Goal: Task Accomplishment & Management: Manage account settings

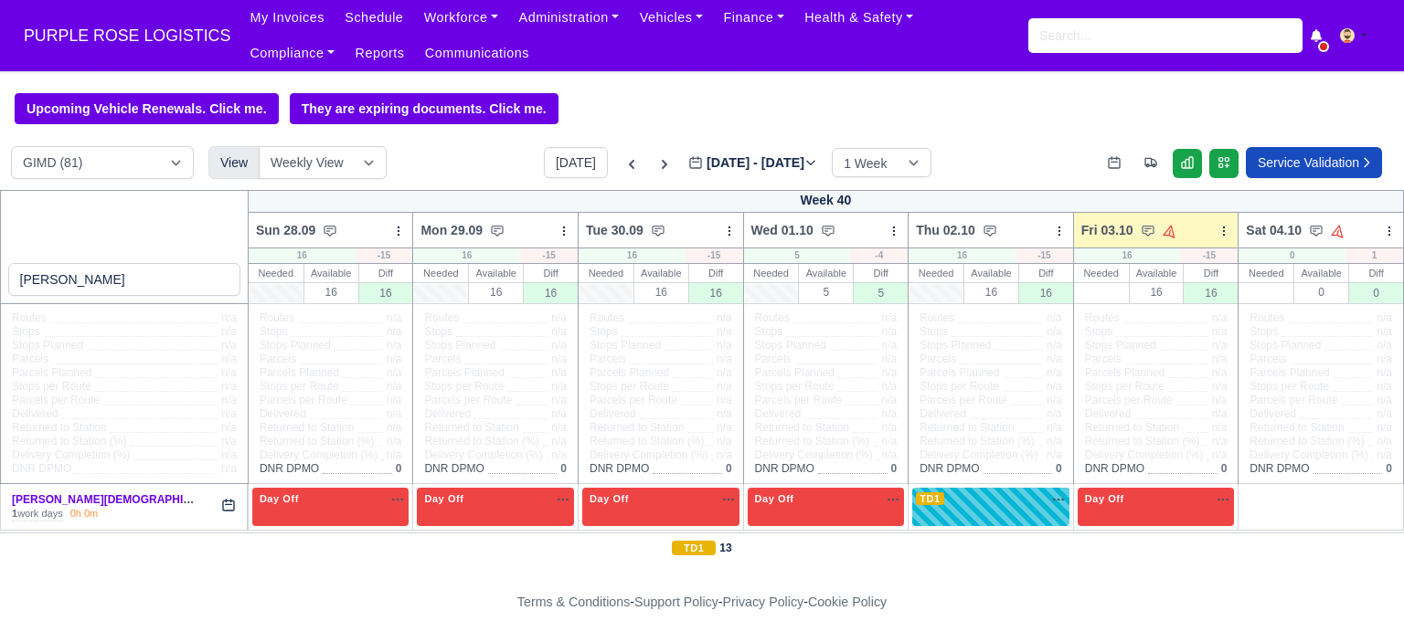
select select "5"
click at [1085, 43] on input "search" at bounding box center [1165, 35] width 274 height 35
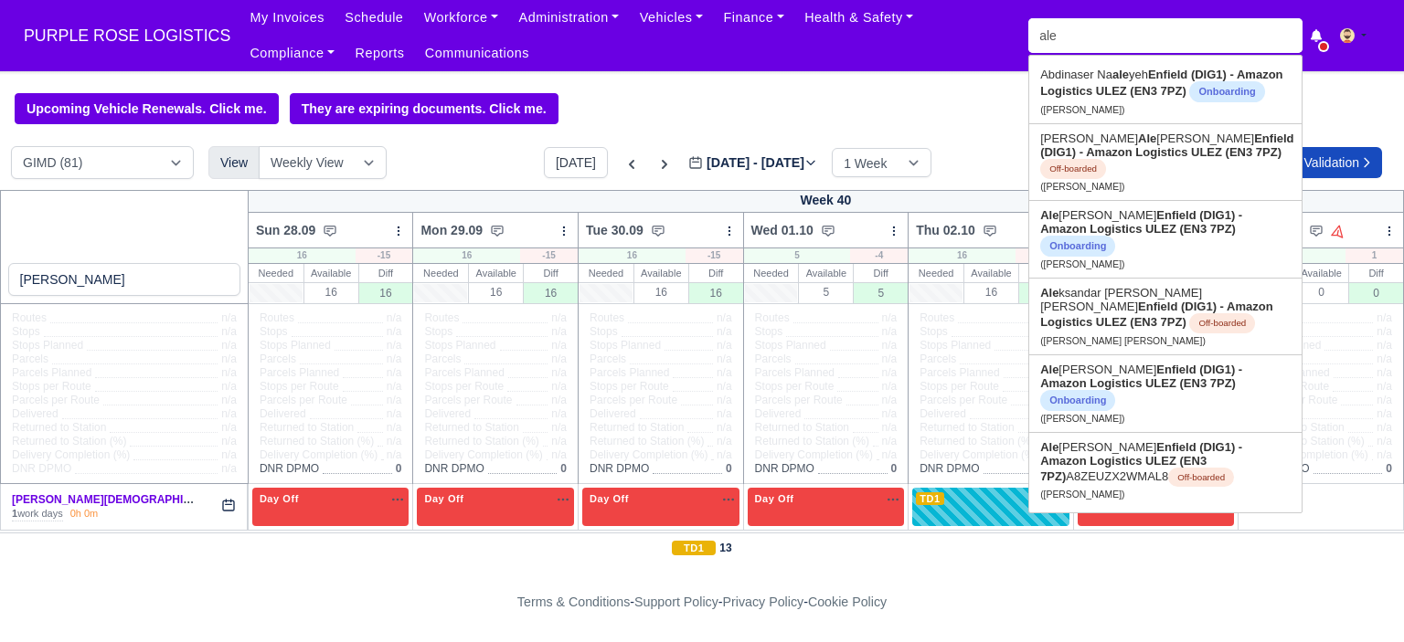
type input "ales"
type input "alessa"
type input "alessandro Fiore"
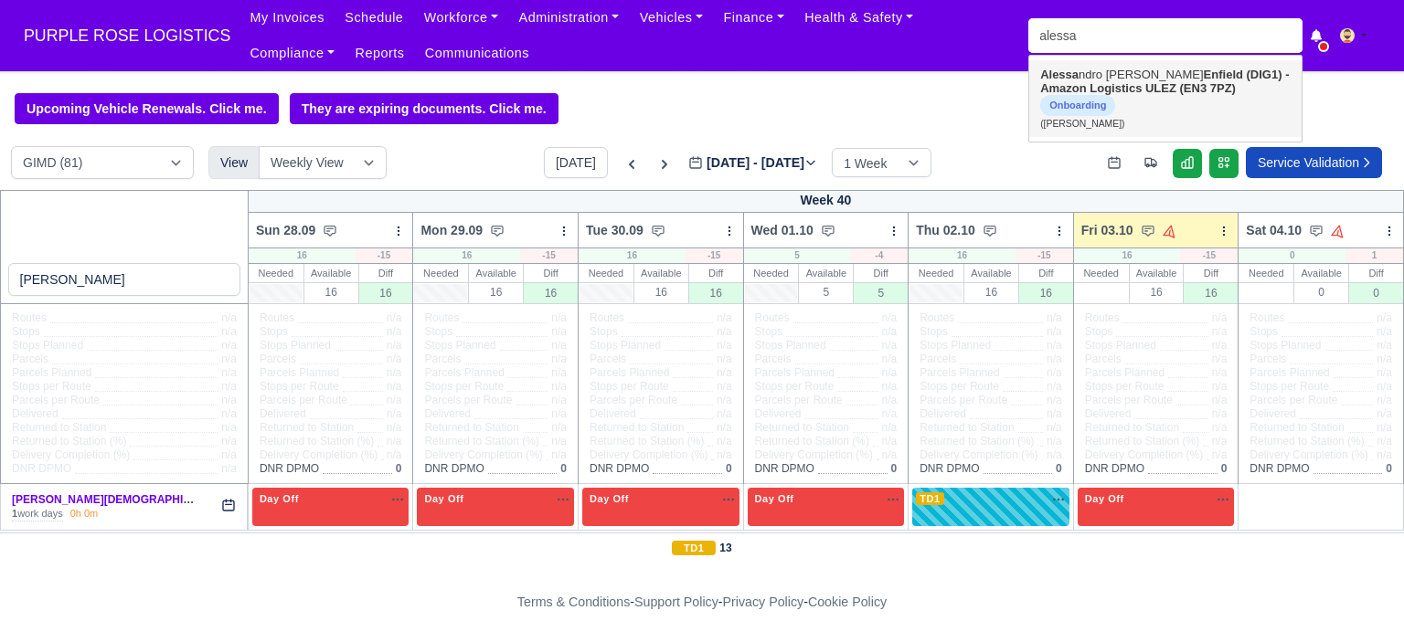
click at [1144, 88] on strong "Enfield (DIG1) - Amazon Logistics ULEZ (EN3 7PZ)" at bounding box center [1164, 81] width 249 height 27
type input "[PERSON_NAME]"
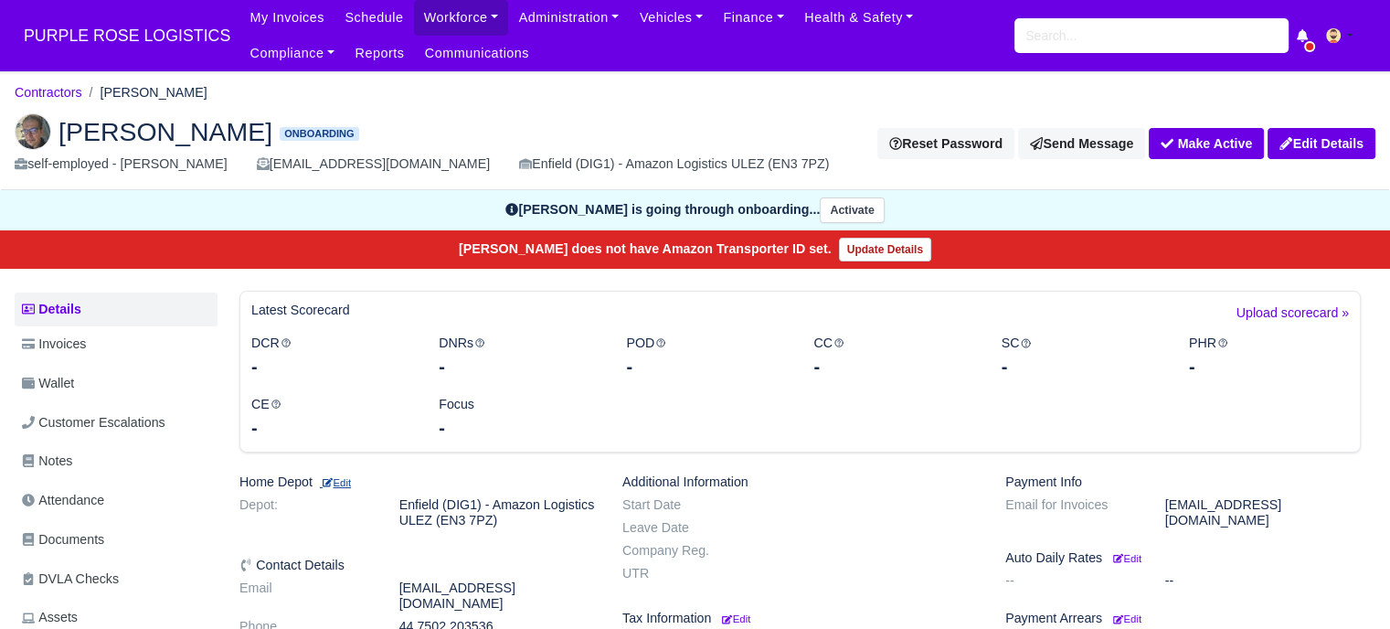
click at [339, 483] on small "Edit" at bounding box center [335, 482] width 31 height 11
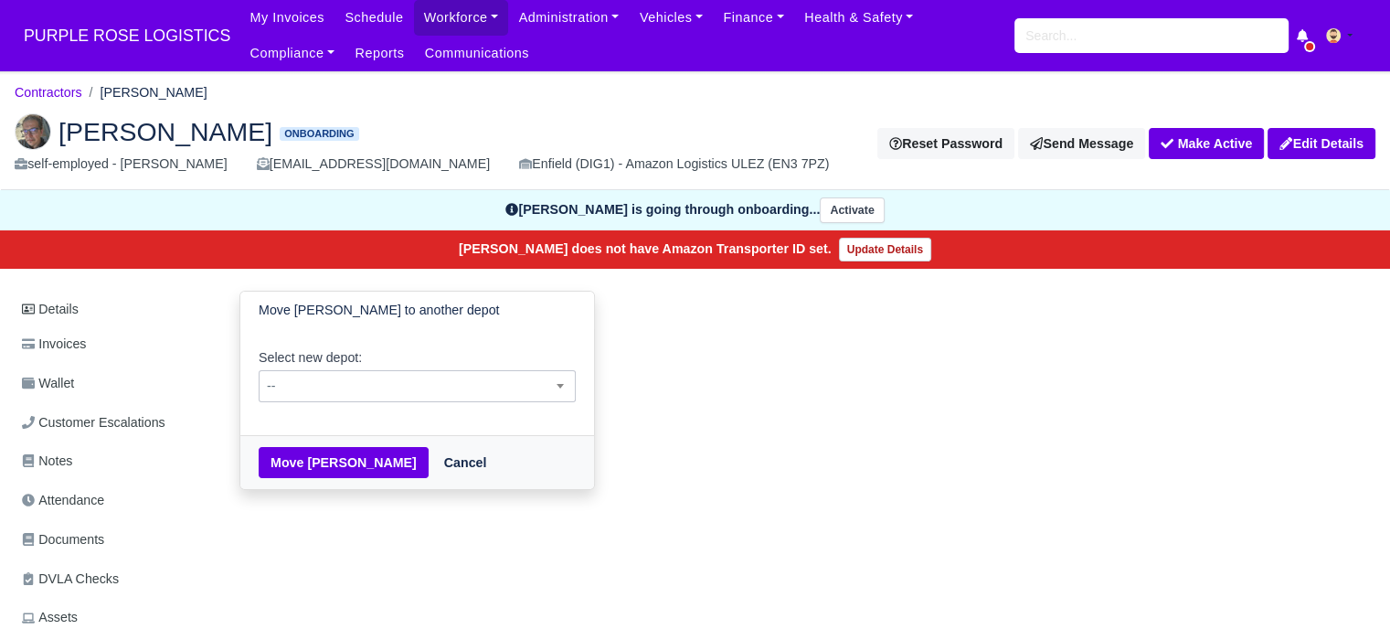
click at [444, 388] on span "--" at bounding box center [417, 386] width 315 height 23
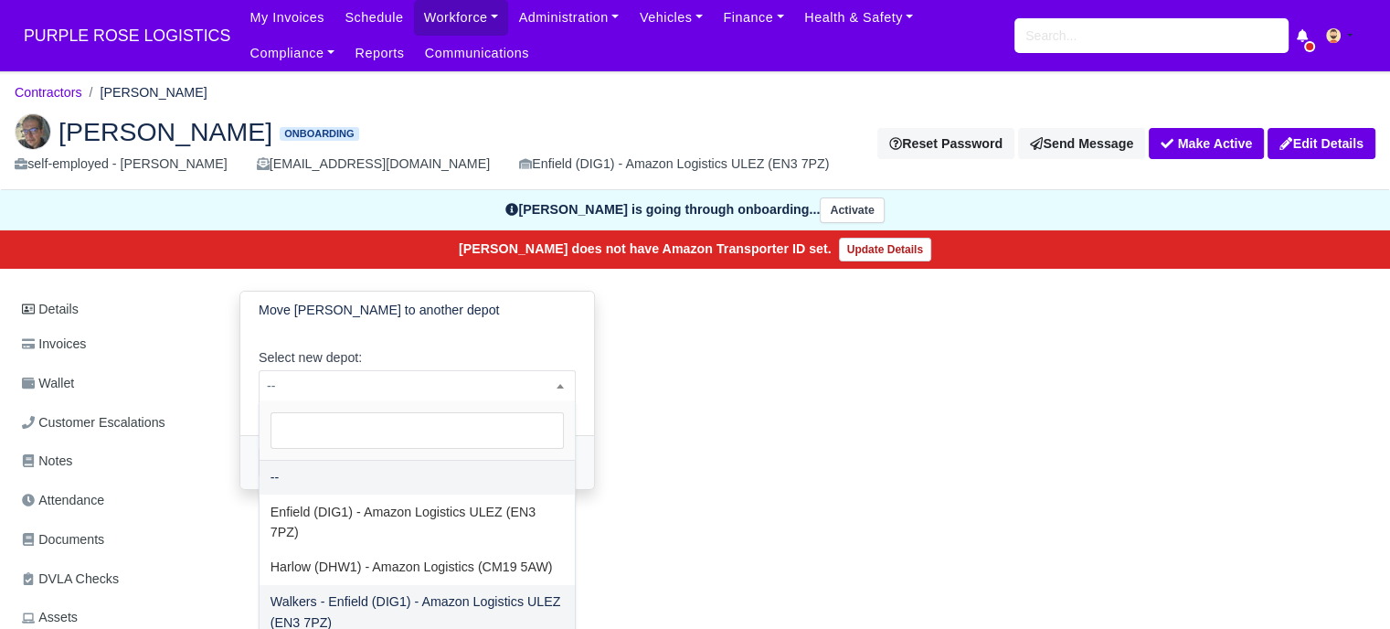
select select "5"
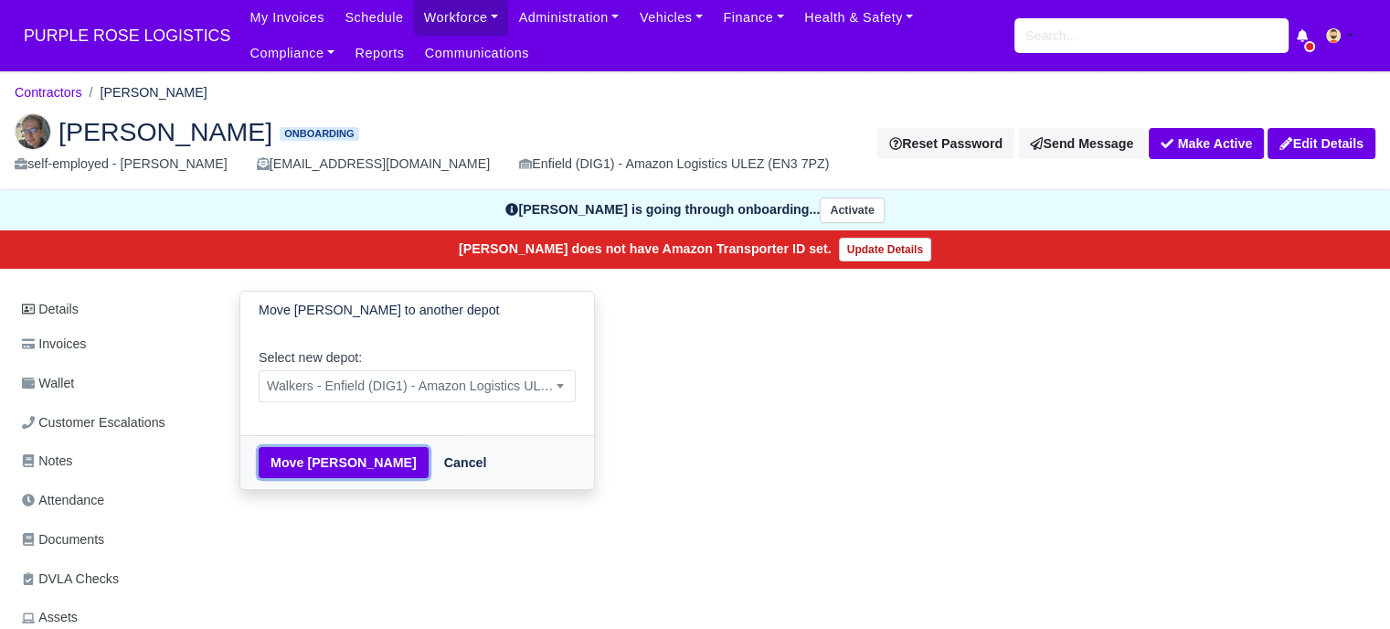
click at [363, 464] on button "Move Alessandro Fiore" at bounding box center [344, 462] width 170 height 31
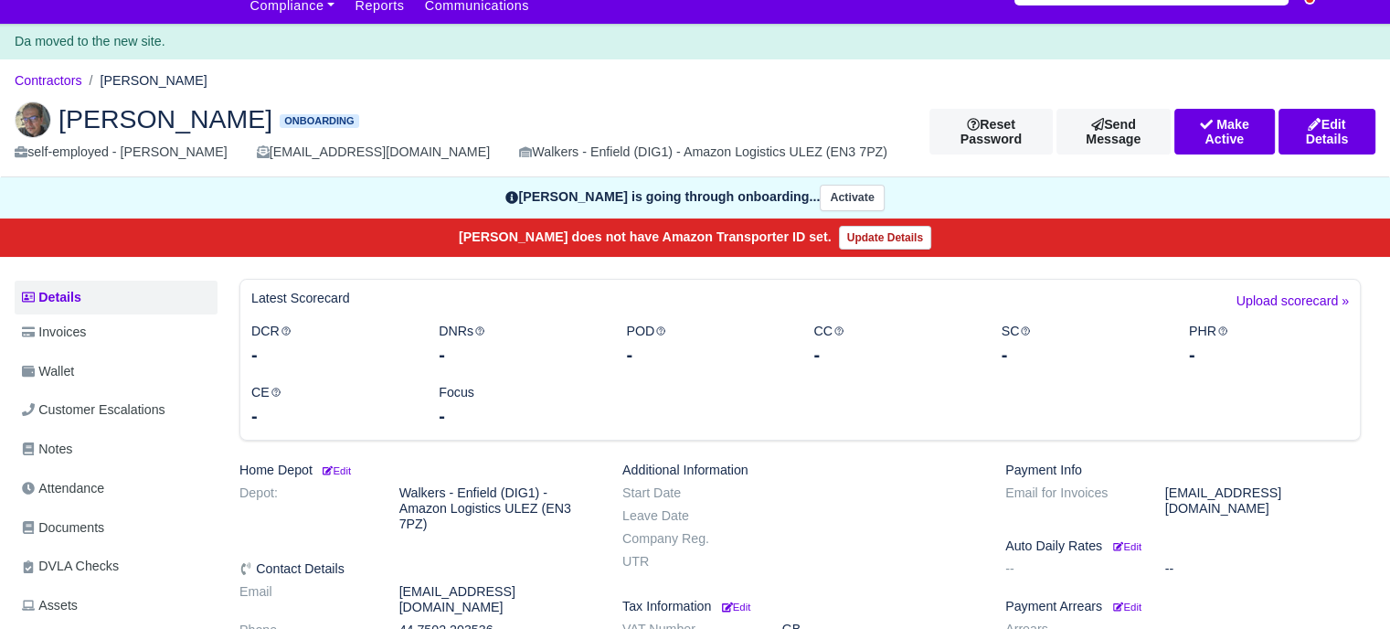
scroll to position [91, 0]
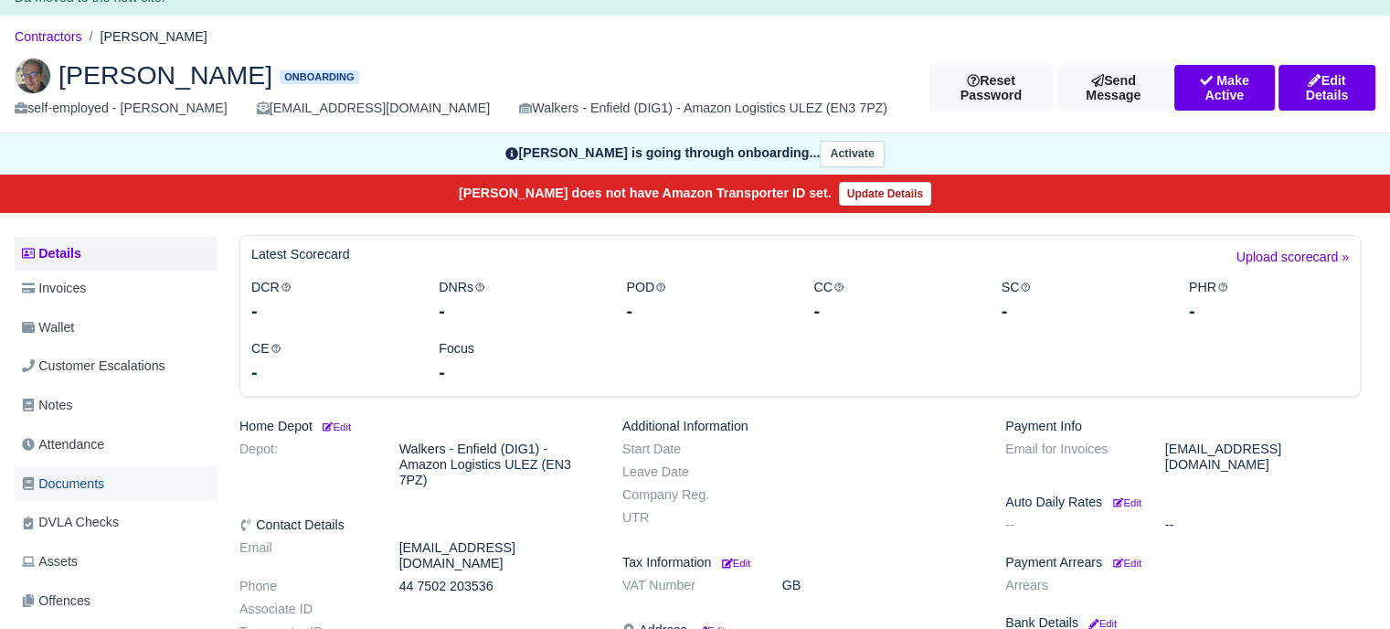
click at [99, 487] on span "Documents" at bounding box center [63, 483] width 82 height 21
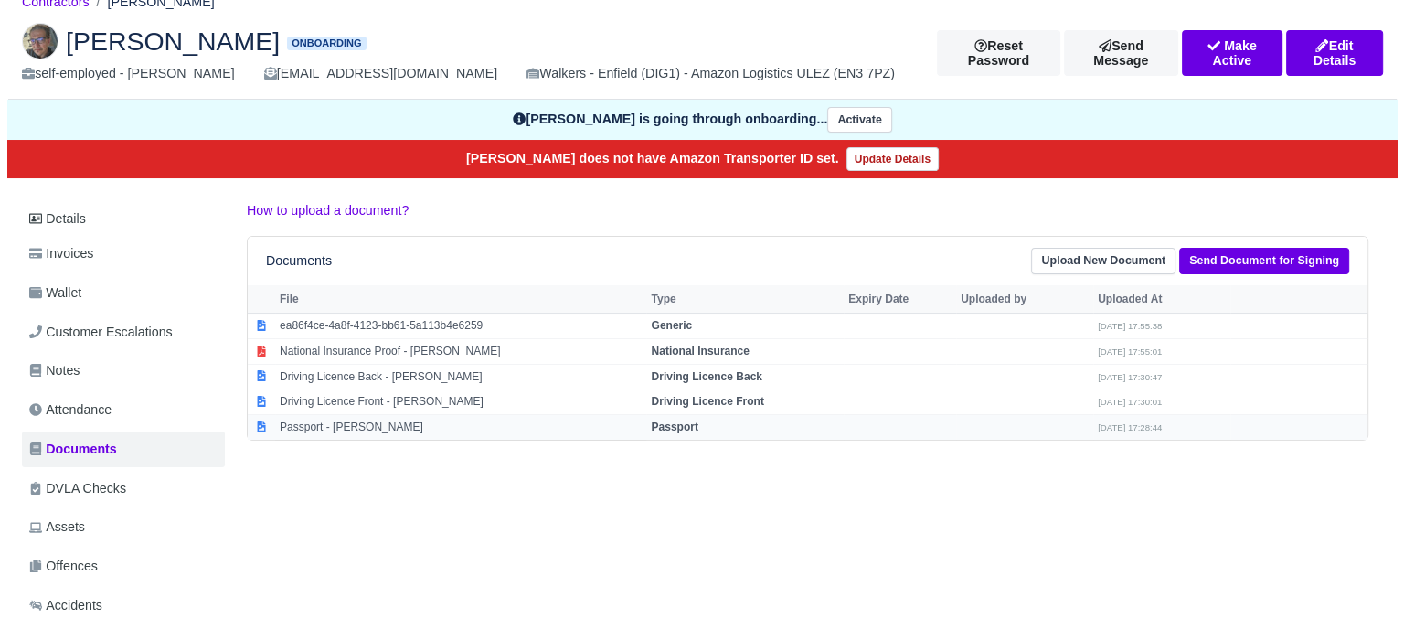
scroll to position [91, 0]
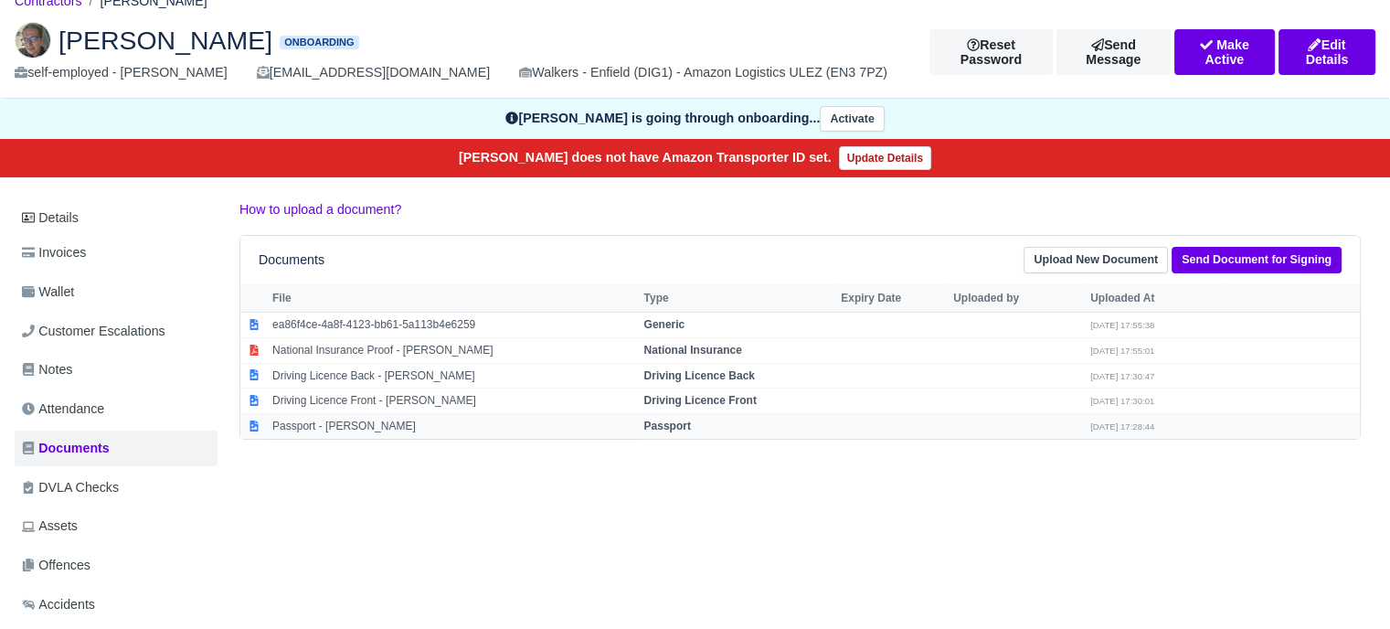
click at [684, 419] on strong "Passport" at bounding box center [666, 425] width 47 height 13
select select "passport"
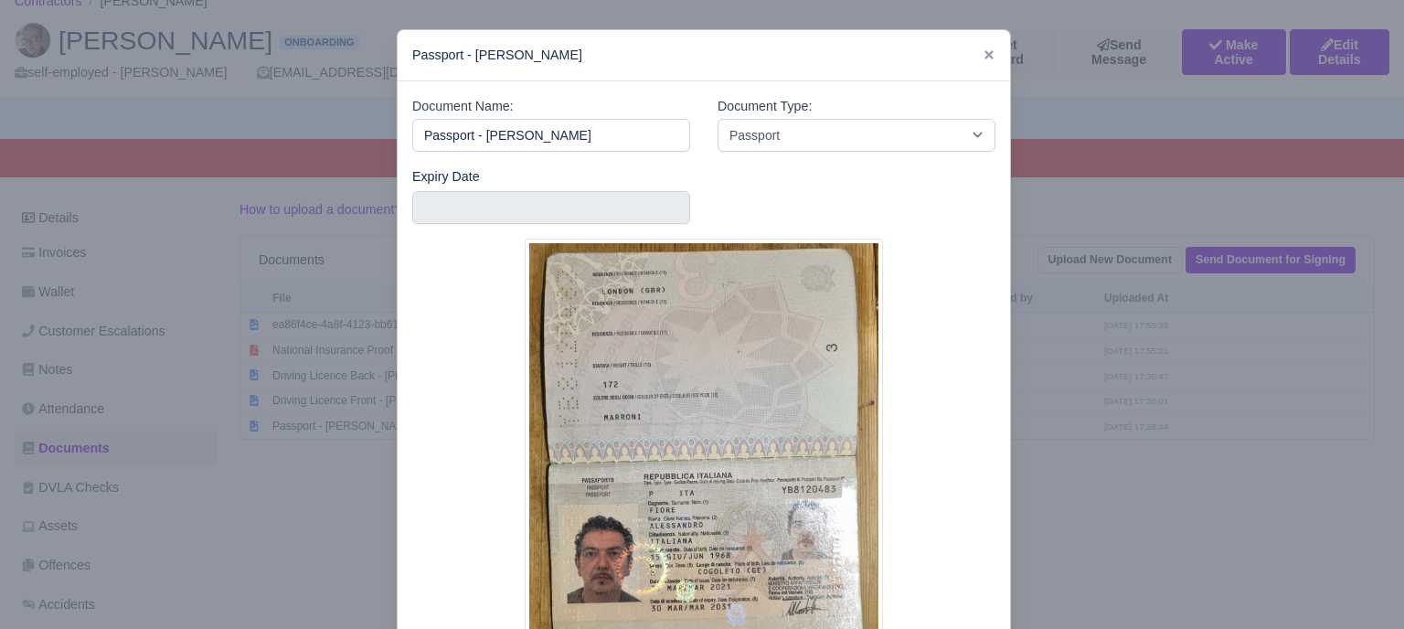
click at [1063, 441] on div at bounding box center [702, 314] width 1404 height 629
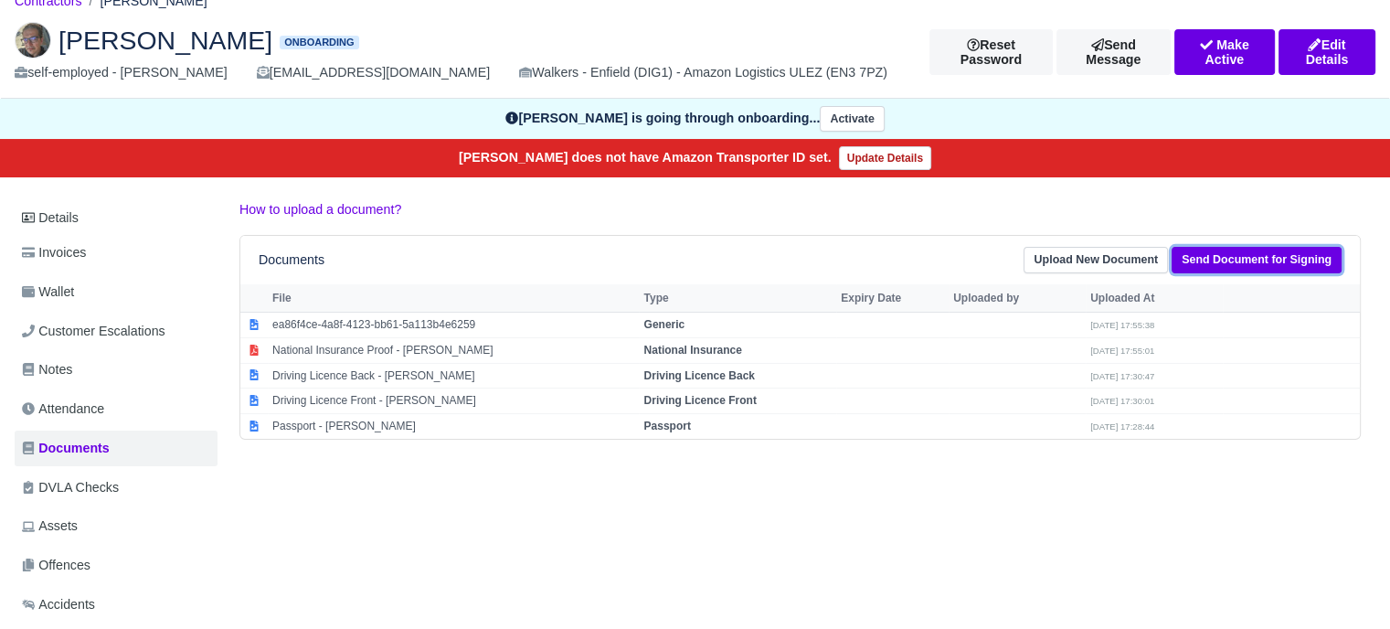
click at [1257, 255] on link "Send Document for Signing" at bounding box center [1257, 260] width 170 height 27
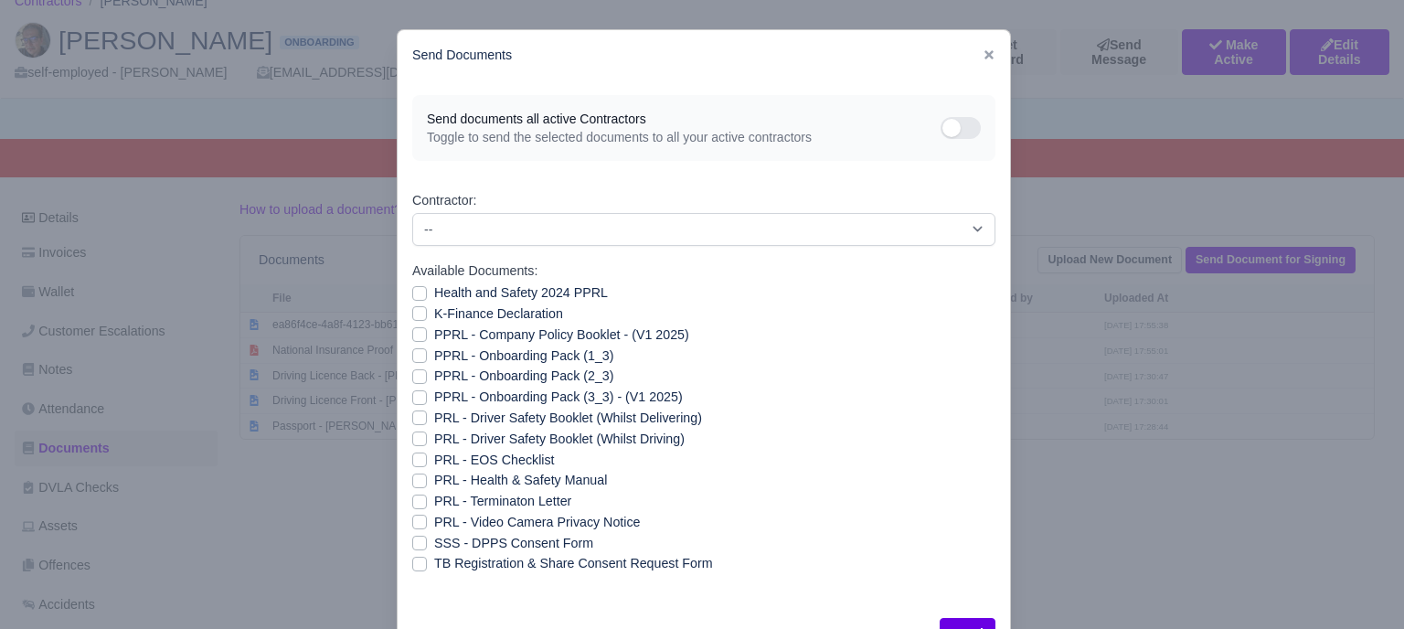
click at [416, 302] on div "Health and Safety 2024 PPRL" at bounding box center [703, 292] width 583 height 21
click at [434, 314] on label "K-Finance Declaration" at bounding box center [498, 313] width 129 height 21
click at [416, 314] on input "K-Finance Declaration" at bounding box center [419, 310] width 15 height 15
checkbox input "true"
click at [434, 329] on label "PPRL - Company Policy Booklet - (V1 2025)" at bounding box center [561, 334] width 255 height 21
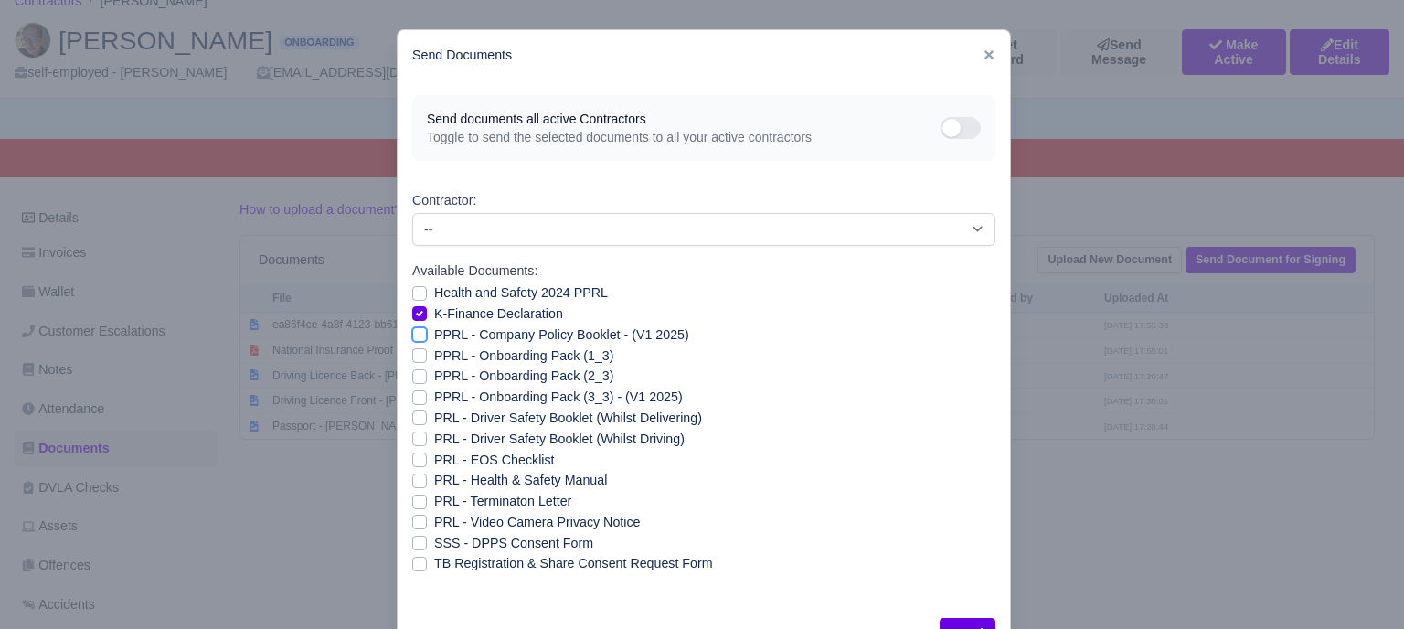
click at [413, 329] on input "PPRL - Company Policy Booklet - (V1 2025)" at bounding box center [419, 331] width 15 height 15
checkbox input "true"
click at [434, 309] on label "K-Finance Declaration" at bounding box center [498, 313] width 129 height 21
click at [413, 309] on input "K-Finance Declaration" at bounding box center [419, 310] width 15 height 15
checkbox input "false"
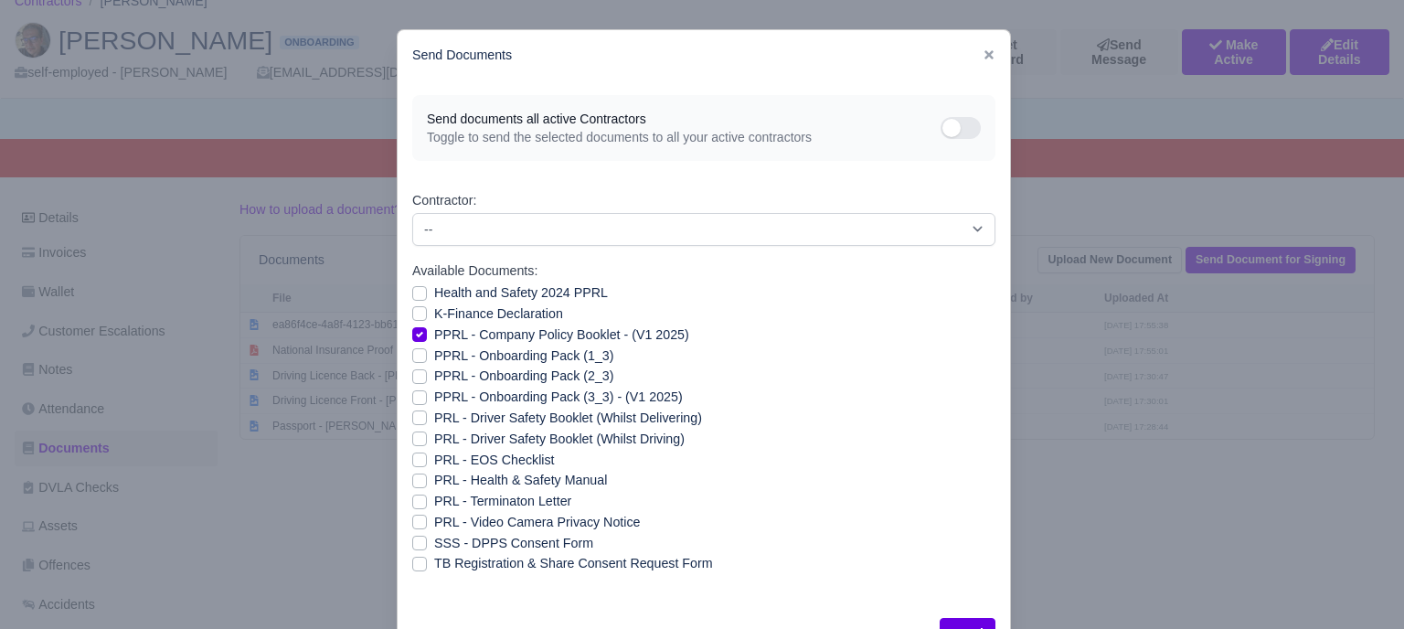
click at [434, 296] on label "Health and Safety 2024 PPRL" at bounding box center [521, 292] width 174 height 21
click at [413, 296] on input "Health and Safety 2024 PPRL" at bounding box center [419, 289] width 15 height 15
checkbox input "true"
click at [434, 317] on label "K-Finance Declaration" at bounding box center [498, 313] width 129 height 21
click at [413, 317] on input "K-Finance Declaration" at bounding box center [419, 310] width 15 height 15
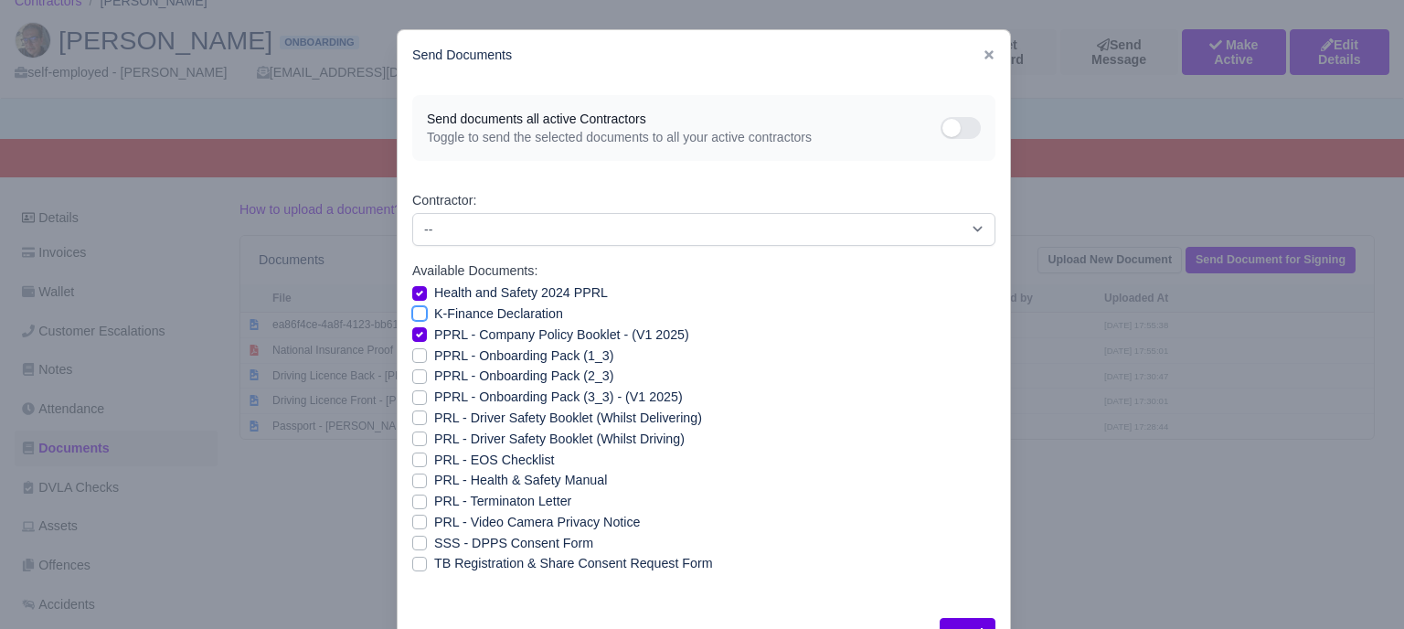
checkbox input "true"
drag, startPoint x: 418, startPoint y: 355, endPoint x: 406, endPoint y: 380, distance: 28.2
click at [434, 360] on label "PPRL - Onboarding Pack (1_3)" at bounding box center [523, 355] width 179 height 21
click at [416, 360] on input "PPRL - Onboarding Pack (1_3)" at bounding box center [419, 352] width 15 height 15
checkbox input "true"
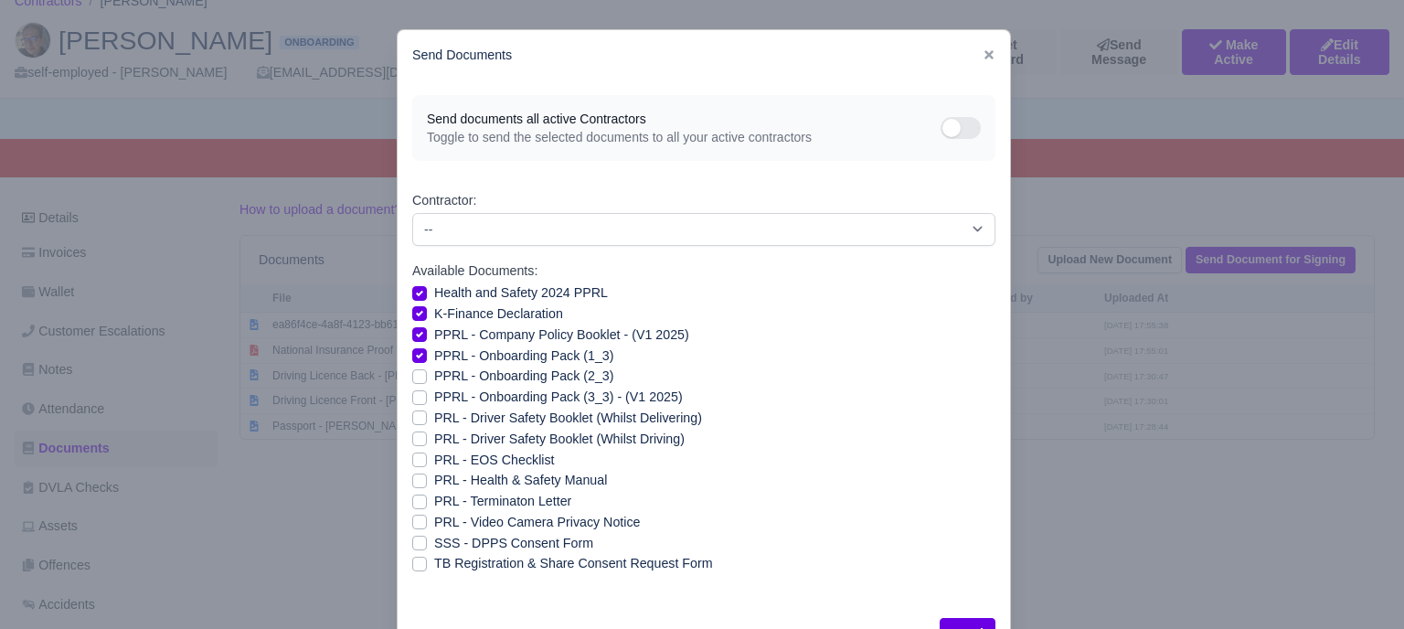
click at [434, 381] on label "PPRL - Onboarding Pack (2_3)" at bounding box center [523, 376] width 179 height 21
click at [412, 380] on input "PPRL - Onboarding Pack (2_3)" at bounding box center [419, 373] width 15 height 15
checkbox input "true"
drag, startPoint x: 416, startPoint y: 396, endPoint x: 411, endPoint y: 404, distance: 9.4
click at [434, 398] on label "PPRL - Onboarding Pack (3_3) - (V1 2025)" at bounding box center [558, 397] width 249 height 21
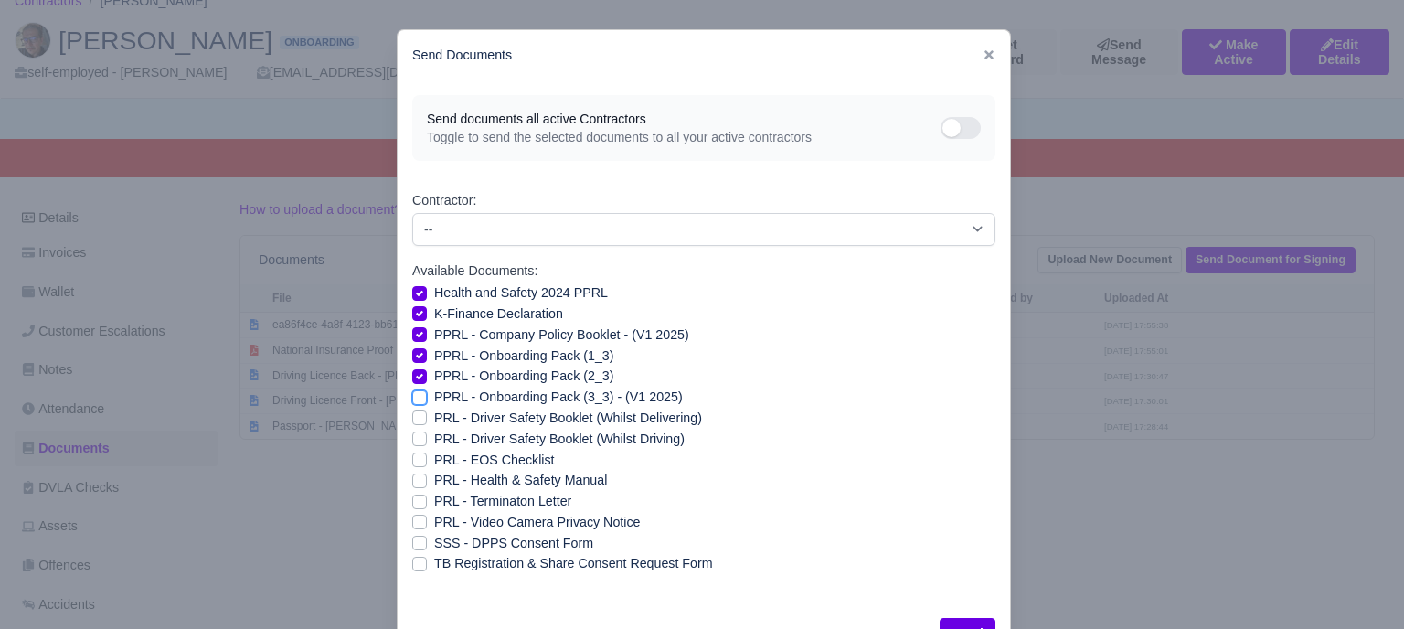
click at [414, 398] on input "PPRL - Onboarding Pack (3_3) - (V1 2025)" at bounding box center [419, 394] width 15 height 15
checkbox input "true"
drag, startPoint x: 410, startPoint y: 412, endPoint x: 412, endPoint y: 423, distance: 11.1
click at [434, 414] on label "PRL - Driver Safety Booklet (Whilst Delivering)" at bounding box center [568, 418] width 268 height 21
click at [412, 414] on input "PRL - Driver Safety Booklet (Whilst Delivering)" at bounding box center [419, 415] width 15 height 15
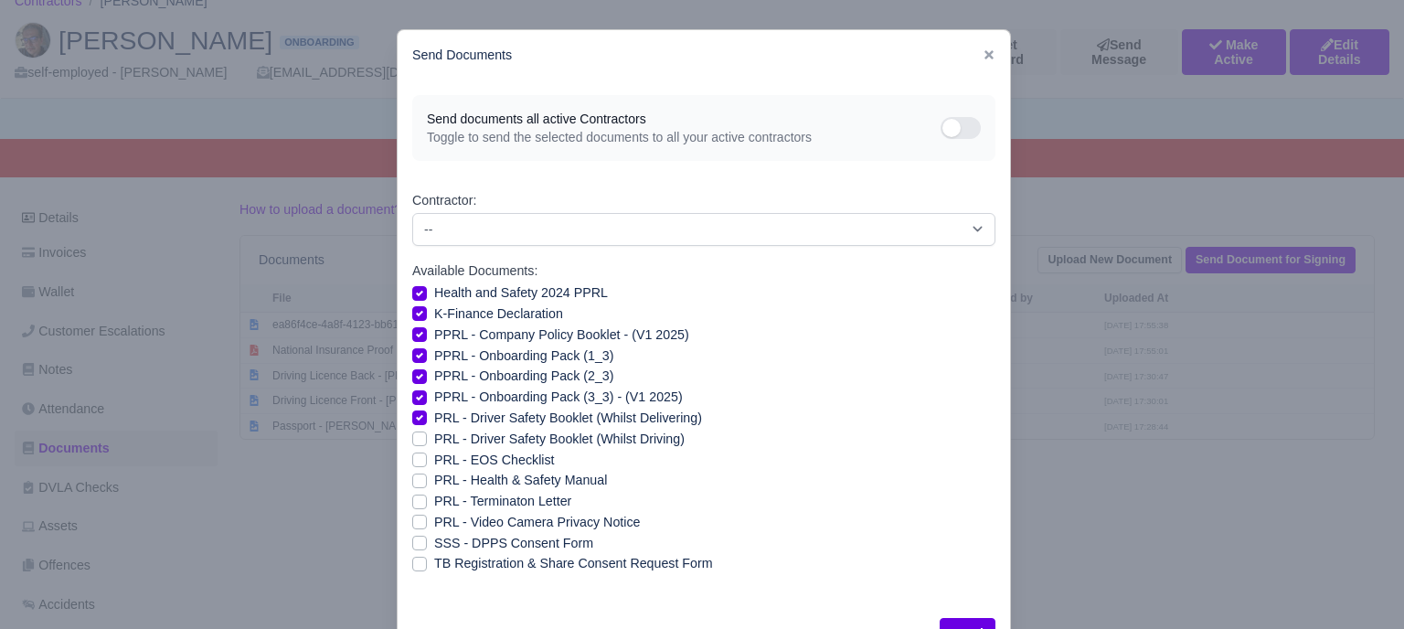
click at [434, 417] on label "PRL - Driver Safety Booklet (Whilst Delivering)" at bounding box center [568, 418] width 268 height 21
click at [412, 417] on input "PRL - Driver Safety Booklet (Whilst Delivering)" at bounding box center [419, 415] width 15 height 15
checkbox input "false"
click at [434, 483] on label "PRL - Health & Safety Manual" at bounding box center [520, 480] width 173 height 21
click at [415, 483] on input "PRL - Health & Safety Manual" at bounding box center [419, 477] width 15 height 15
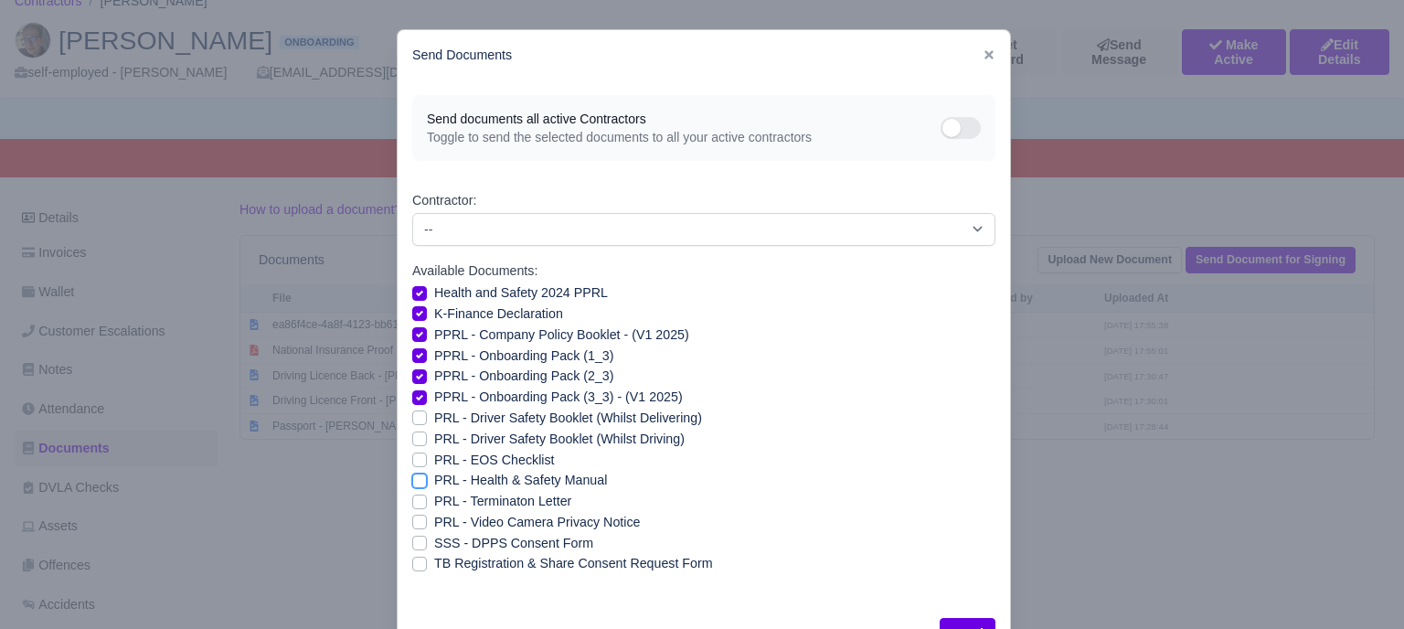
checkbox input "true"
click at [434, 523] on label "PRL - Video Camera Privacy Notice" at bounding box center [537, 522] width 206 height 21
click at [412, 523] on input "PRL - Video Camera Privacy Notice" at bounding box center [419, 519] width 15 height 15
checkbox input "true"
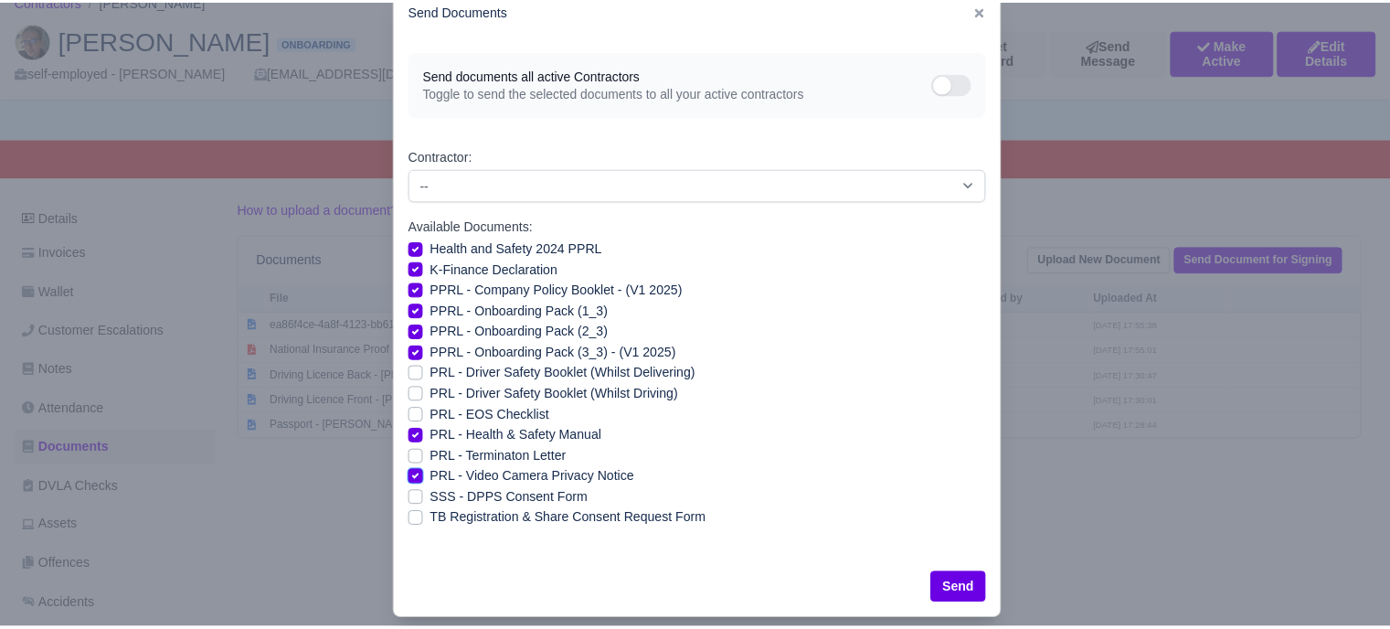
scroll to position [66, 0]
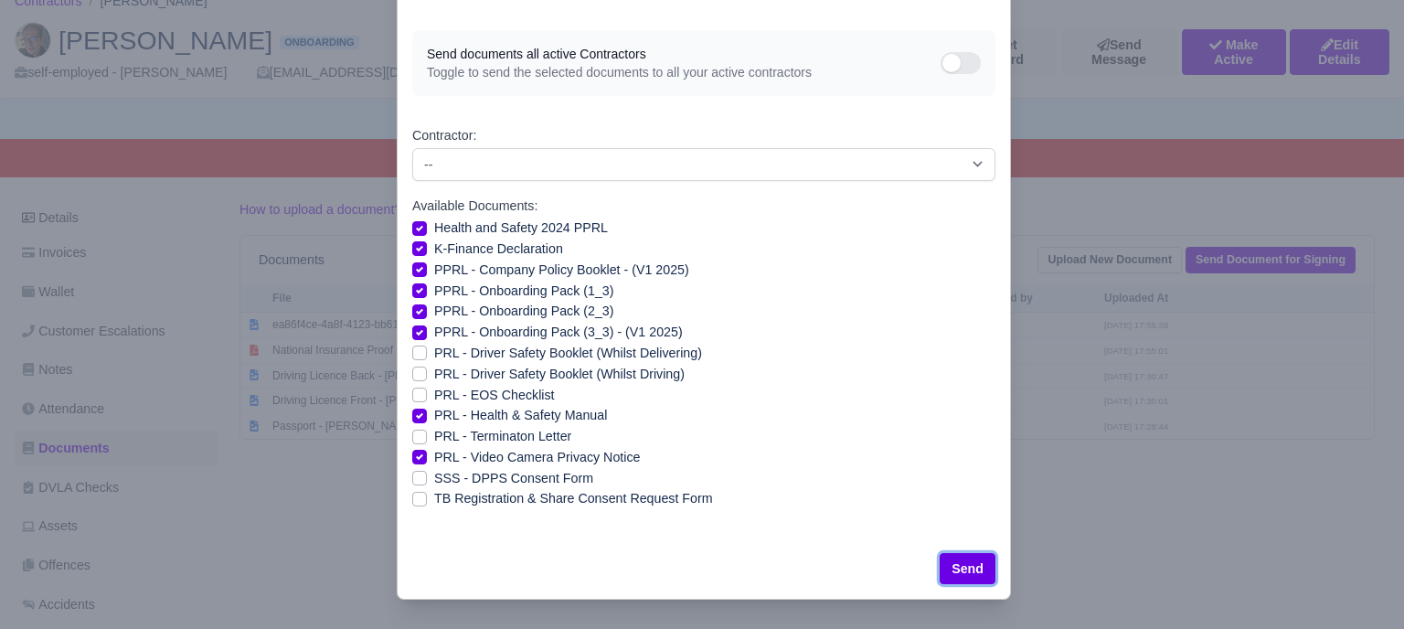
click at [966, 573] on button "Send" at bounding box center [967, 568] width 56 height 31
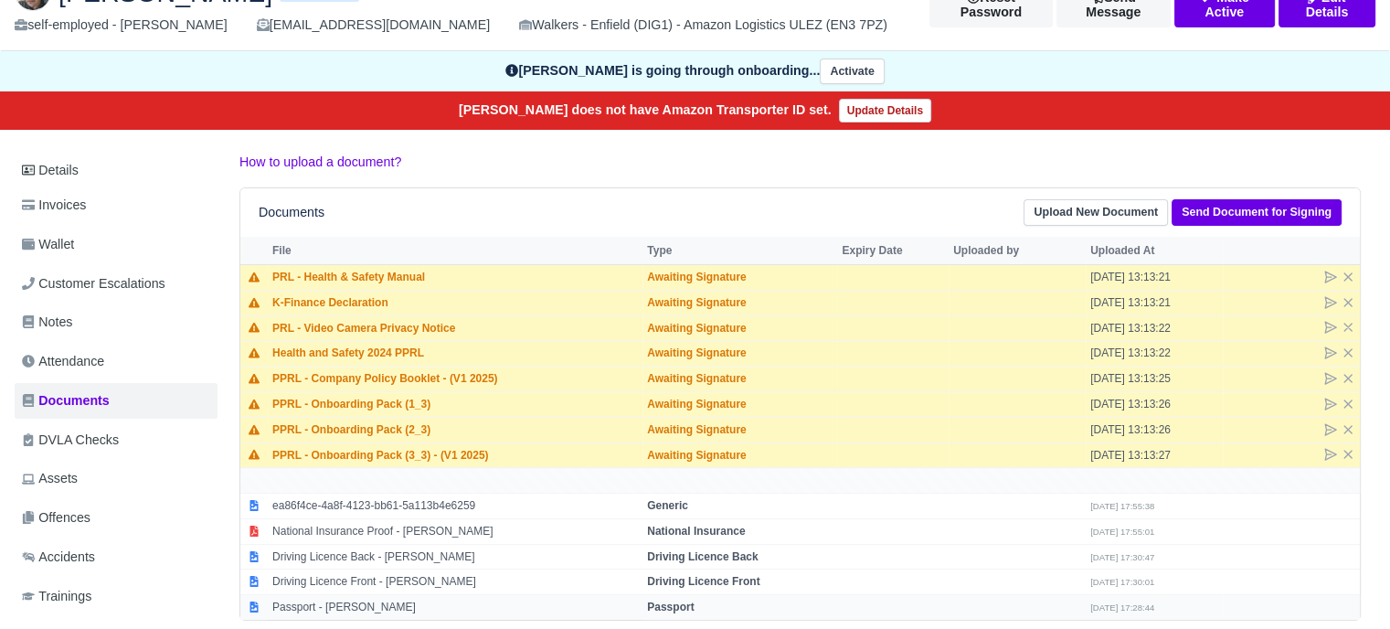
scroll to position [183, 0]
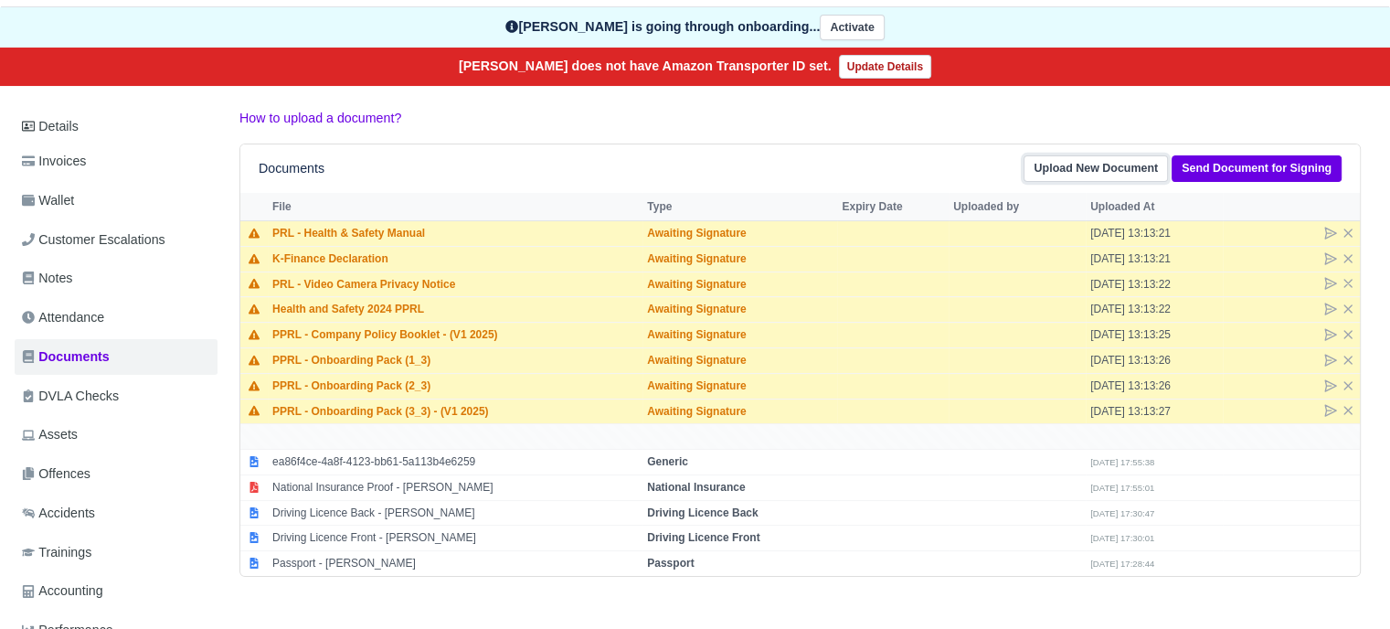
click at [1140, 169] on link "Upload New Document" at bounding box center [1096, 168] width 144 height 27
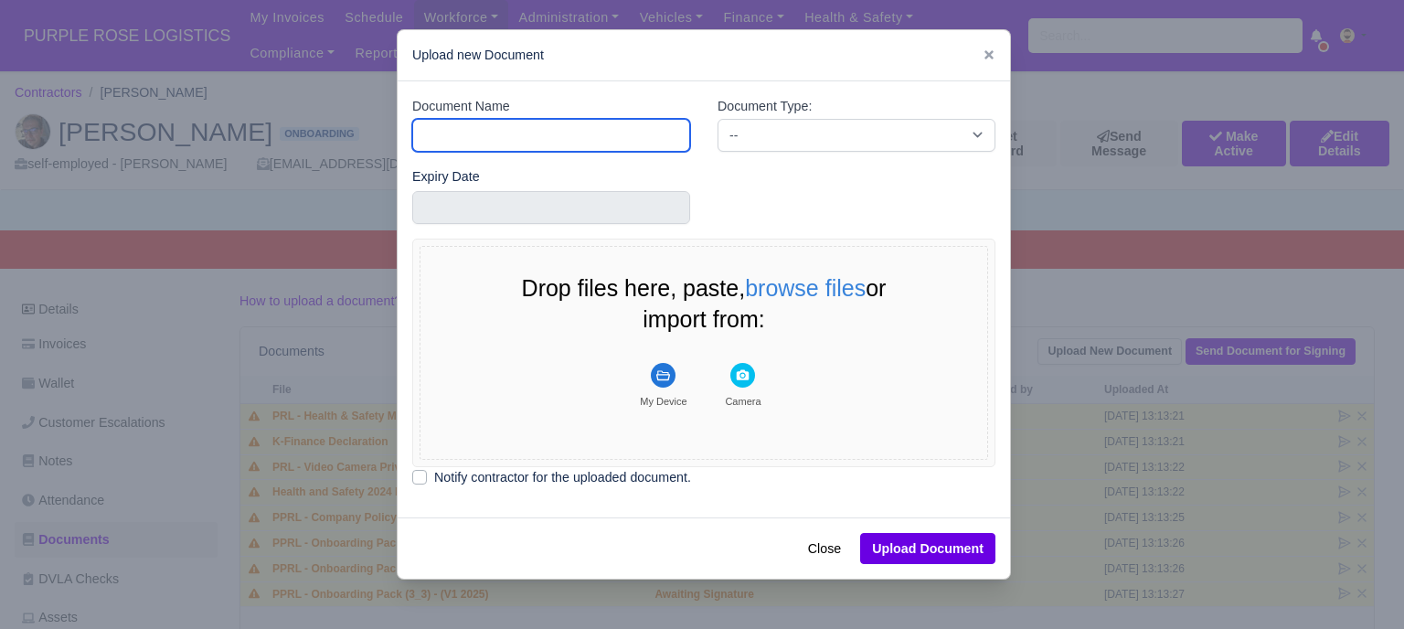
click at [547, 151] on div "Document Name" at bounding box center [550, 131] width 305 height 70
type input "RTW"
click at [694, 136] on div "Document Name RTW" at bounding box center [550, 131] width 305 height 70
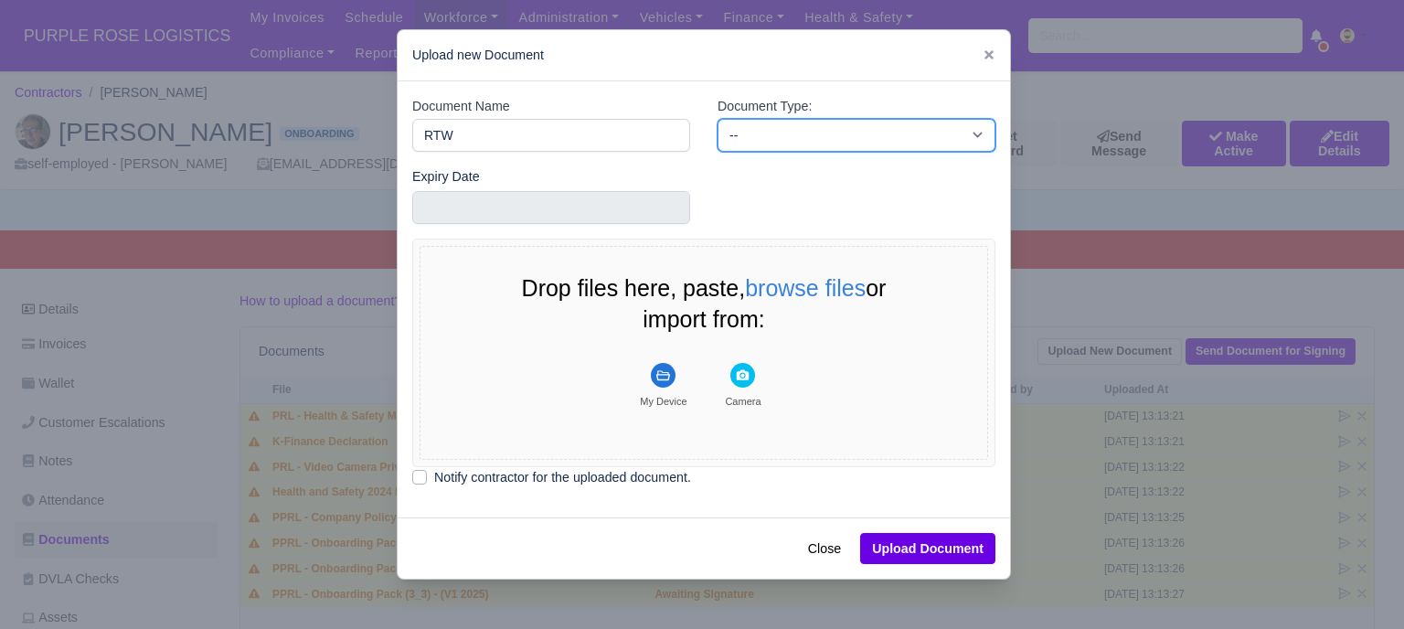
click at [737, 130] on select "-- Accounting Engagement Letter Age Verification Confirmation Background Check …" at bounding box center [856, 135] width 278 height 33
select select "right-to-work"
click at [717, 119] on select "-- Accounting Engagement Letter Age Verification Confirmation Background Check …" at bounding box center [856, 135] width 278 height 33
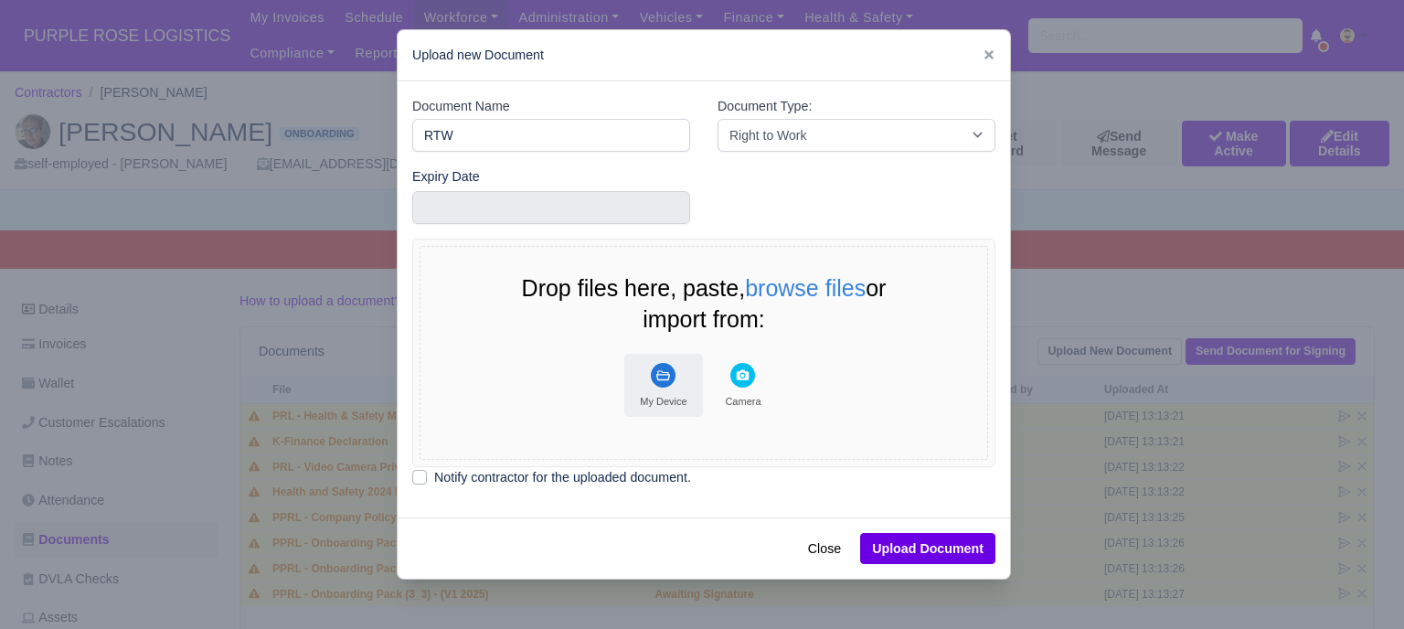
click at [670, 385] on button "My Device" at bounding box center [663, 385] width 79 height 63
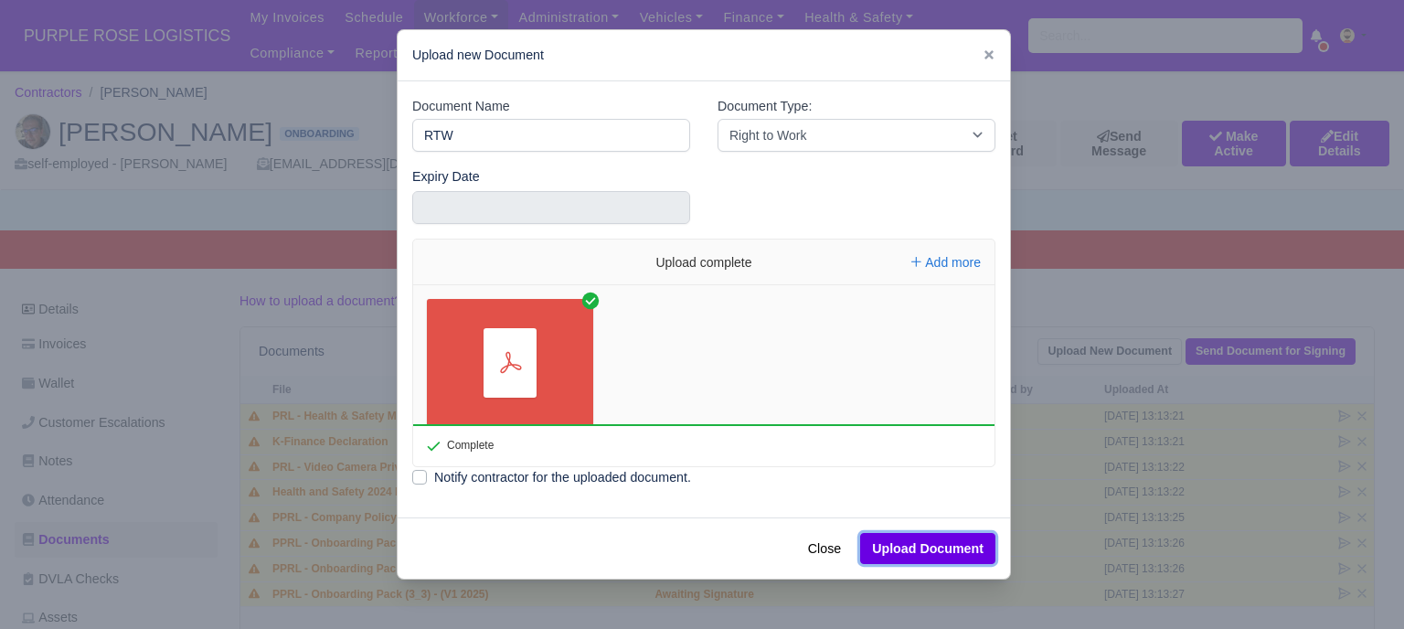
click at [936, 551] on button "Upload Document" at bounding box center [927, 548] width 135 height 31
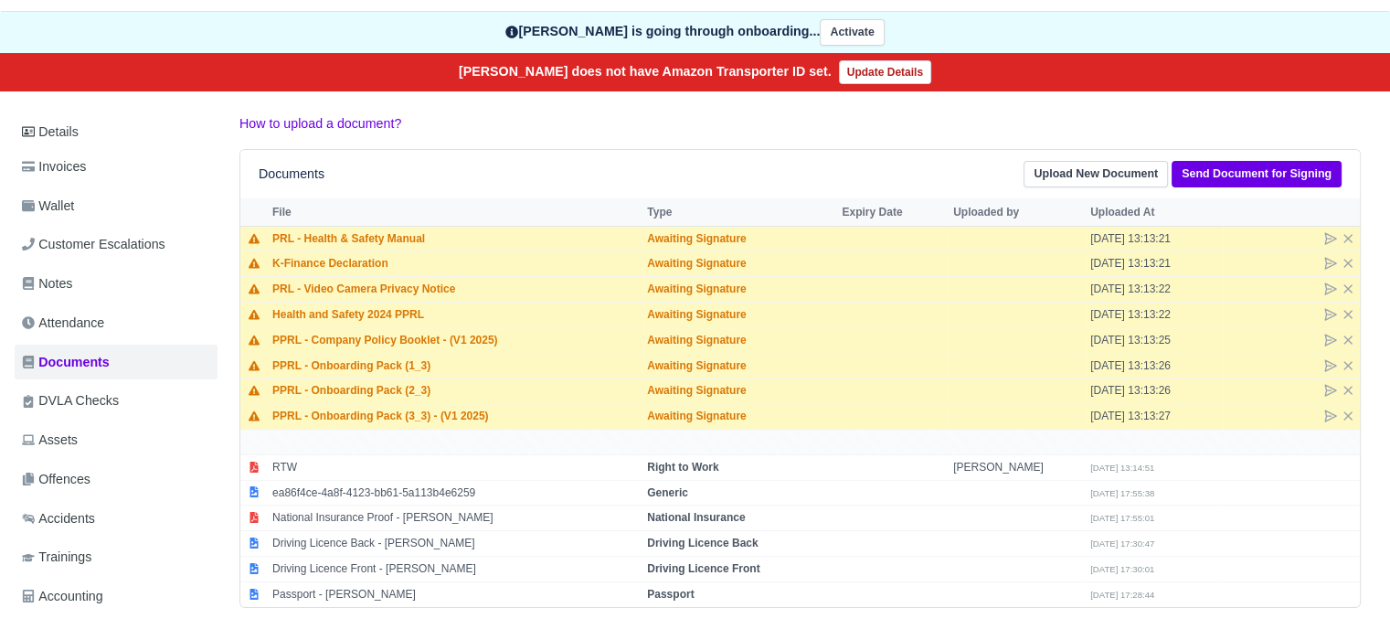
scroll to position [391, 0]
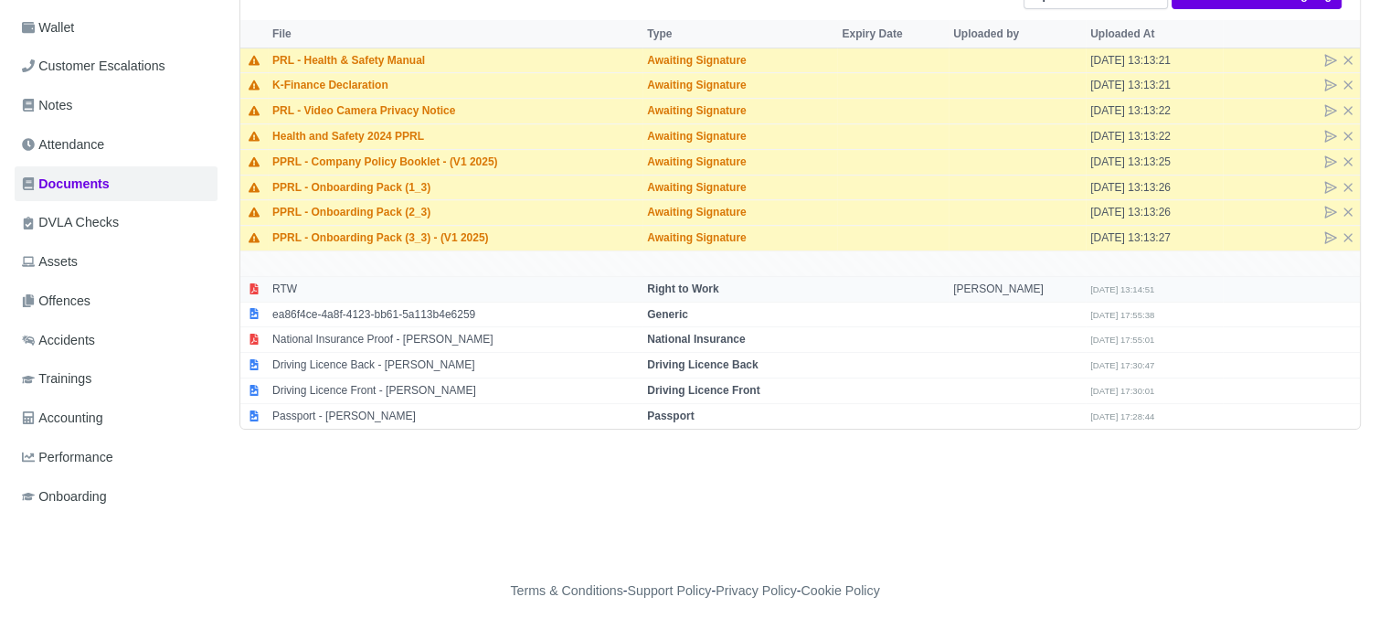
click at [966, 287] on td "[PERSON_NAME]" at bounding box center [1017, 289] width 137 height 26
select select "right-to-work"
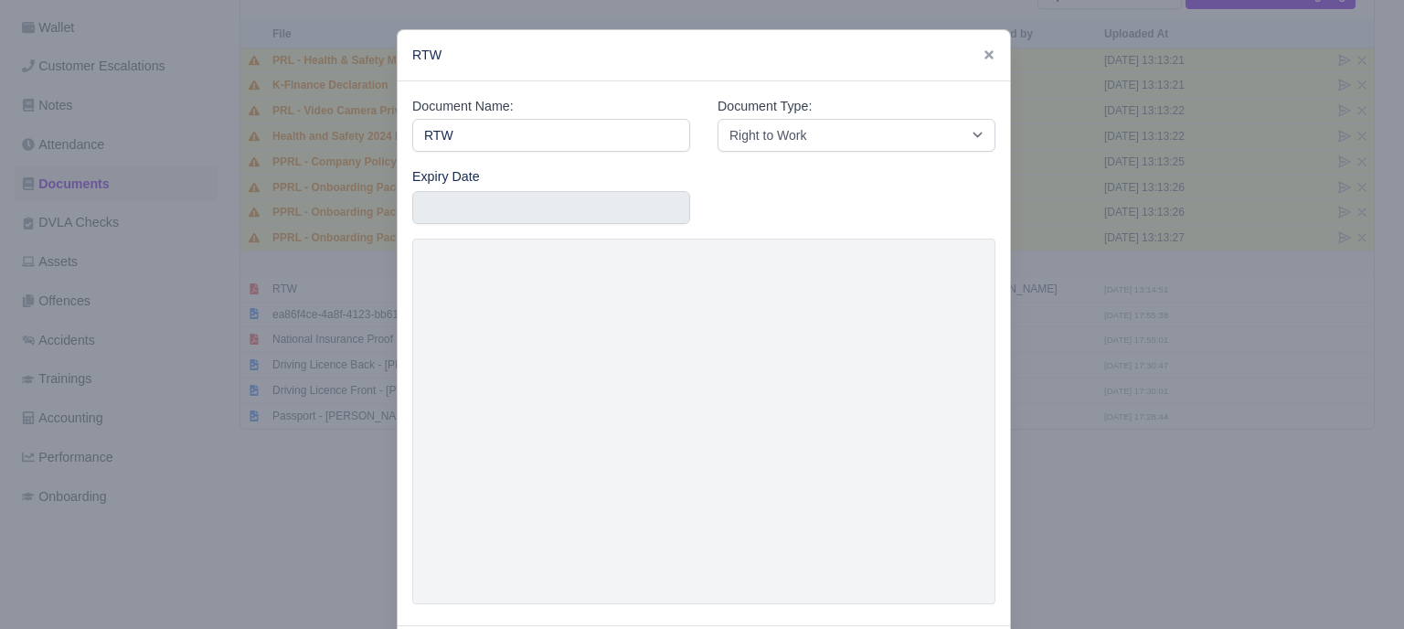
click at [1119, 397] on div at bounding box center [702, 314] width 1404 height 629
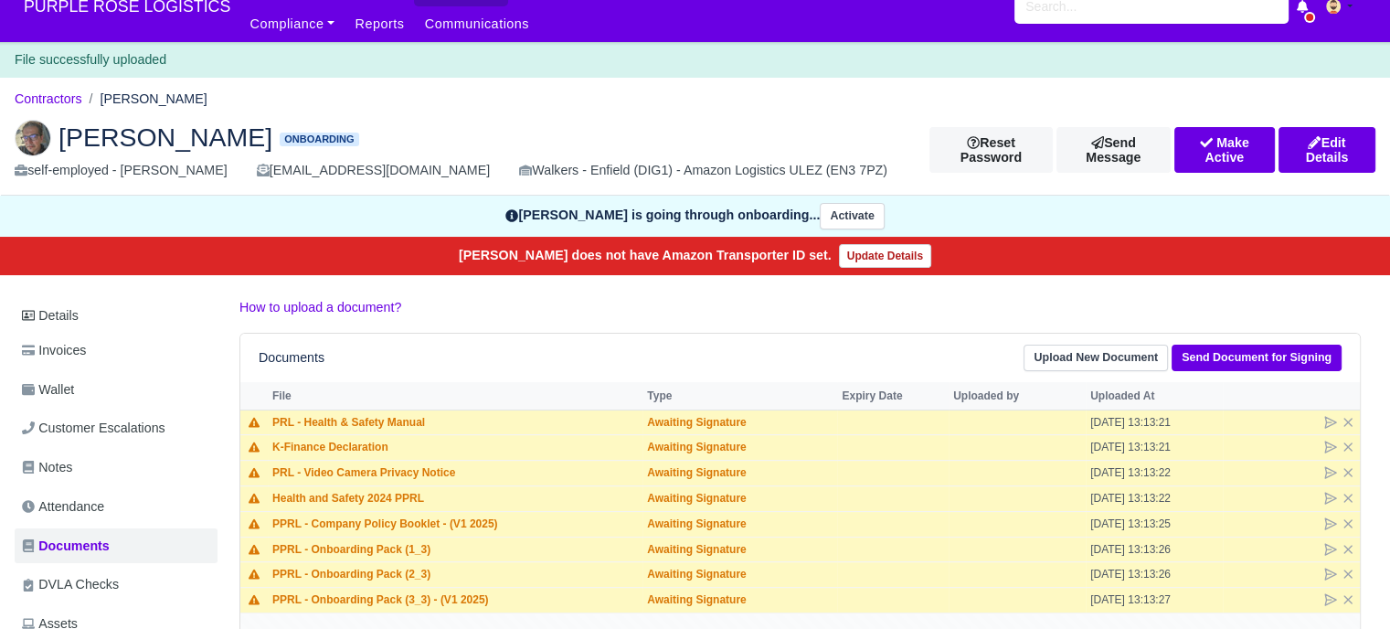
scroll to position [0, 0]
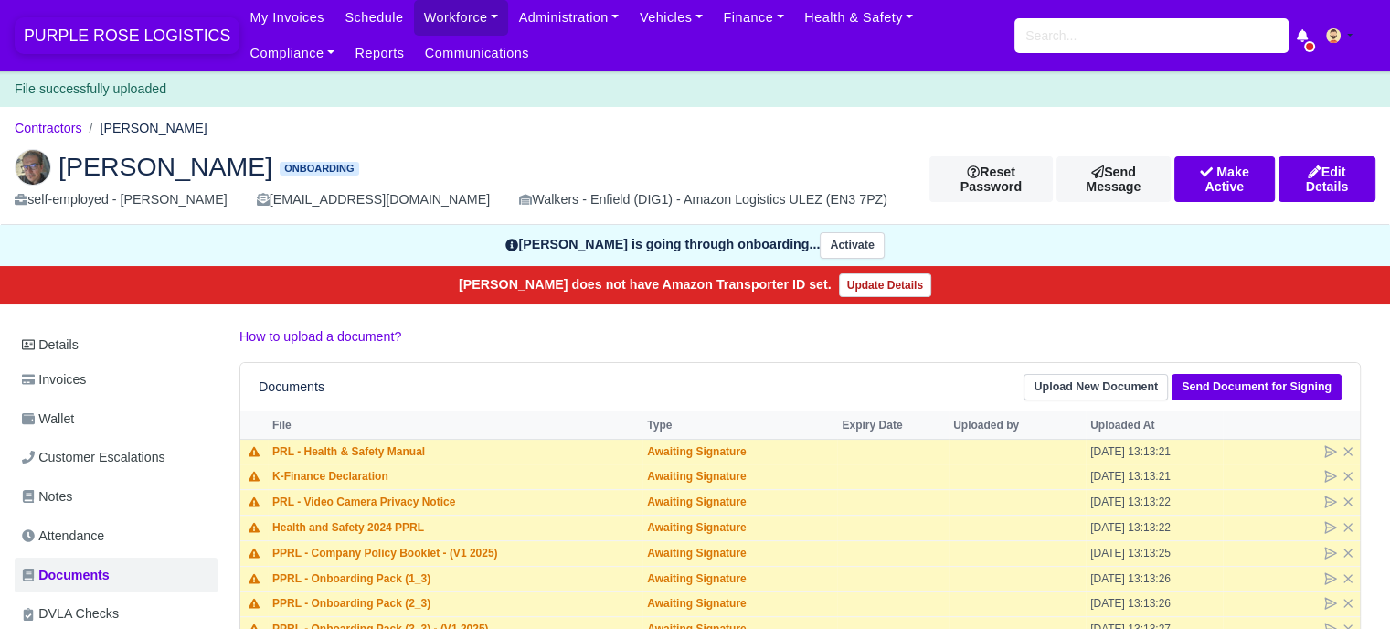
click at [102, 28] on span "PURPLE ROSE LOGISTICS" at bounding box center [127, 35] width 225 height 37
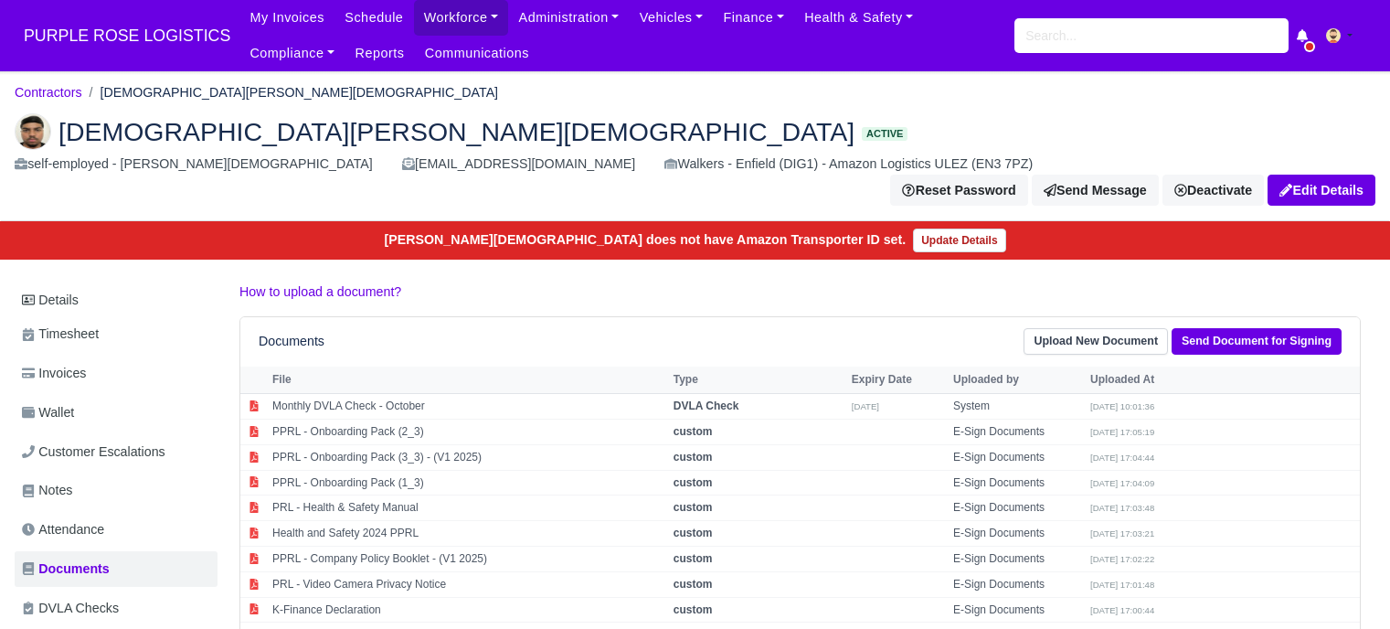
click at [1059, 37] on input "search" at bounding box center [1151, 35] width 274 height 35
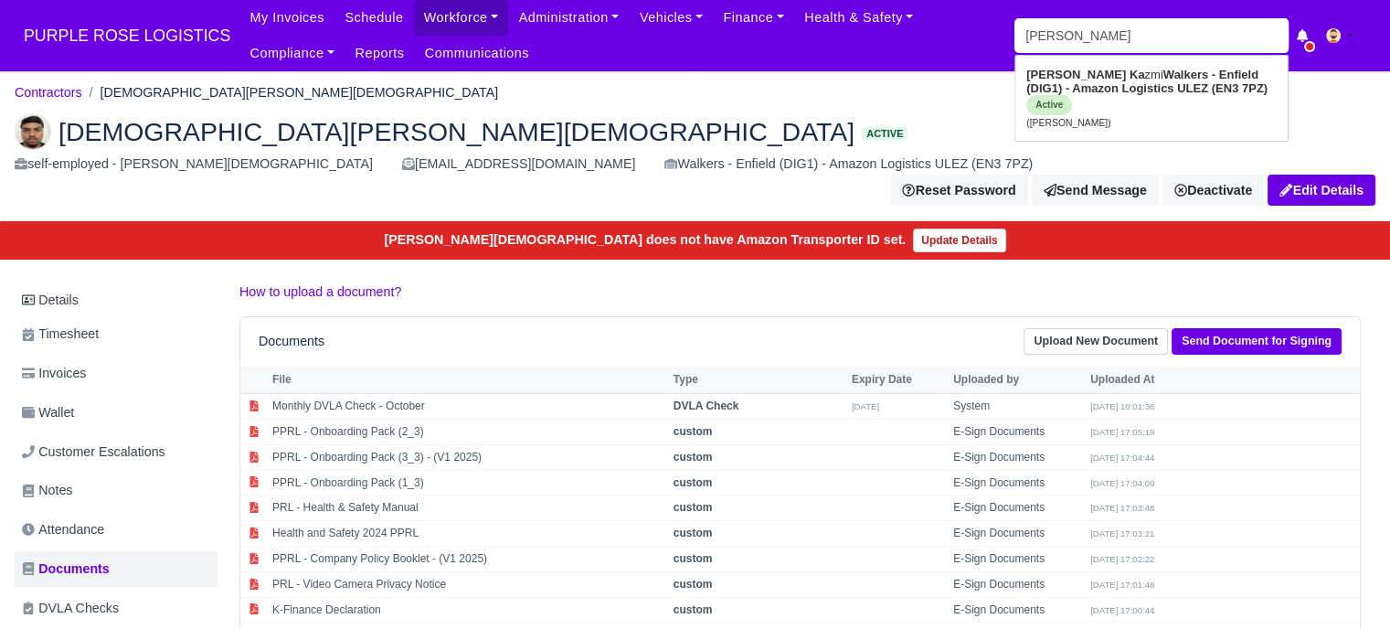
click at [844, 175] on div "Reset Password Send Message Deactivate Available Options Take off schedule Off-…" at bounding box center [695, 190] width 1388 height 31
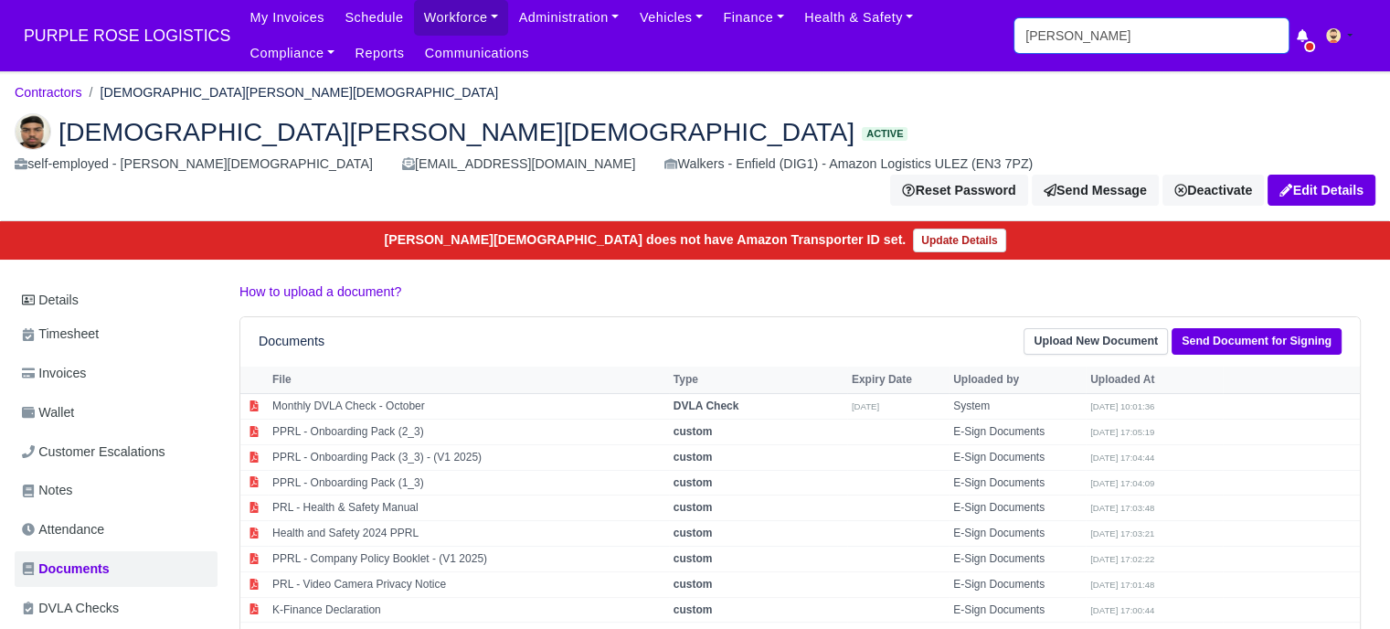
click at [1114, 50] on input "ali ka" at bounding box center [1151, 35] width 274 height 35
type input "m"
type input "mark"
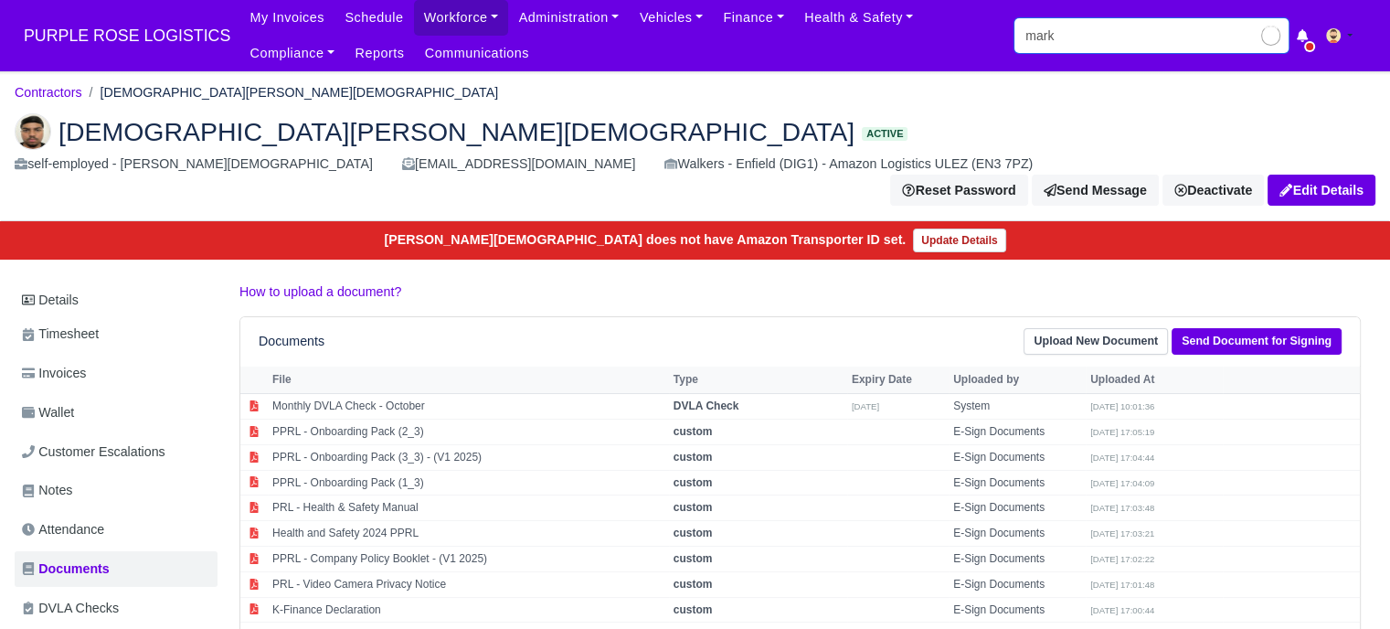
type input "mark Adomako"
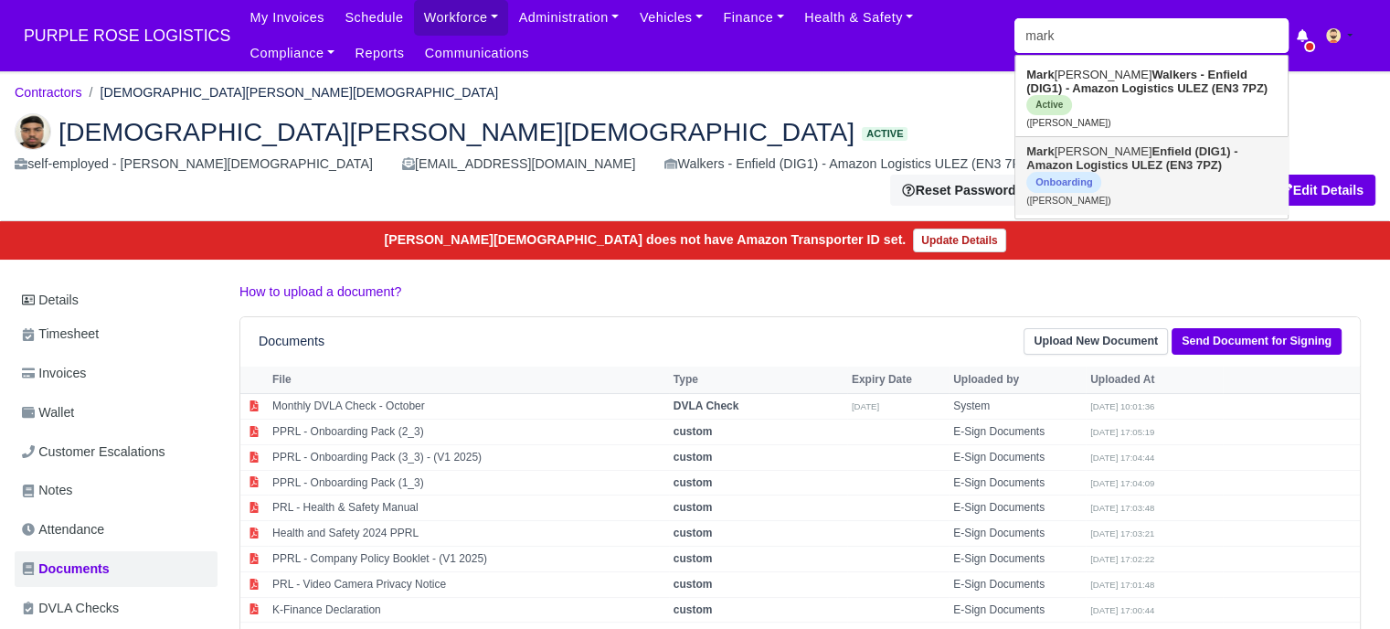
click at [1136, 144] on strong "Enfield (DIG1) - Amazon Logistics ULEZ (EN3 7PZ)" at bounding box center [1131, 157] width 211 height 27
type input "[PERSON_NAME]"
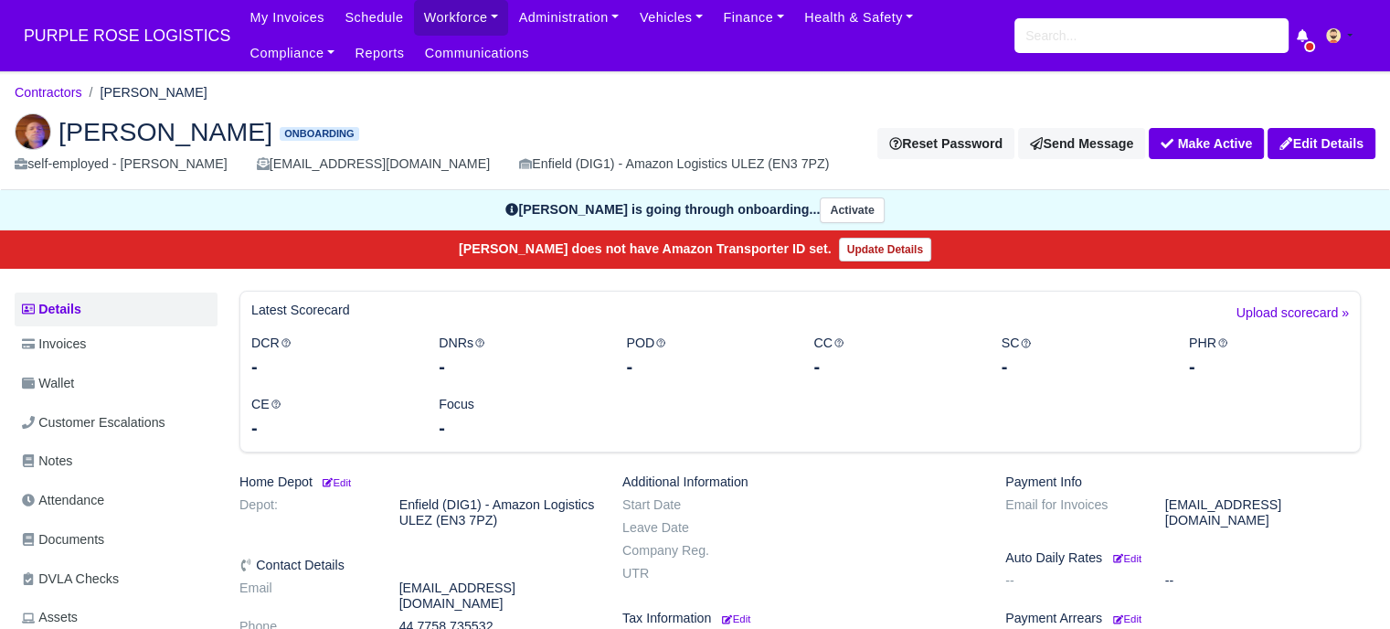
click at [35, 131] on img at bounding box center [33, 131] width 37 height 37
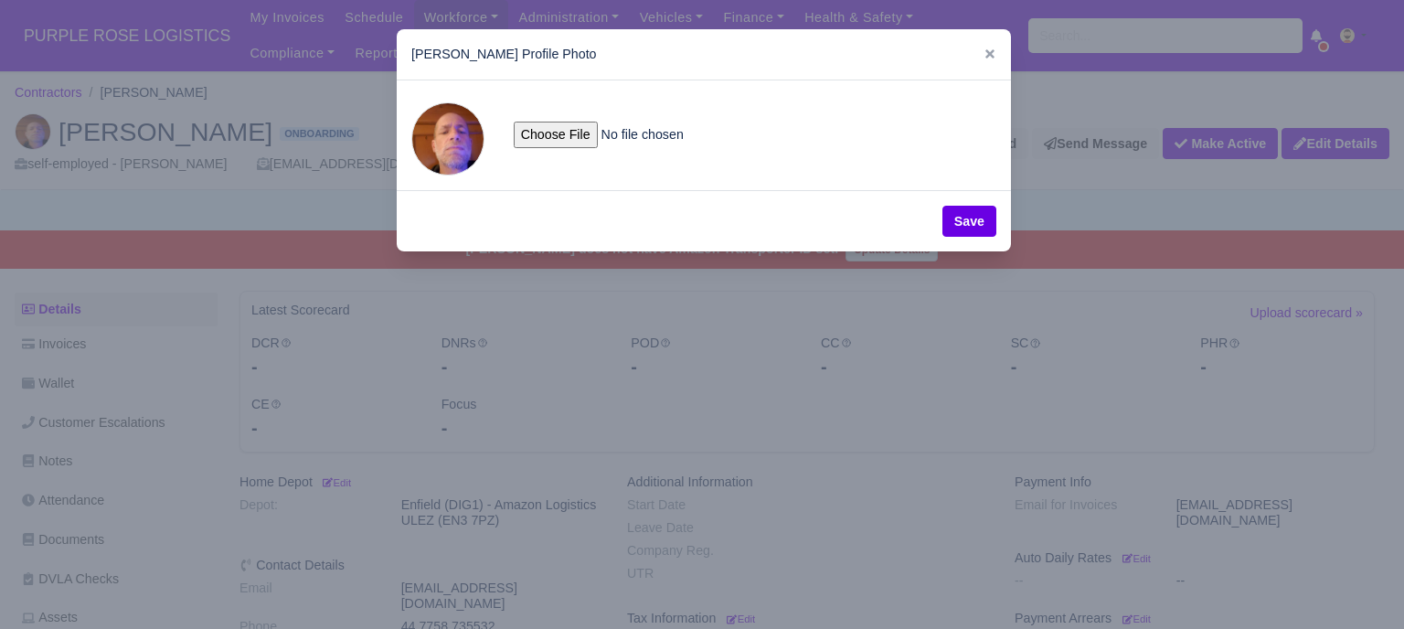
click at [1109, 199] on div at bounding box center [702, 314] width 1404 height 629
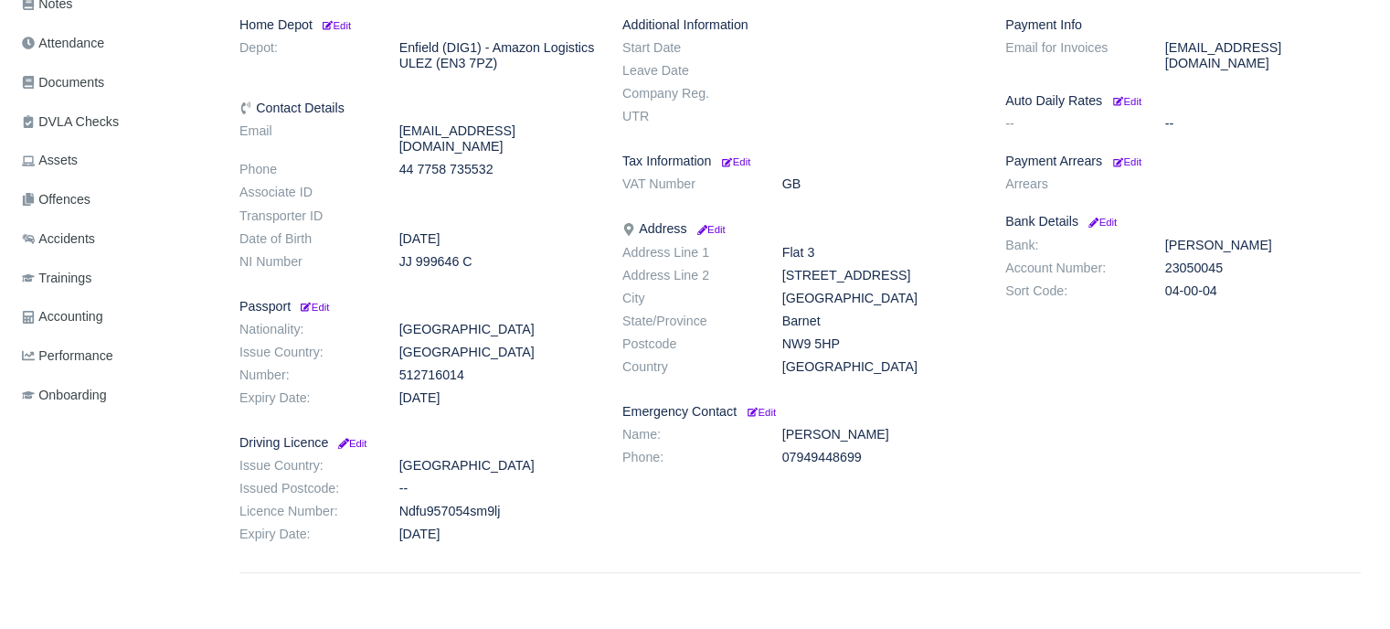
scroll to position [183, 0]
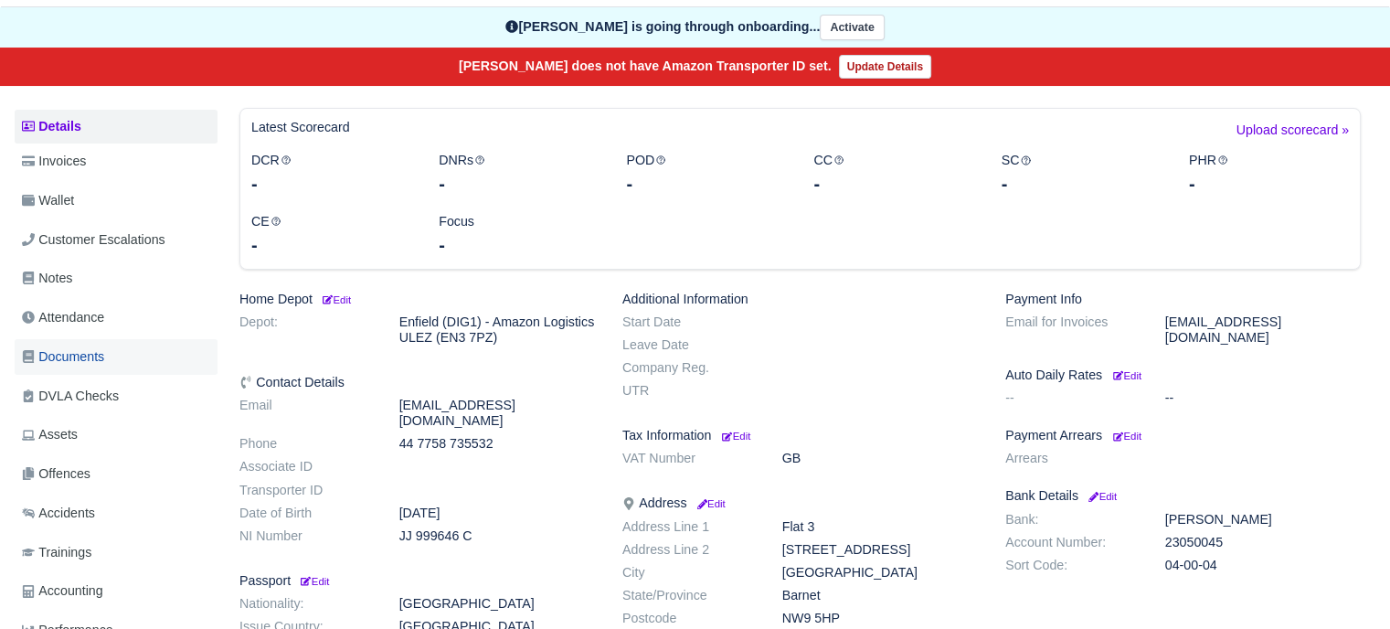
click at [102, 355] on span "Documents" at bounding box center [63, 356] width 82 height 21
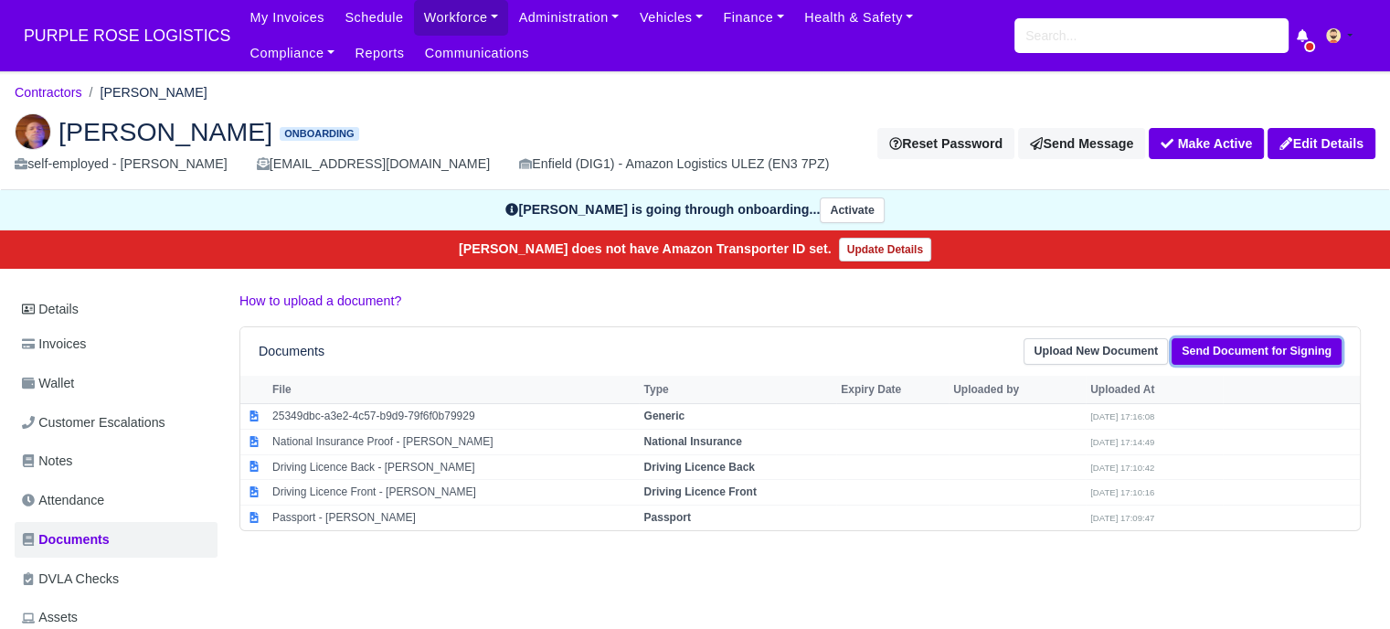
click at [1246, 354] on link "Send Document for Signing" at bounding box center [1257, 351] width 170 height 27
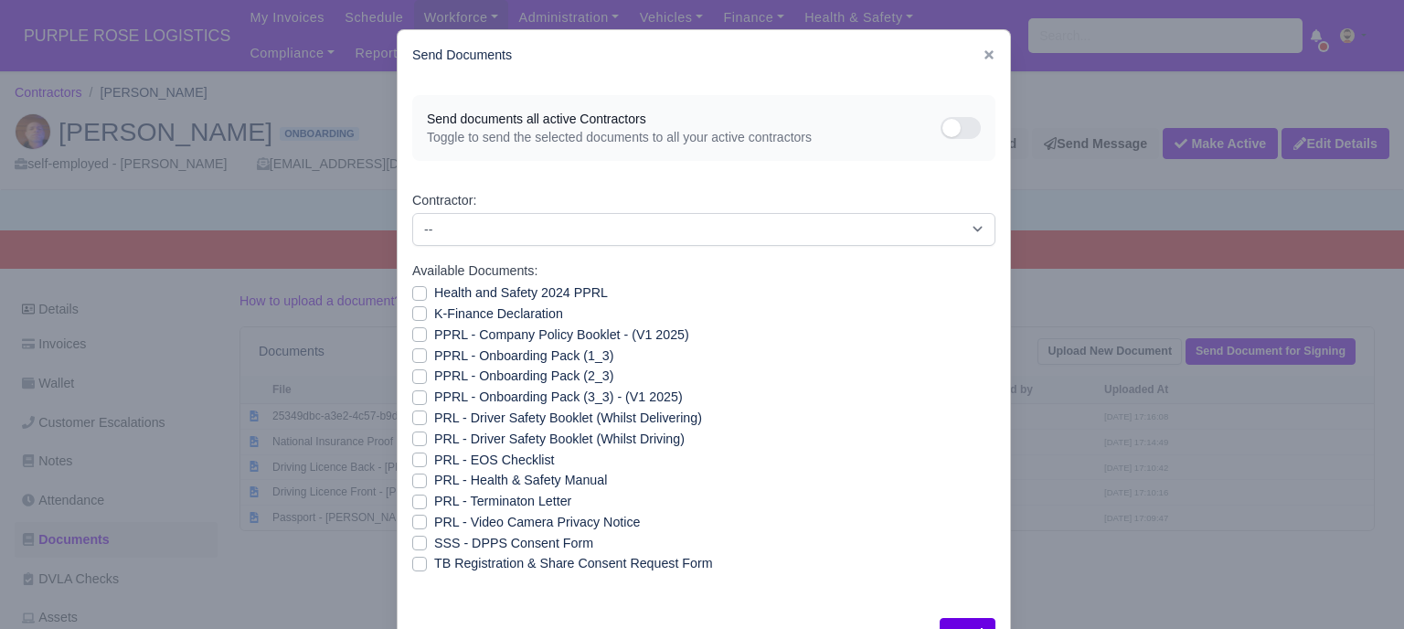
click at [412, 300] on div "Health and Safety 2024 PPRL" at bounding box center [703, 292] width 583 height 21
drag, startPoint x: 410, startPoint y: 318, endPoint x: 412, endPoint y: 328, distance: 10.2
click at [434, 321] on label "K-Finance Declaration" at bounding box center [498, 313] width 129 height 21
click at [412, 318] on input "K-Finance Declaration" at bounding box center [419, 310] width 15 height 15
checkbox input "true"
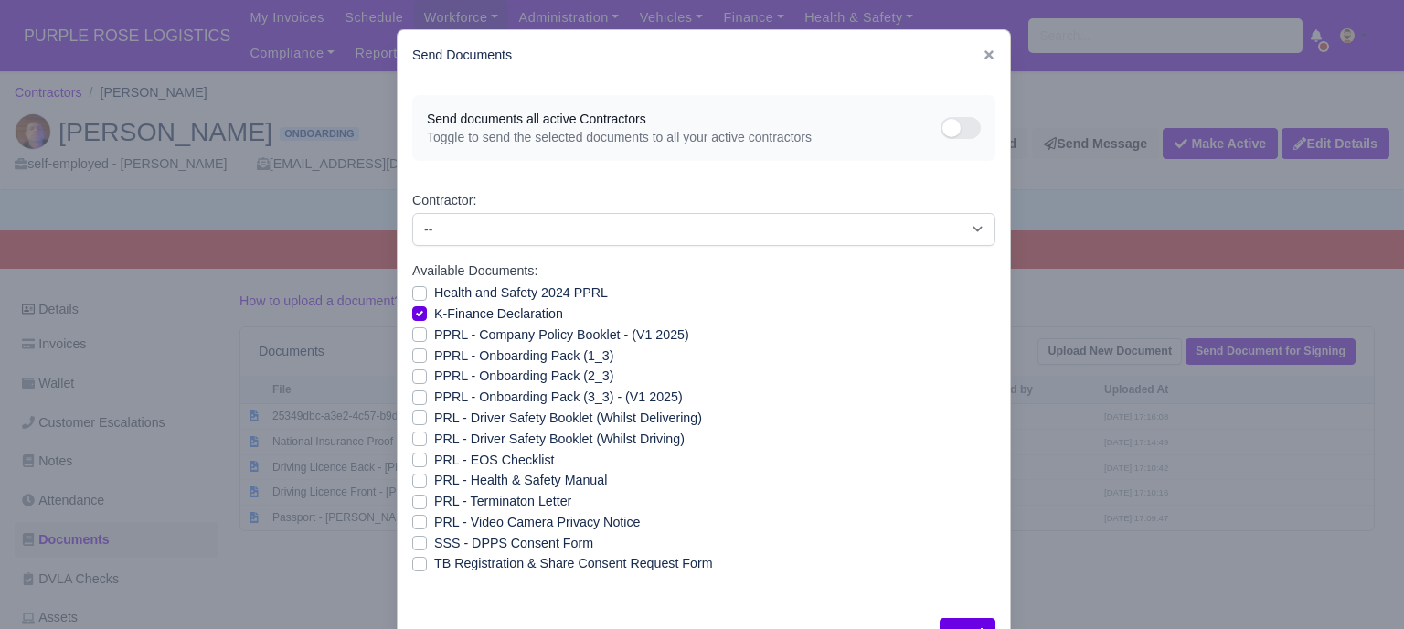
drag, startPoint x: 413, startPoint y: 292, endPoint x: 413, endPoint y: 332, distance: 40.2
click at [434, 292] on label "Health and Safety 2024 PPRL" at bounding box center [521, 292] width 174 height 21
click at [413, 292] on input "Health and Safety 2024 PPRL" at bounding box center [419, 289] width 15 height 15
checkbox input "true"
drag, startPoint x: 413, startPoint y: 338, endPoint x: 416, endPoint y: 348, distance: 10.4
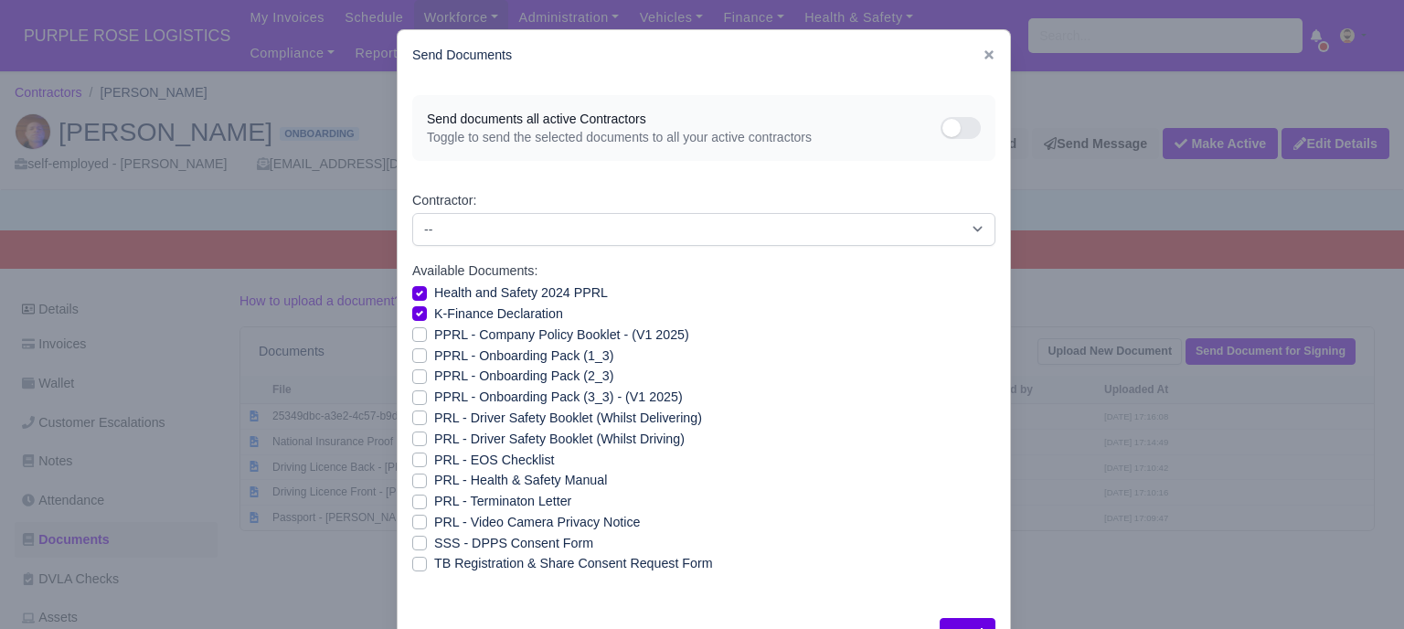
click at [434, 339] on label "PPRL - Company Policy Booklet - (V1 2025)" at bounding box center [561, 334] width 255 height 21
click at [413, 339] on input "PPRL - Company Policy Booklet - (V1 2025)" at bounding box center [419, 331] width 15 height 15
checkbox input "true"
click at [434, 353] on label "PPRL - Onboarding Pack (1_3)" at bounding box center [523, 355] width 179 height 21
click at [417, 353] on input "PPRL - Onboarding Pack (1_3)" at bounding box center [419, 352] width 15 height 15
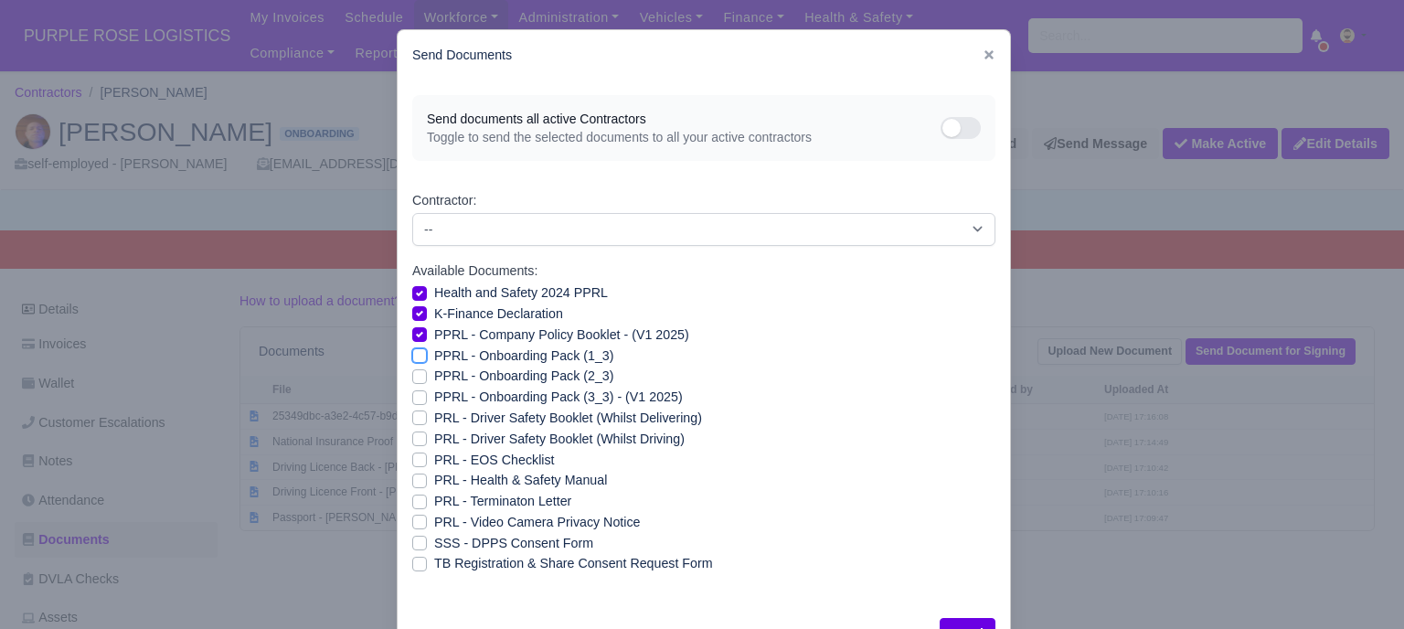
checkbox input "true"
drag, startPoint x: 416, startPoint y: 376, endPoint x: 413, endPoint y: 389, distance: 14.0
click at [434, 377] on label "PPRL - Onboarding Pack (2_3)" at bounding box center [523, 376] width 179 height 21
click at [416, 377] on input "PPRL - Onboarding Pack (2_3)" at bounding box center [419, 373] width 15 height 15
checkbox input "true"
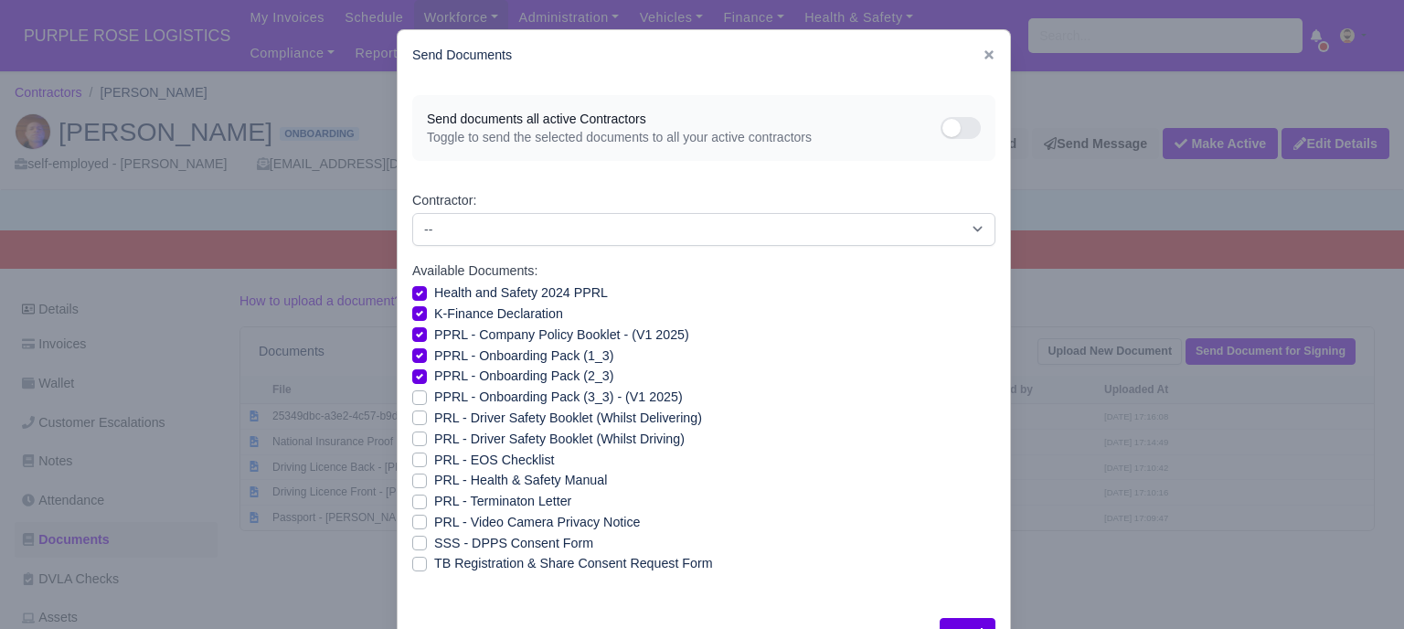
drag, startPoint x: 412, startPoint y: 398, endPoint x: 416, endPoint y: 408, distance: 11.6
click at [434, 398] on label "PPRL - Onboarding Pack (3_3) - (V1 2025)" at bounding box center [558, 397] width 249 height 21
click at [412, 398] on input "PPRL - Onboarding Pack (3_3) - (V1 2025)" at bounding box center [419, 394] width 15 height 15
checkbox input "true"
drag, startPoint x: 420, startPoint y: 479, endPoint x: 417, endPoint y: 495, distance: 16.9
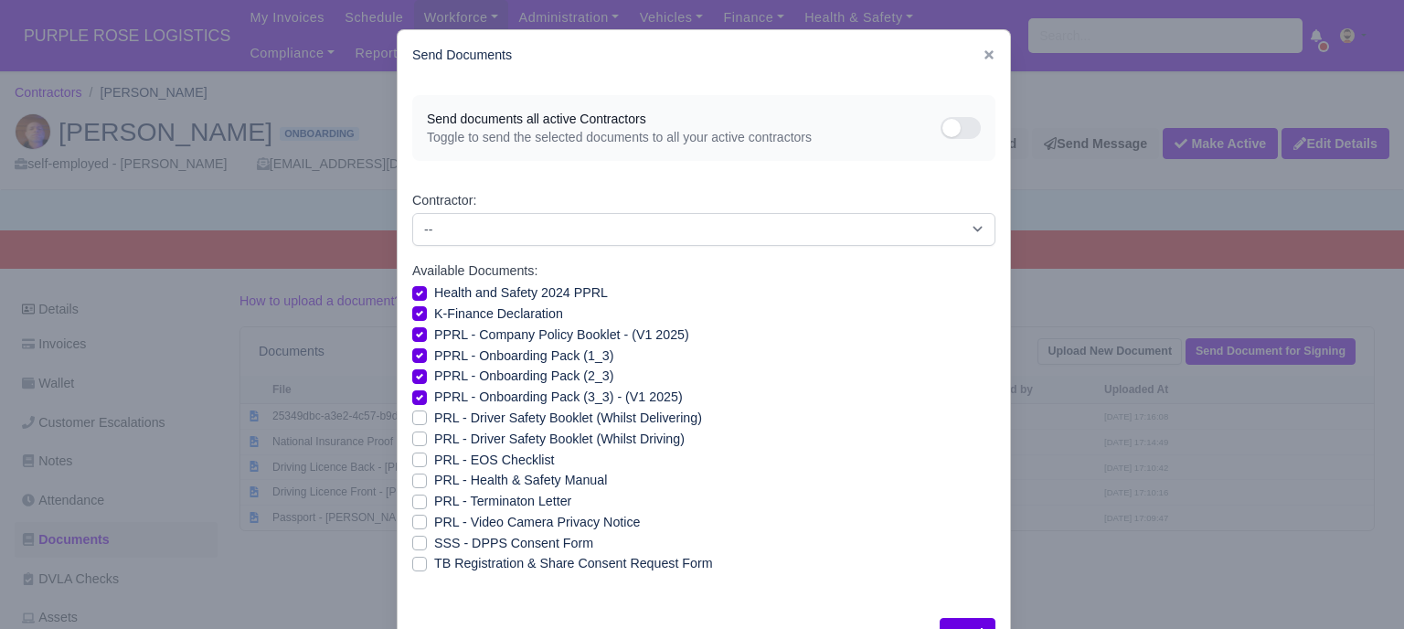
click at [420, 480] on div "PRL - Health & Safety Manual" at bounding box center [703, 480] width 583 height 21
click at [434, 523] on label "PRL - Video Camera Privacy Notice" at bounding box center [537, 522] width 206 height 21
click at [412, 523] on input "PRL - Video Camera Privacy Notice" at bounding box center [419, 519] width 15 height 15
checkbox input "true"
click at [434, 481] on label "PRL - Health & Safety Manual" at bounding box center [520, 480] width 173 height 21
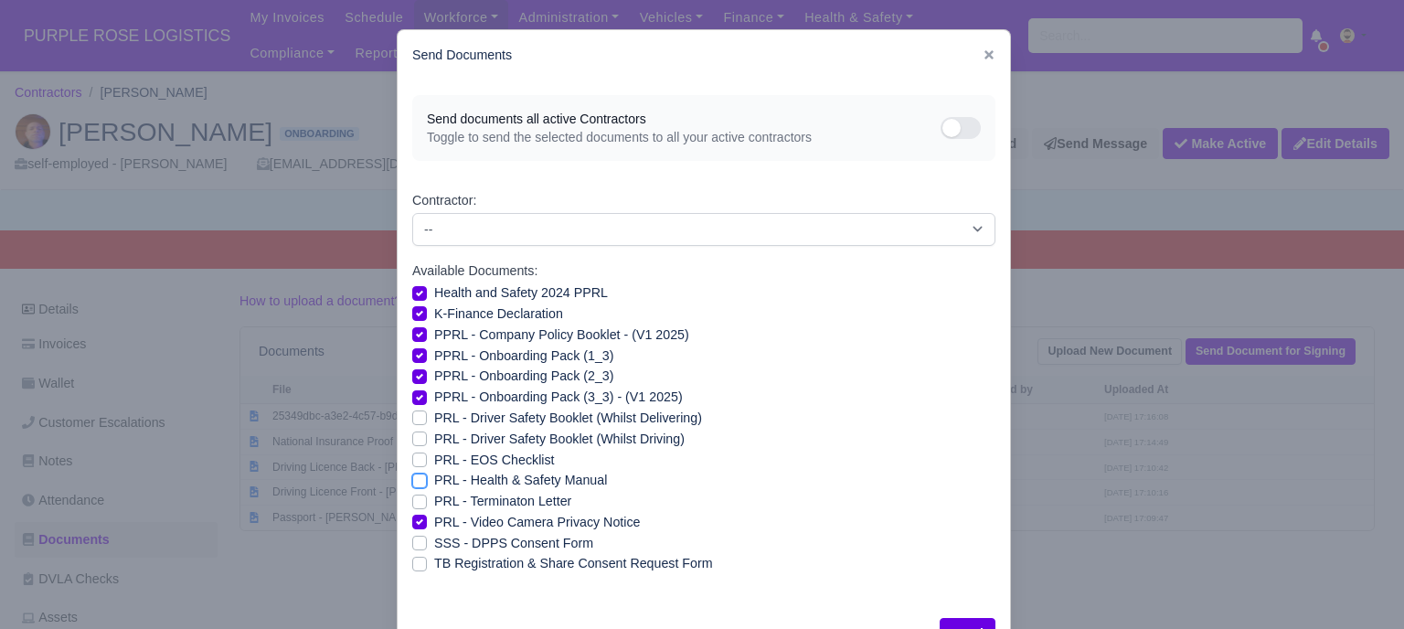
click at [417, 481] on input "PRL - Health & Safety Manual" at bounding box center [419, 477] width 15 height 15
checkbox input "true"
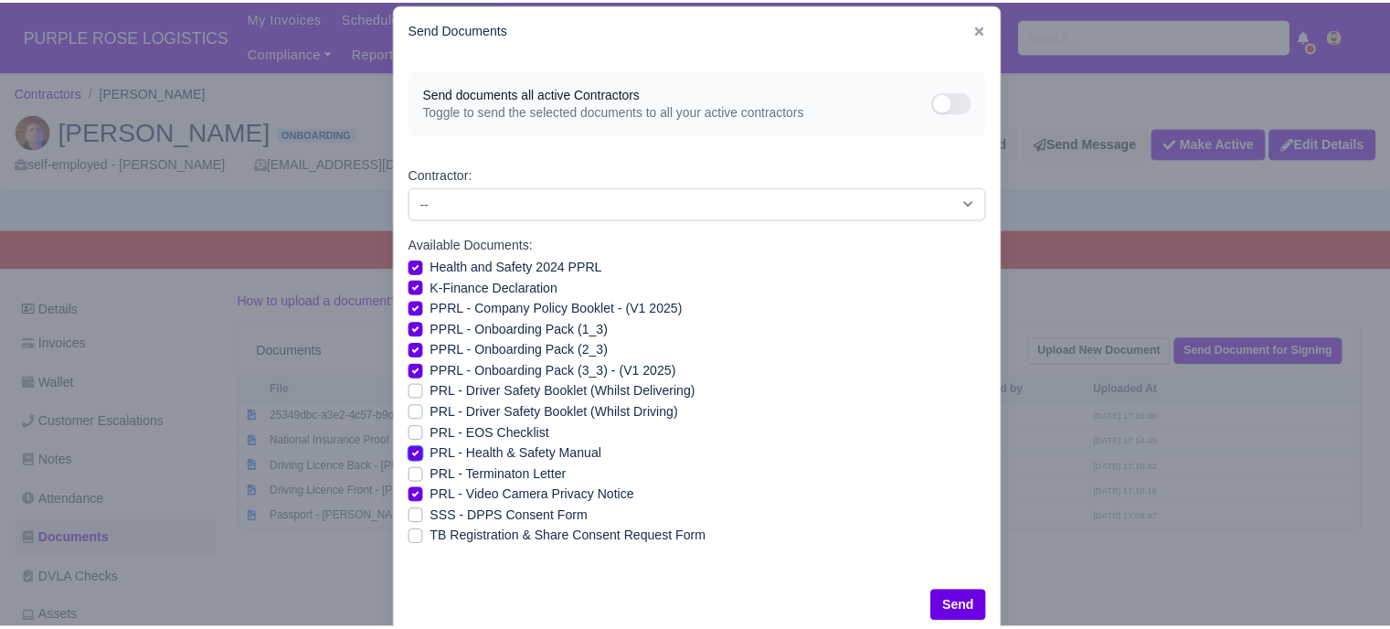
scroll to position [66, 0]
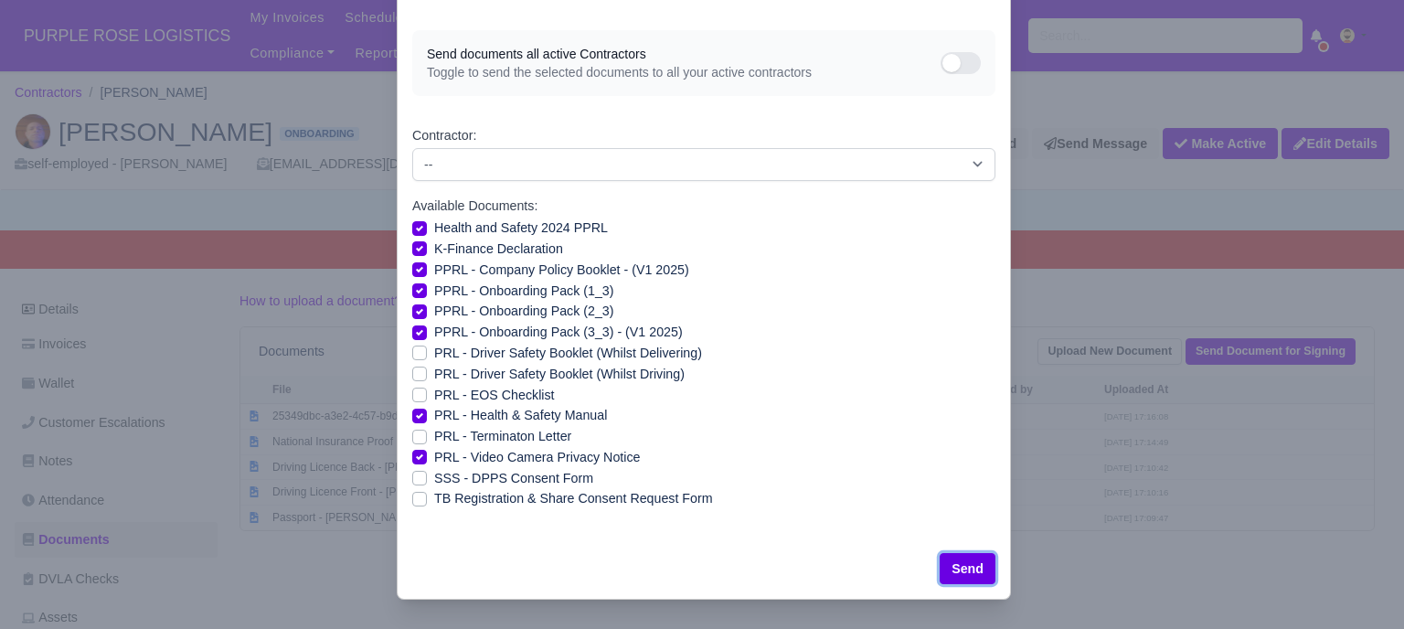
click at [960, 569] on button "Send" at bounding box center [967, 568] width 56 height 31
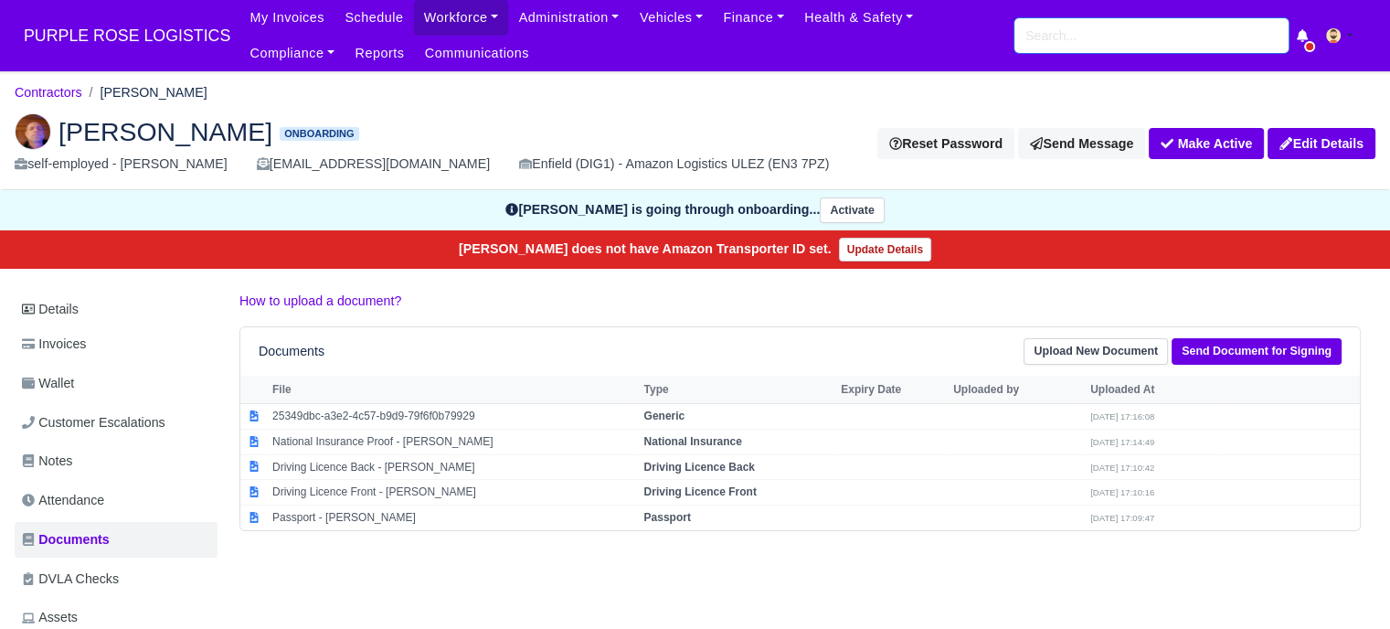
click at [1063, 32] on input "search" at bounding box center [1151, 35] width 274 height 35
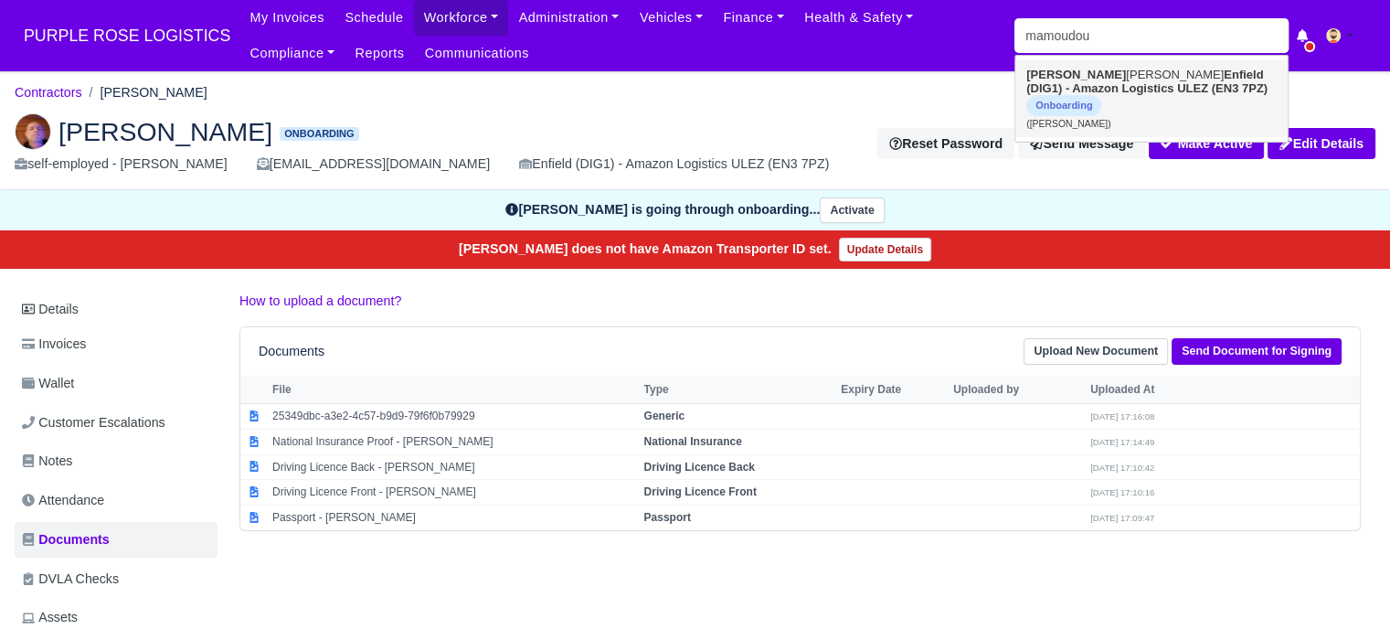
drag, startPoint x: 1109, startPoint y: 92, endPoint x: 1086, endPoint y: 104, distance: 26.6
click at [1109, 92] on strong "Enfield (DIG1) - Amazon Logistics ULEZ (EN3 7PZ)" at bounding box center [1146, 81] width 241 height 27
type input "[PERSON_NAME]"
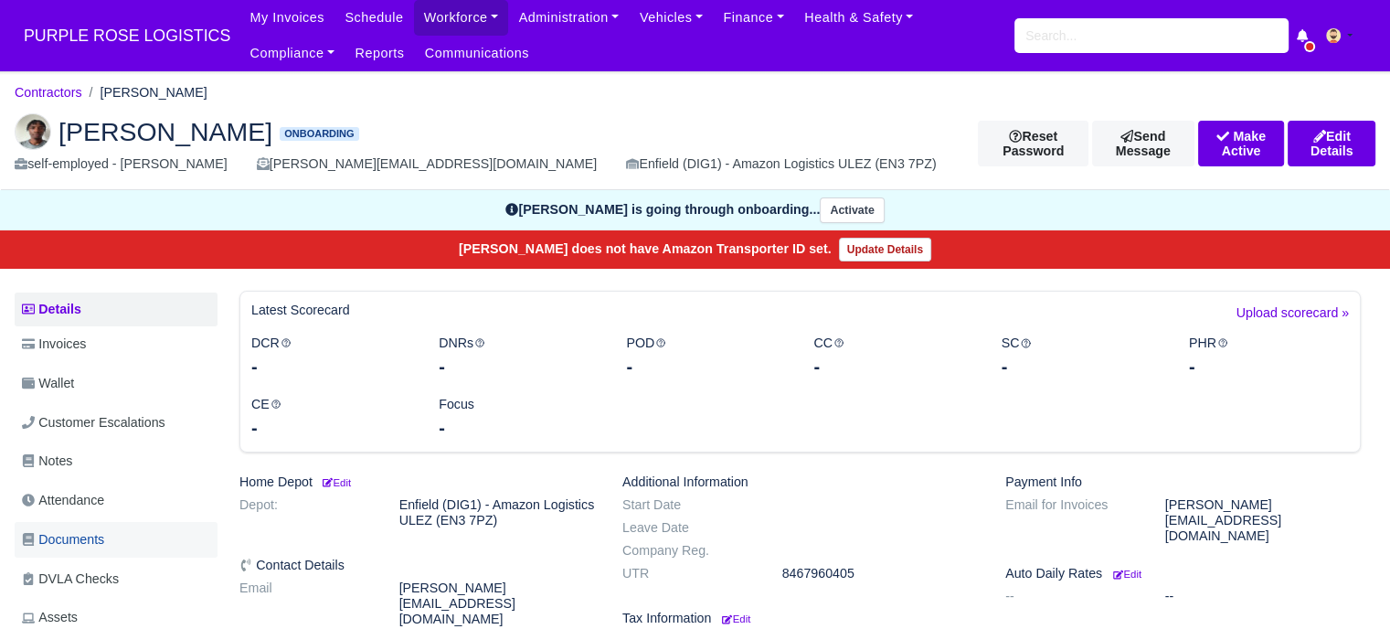
click at [50, 529] on span "Documents" at bounding box center [63, 539] width 82 height 21
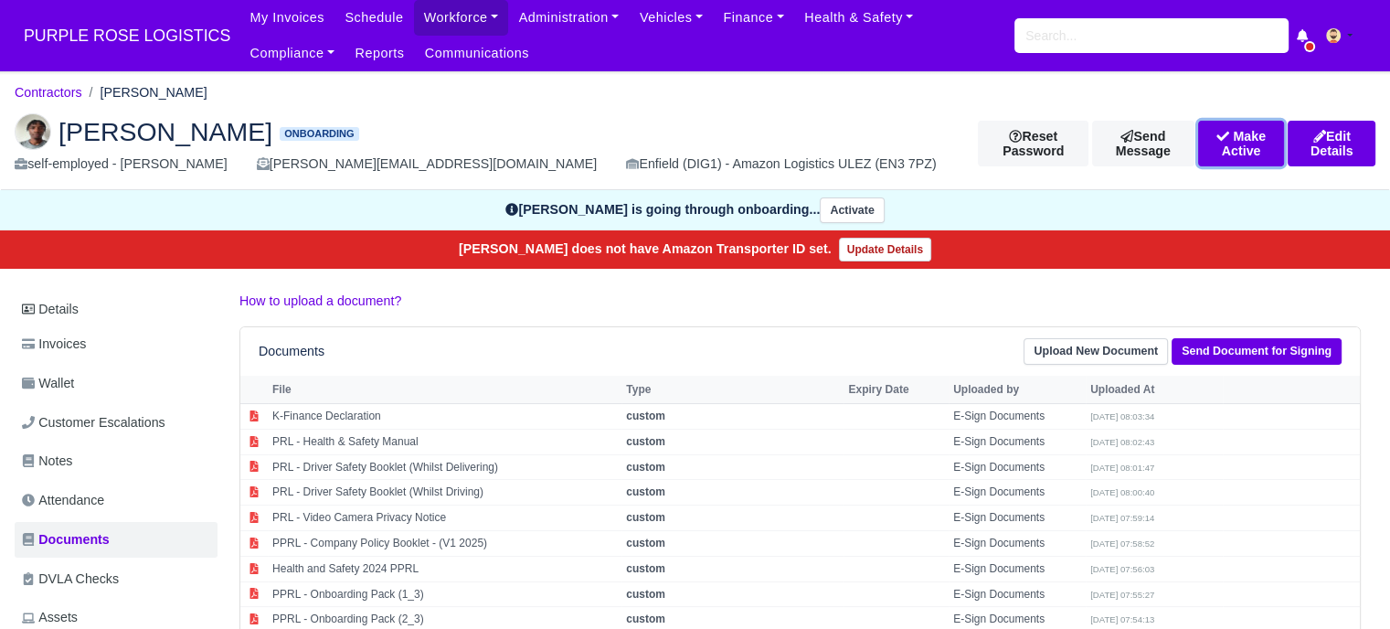
click at [1211, 143] on button "Make Active" at bounding box center [1241, 144] width 87 height 46
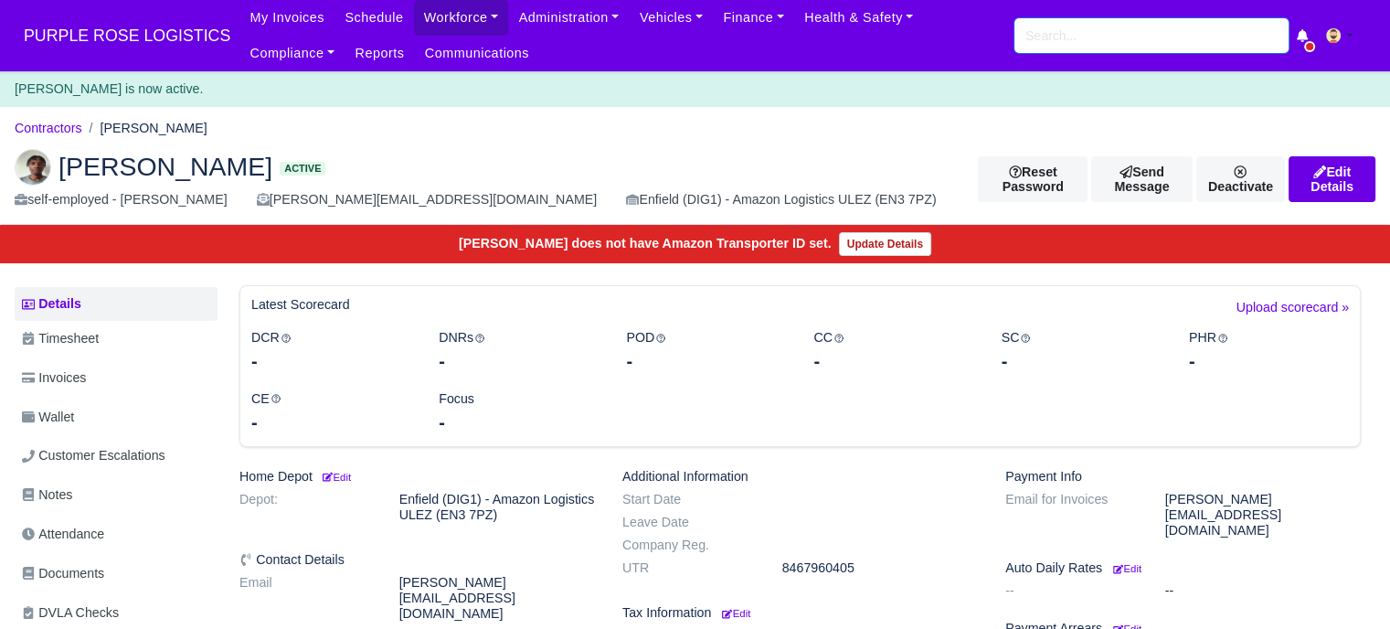
click at [1066, 34] on input "search" at bounding box center [1151, 35] width 274 height 35
type input "prince"
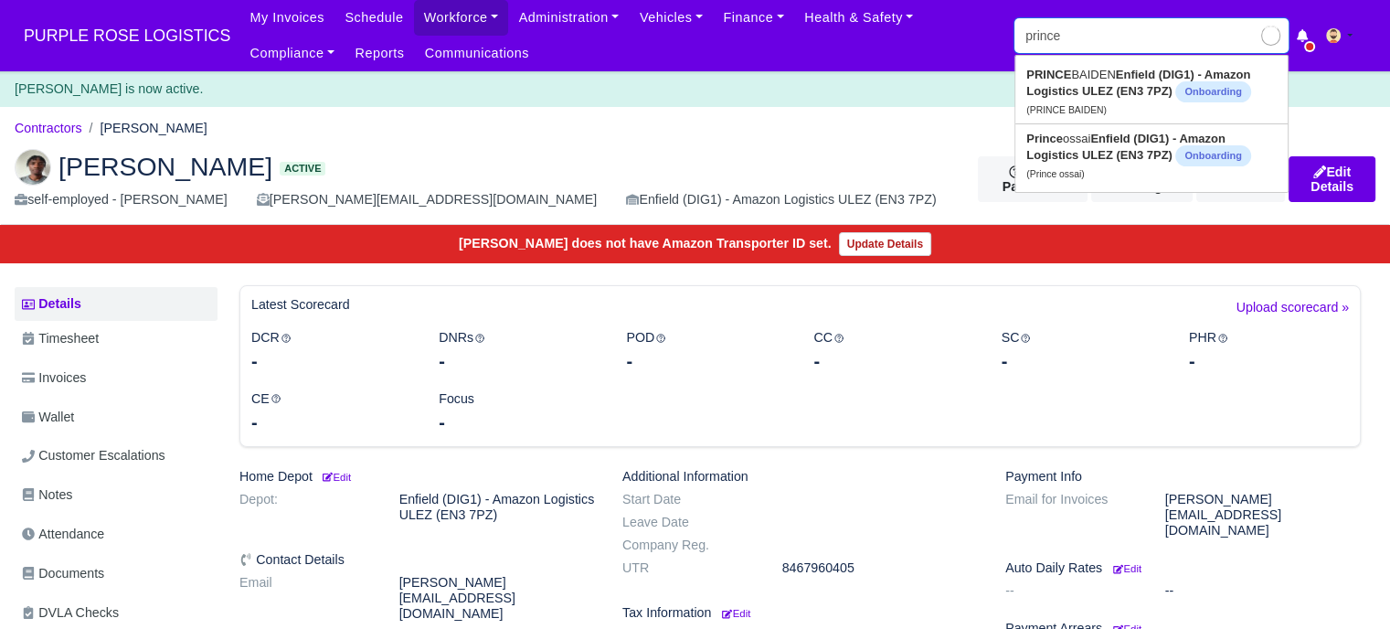
type input "prince [PERSON_NAME]"
type input "prince b"
type input "prince bAIDEN"
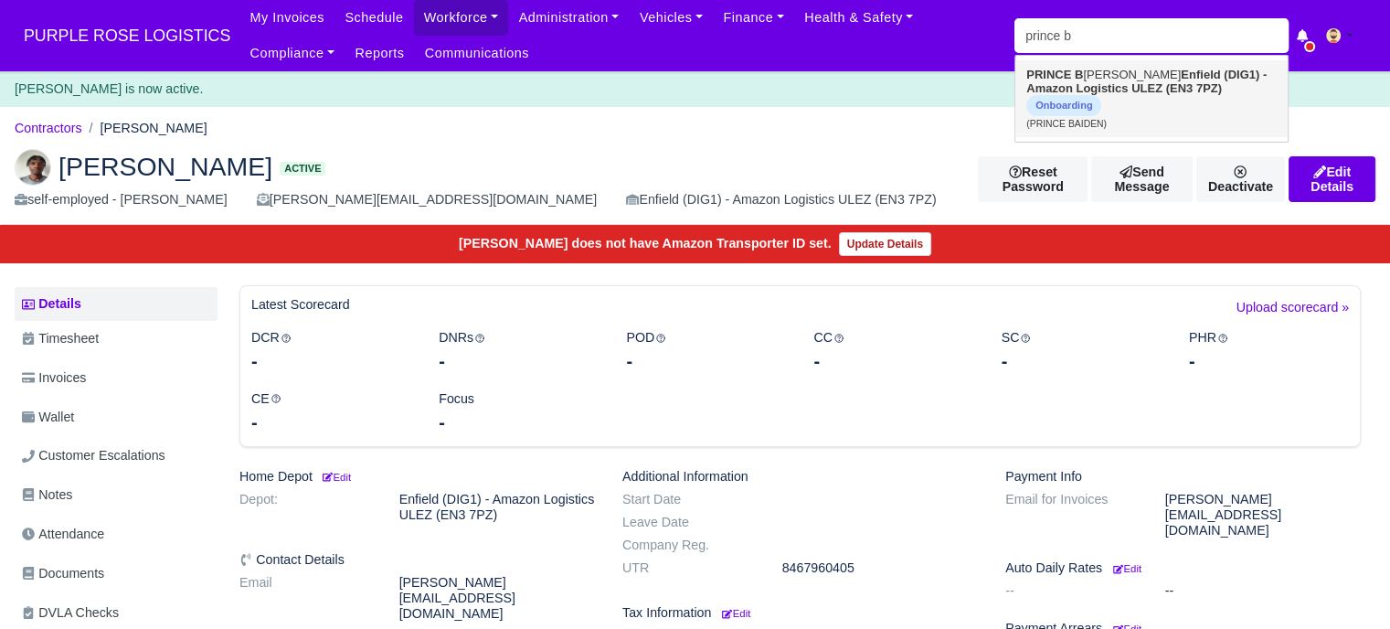
click at [1092, 74] on link "PRINCE B [PERSON_NAME] (DIG1) - Amazon Logistics ULEZ (EN3 7PZ) Onboarding (PRI…" at bounding box center [1151, 98] width 272 height 77
type input "PRINCE BAIDEN"
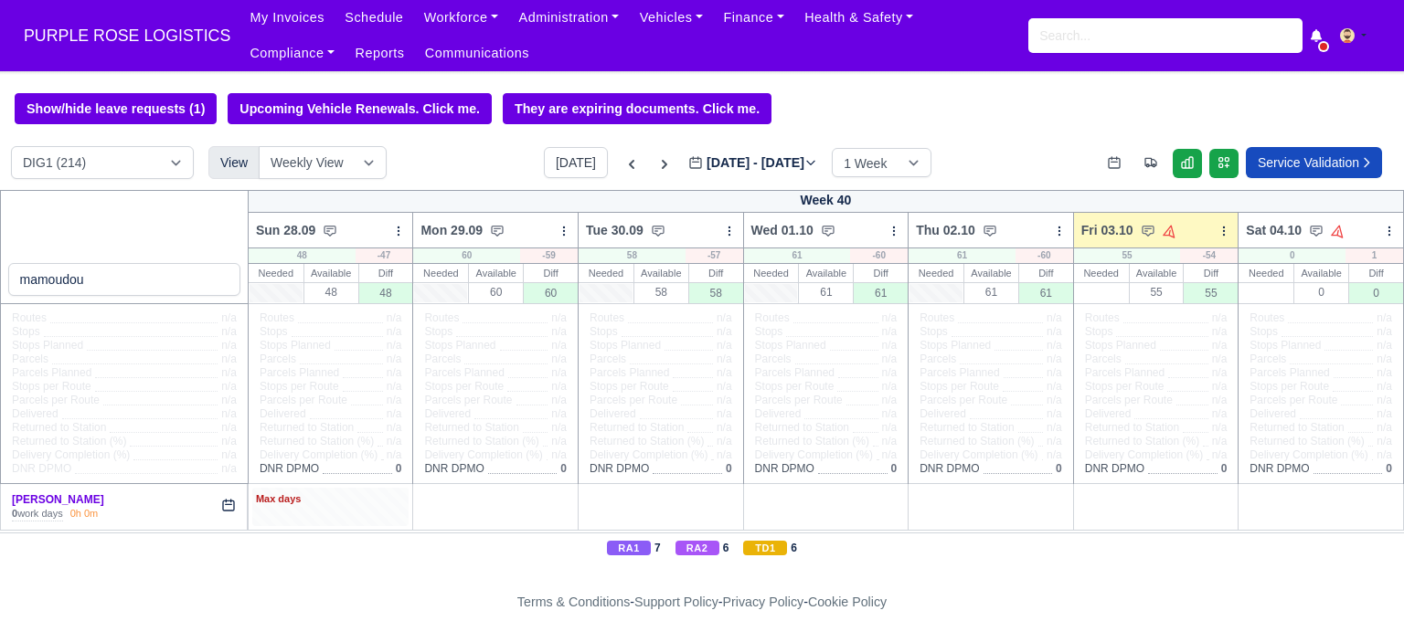
type input "mamoudou"
click at [347, 501] on div "Max days" at bounding box center [331, 500] width 150 height 16
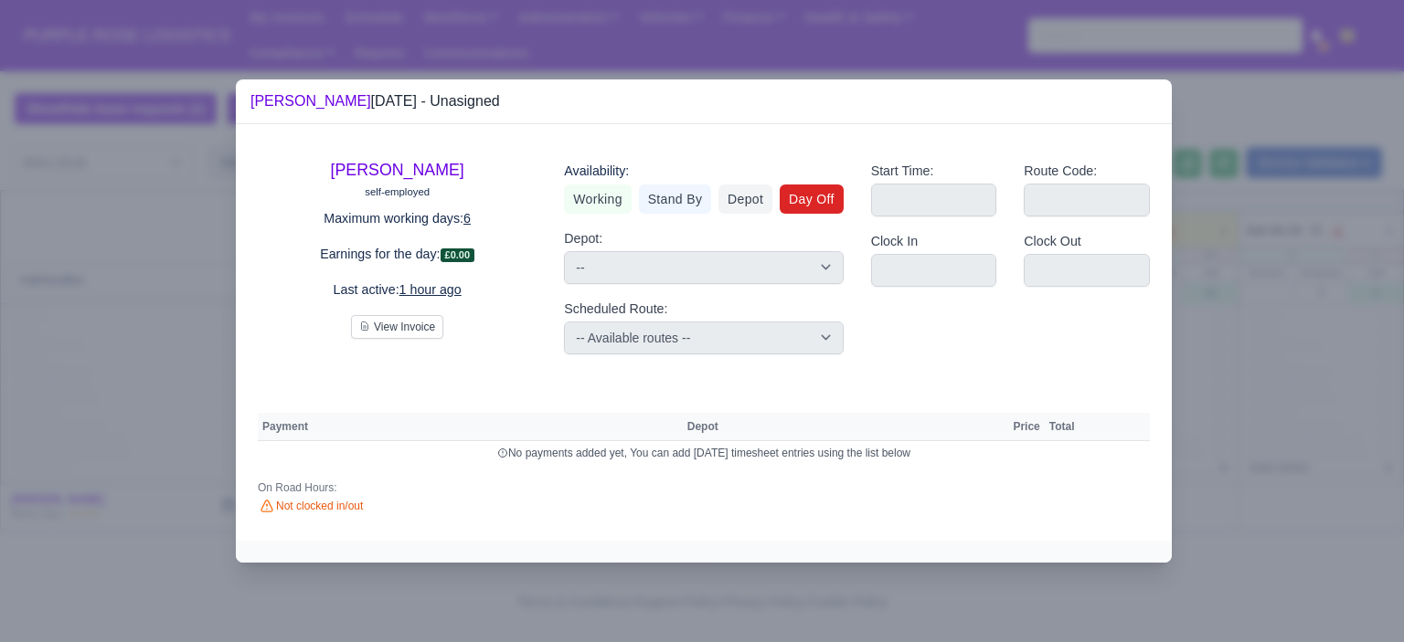
click at [801, 197] on link "Day Off" at bounding box center [812, 199] width 64 height 29
select select
select select "na"
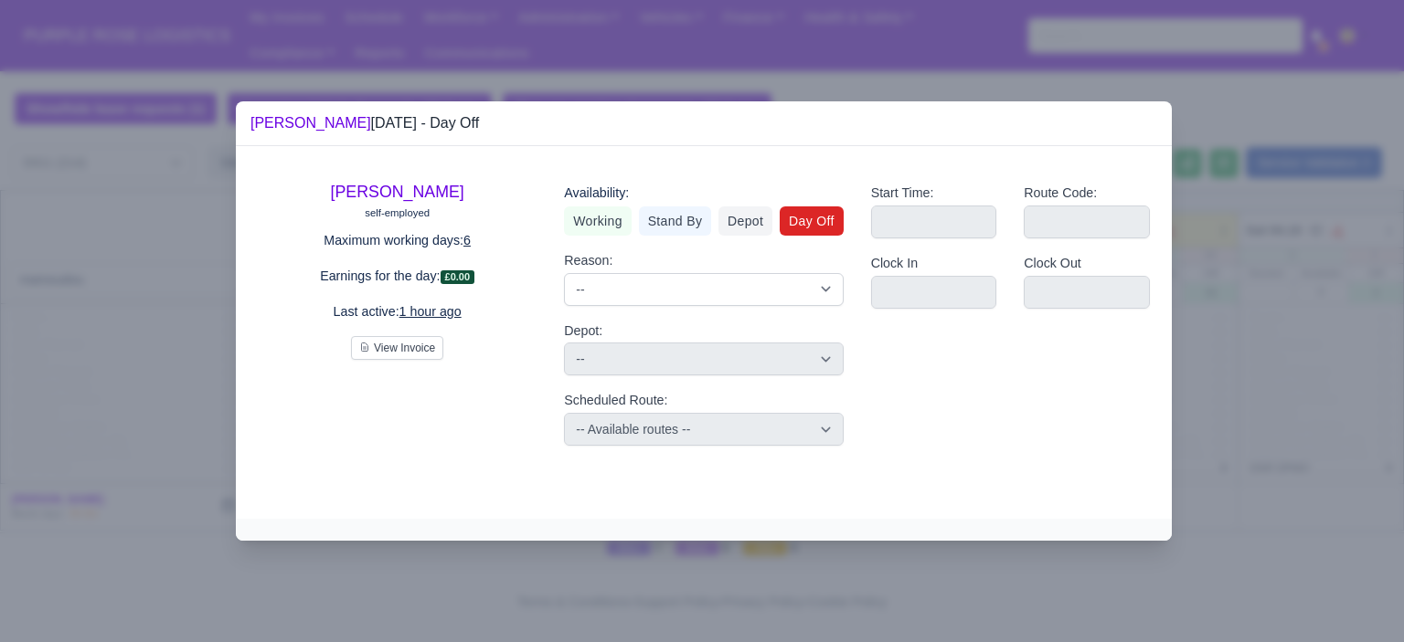
click at [1349, 302] on div at bounding box center [702, 321] width 1404 height 642
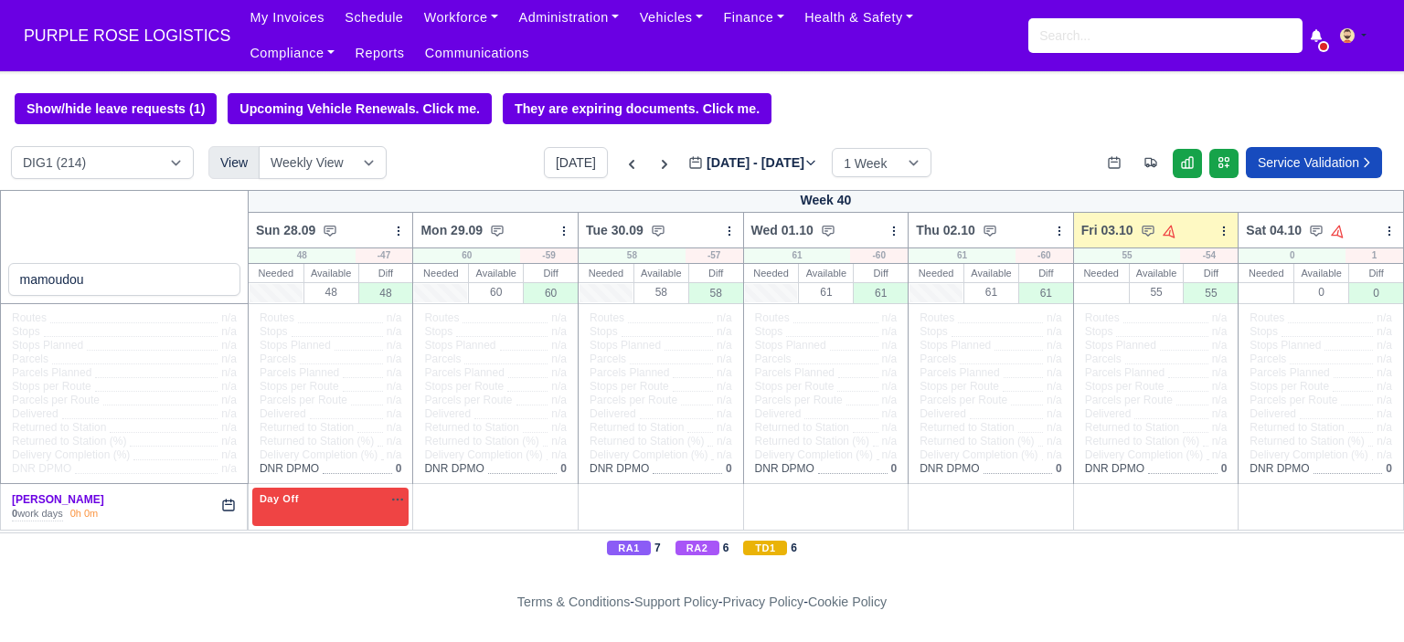
click at [557, 499] on link "O" at bounding box center [558, 495] width 32 height 15
click at [720, 493] on link "O" at bounding box center [723, 495] width 32 height 15
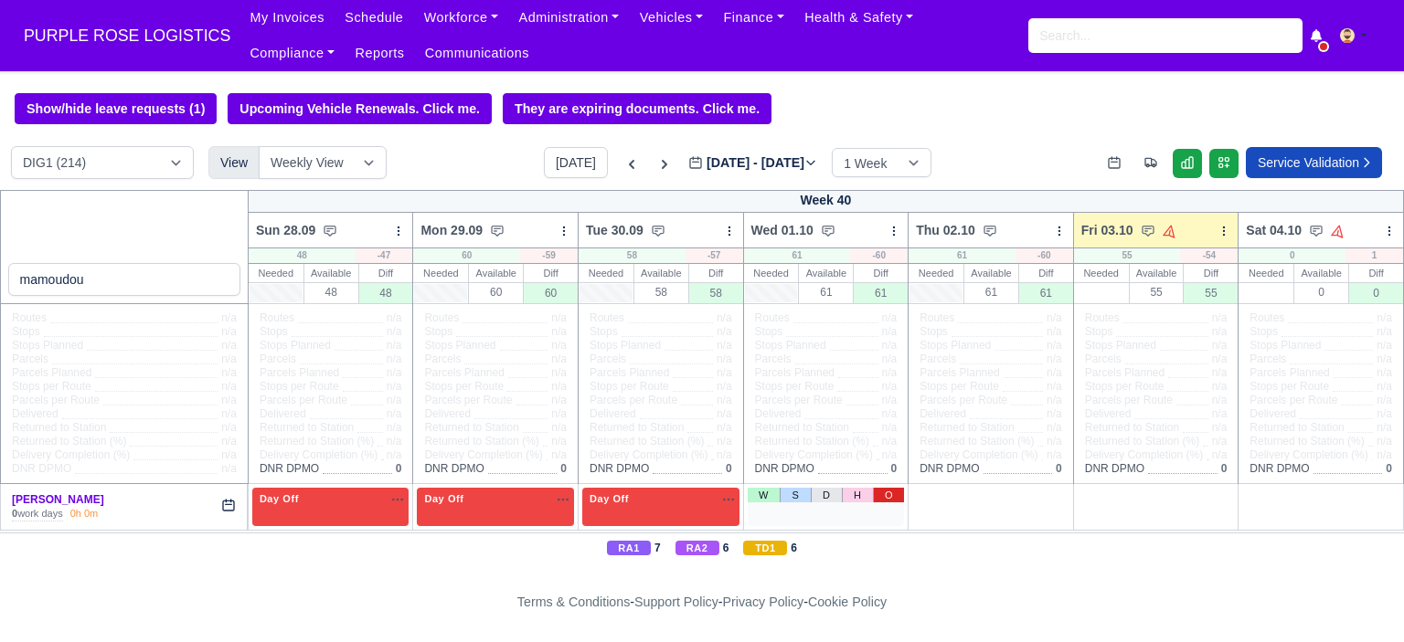
click at [875, 500] on link "O" at bounding box center [889, 495] width 32 height 15
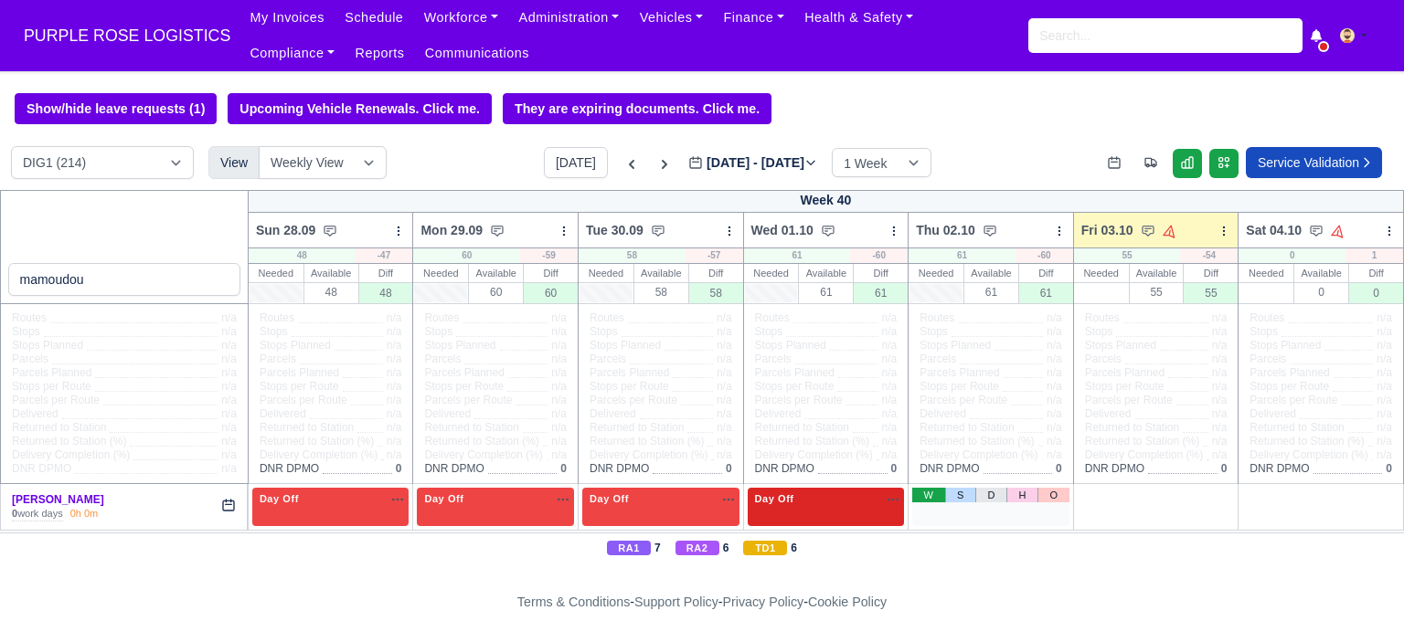
click at [921, 495] on link "W" at bounding box center [928, 495] width 32 height 15
click at [952, 498] on span "Available" at bounding box center [962, 499] width 56 height 13
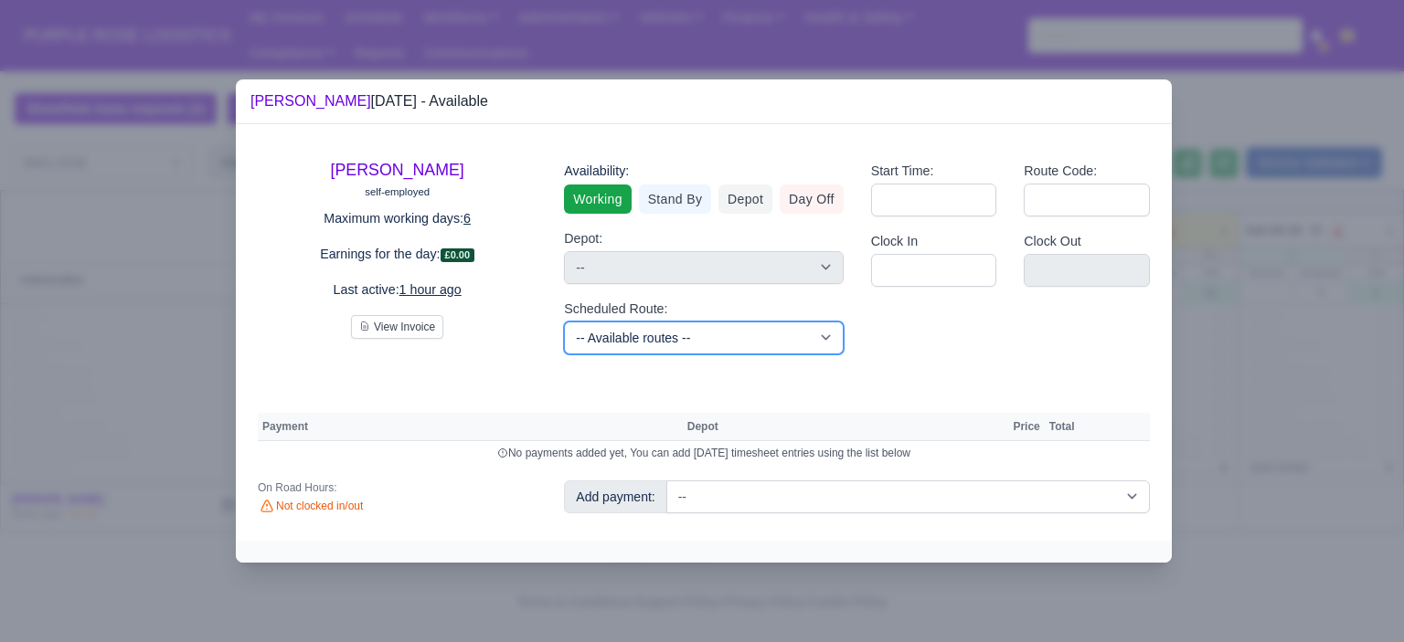
click at [760, 333] on select "-- Available routes -- Standard Parcel - Block of 6 Hours - (SD6) AmFlex RTS Ve…" at bounding box center [703, 338] width 279 height 33
select select "6"
click at [564, 322] on select "-- Available routes -- Standard Parcel - Block of 6 Hours - (SD6) AmFlex RTS Ve…" at bounding box center [703, 338] width 279 height 33
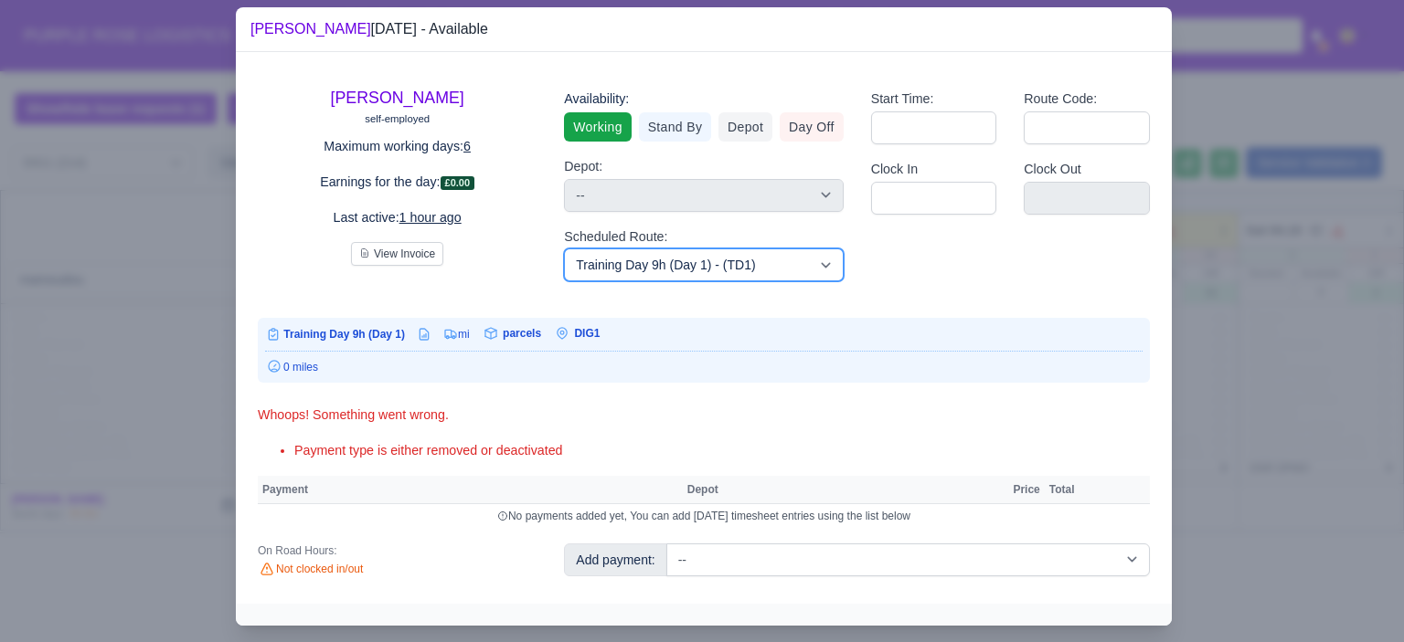
scroll to position [35, 0]
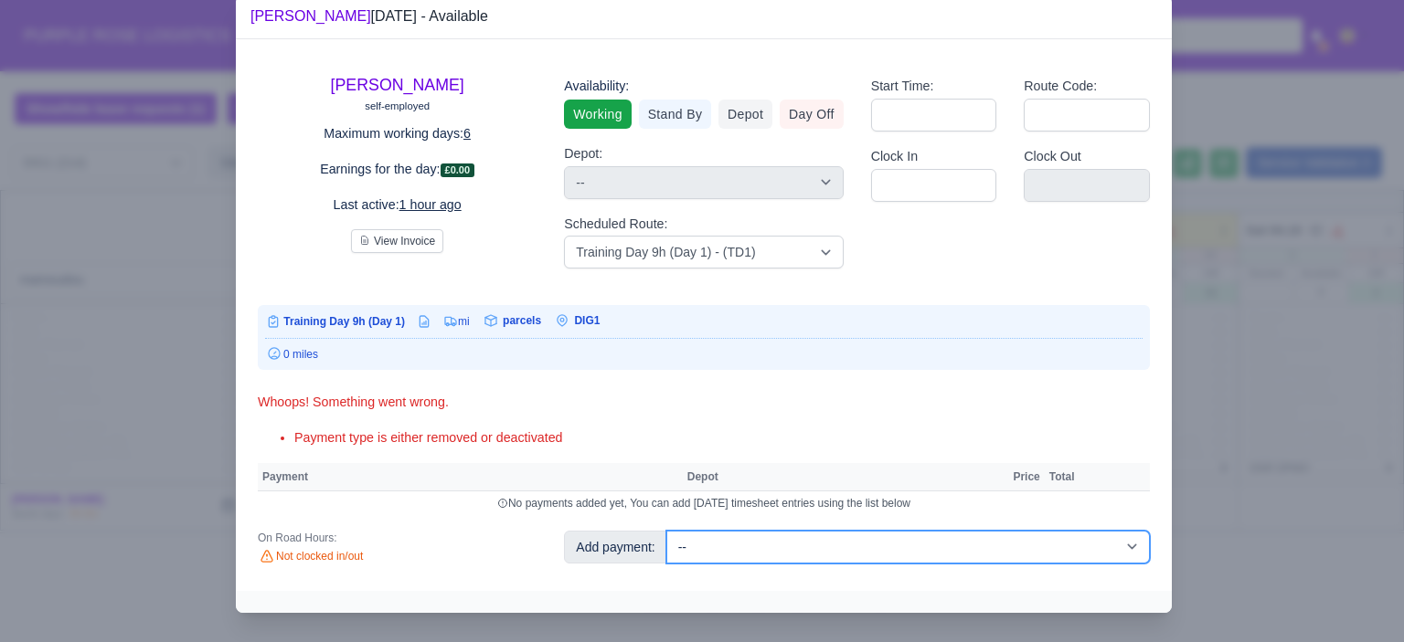
click at [806, 552] on select "-- Additional Hour Support (£14.50) Additional Hour Support (Walkers) (£13.50) …" at bounding box center [907, 547] width 483 height 33
select select "103"
click at [666, 531] on select "-- Additional Hour Support (£14.50) Additional Hour Support (Walkers) (£13.50) …" at bounding box center [907, 547] width 483 height 33
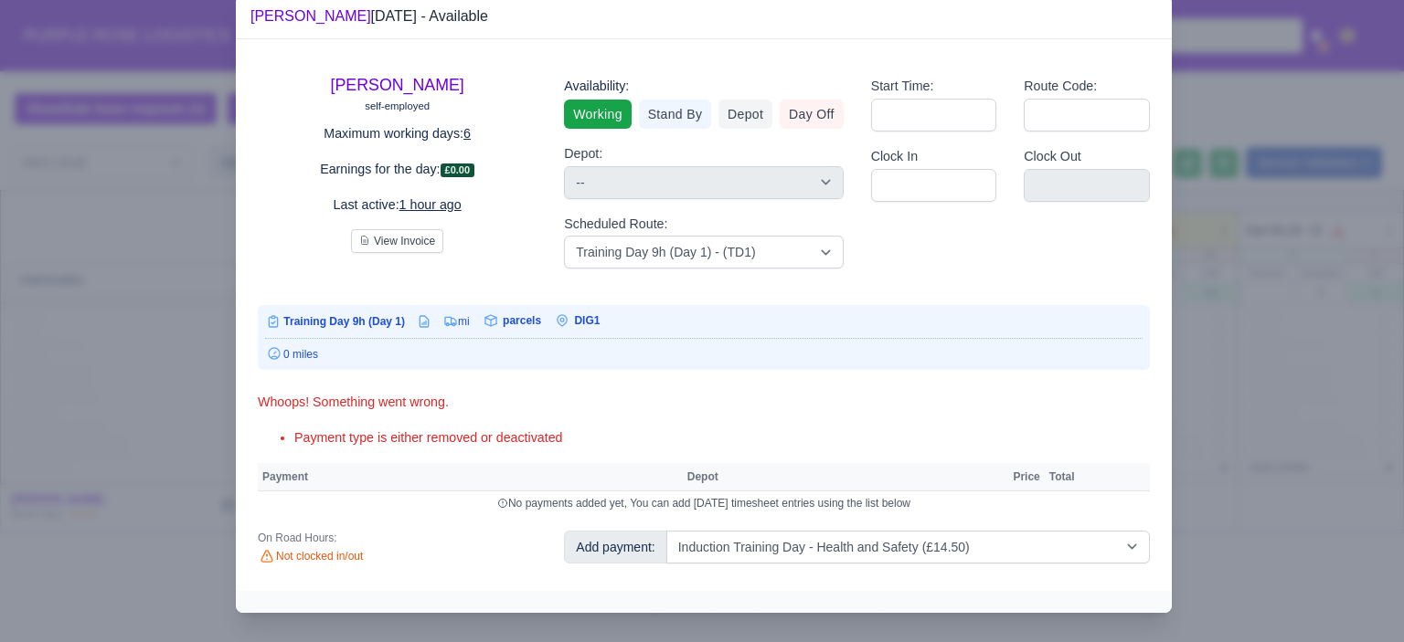
select select "1"
click at [1257, 277] on div at bounding box center [702, 321] width 1404 height 642
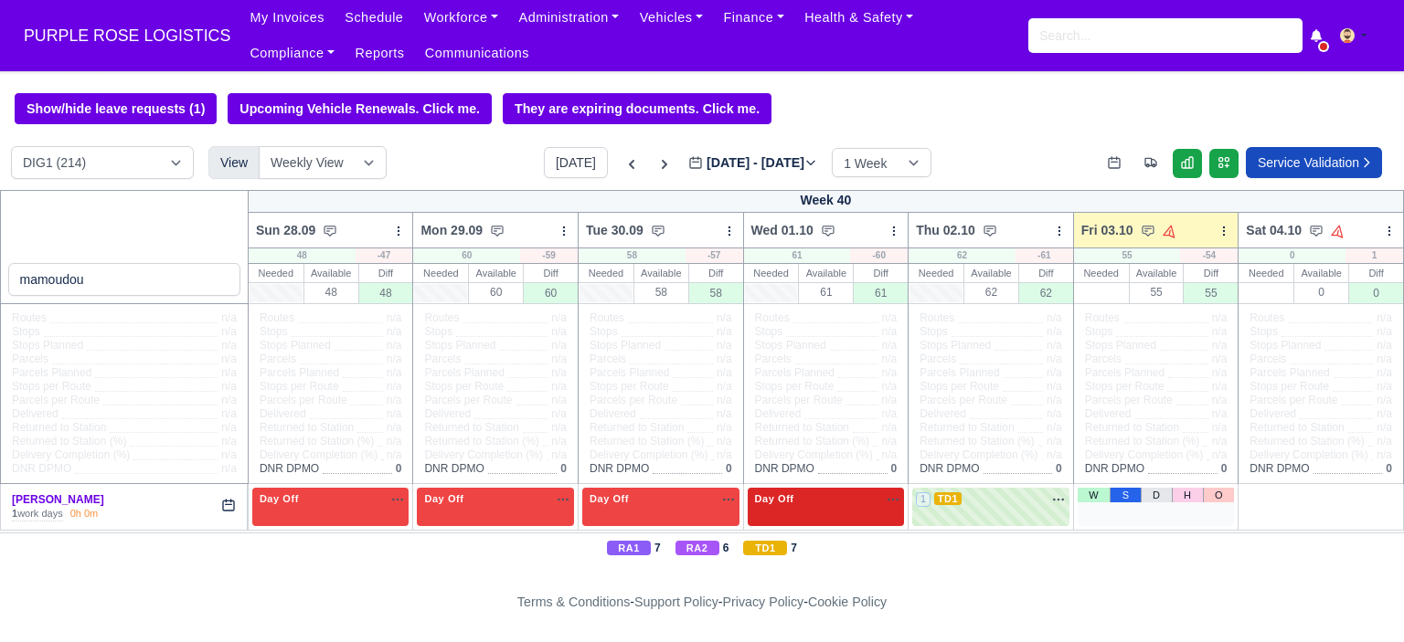
click at [1109, 495] on link "S" at bounding box center [1124, 495] width 30 height 15
click at [1195, 500] on div "2 Stand By na" at bounding box center [1156, 500] width 150 height 16
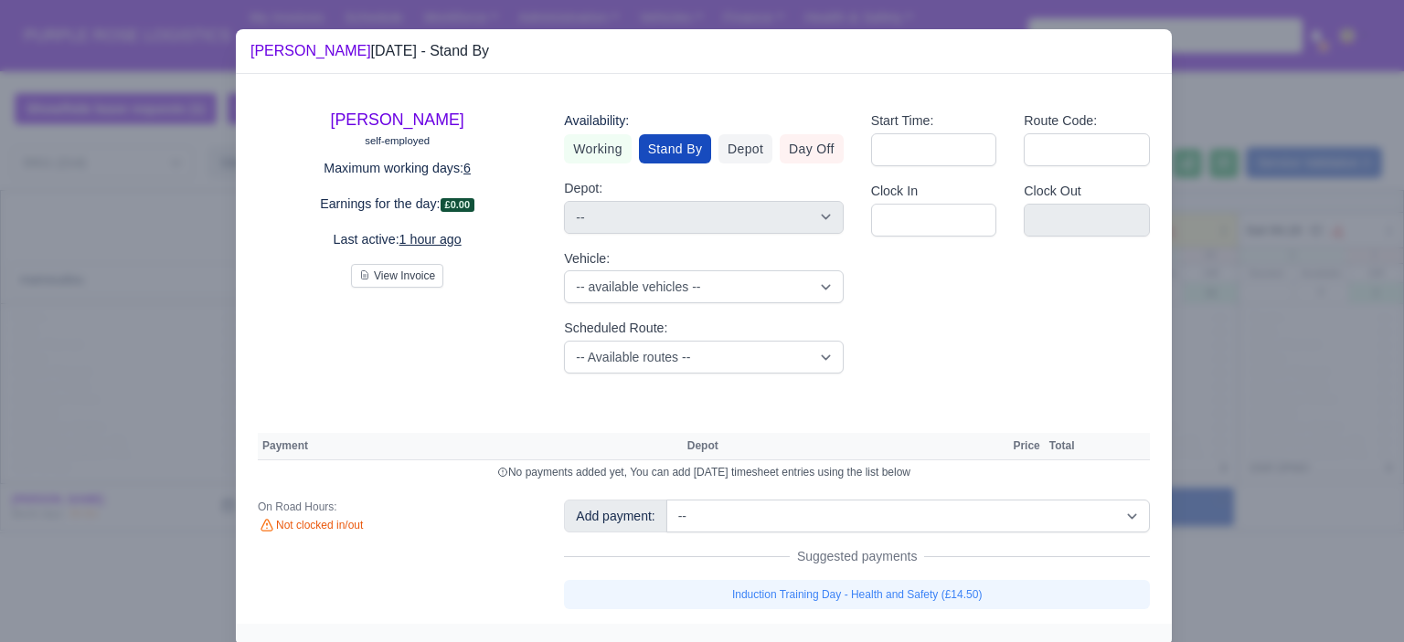
drag, startPoint x: 825, startPoint y: 150, endPoint x: 1019, endPoint y: 215, distance: 204.3
click at [824, 150] on link "Day Off" at bounding box center [812, 148] width 64 height 29
select select "na"
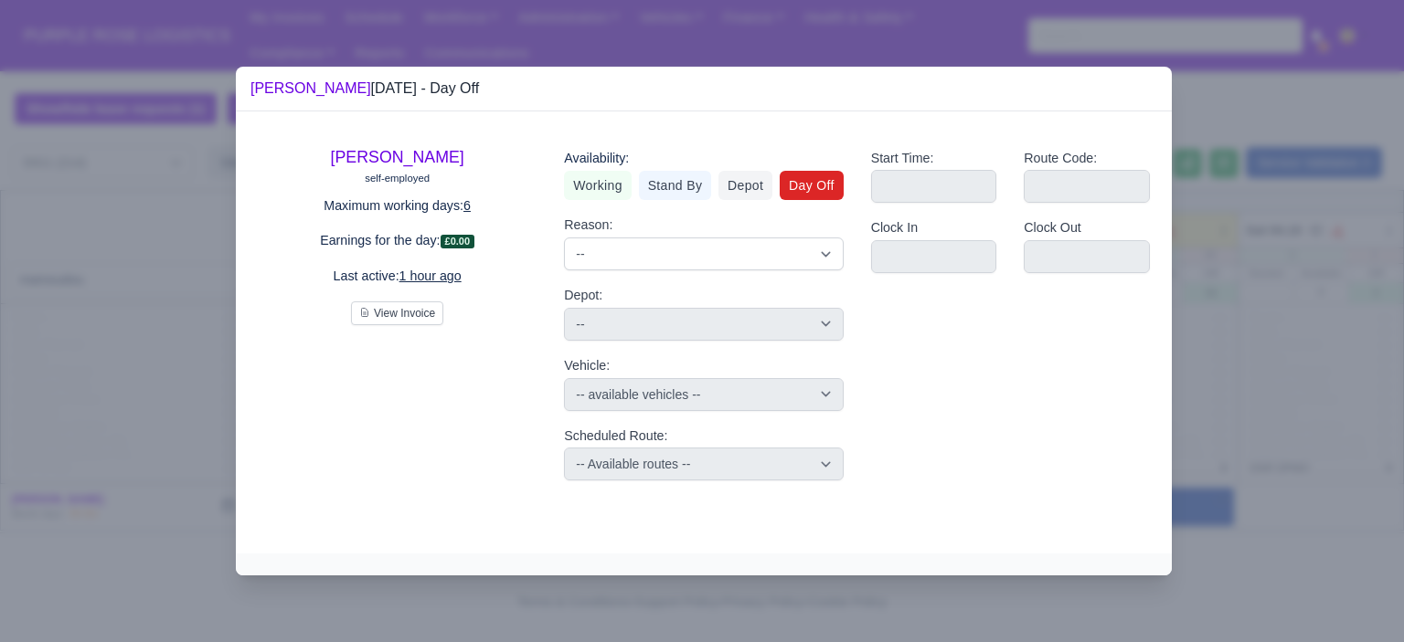
click at [1336, 352] on div at bounding box center [702, 321] width 1404 height 642
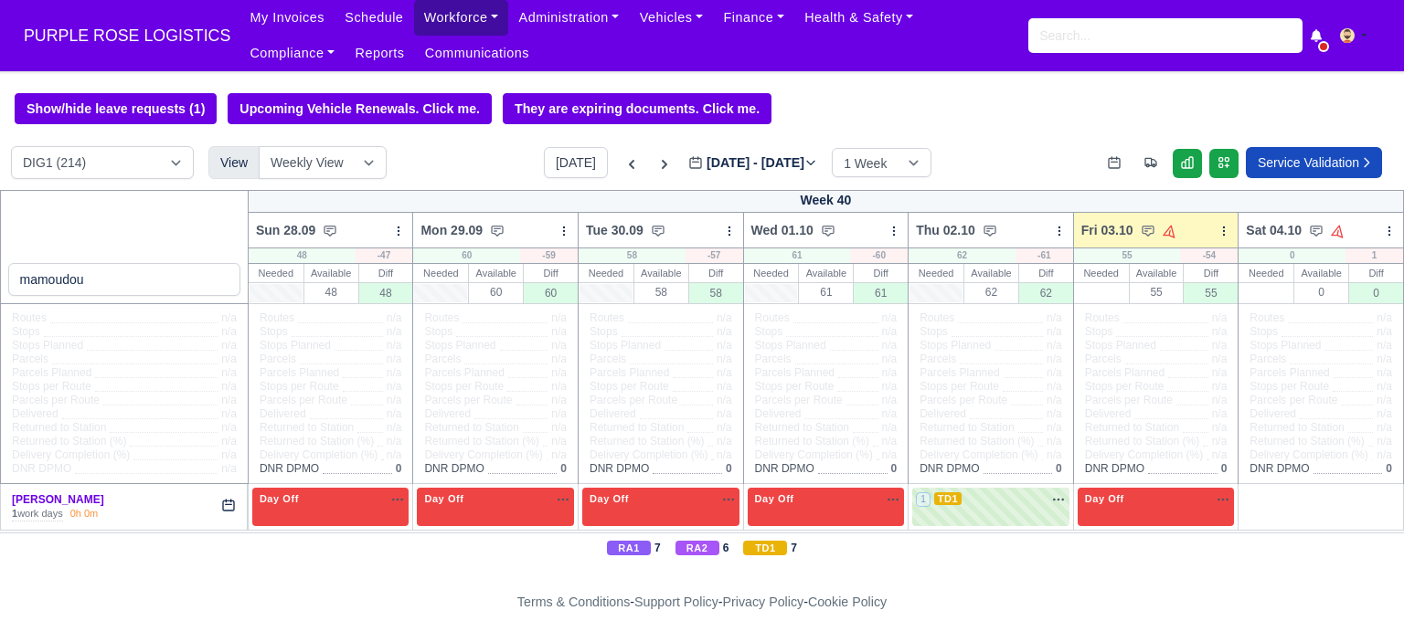
click at [434, 18] on link "Workforce" at bounding box center [461, 18] width 95 height 36
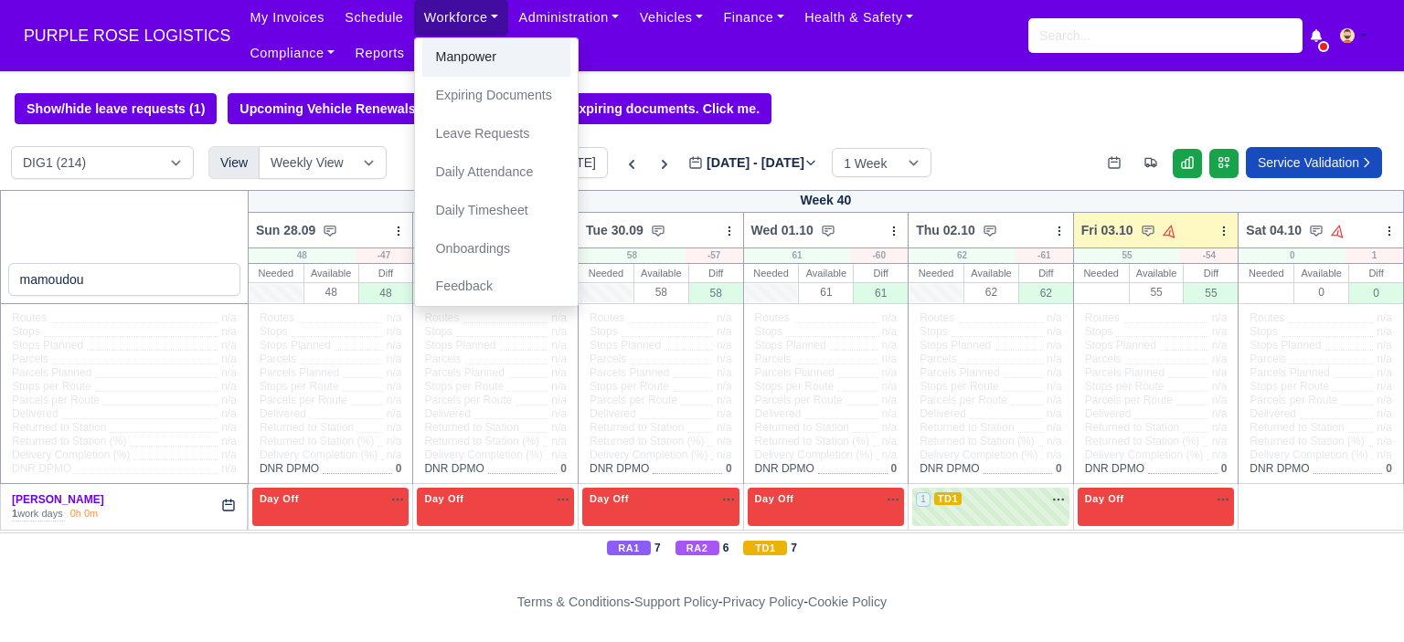
click at [448, 46] on link "Manpower" at bounding box center [496, 57] width 148 height 38
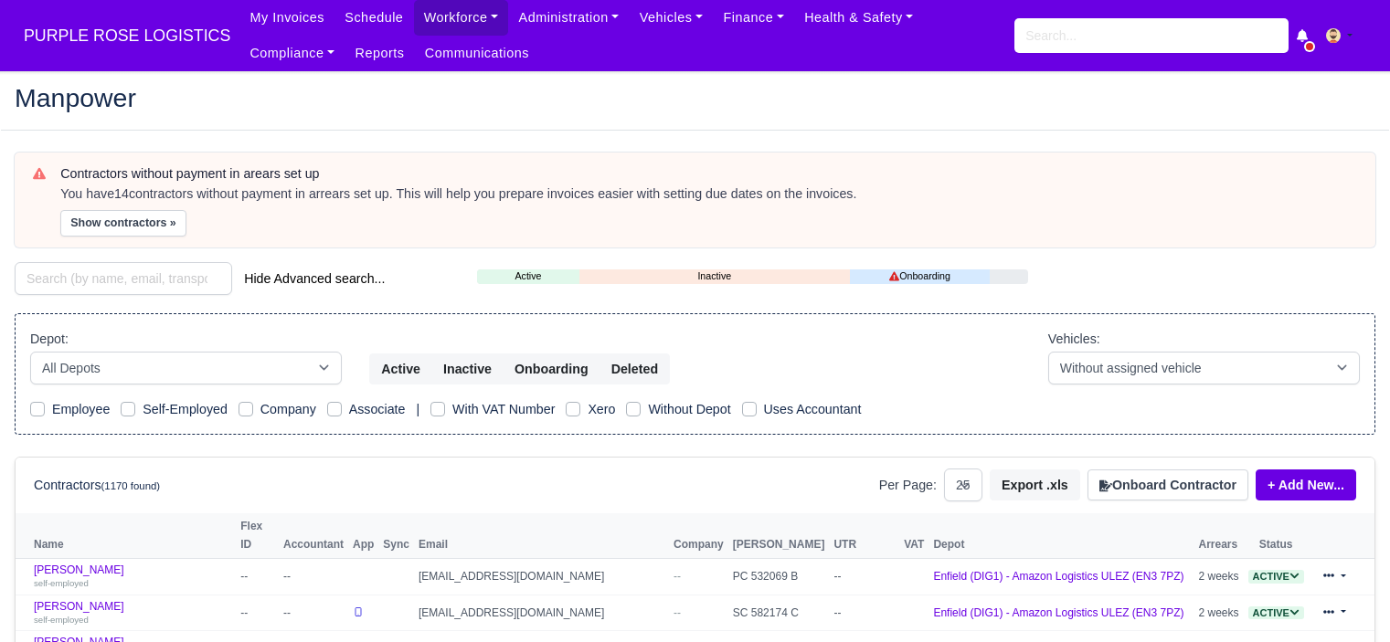
select select "25"
click at [1141, 493] on button "Onboard Contractor" at bounding box center [1167, 485] width 161 height 31
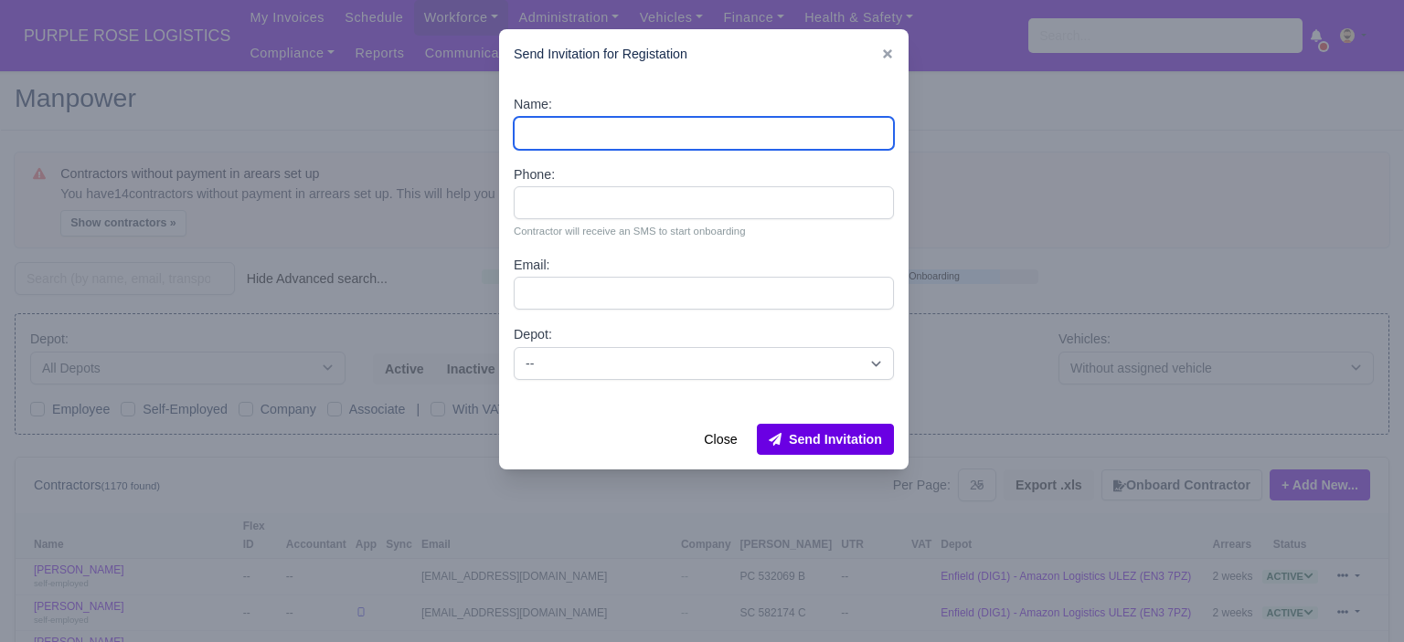
click at [676, 138] on input "Name:" at bounding box center [704, 133] width 380 height 33
paste input "[PERSON_NAME]"
type input "[PERSON_NAME]"
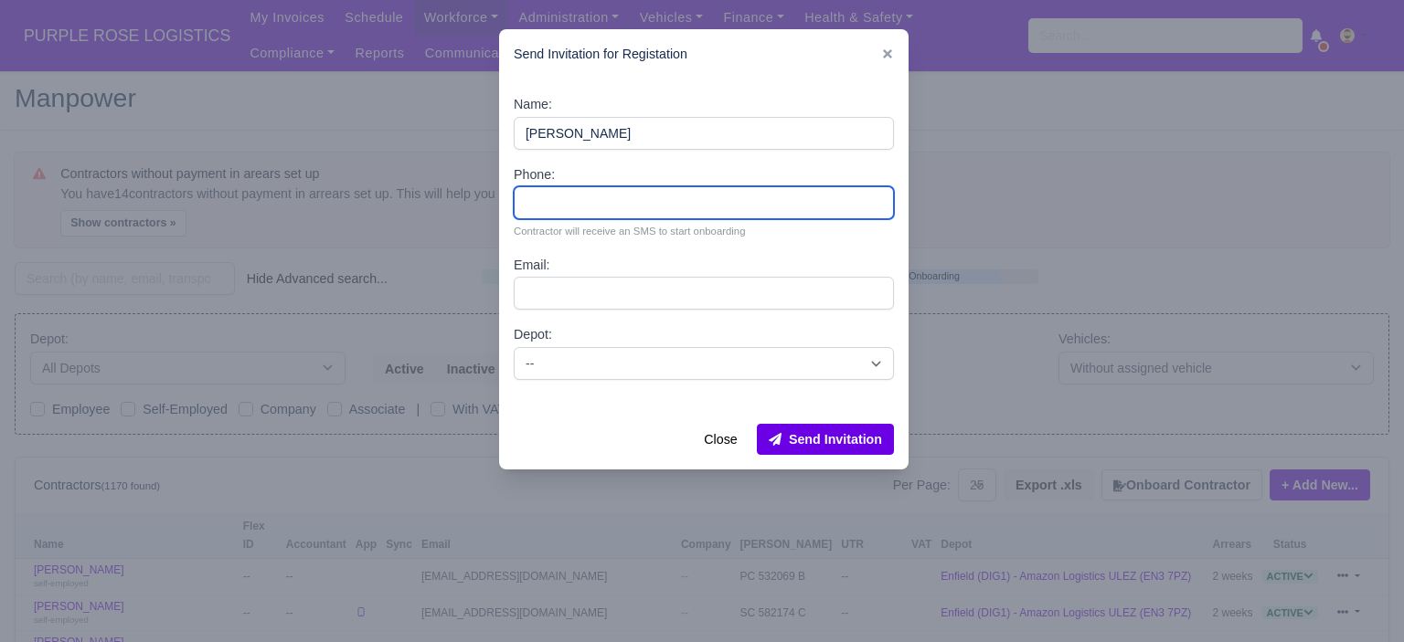
drag, startPoint x: 629, startPoint y: 202, endPoint x: 628, endPoint y: 187, distance: 14.7
click at [629, 202] on input "Phone:" at bounding box center [704, 202] width 380 height 33
drag, startPoint x: 651, startPoint y: 207, endPoint x: 643, endPoint y: 194, distance: 15.5
click at [651, 207] on input "Phone:" at bounding box center [704, 202] width 380 height 33
paste input "44 7891 671010"
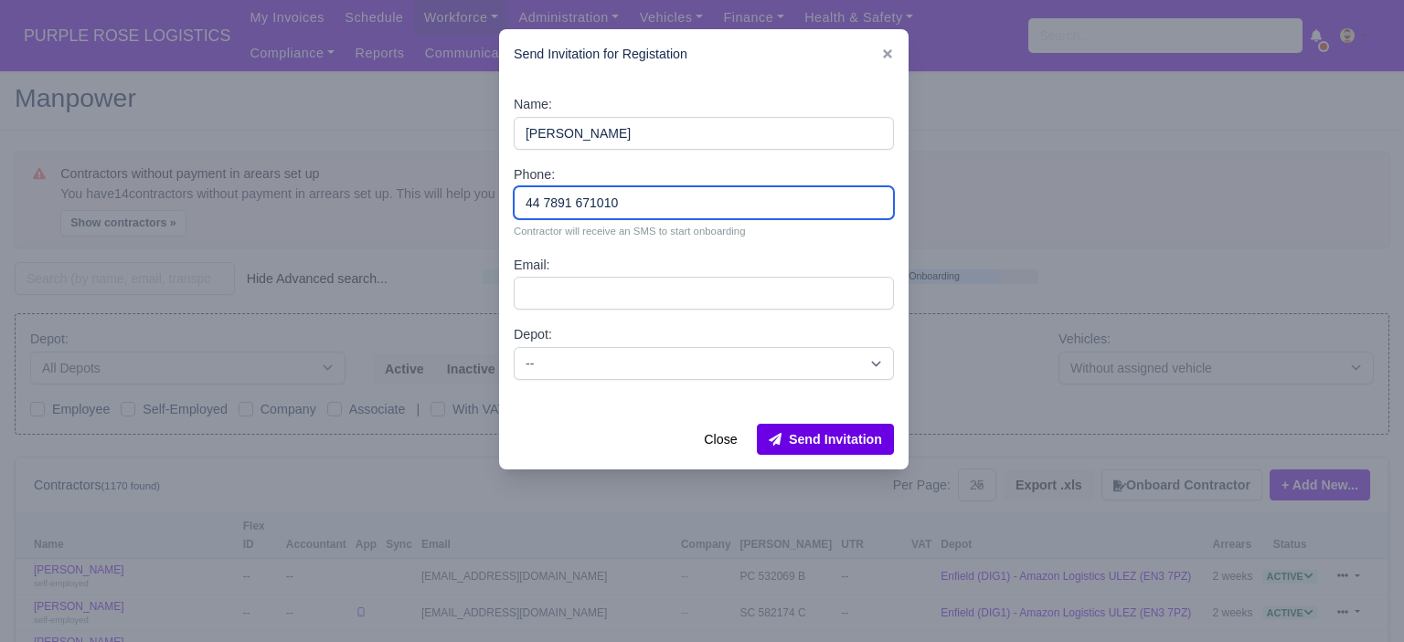
type input "44 7891 671010"
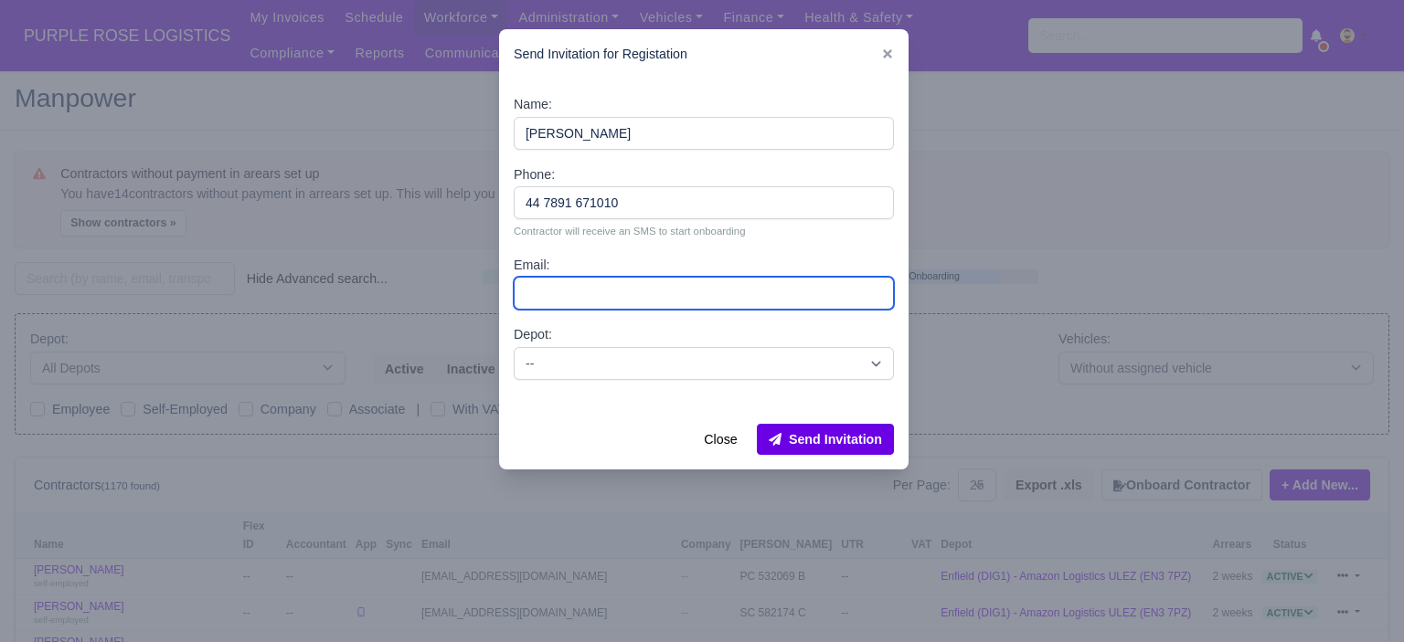
click at [608, 295] on input "Email:" at bounding box center [704, 293] width 380 height 33
paste input "[EMAIL_ADDRESS][DOMAIN_NAME]"
type input "[EMAIL_ADDRESS][DOMAIN_NAME]"
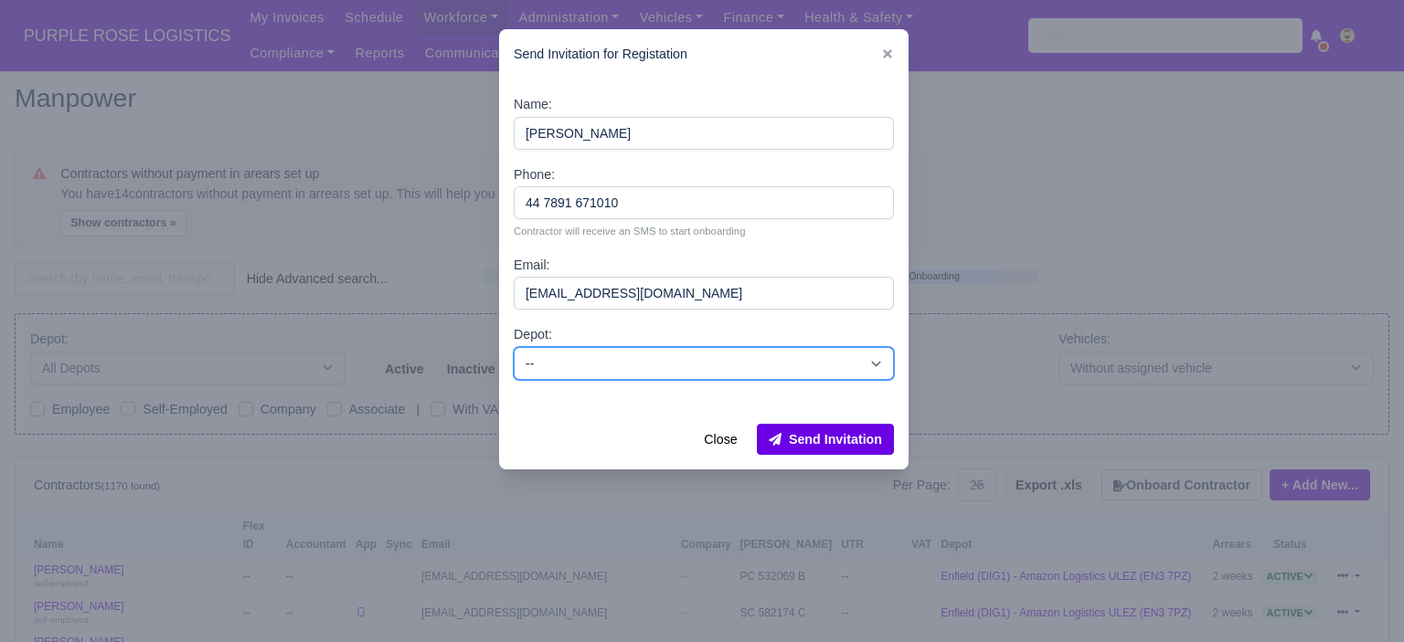
click at [629, 371] on select "-- Enfield (DIG1) - Amazon Logistics ULEZ (EN3 7PZ) Harlow (DHW1) - Amazon Logi…" at bounding box center [704, 363] width 380 height 33
select select "5"
click at [514, 347] on select "-- Enfield (DIG1) - Amazon Logistics ULEZ (EN3 7PZ) Harlow (DHW1) - Amazon Logi…" at bounding box center [704, 363] width 380 height 33
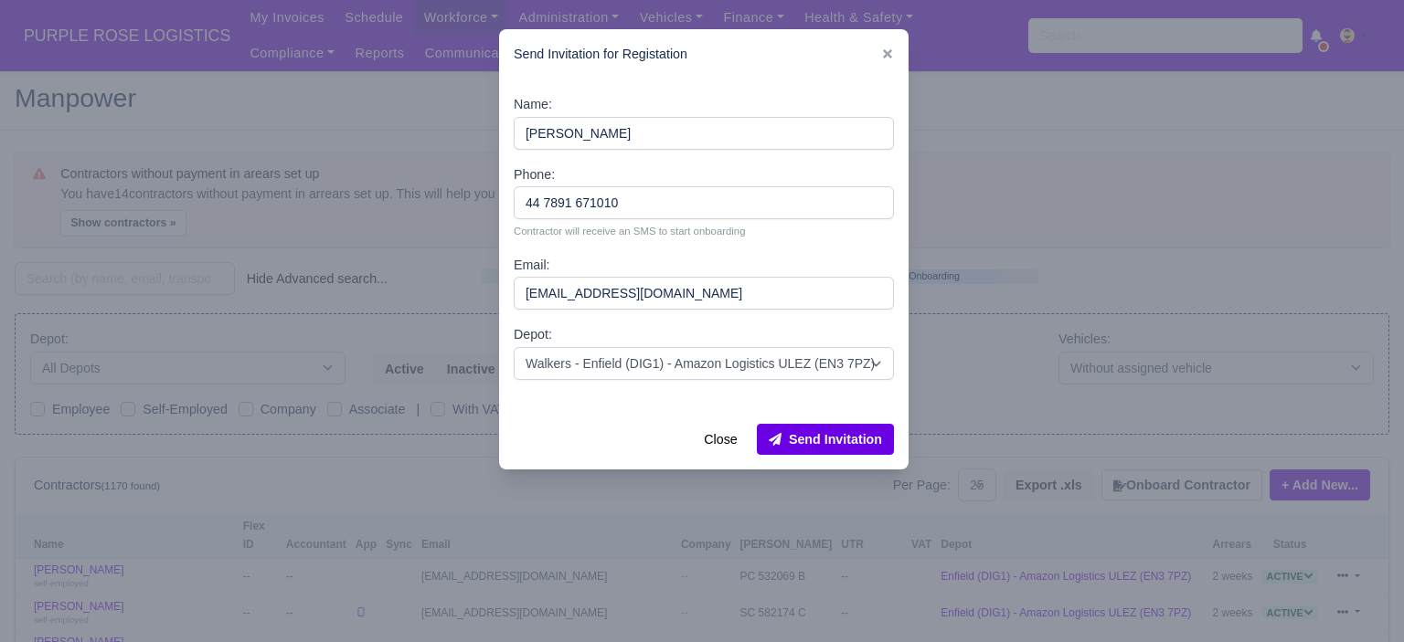
click at [821, 423] on div "Close Send Invitation" at bounding box center [703, 439] width 409 height 60
click at [825, 438] on button "Send Invitation" at bounding box center [825, 439] width 137 height 31
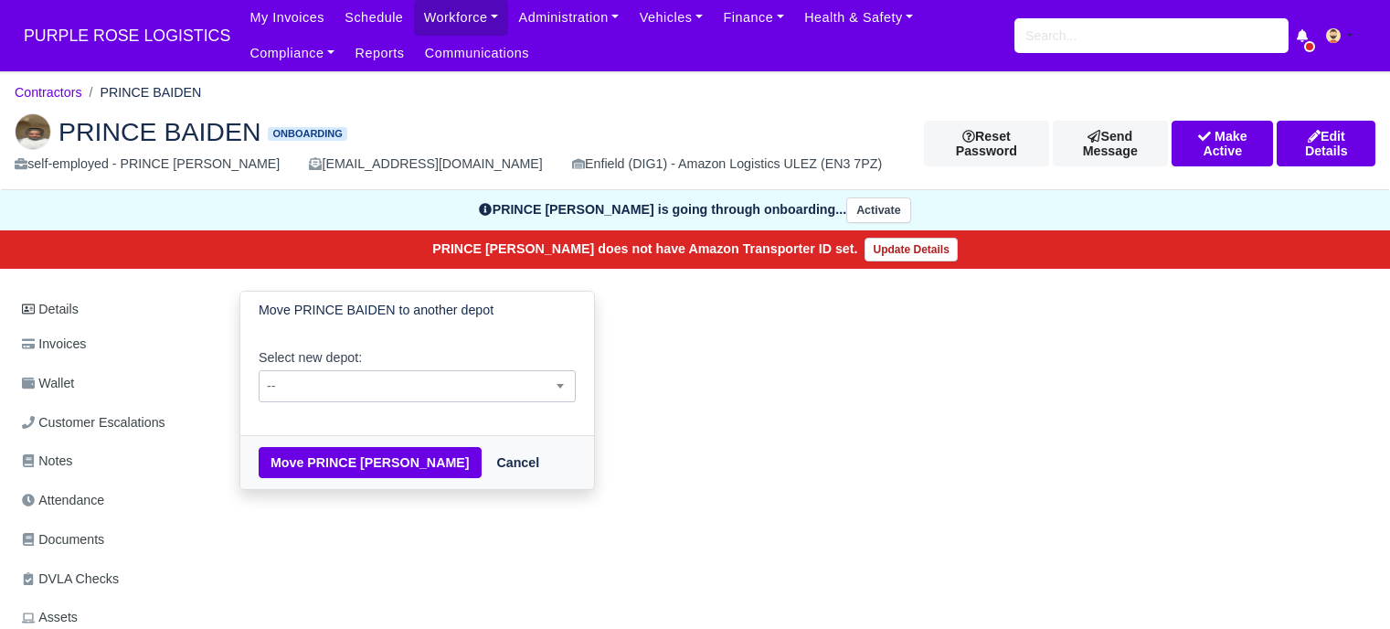
scroll to position [91, 0]
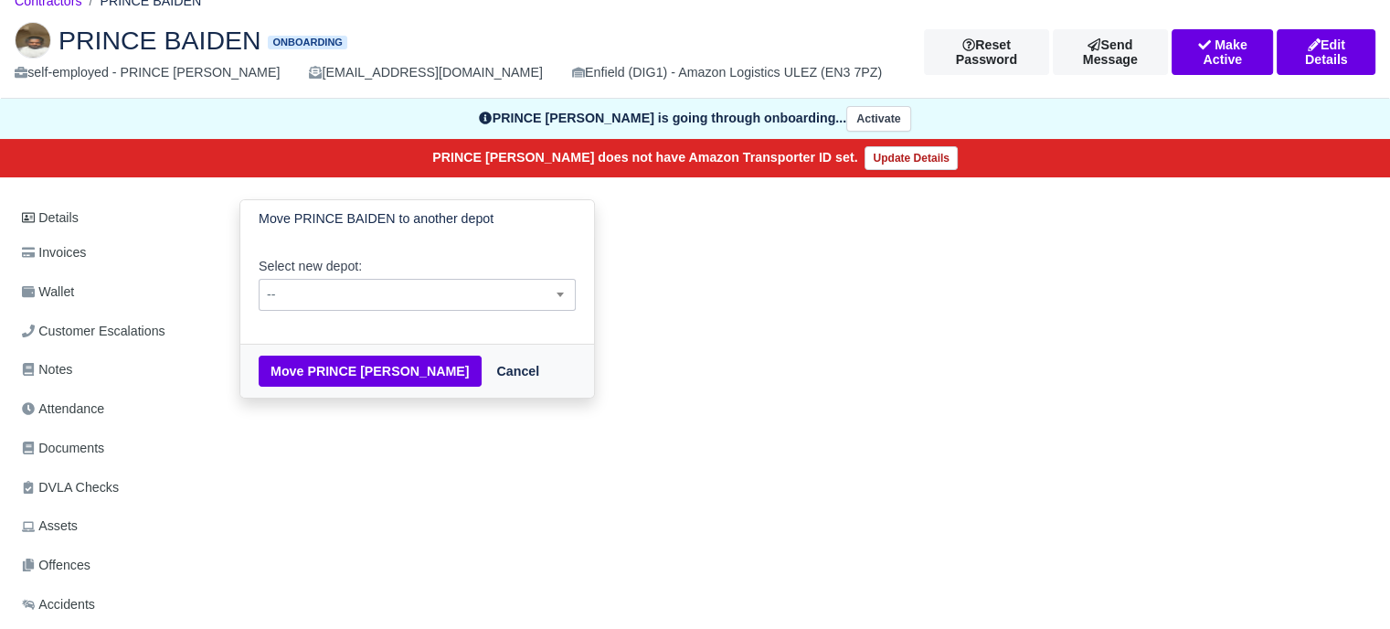
click at [390, 298] on span "--" at bounding box center [417, 294] width 315 height 23
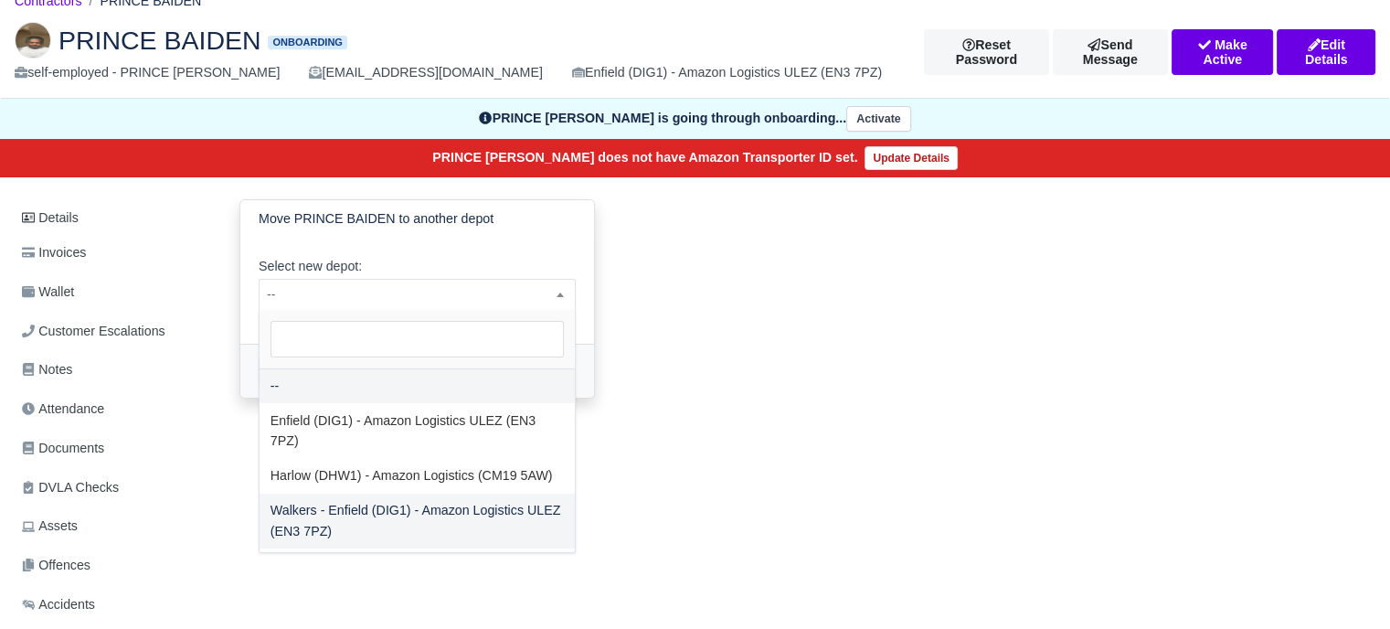
drag, startPoint x: 391, startPoint y: 489, endPoint x: 336, endPoint y: 407, distance: 98.8
select select "5"
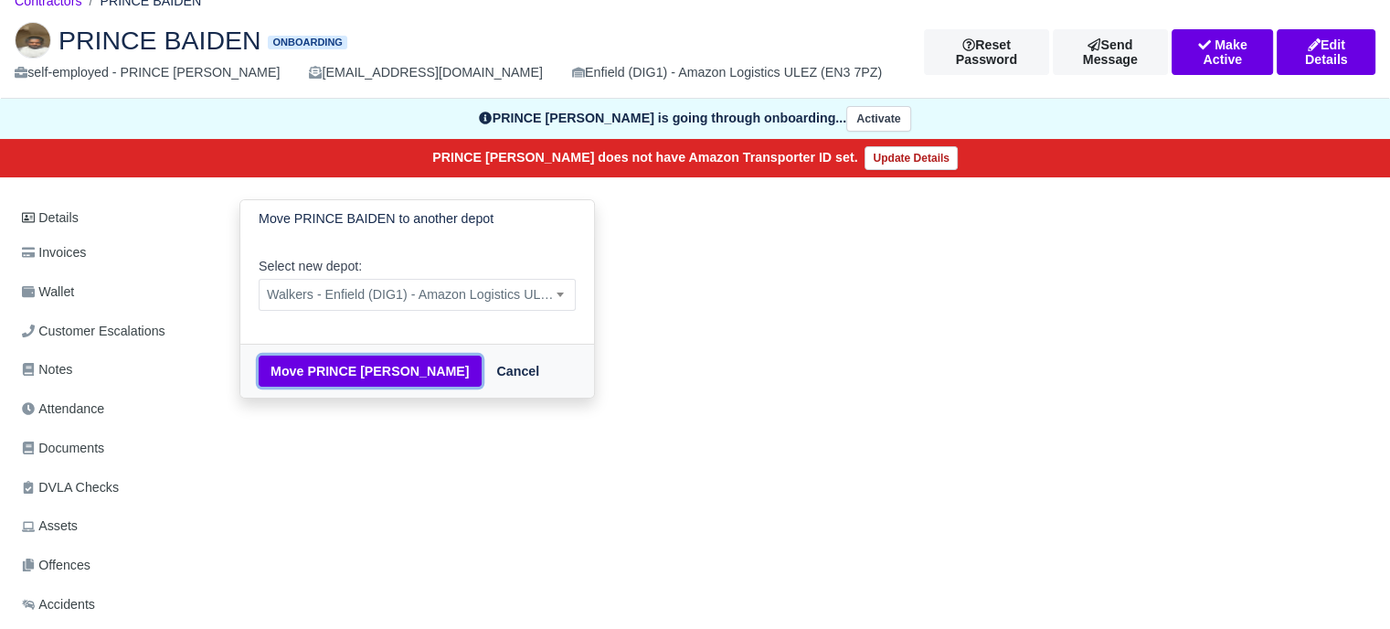
click at [327, 381] on button "Move PRINCE BAIDEN" at bounding box center [370, 370] width 223 height 31
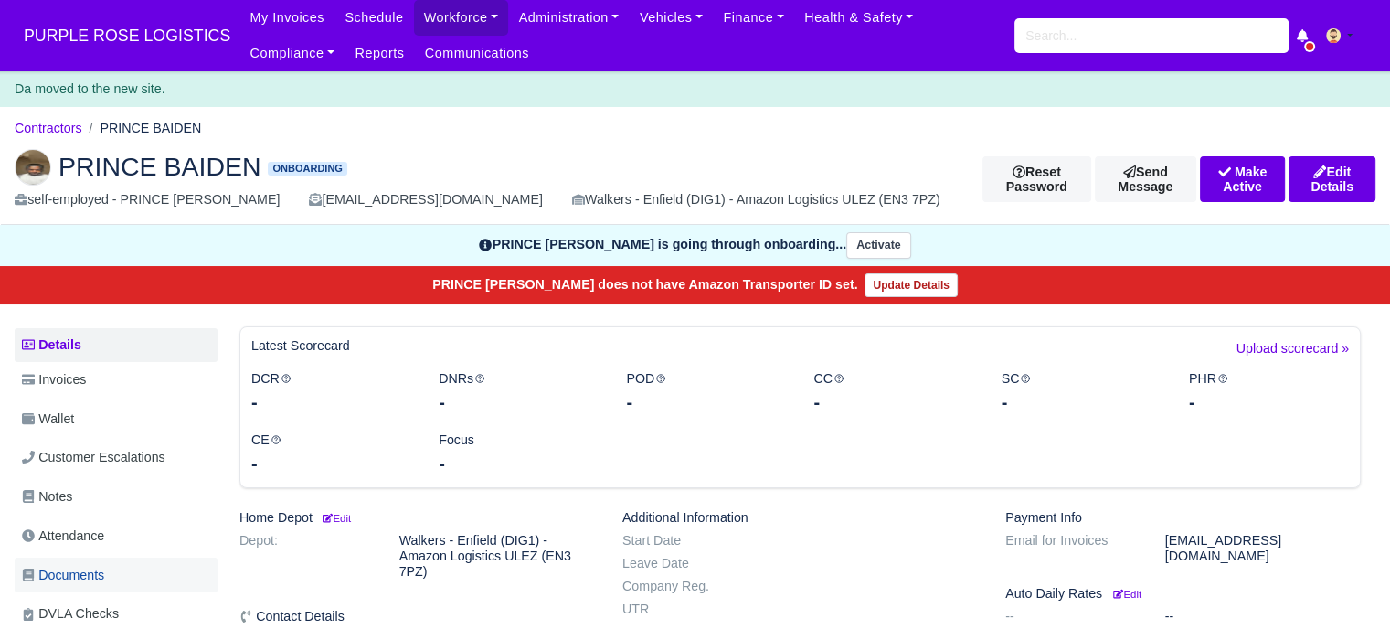
click at [84, 579] on span "Documents" at bounding box center [63, 575] width 82 height 21
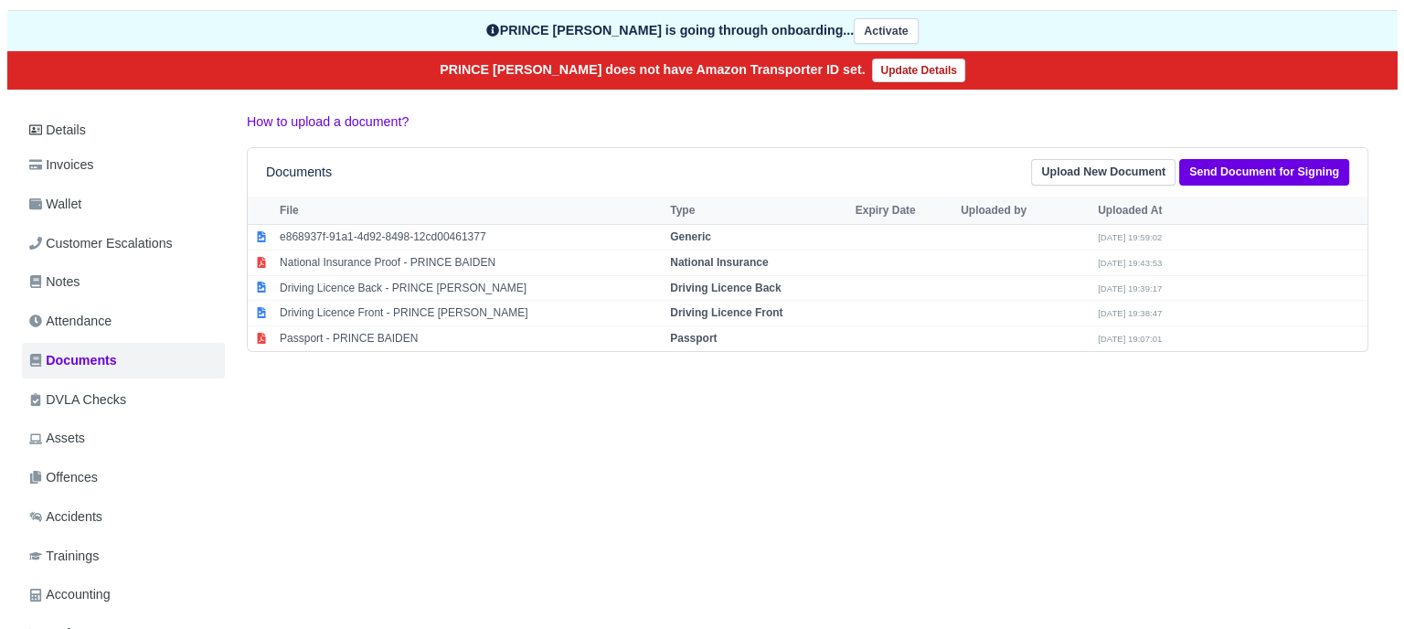
scroll to position [183, 0]
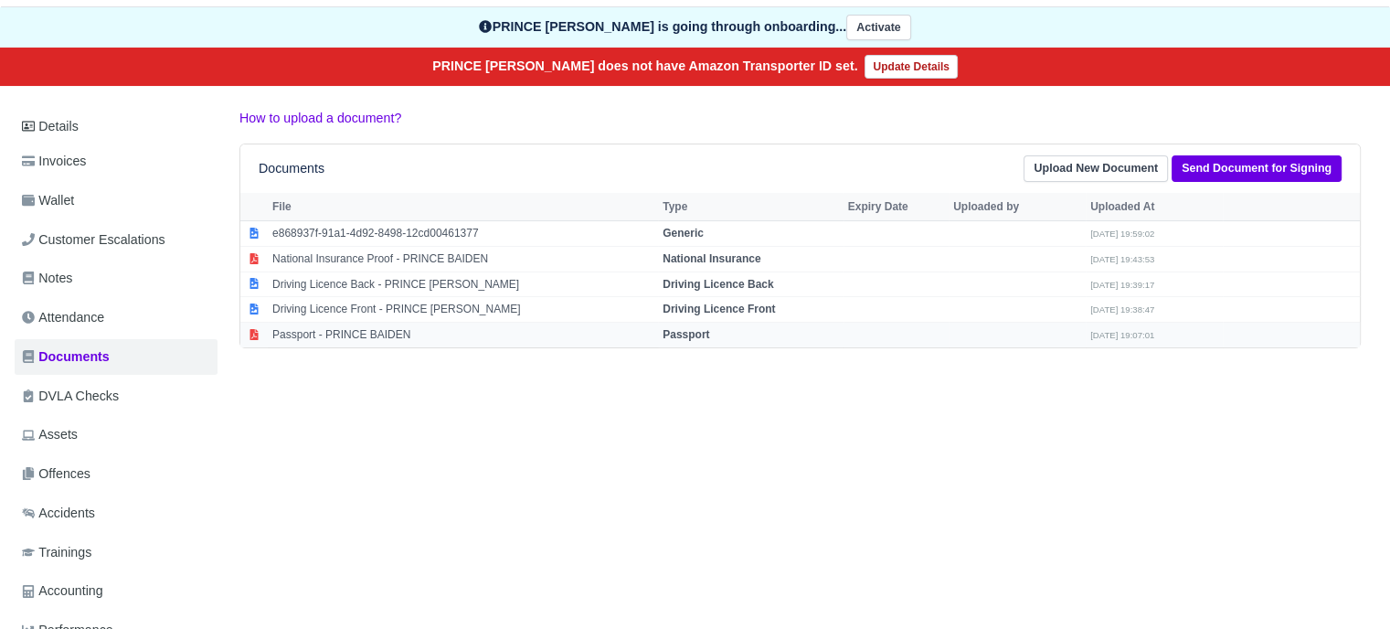
click at [676, 332] on strong "Passport" at bounding box center [686, 334] width 47 height 13
select select "passport"
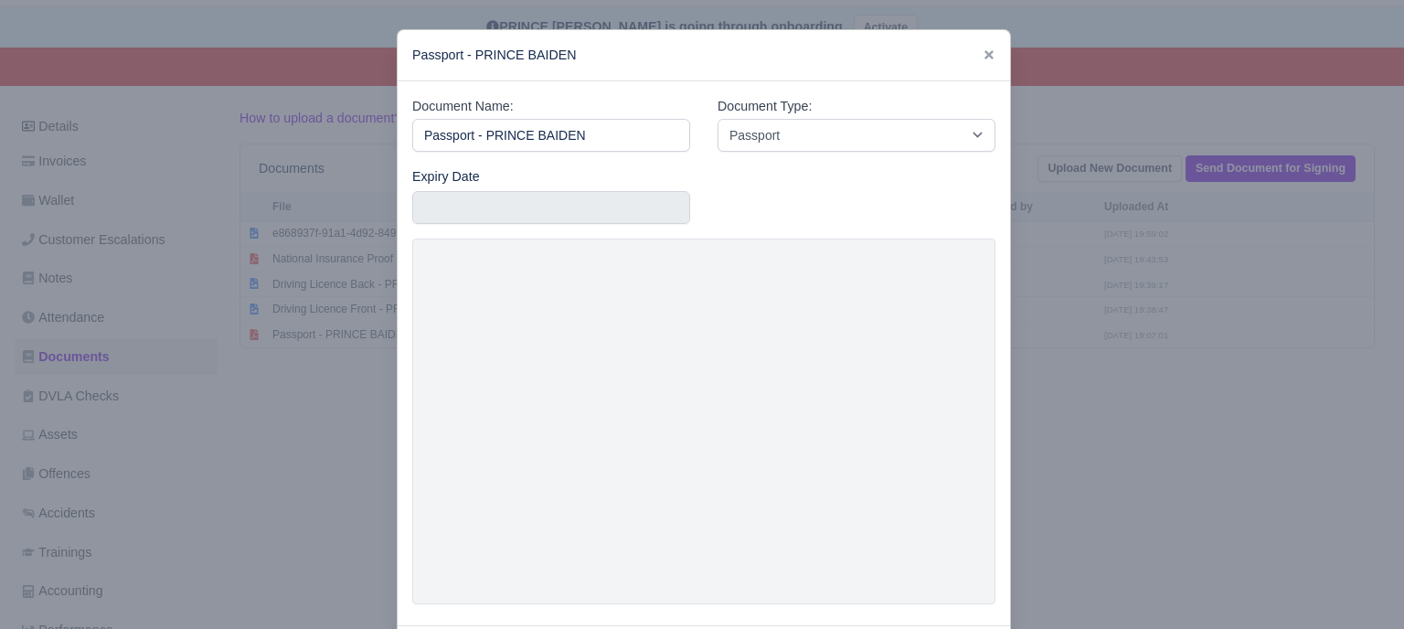
click at [1062, 396] on div at bounding box center [702, 314] width 1404 height 629
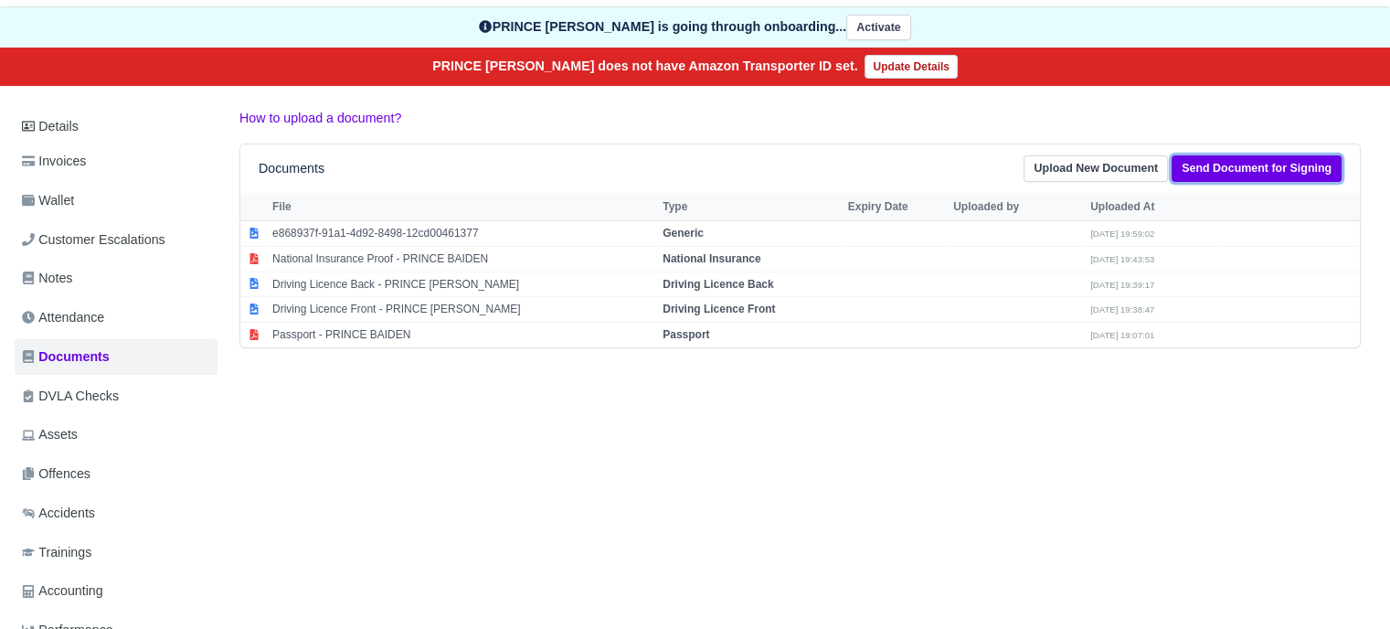
drag, startPoint x: 1251, startPoint y: 174, endPoint x: 1215, endPoint y: 186, distance: 37.9
click at [1251, 173] on link "Send Document for Signing" at bounding box center [1257, 168] width 170 height 27
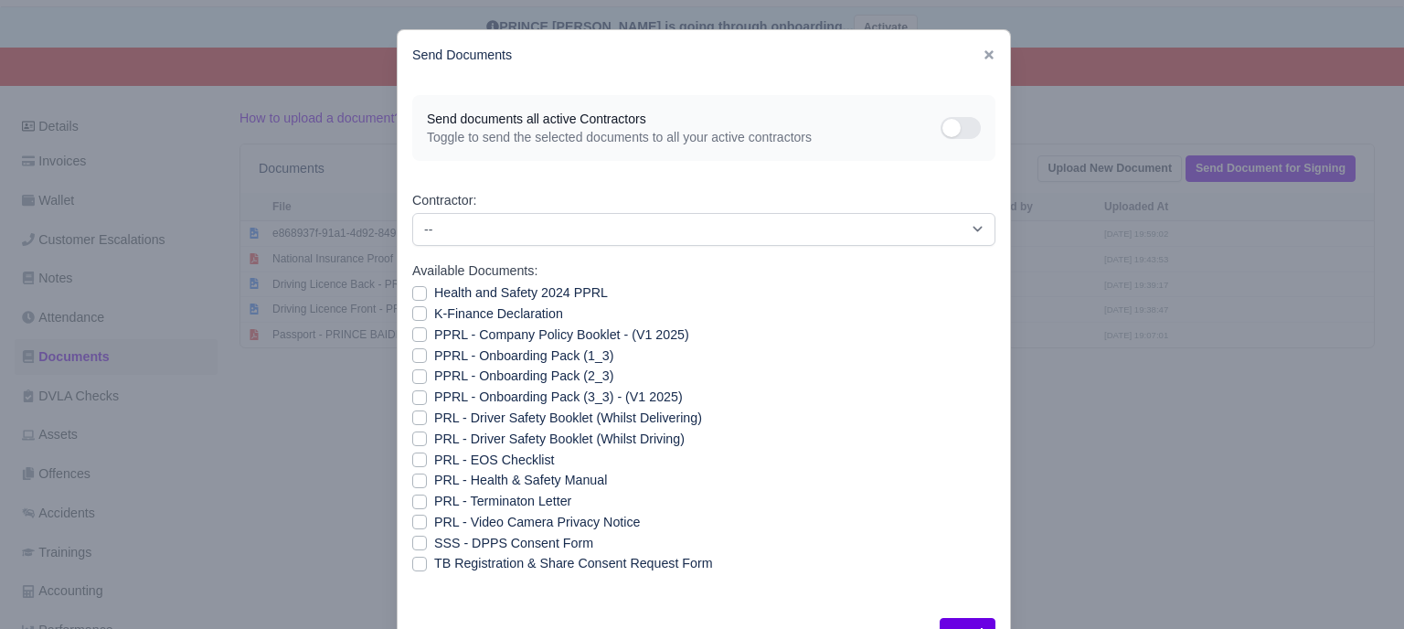
click at [434, 298] on label "Health and Safety 2024 PPRL" at bounding box center [521, 292] width 174 height 21
click at [415, 297] on input "Health and Safety 2024 PPRL" at bounding box center [419, 289] width 15 height 15
checkbox input "true"
drag, startPoint x: 415, startPoint y: 317, endPoint x: 413, endPoint y: 334, distance: 16.6
click at [434, 319] on label "K-Finance Declaration" at bounding box center [498, 313] width 129 height 21
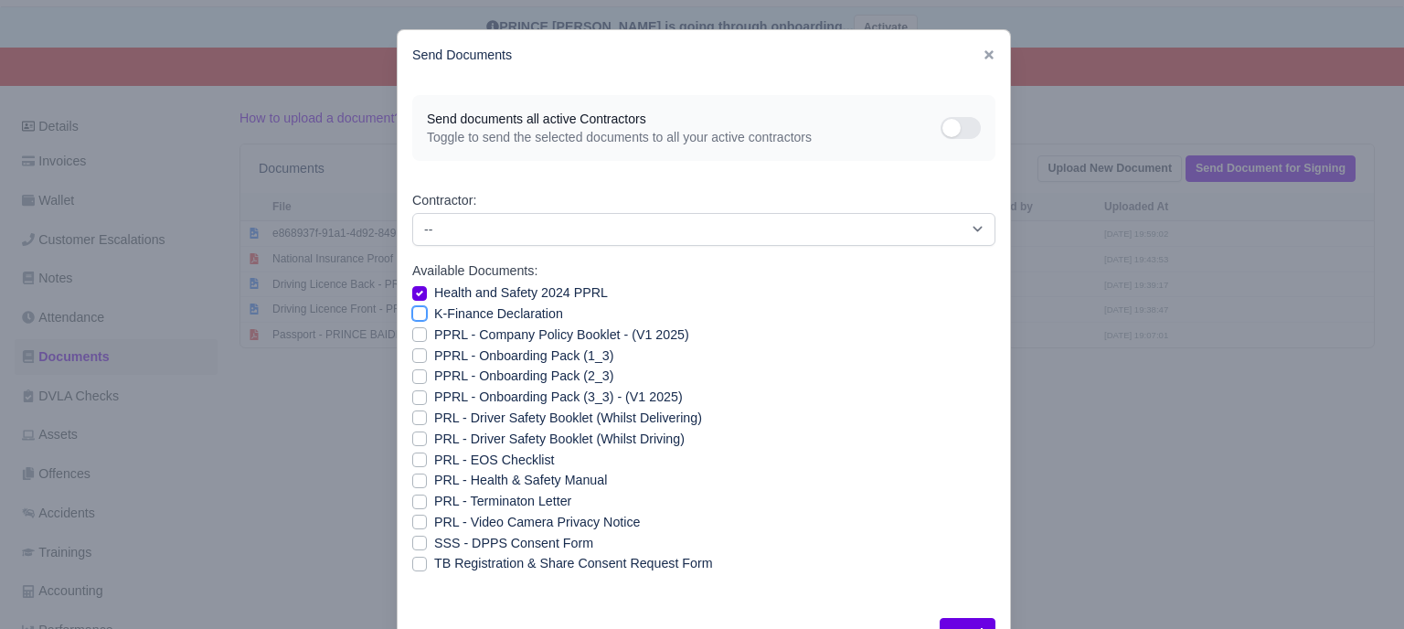
click at [415, 318] on input "K-Finance Declaration" at bounding box center [419, 310] width 15 height 15
checkbox input "true"
drag, startPoint x: 413, startPoint y: 338, endPoint x: 413, endPoint y: 356, distance: 18.3
click at [434, 339] on label "PPRL - Company Policy Booklet - (V1 2025)" at bounding box center [561, 334] width 255 height 21
click at [413, 339] on input "PPRL - Company Policy Booklet - (V1 2025)" at bounding box center [419, 331] width 15 height 15
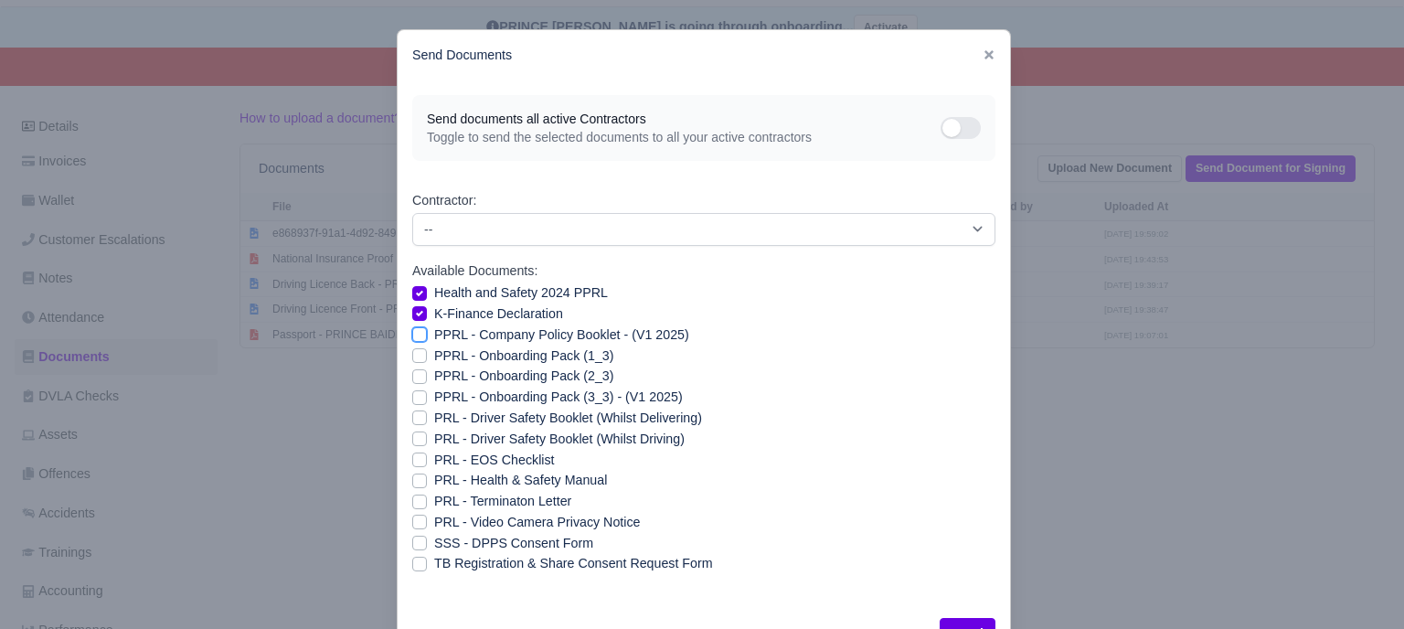
checkbox input "true"
drag, startPoint x: 413, startPoint y: 358, endPoint x: 410, endPoint y: 374, distance: 15.8
click at [434, 360] on label "PPRL - Onboarding Pack (1_3)" at bounding box center [523, 355] width 179 height 21
click at [413, 360] on input "PPRL - Onboarding Pack (1_3)" at bounding box center [419, 352] width 15 height 15
checkbox input "true"
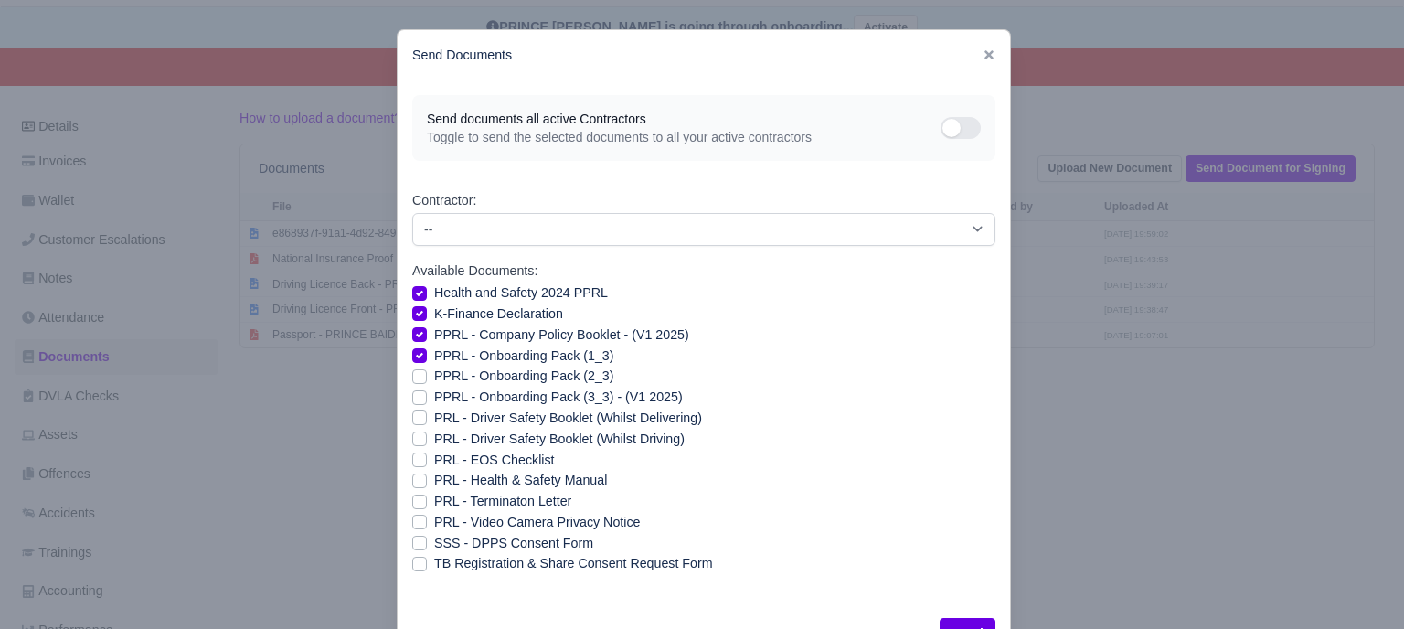
click at [434, 377] on label "PPRL - Onboarding Pack (2_3)" at bounding box center [523, 376] width 179 height 21
click at [412, 377] on input "PPRL - Onboarding Pack (2_3)" at bounding box center [419, 373] width 15 height 15
checkbox input "true"
click at [412, 387] on div "PPRL - Onboarding Pack (3_3) - (V1 2025)" at bounding box center [703, 397] width 583 height 21
click at [434, 398] on label "PPRL - Onboarding Pack (3_3) - (V1 2025)" at bounding box center [558, 397] width 249 height 21
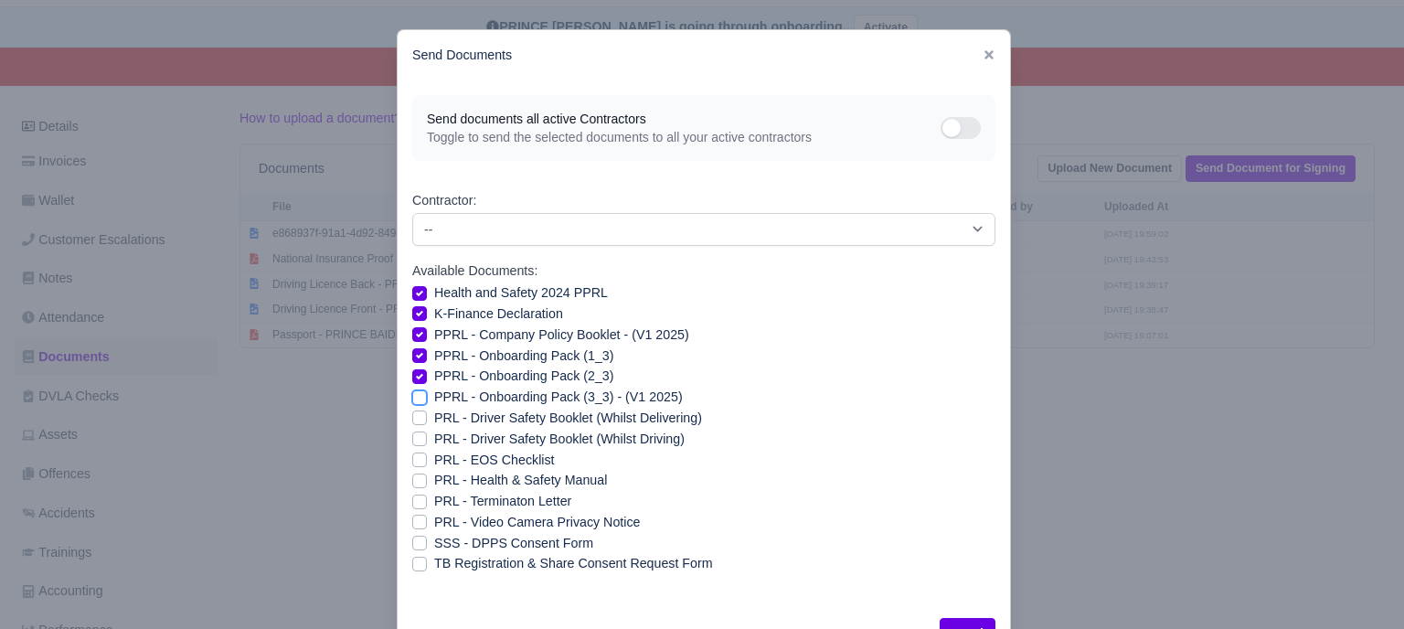
click at [412, 398] on input "PPRL - Onboarding Pack (3_3) - (V1 2025)" at bounding box center [419, 394] width 15 height 15
checkbox input "true"
click at [434, 480] on label "PRL - Health & Safety Manual" at bounding box center [520, 480] width 173 height 21
click at [414, 480] on input "PRL - Health & Safety Manual" at bounding box center [419, 477] width 15 height 15
checkbox input "true"
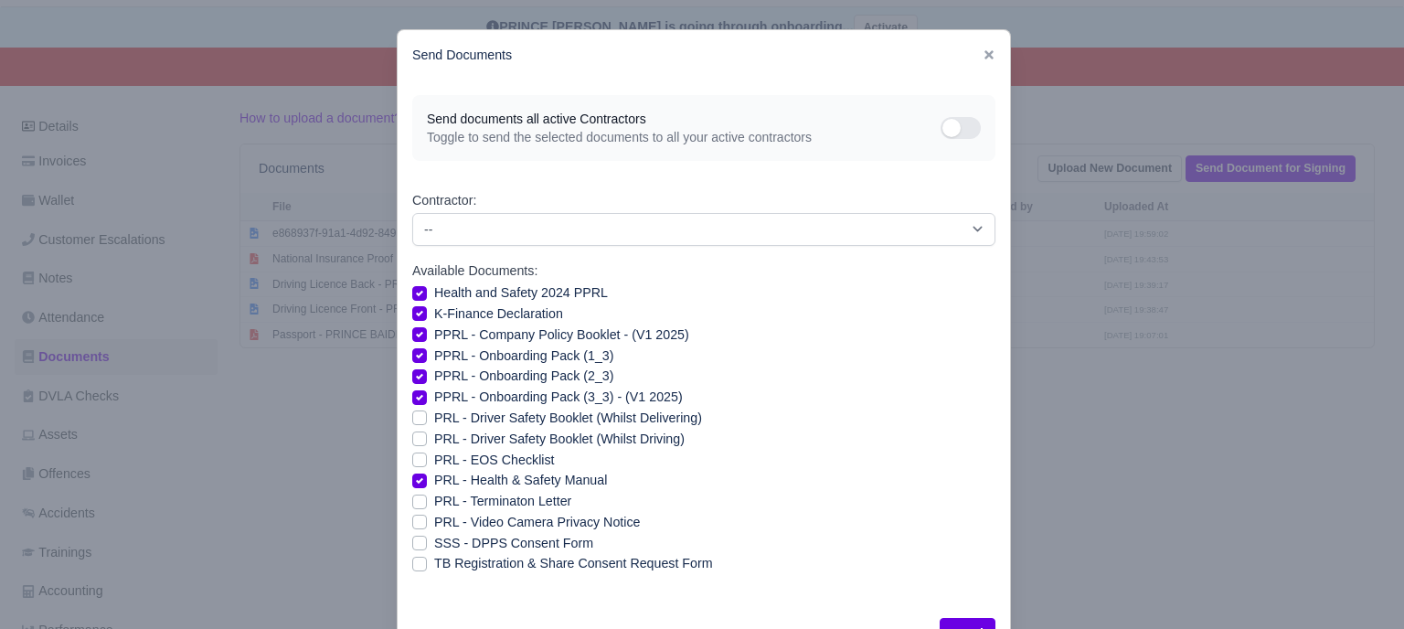
click at [434, 522] on label "PRL - Video Camera Privacy Notice" at bounding box center [537, 522] width 206 height 21
click at [414, 522] on input "PRL - Video Camera Privacy Notice" at bounding box center [419, 519] width 15 height 15
checkbox input "true"
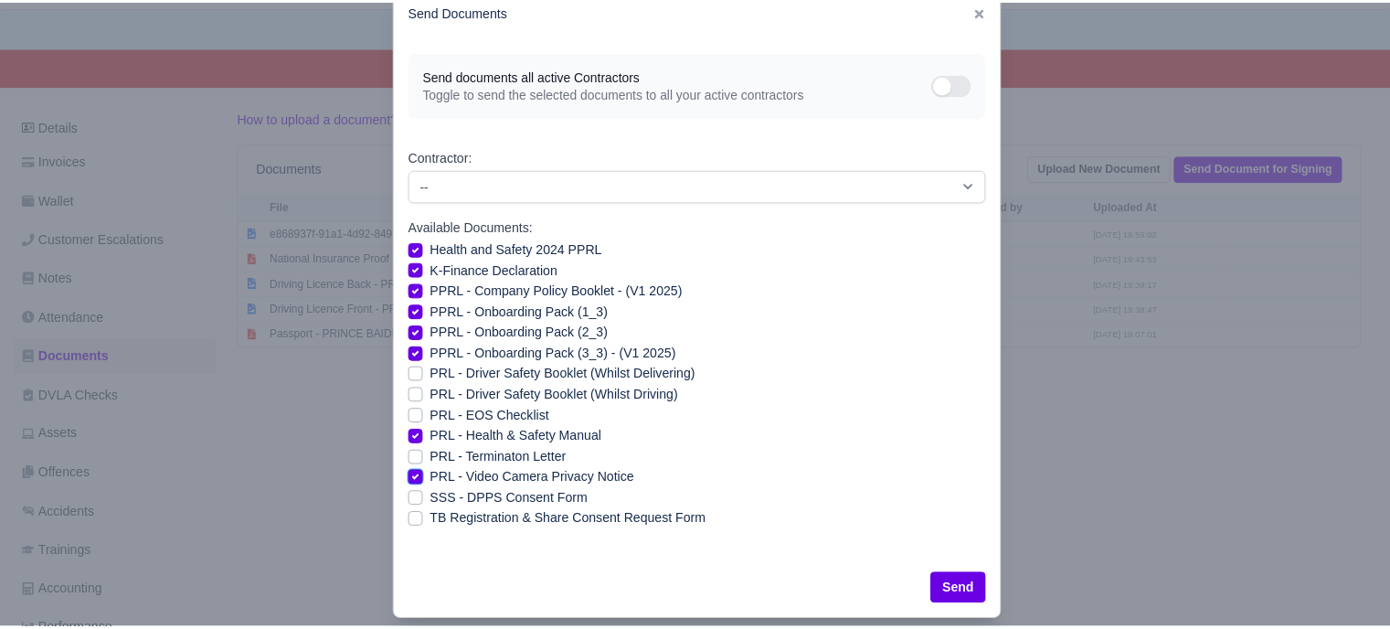
scroll to position [66, 0]
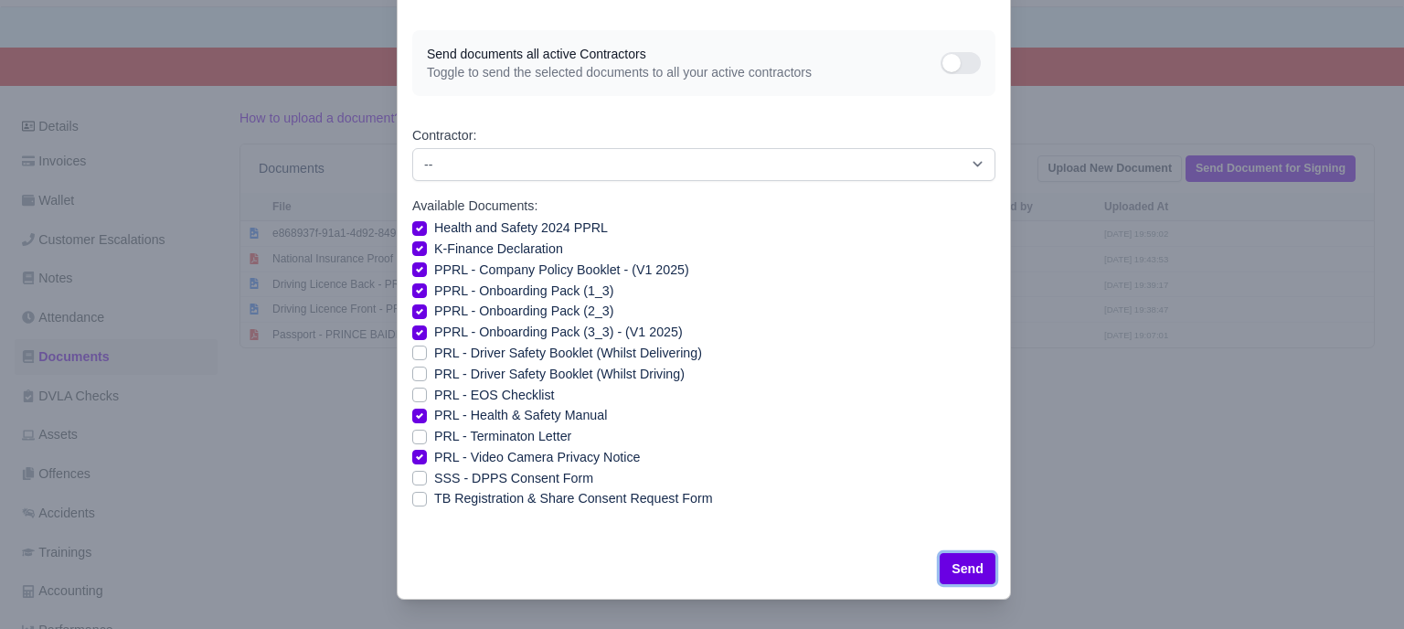
click at [939, 565] on button "Send" at bounding box center [967, 568] width 56 height 31
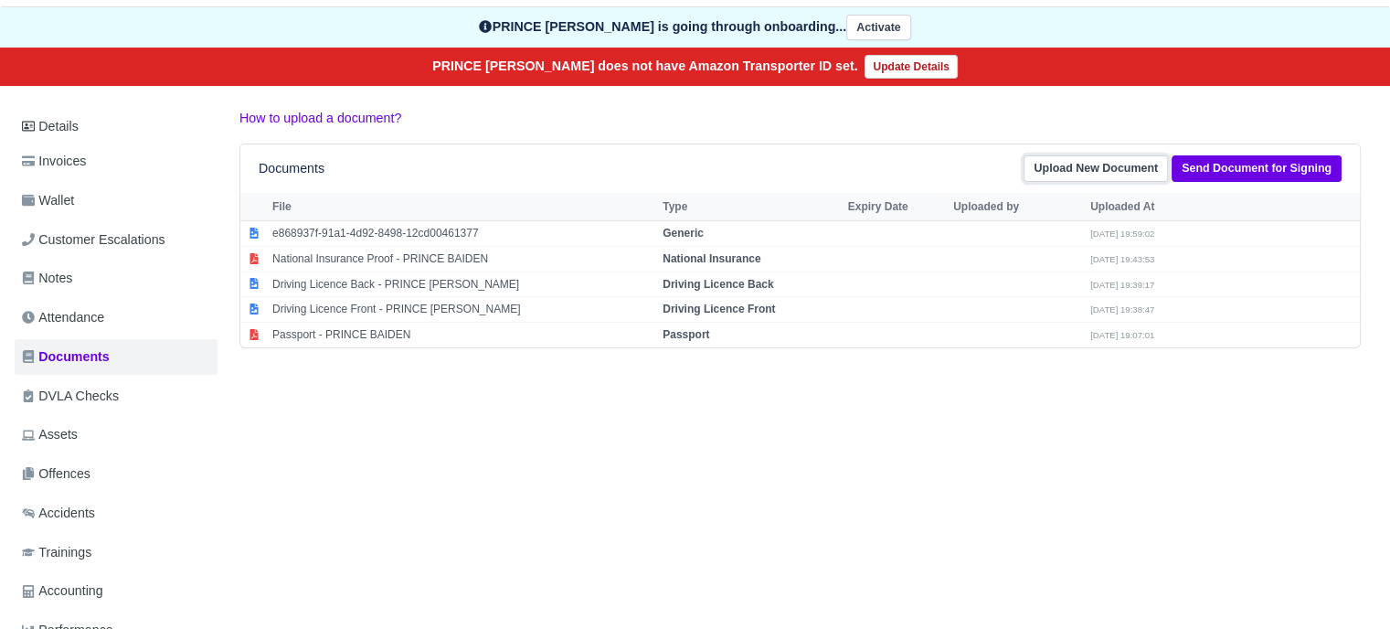
click at [1126, 164] on link "Upload New Document" at bounding box center [1096, 168] width 144 height 27
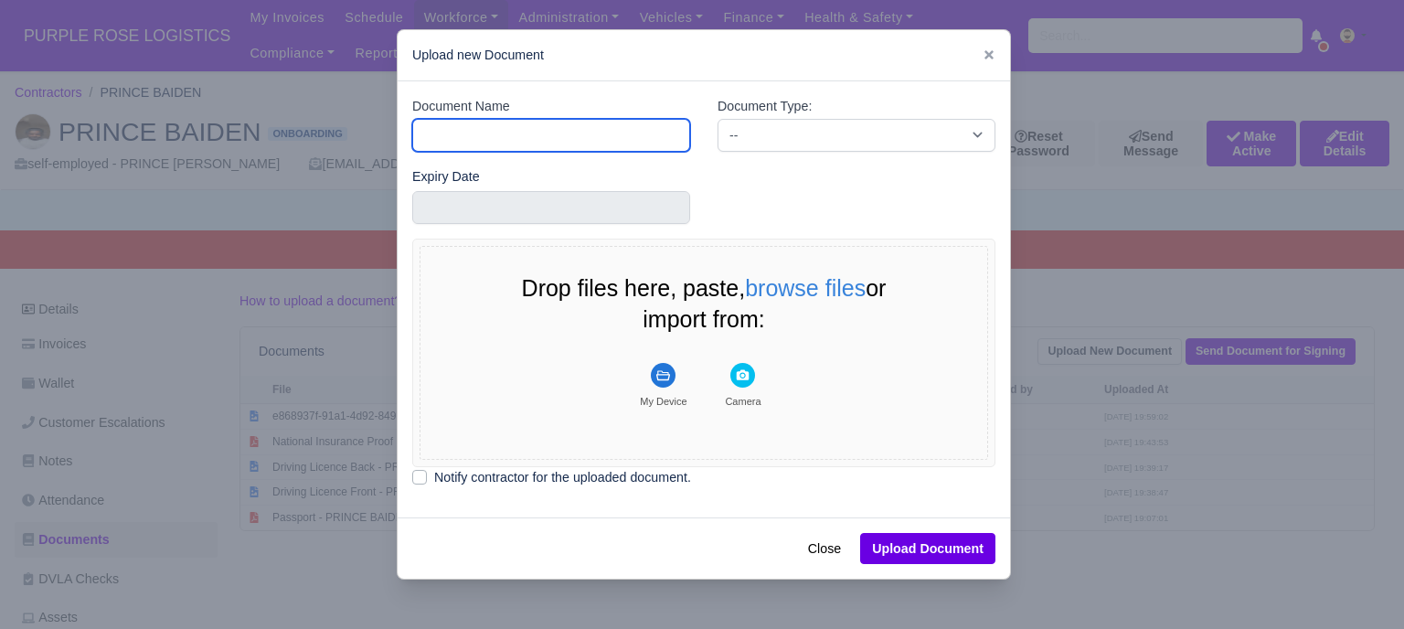
click at [523, 132] on input "Document Name" at bounding box center [551, 135] width 278 height 33
type input "RTW"
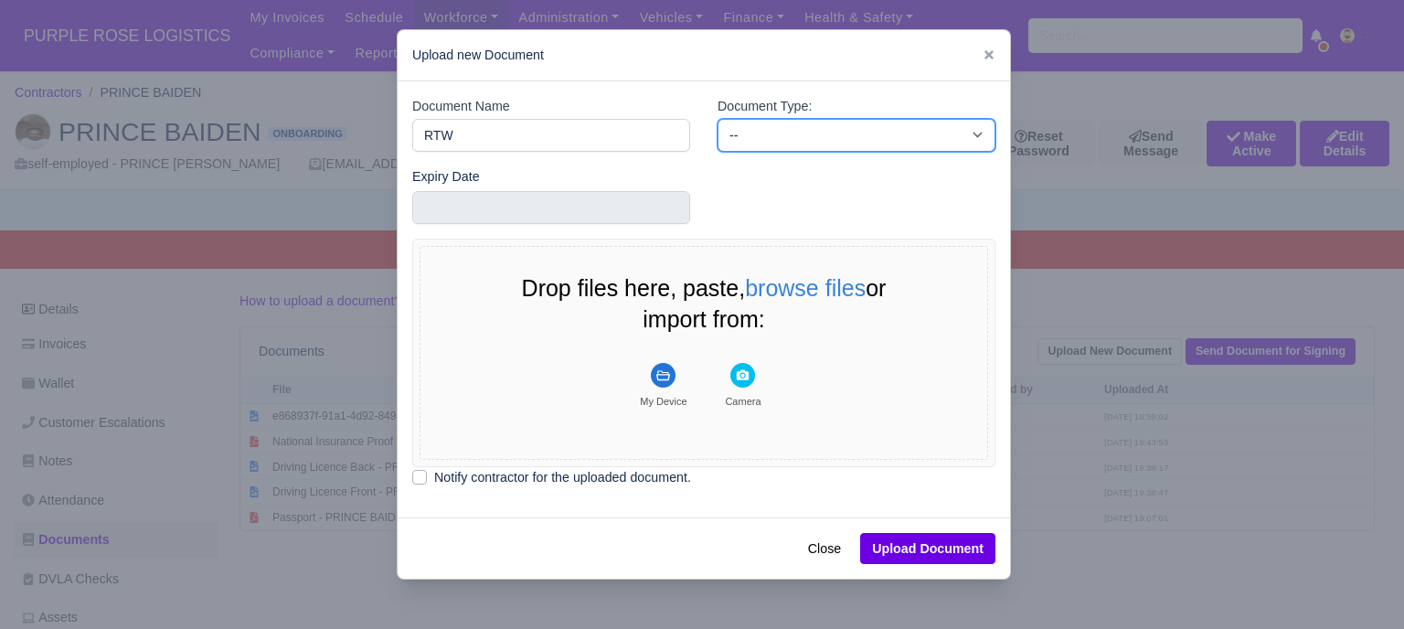
click at [737, 134] on select "-- Accounting Engagement Letter Age Verification Confirmation Background Check …" at bounding box center [856, 135] width 278 height 33
select select "right-to-work"
click at [717, 119] on select "-- Accounting Engagement Letter Age Verification Confirmation Background Check …" at bounding box center [856, 135] width 278 height 33
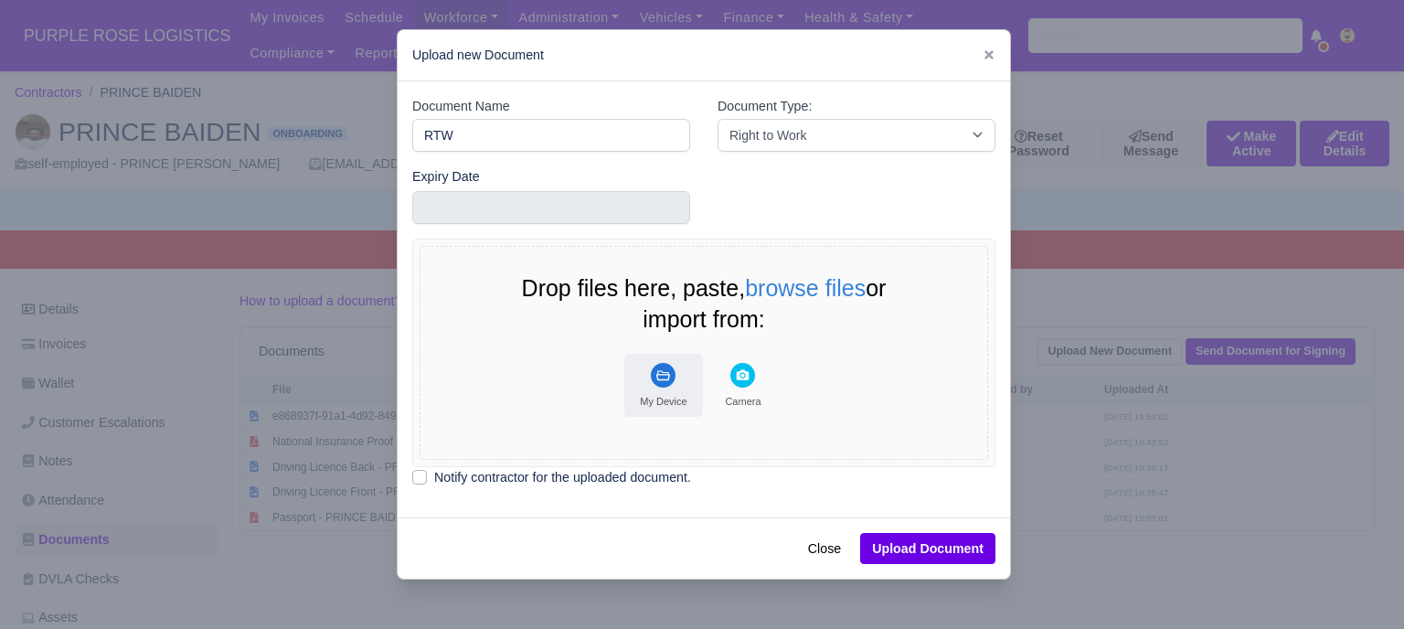
click at [659, 383] on rect "File Uploader" at bounding box center [663, 375] width 25 height 25
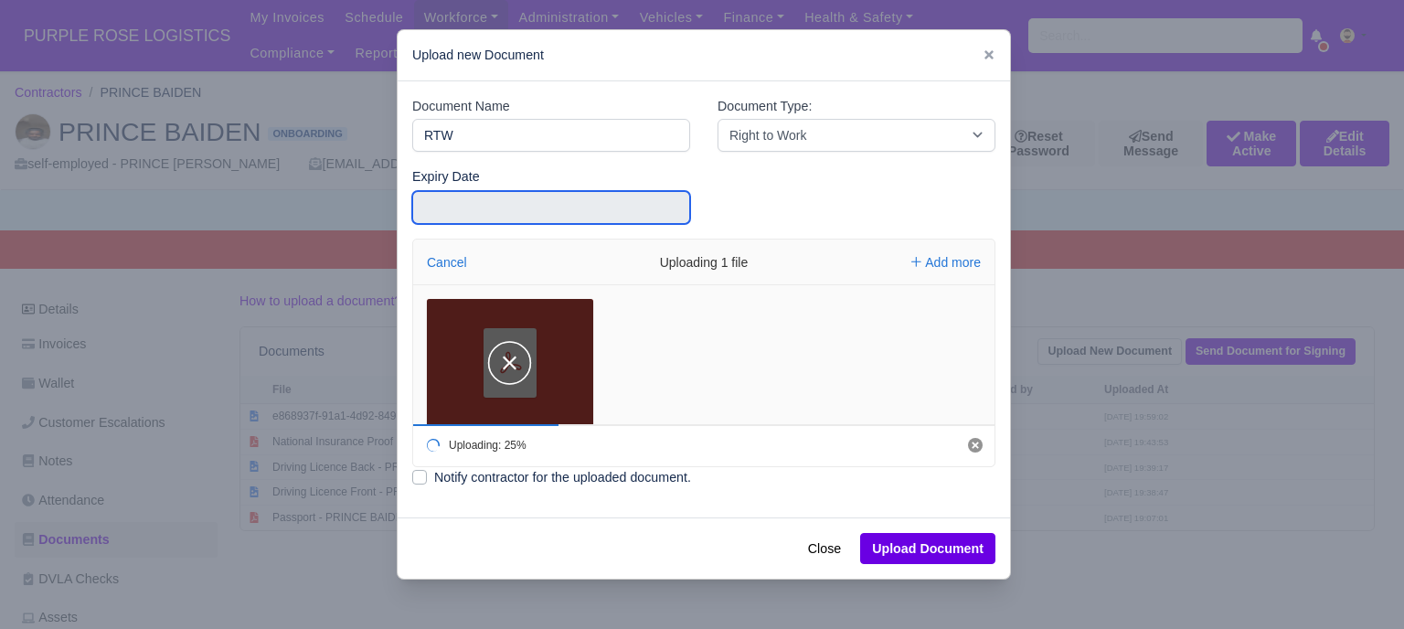
click at [479, 202] on input "text" at bounding box center [551, 207] width 278 height 33
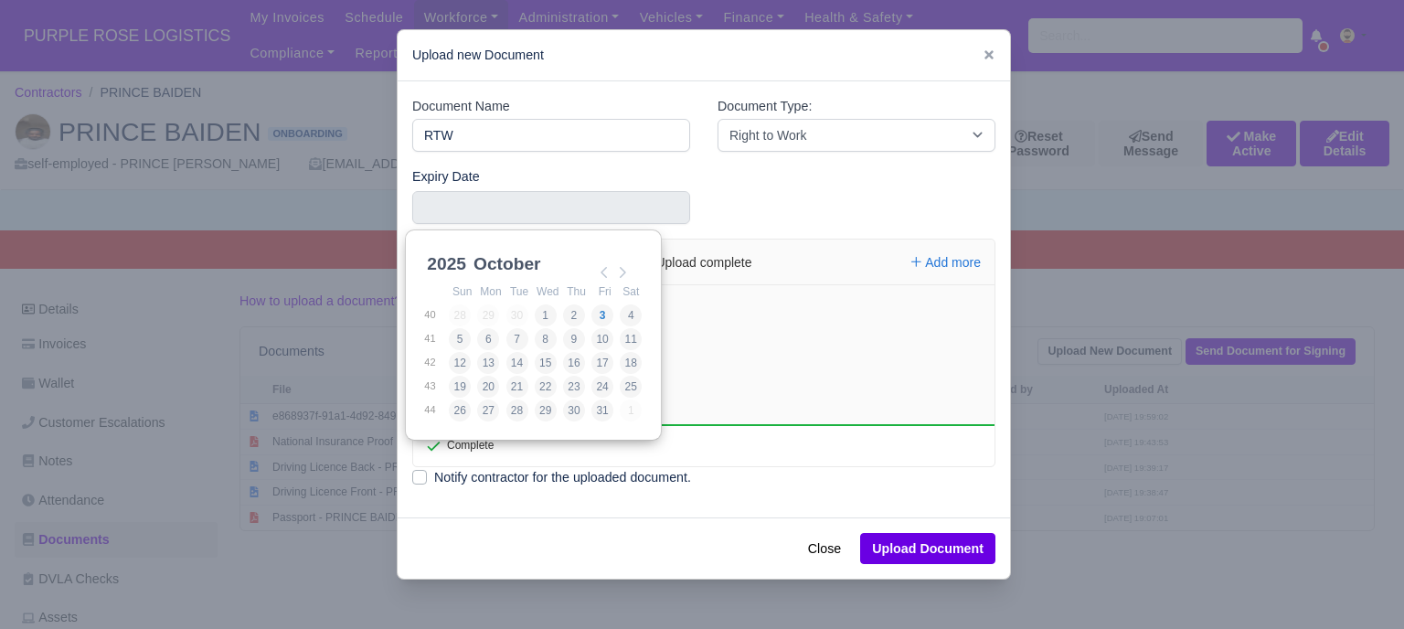
scroll to position [4, 0]
click at [455, 260] on select "2021 2022 2023 2024 2025 2026 2027 2028 2029 2030 2031 2032 2033 2034 2035 2036…" at bounding box center [464, 270] width 82 height 38
click at [516, 266] on select "January February March April May June July August September October November De…" at bounding box center [531, 274] width 122 height 38
type input "2028-06-28"
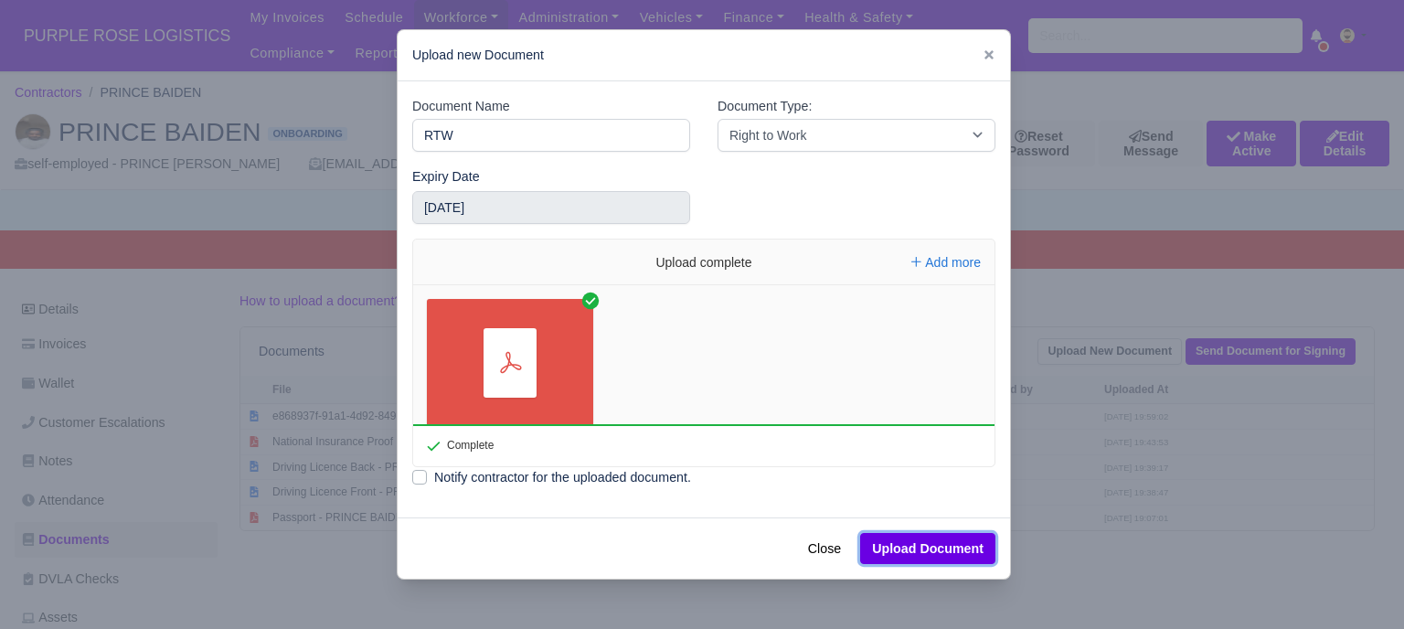
click at [941, 547] on button "Upload Document" at bounding box center [927, 548] width 135 height 31
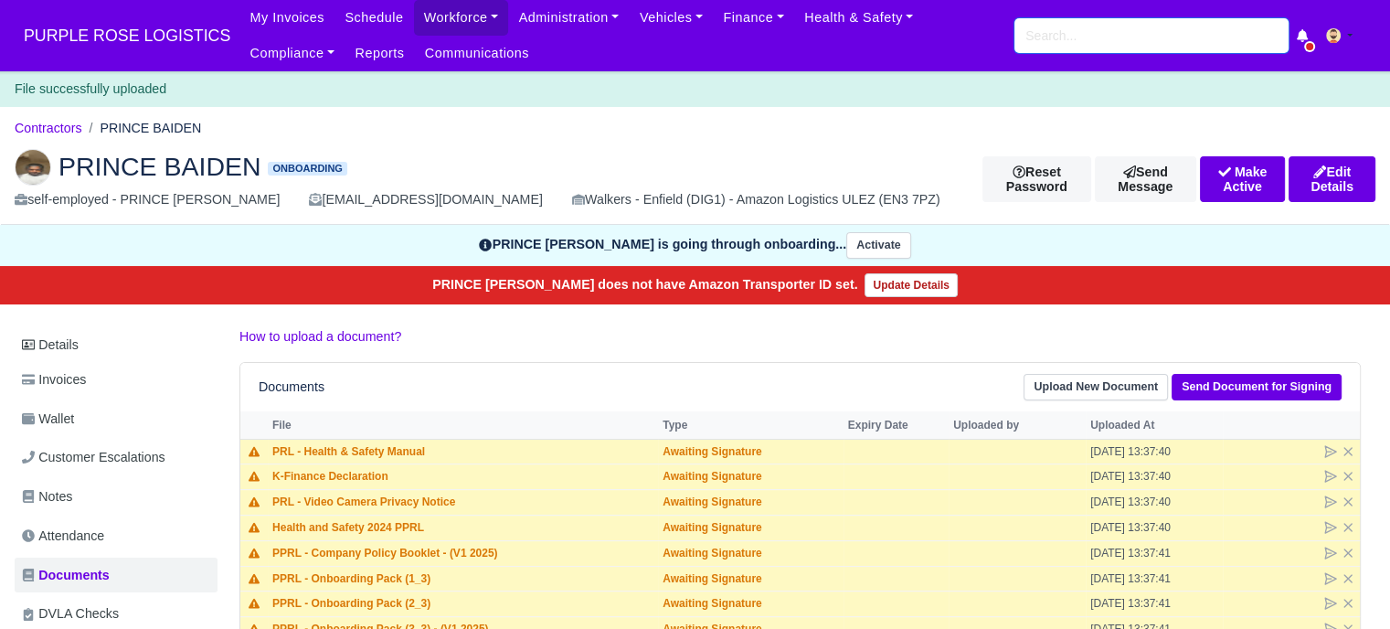
click at [1056, 39] on input "search" at bounding box center [1151, 35] width 274 height 35
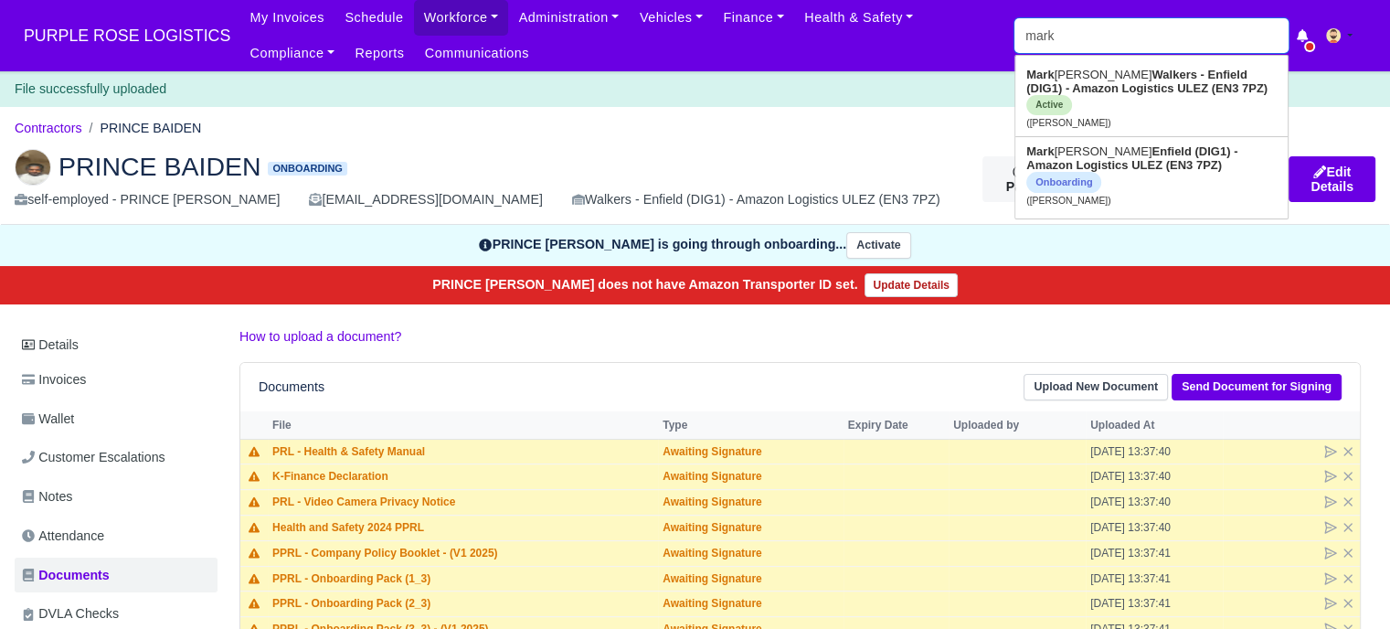
type input "mark a"
type input "[PERSON_NAME]"
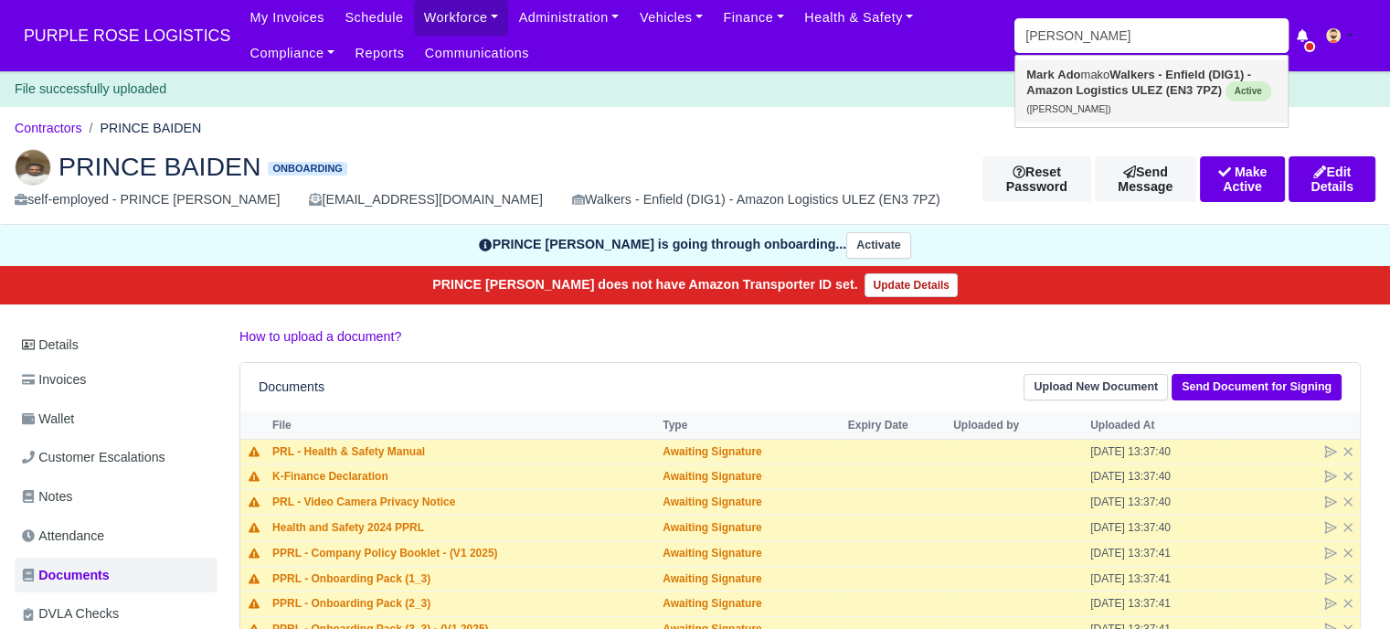
click at [1139, 97] on link "Mark Ado mako Walkers - Enfield (DIG1) - Amazon Logistics ULEZ (EN3 7PZ) Active…" at bounding box center [1151, 91] width 272 height 62
type input "[PERSON_NAME]"
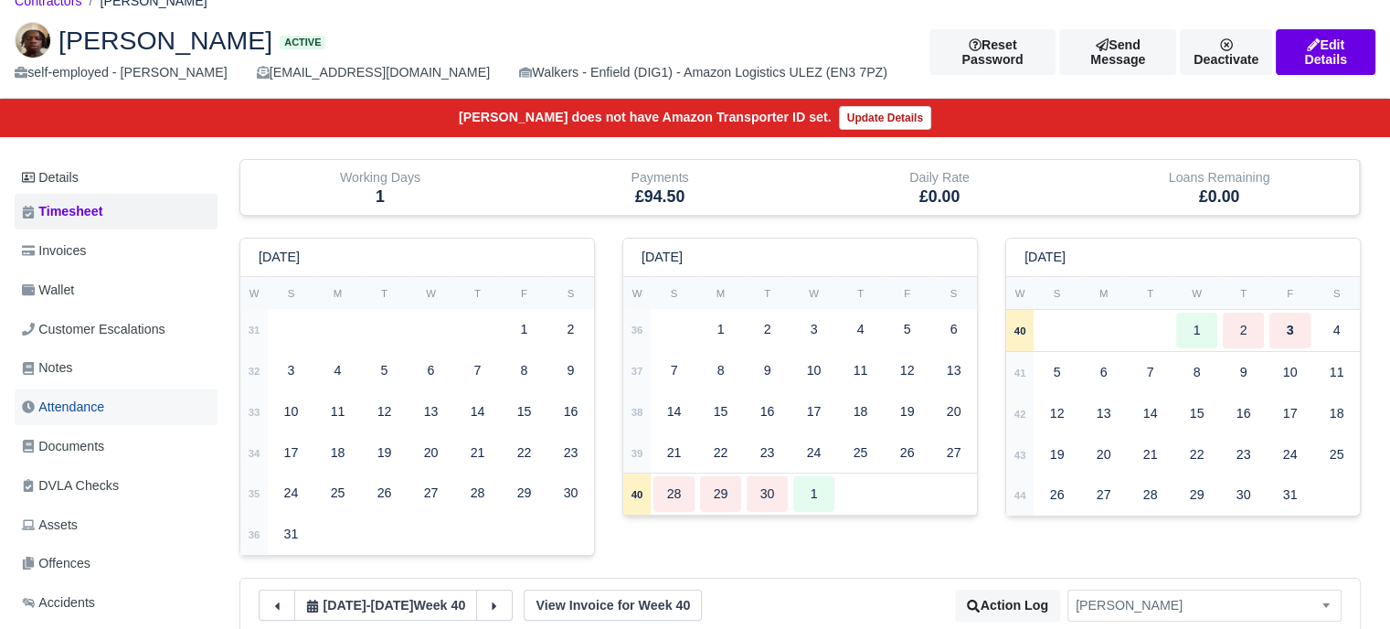
scroll to position [91, 0]
click at [112, 419] on link "Attendance" at bounding box center [116, 407] width 203 height 36
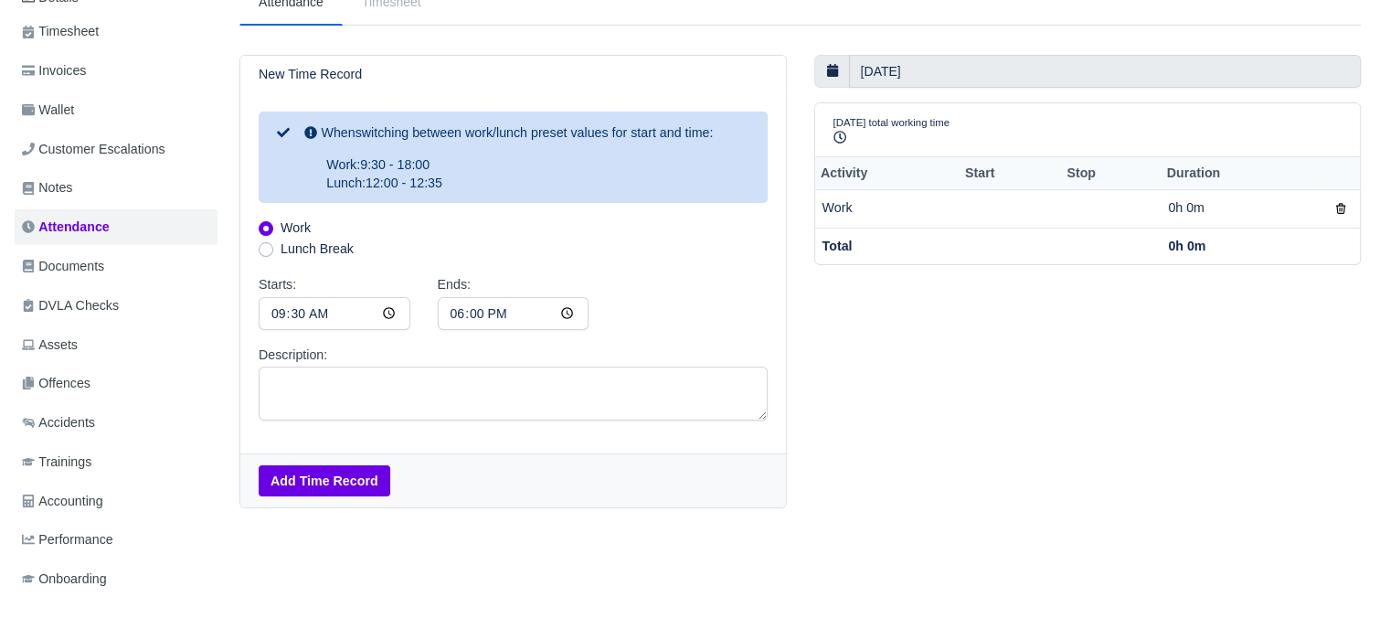
scroll to position [274, 0]
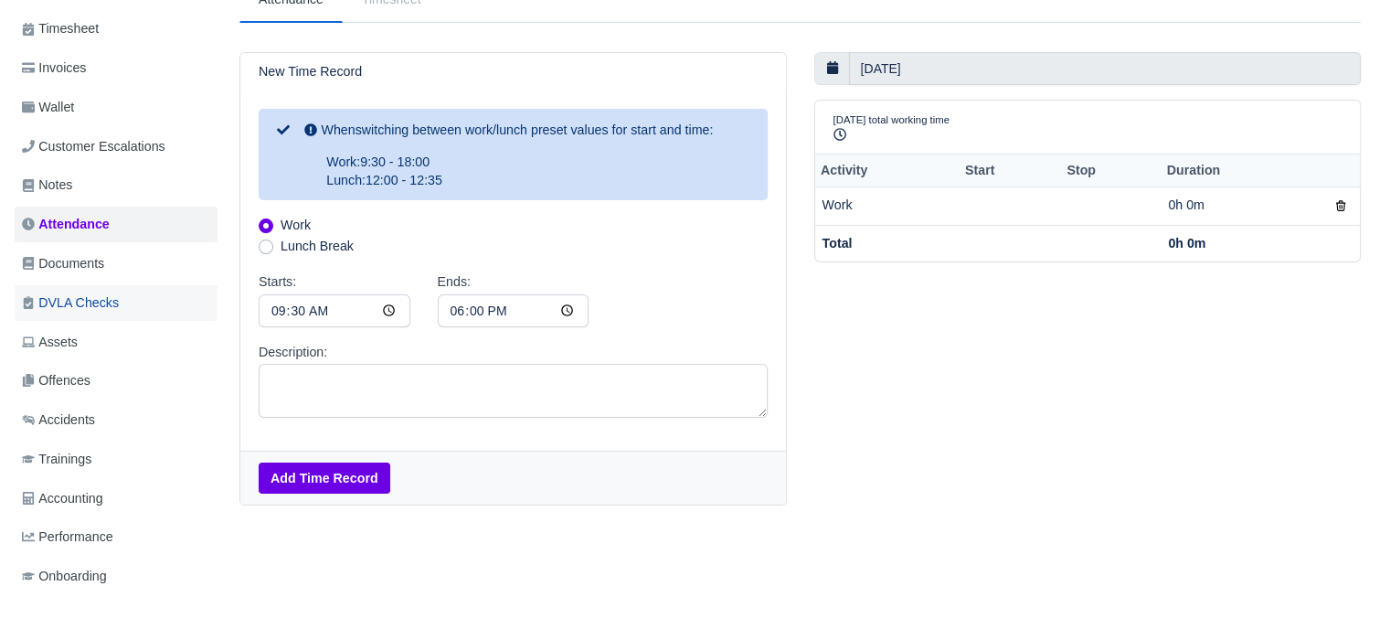
drag, startPoint x: 76, startPoint y: 267, endPoint x: 89, endPoint y: 284, distance: 21.6
click at [76, 268] on span "Documents" at bounding box center [63, 263] width 82 height 21
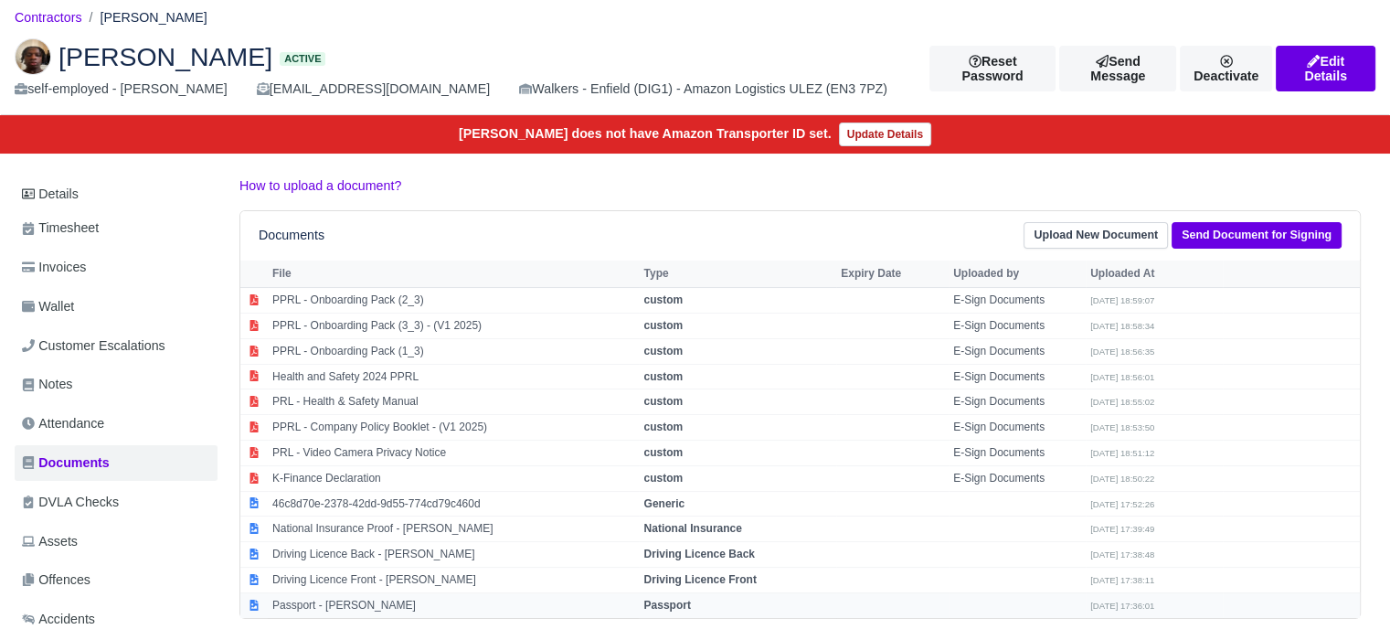
scroll to position [183, 0]
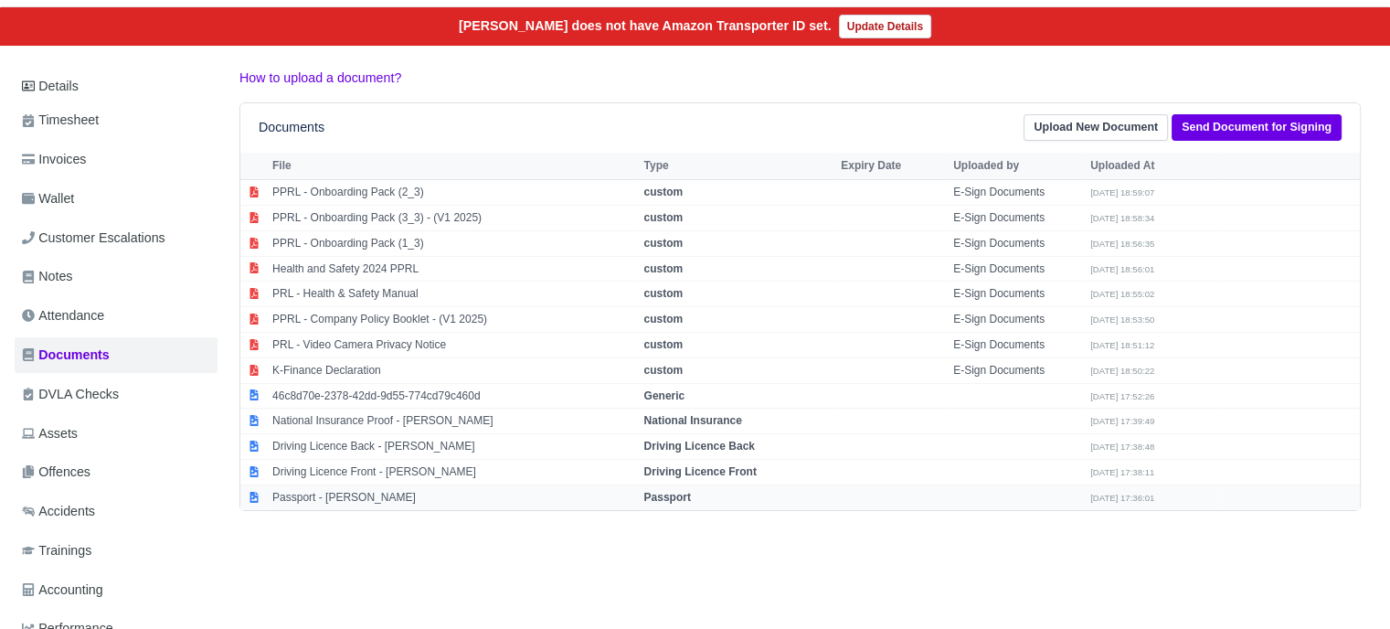
click at [667, 494] on strong "Passport" at bounding box center [666, 497] width 47 height 13
select select "passport"
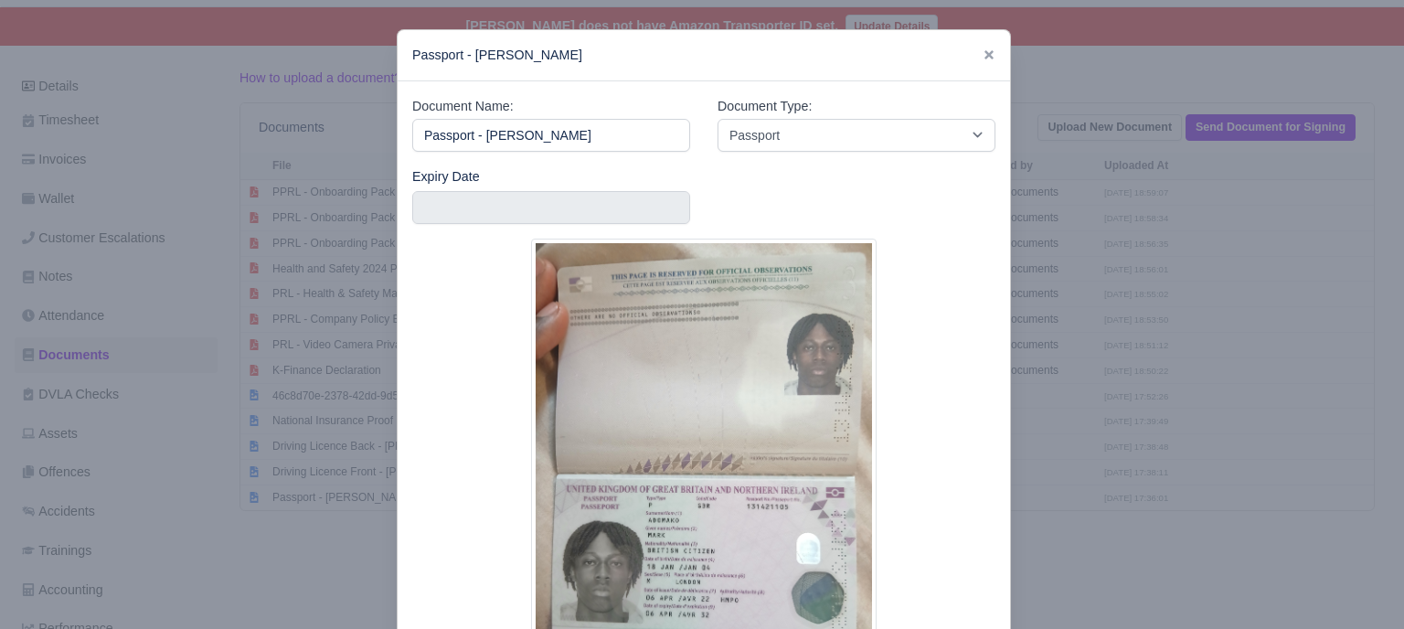
click at [1116, 459] on div at bounding box center [702, 314] width 1404 height 629
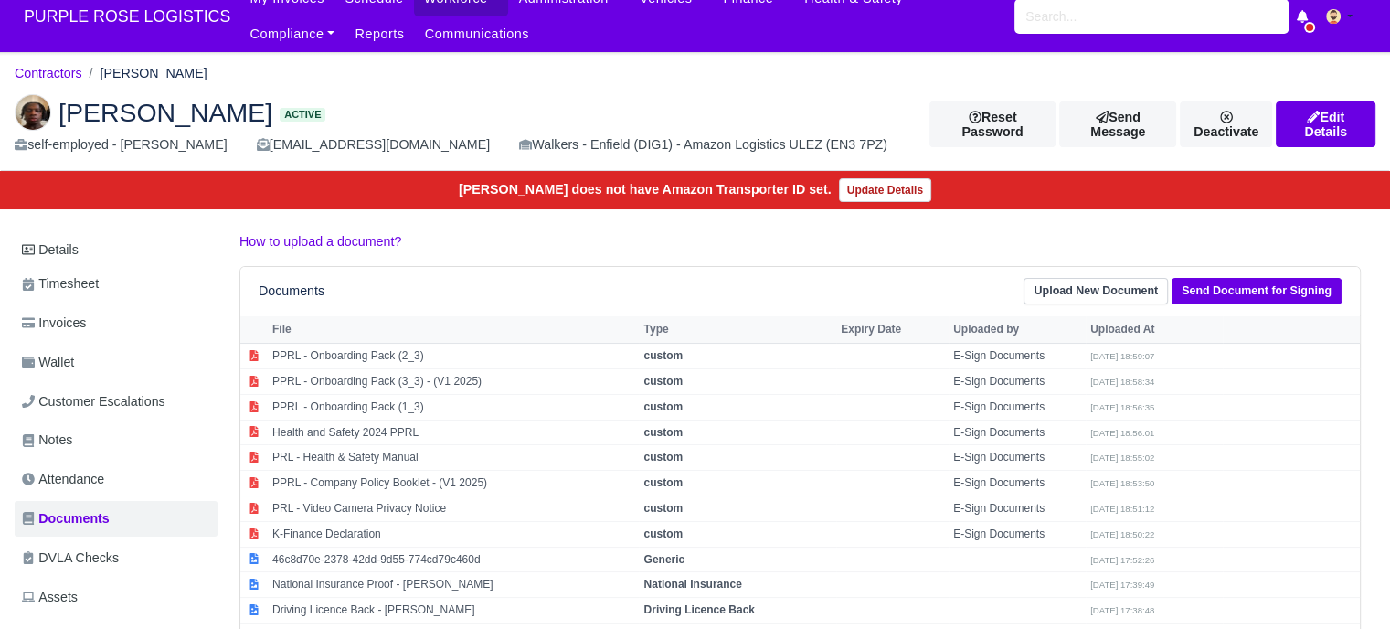
scroll to position [0, 0]
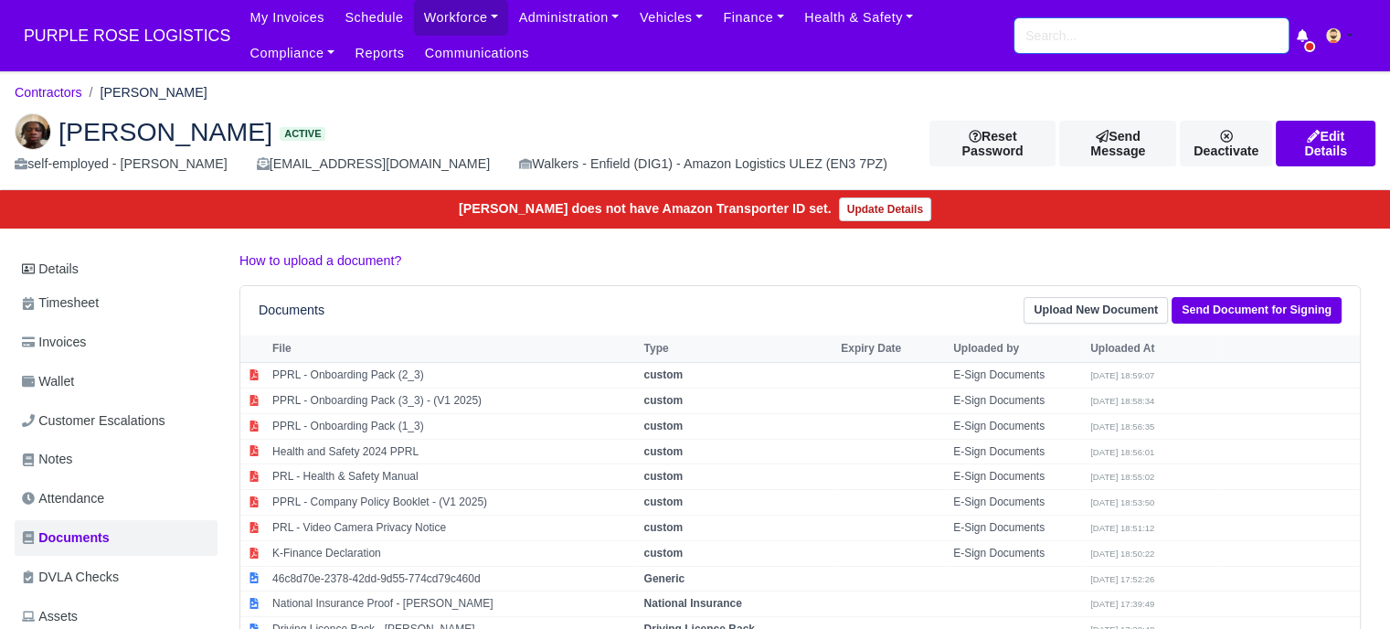
click at [1060, 34] on input "search" at bounding box center [1151, 35] width 274 height 35
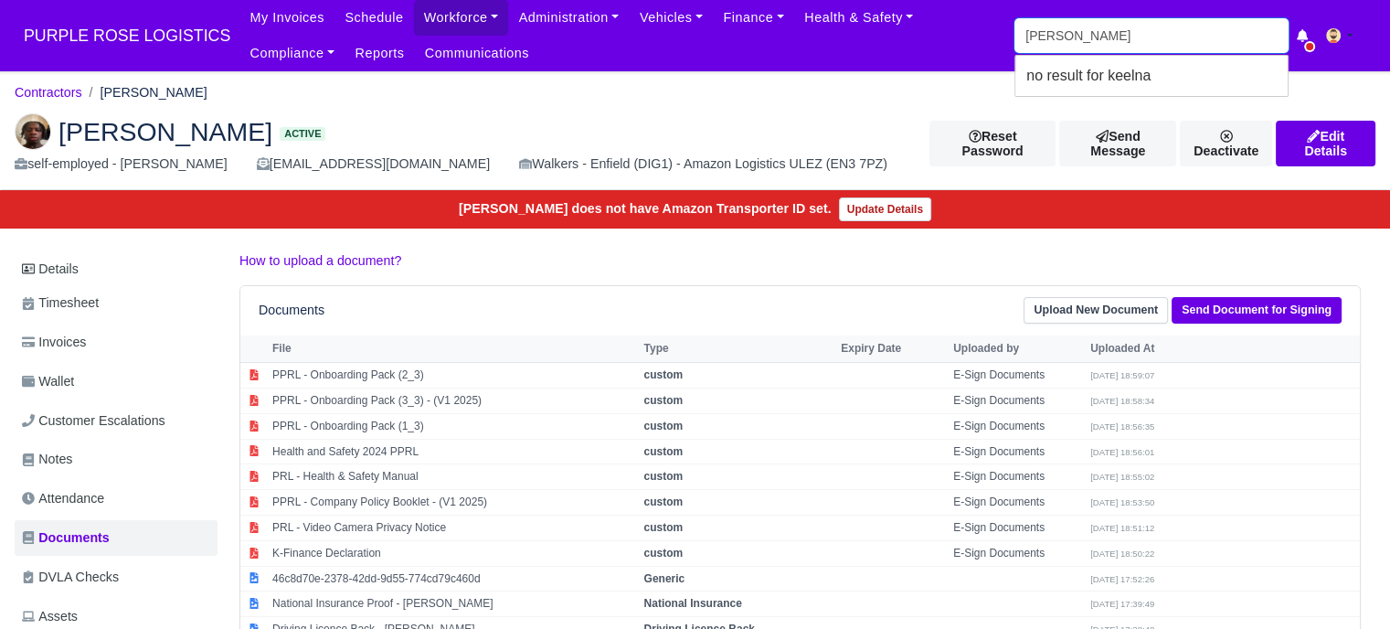
type input "keelan"
type input "keelan belle"
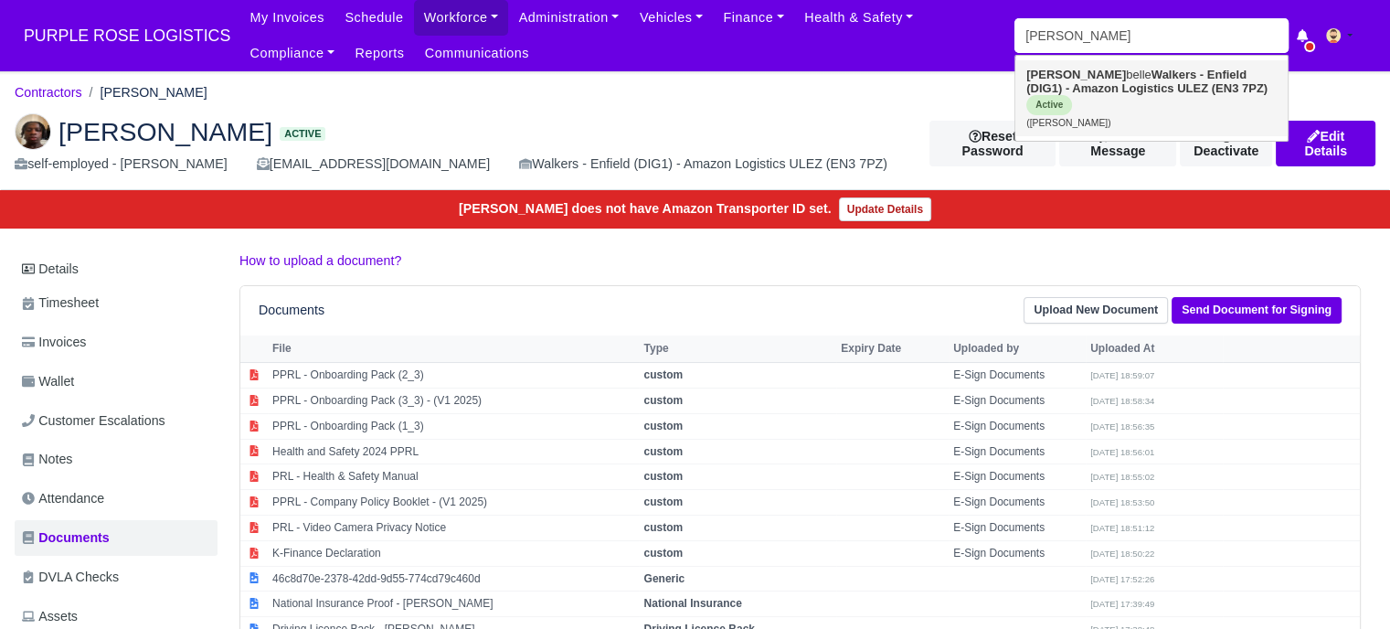
click at [1102, 85] on strong "Walkers - Enfield (DIG1) - Amazon Logistics ULEZ (EN3 7PZ)" at bounding box center [1146, 81] width 241 height 27
type input "[PERSON_NAME]"
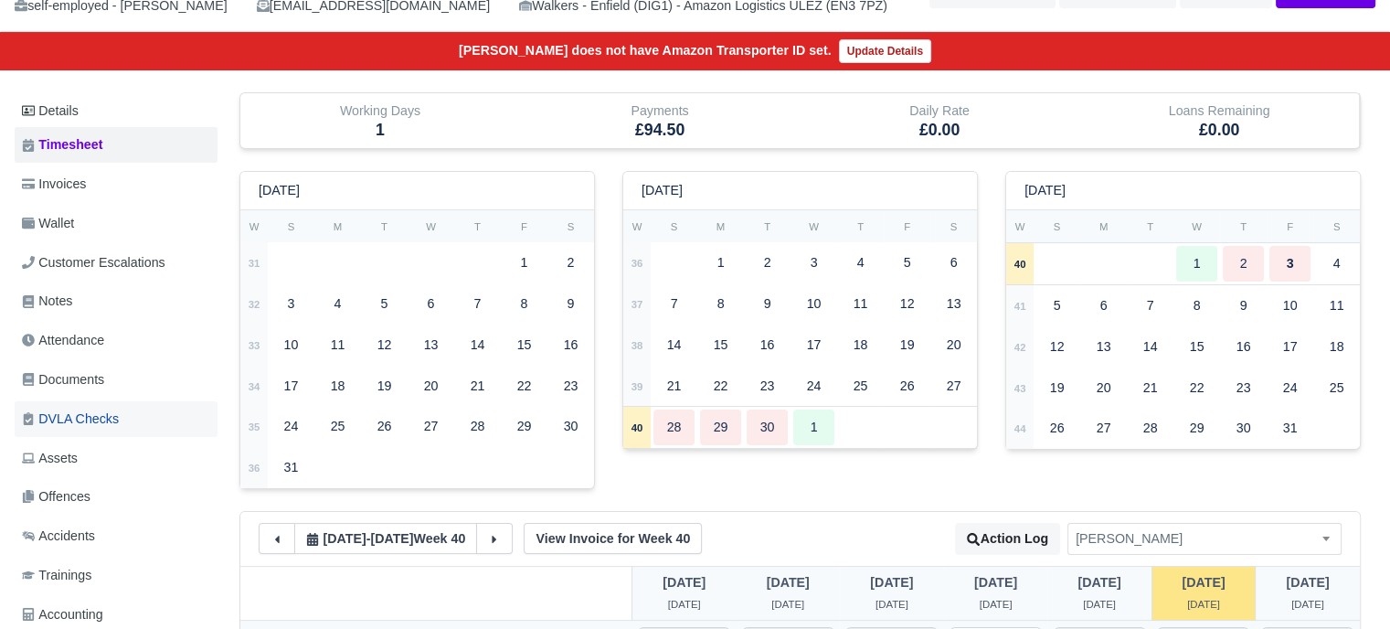
scroll to position [183, 0]
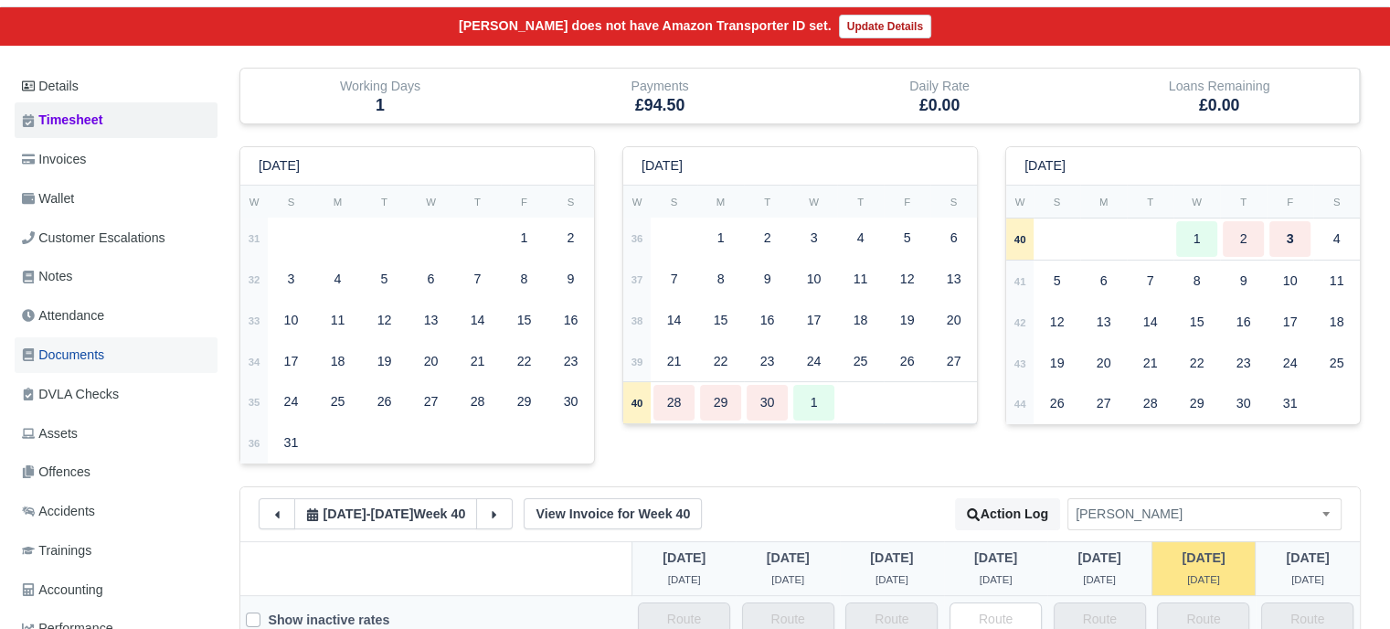
drag, startPoint x: 102, startPoint y: 353, endPoint x: 111, endPoint y: 352, distance: 9.2
click at [102, 352] on span "Documents" at bounding box center [63, 355] width 82 height 21
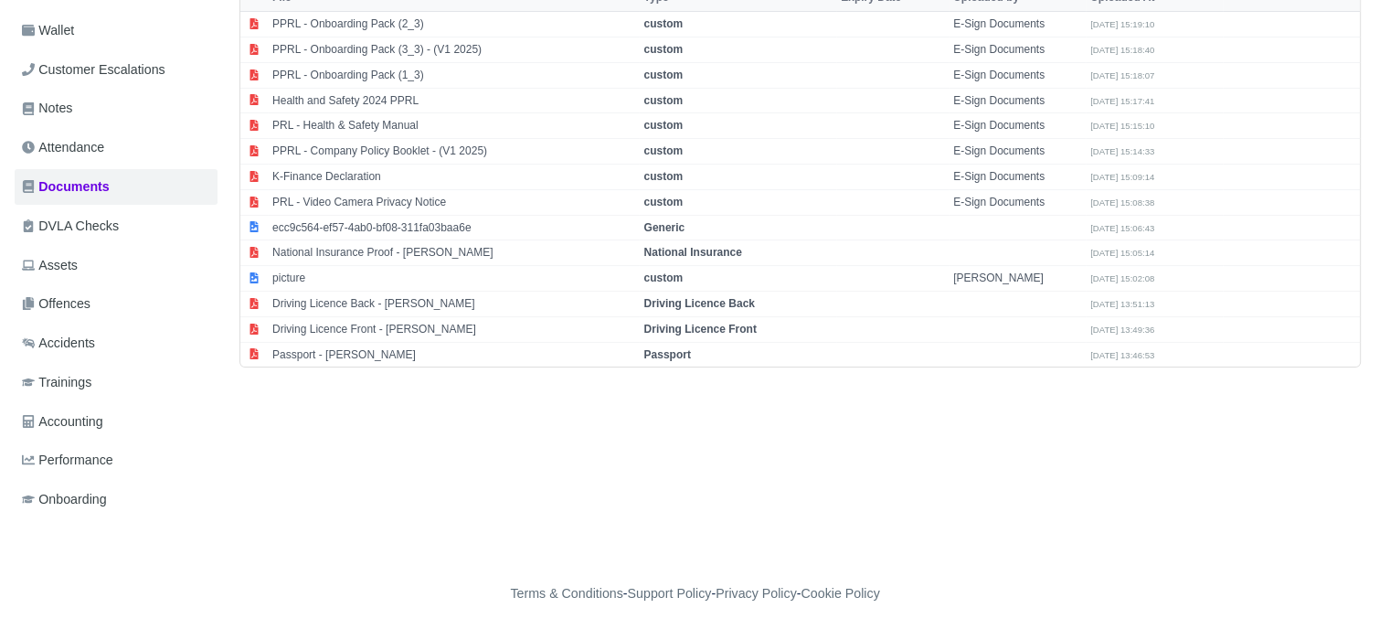
scroll to position [355, 0]
click at [678, 346] on strong "Passport" at bounding box center [666, 351] width 47 height 13
select select "passport"
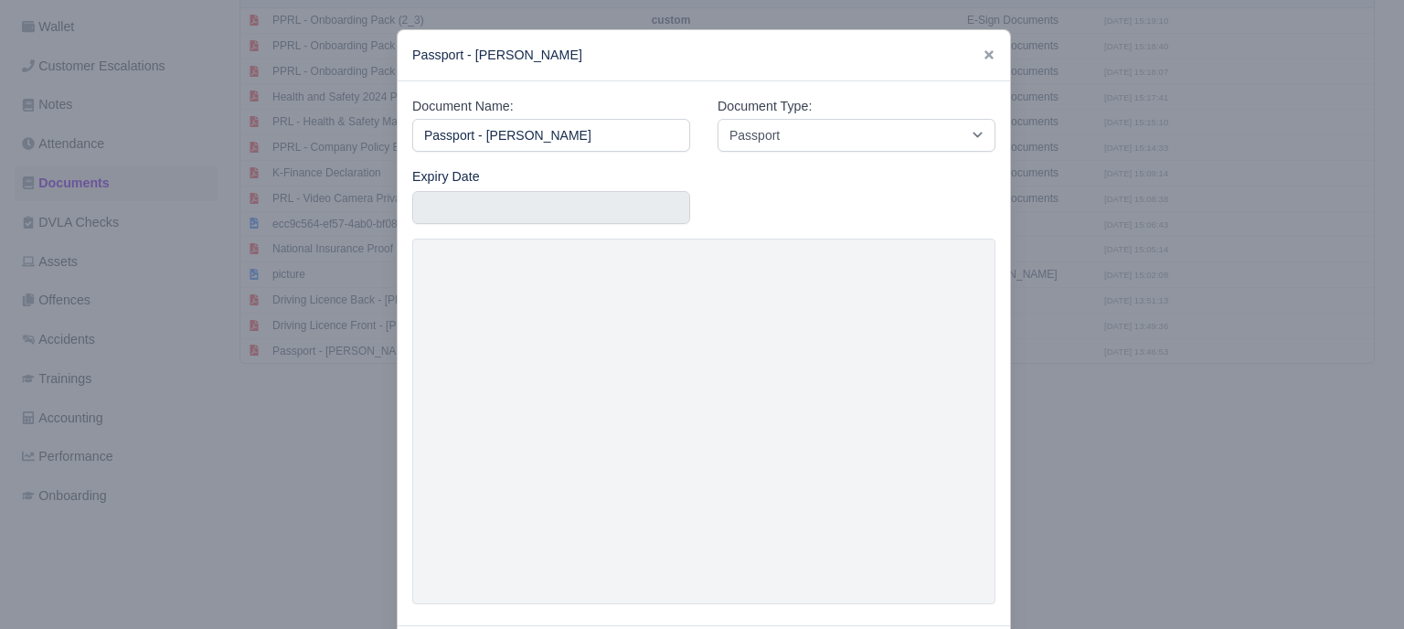
click at [1180, 392] on div at bounding box center [702, 314] width 1404 height 629
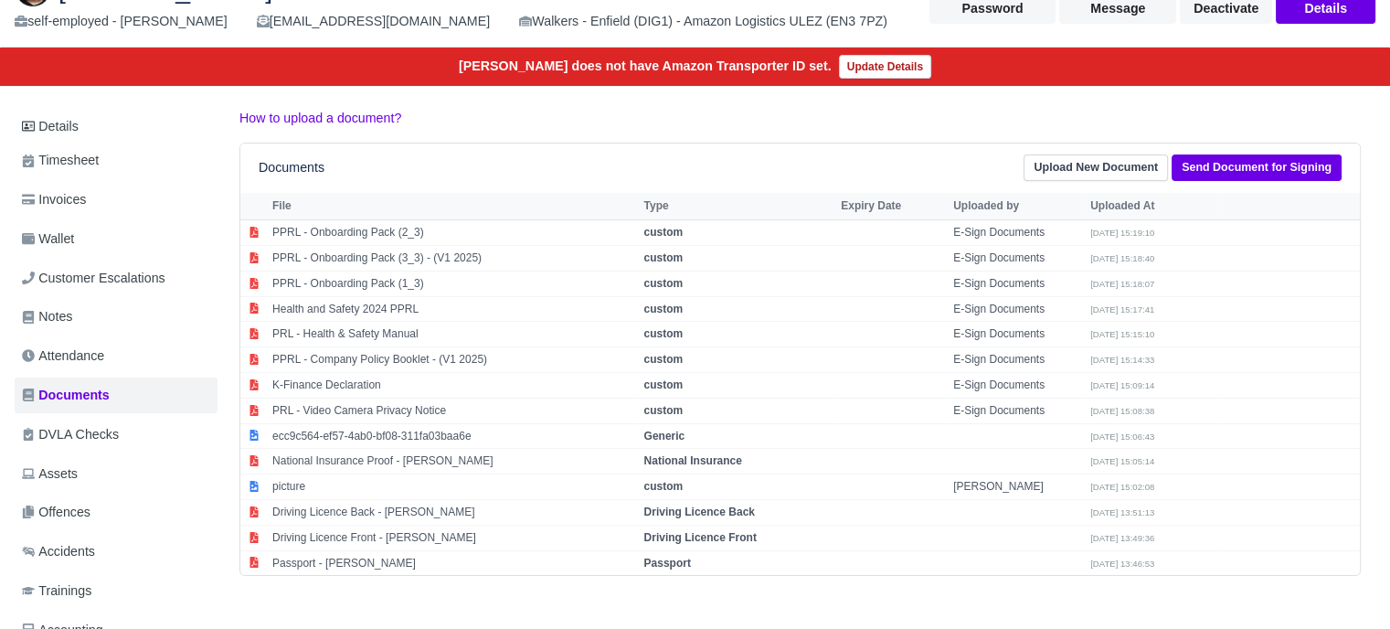
scroll to position [0, 0]
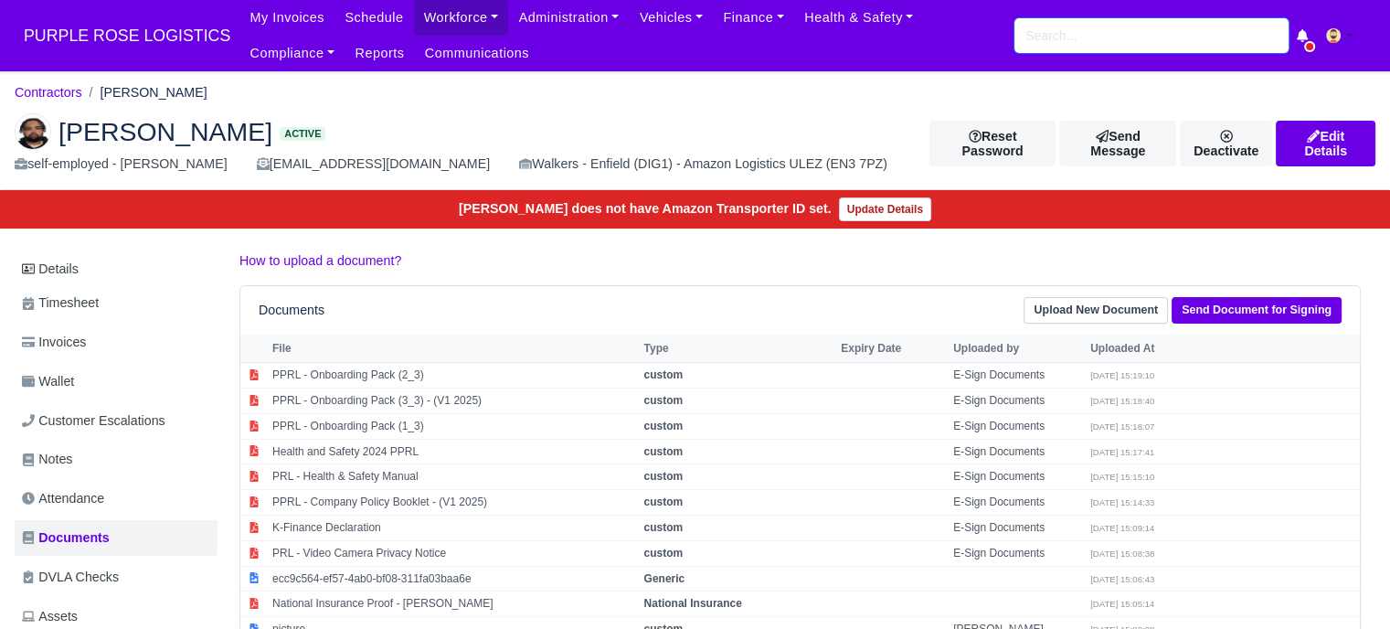
click at [1094, 47] on input "search" at bounding box center [1151, 35] width 274 height 35
type input "shekh"
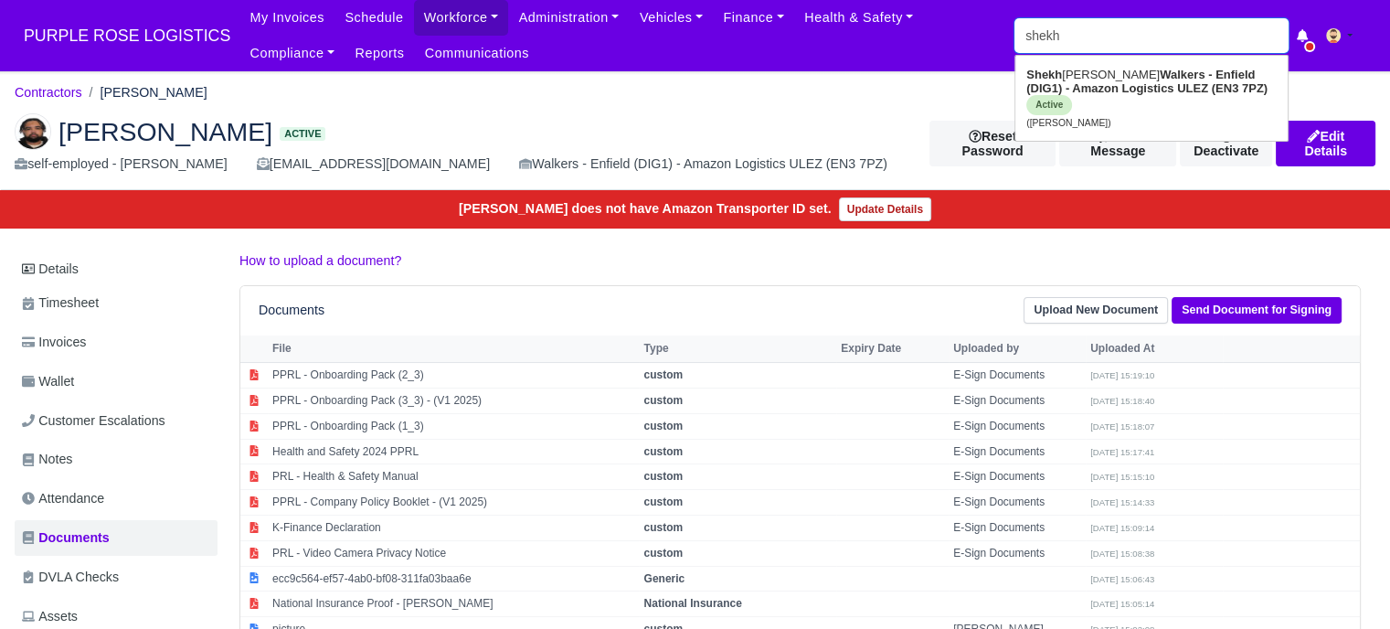
type input "shekh Rashid"
click at [1082, 90] on strong "Walkers - Enfield (DIG1) - Amazon Logistics ULEZ (EN3 7PZ)" at bounding box center [1146, 81] width 241 height 27
type input "Shekh Rashid"
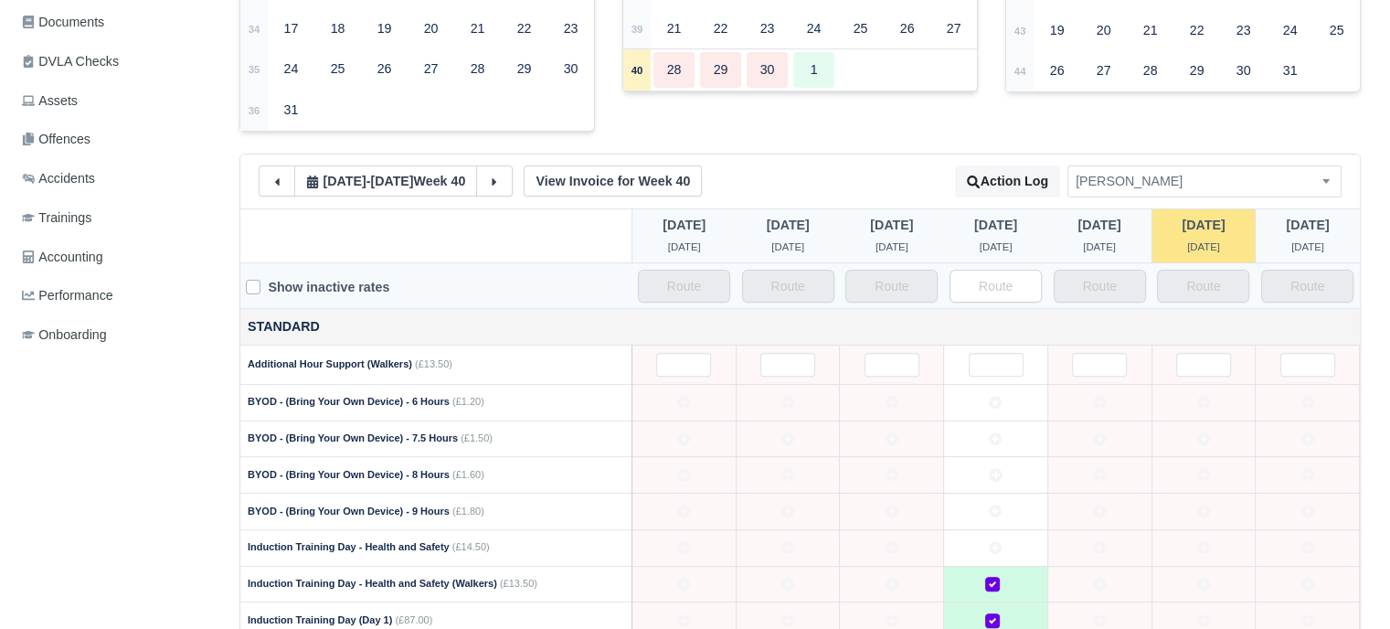
scroll to position [274, 0]
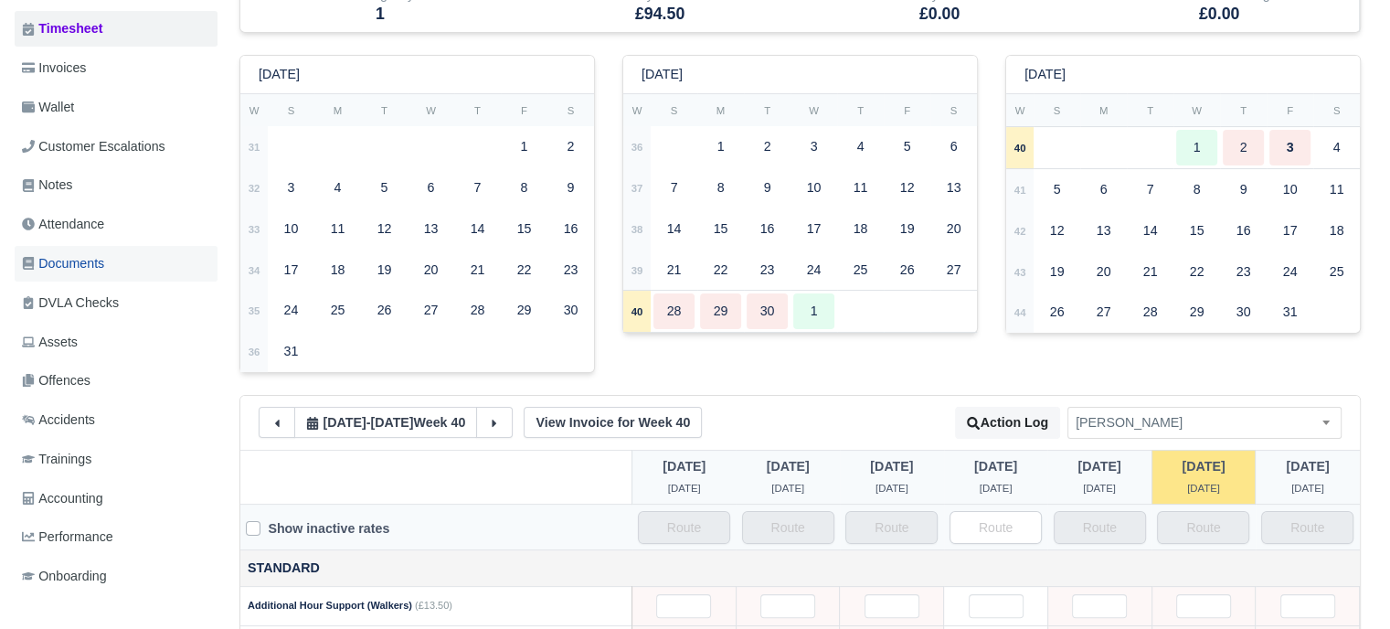
click at [103, 255] on span "Documents" at bounding box center [63, 263] width 82 height 21
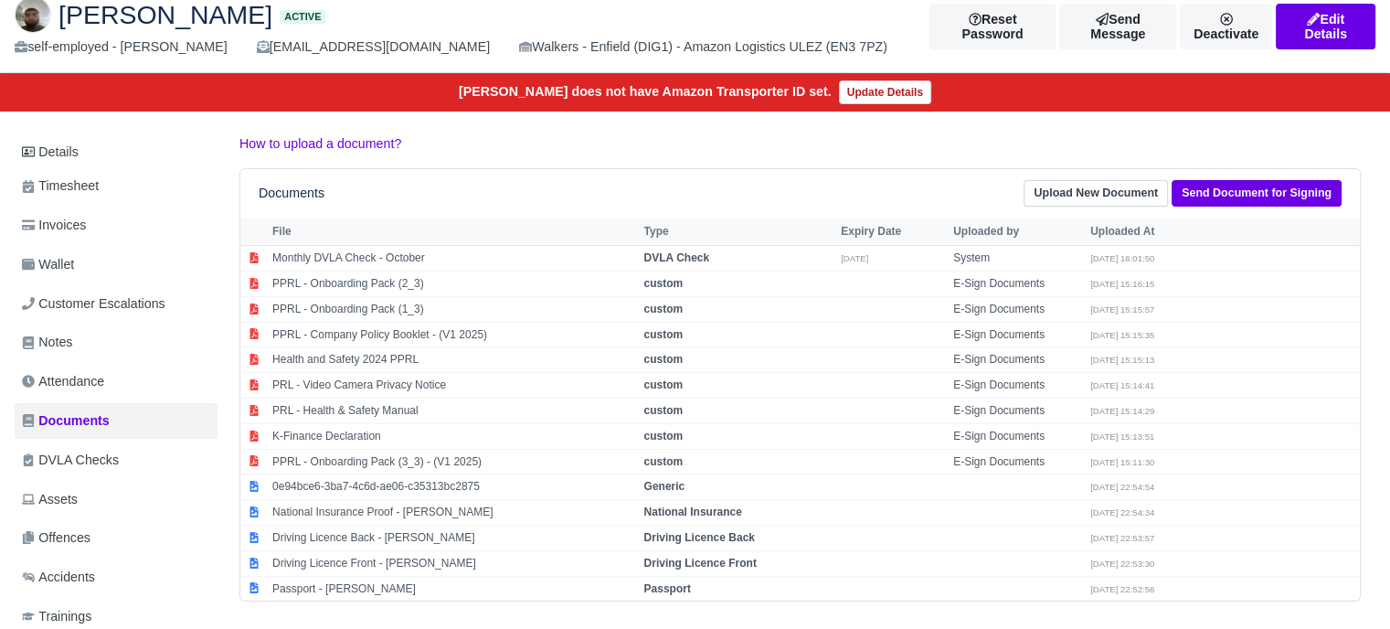
scroll to position [274, 0]
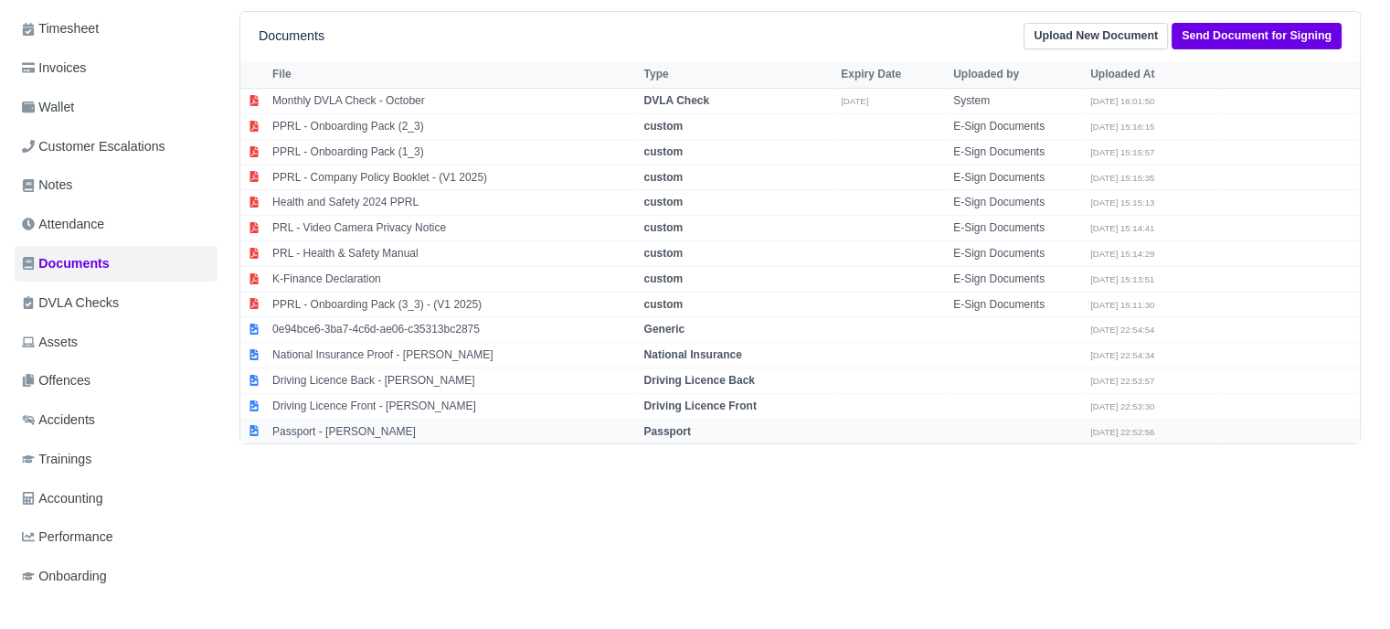
click at [673, 431] on strong "Passport" at bounding box center [666, 431] width 47 height 13
select select "passport"
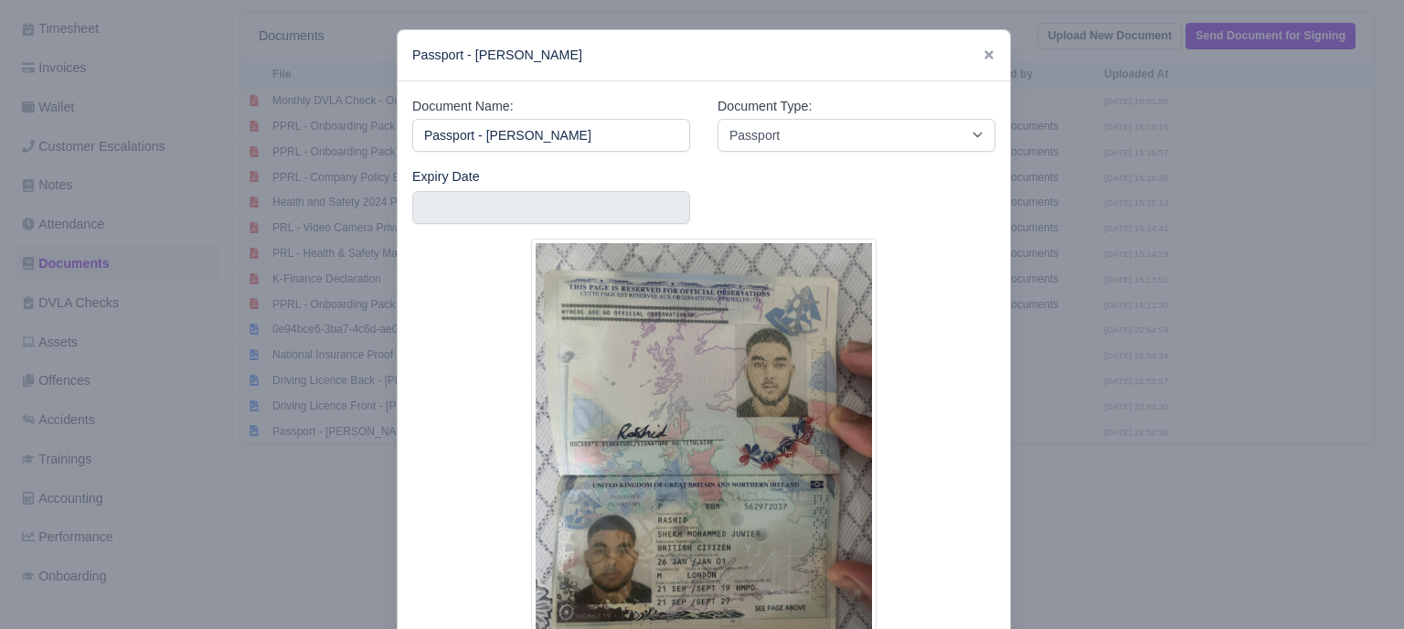
click at [1119, 408] on div at bounding box center [702, 314] width 1404 height 629
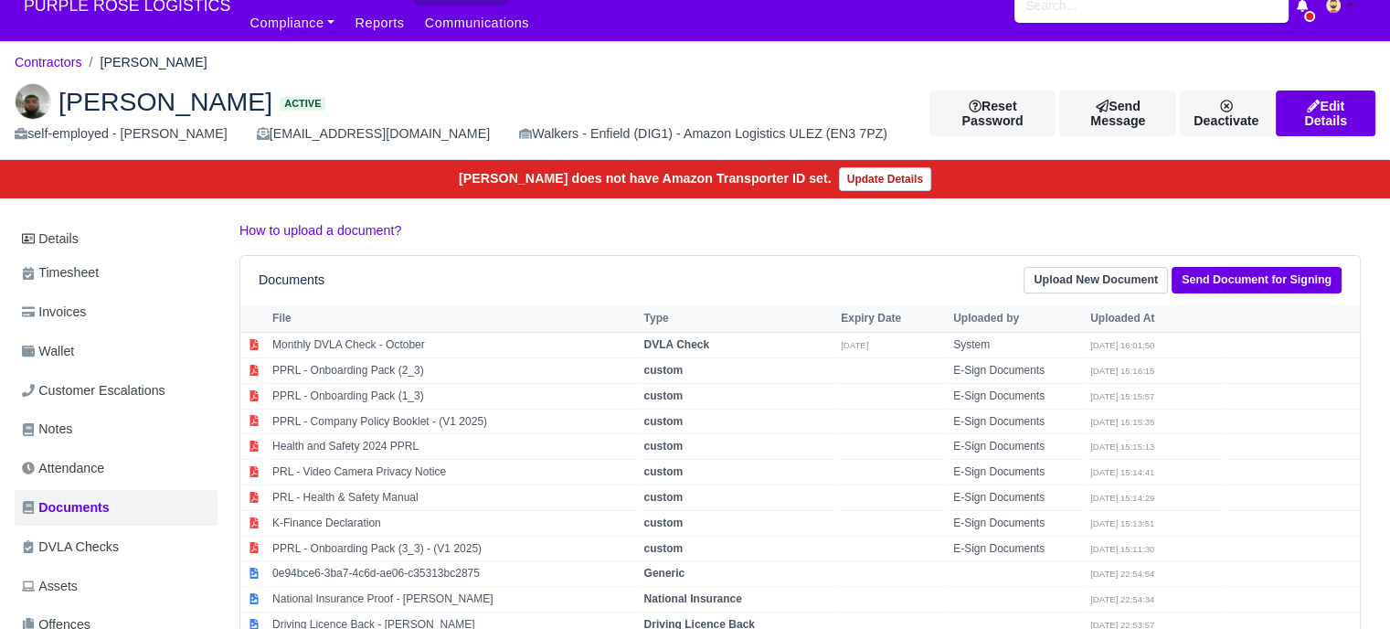
scroll to position [0, 0]
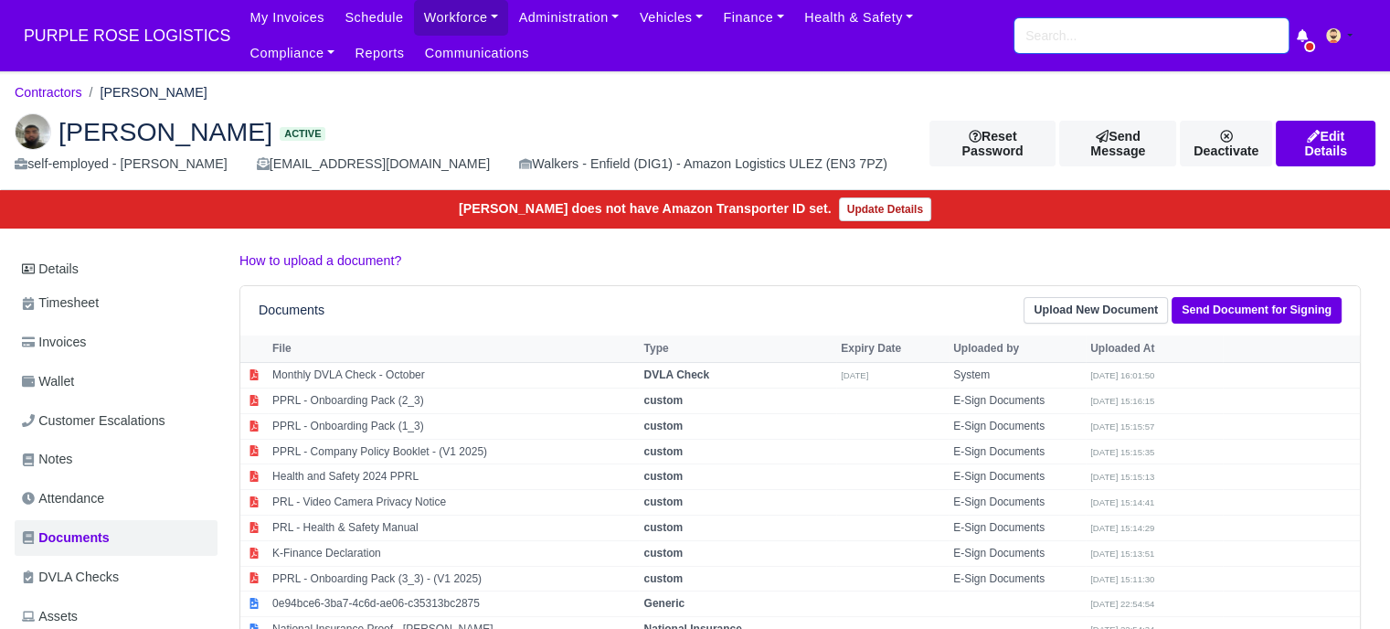
click at [1056, 37] on input "search" at bounding box center [1151, 35] width 274 height 35
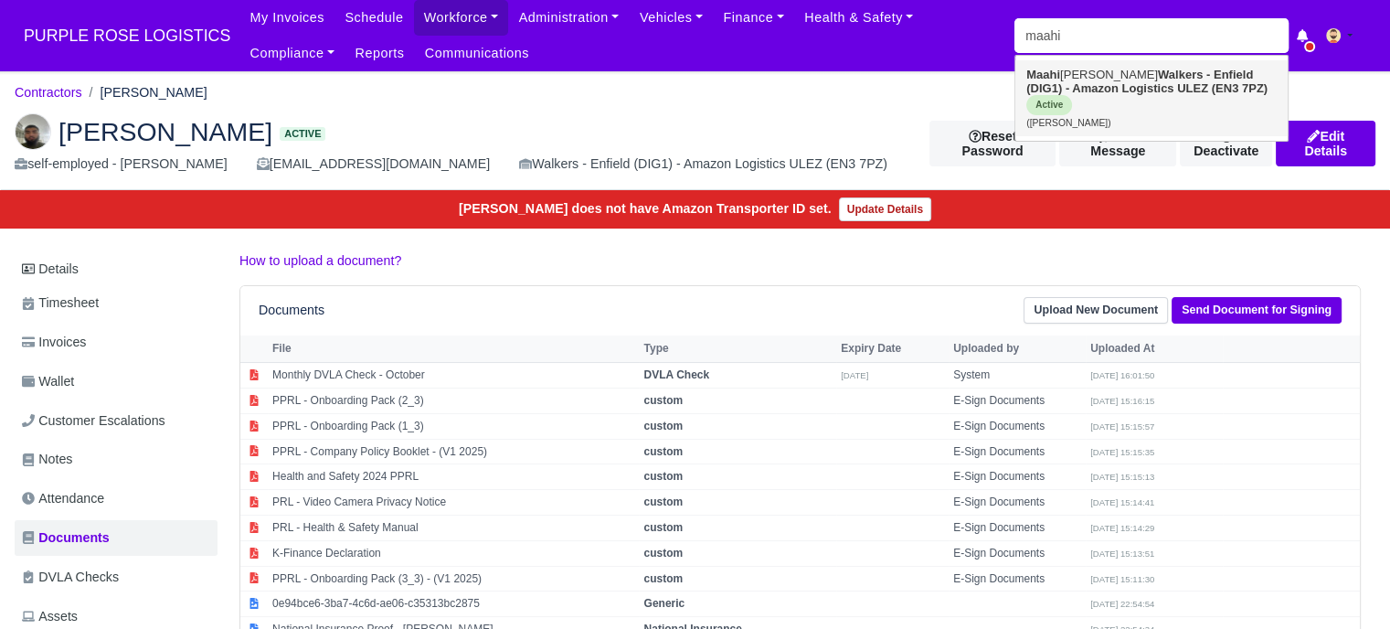
click at [1067, 75] on link "[PERSON_NAME] - Enfield (DIG1) - Amazon Logistics ULEZ (EN3 7PZ) Active ([PERSO…" at bounding box center [1151, 98] width 272 height 76
type input "[PERSON_NAME]"
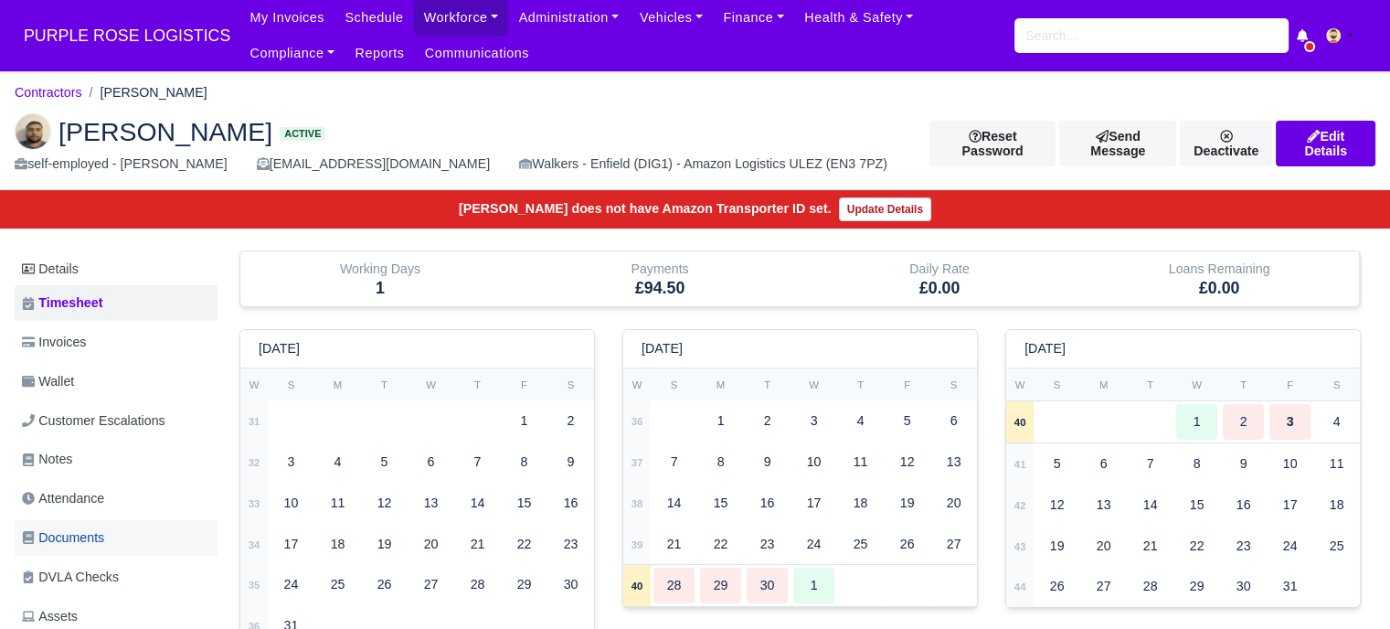
click at [96, 539] on span "Documents" at bounding box center [63, 537] width 82 height 21
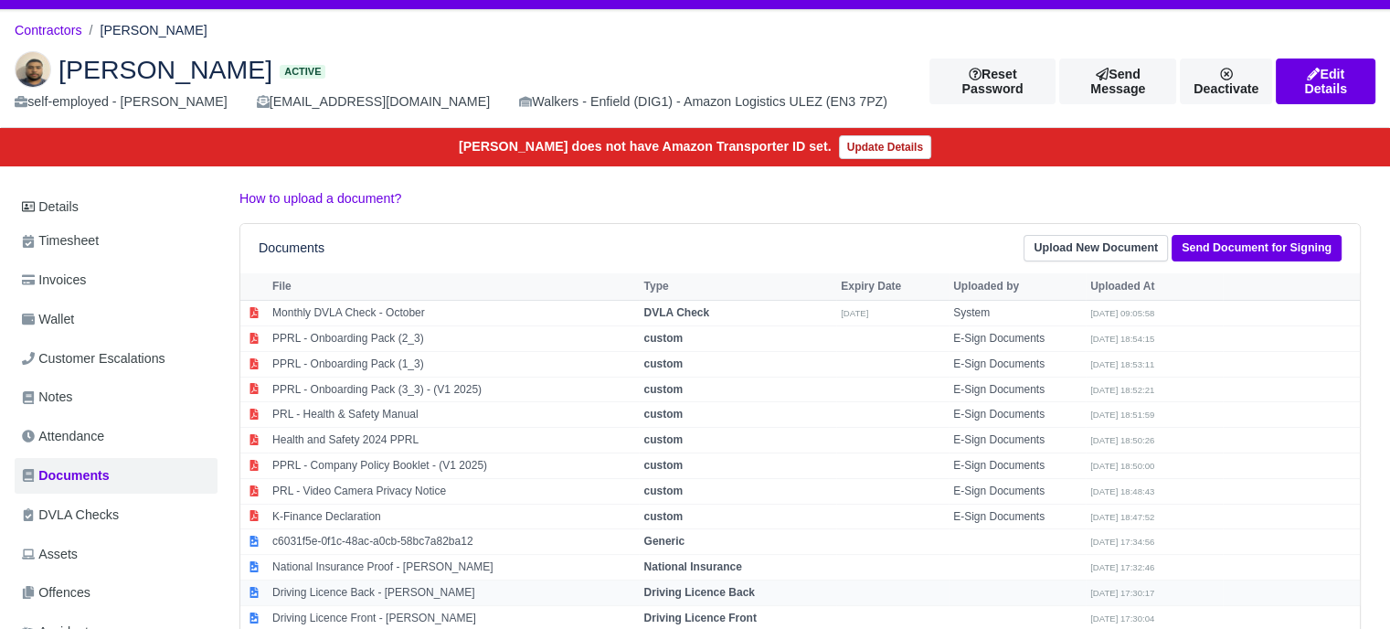
scroll to position [183, 0]
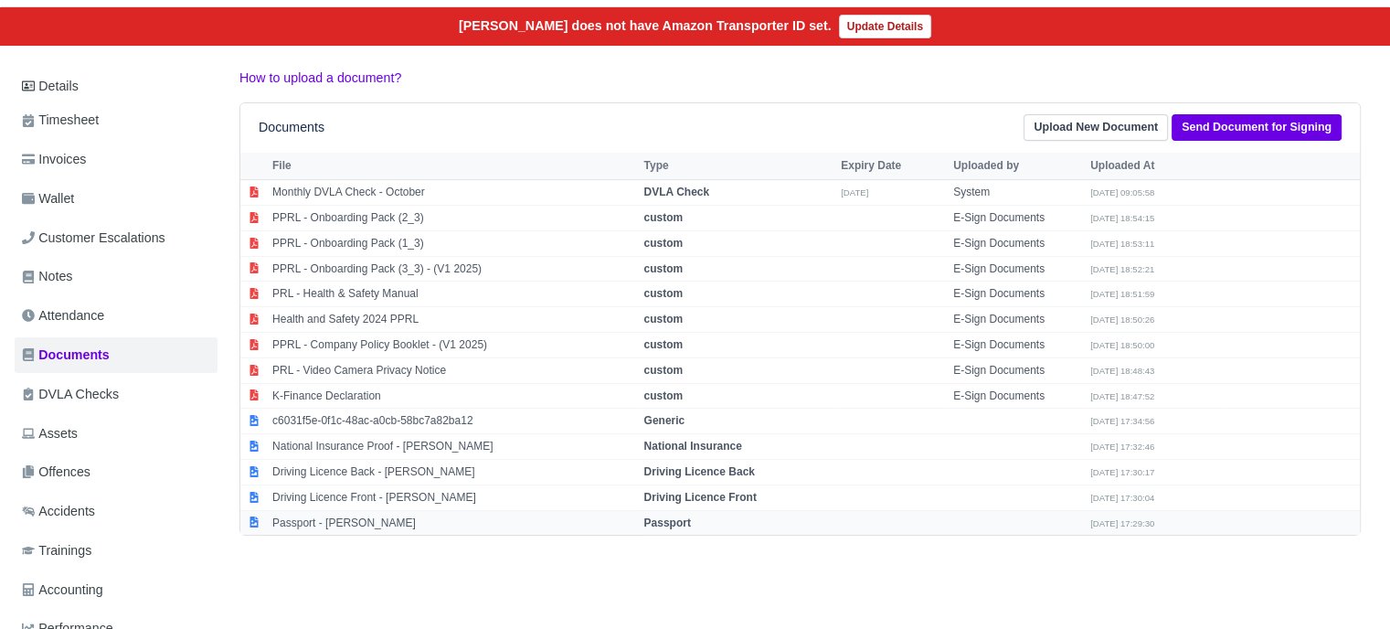
click at [675, 522] on strong "Passport" at bounding box center [666, 522] width 47 height 13
select select "passport"
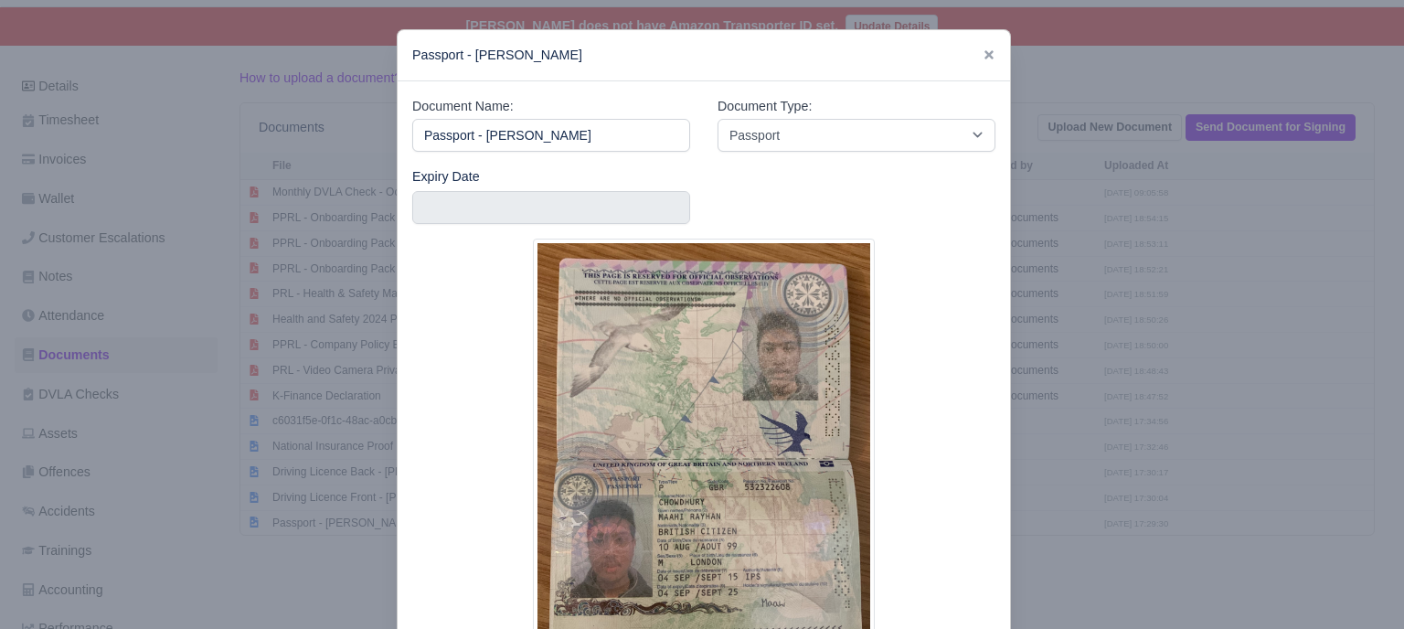
click at [1163, 378] on div at bounding box center [702, 314] width 1404 height 629
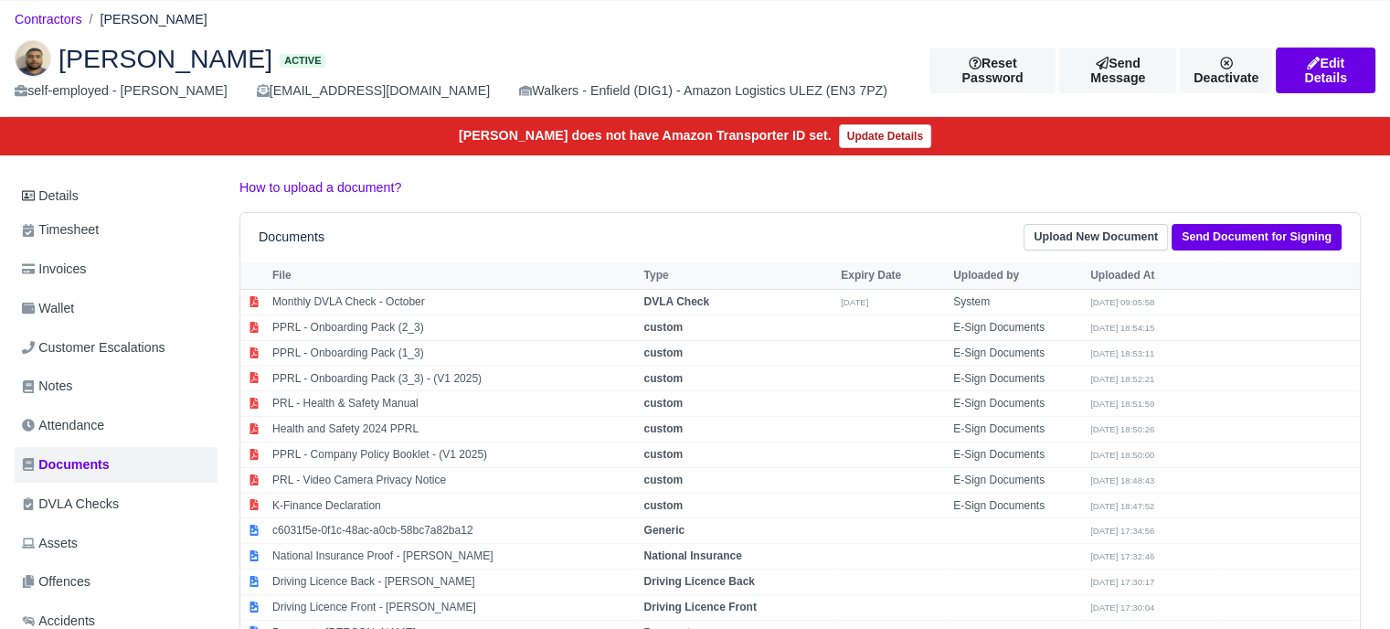
scroll to position [0, 0]
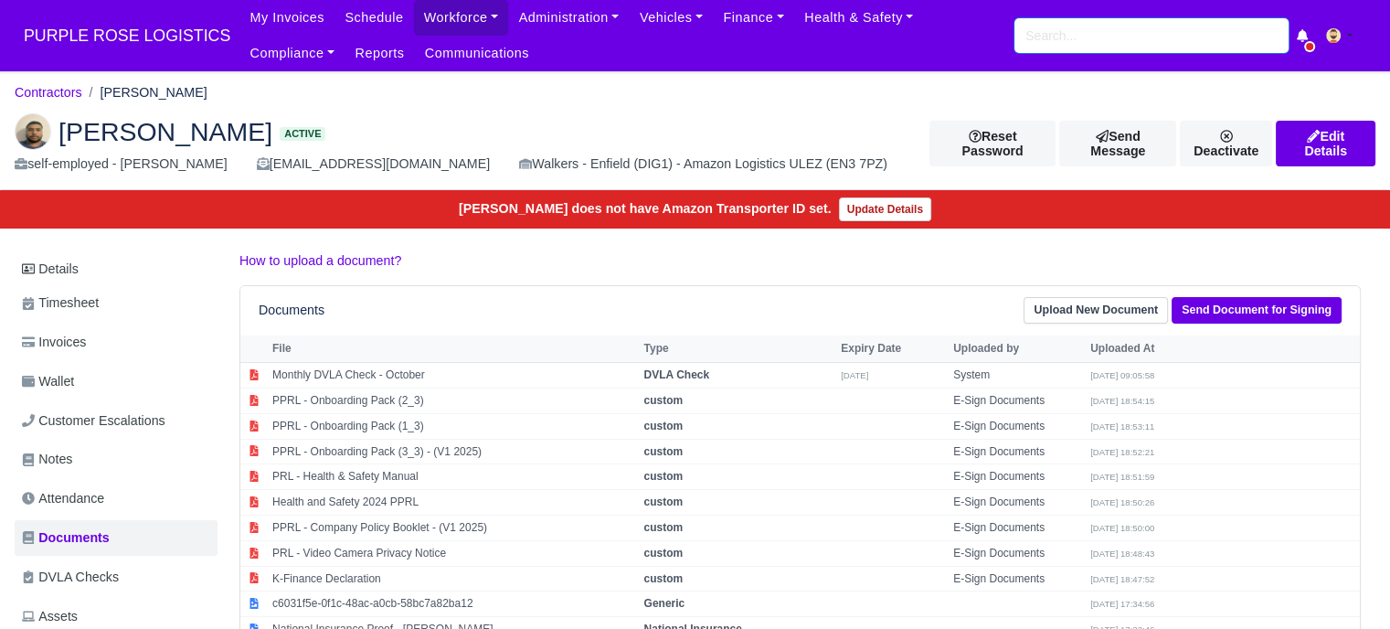
click at [1126, 40] on input "search" at bounding box center [1151, 35] width 274 height 35
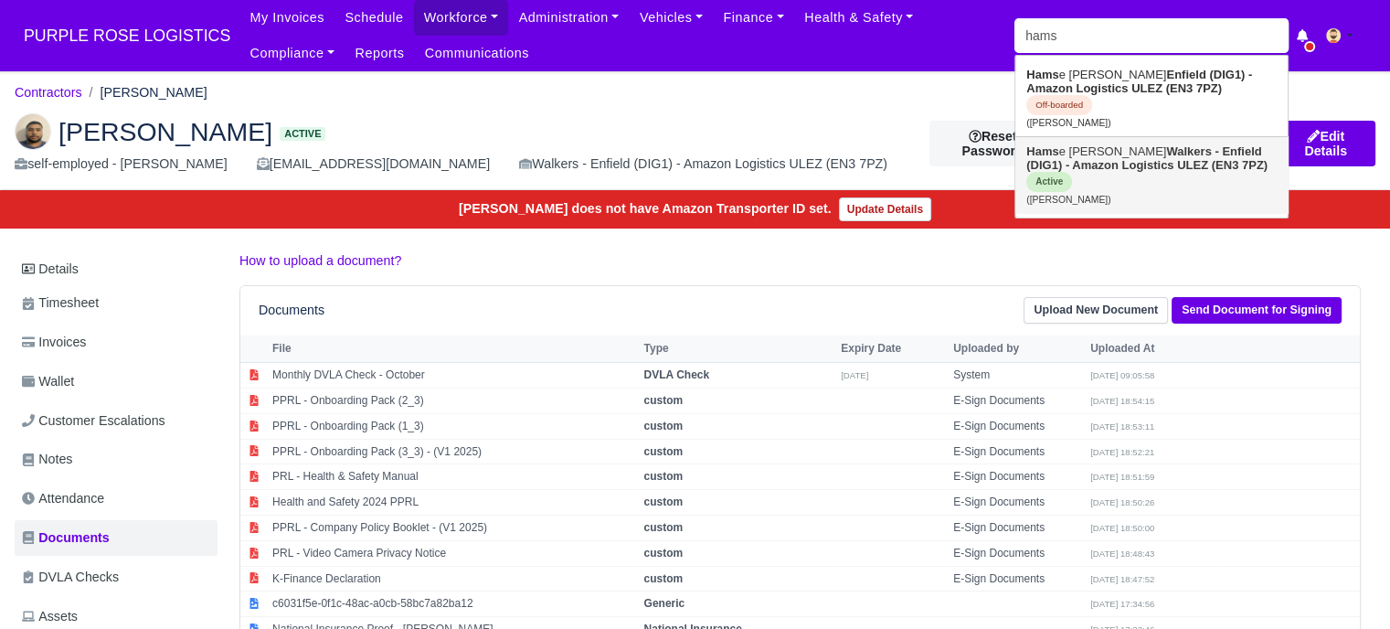
click at [1153, 144] on strong "Walkers - Enfield (DIG1) - Amazon Logistics ULEZ (EN3 7PZ)" at bounding box center [1146, 157] width 241 height 27
type input "[PERSON_NAME]"
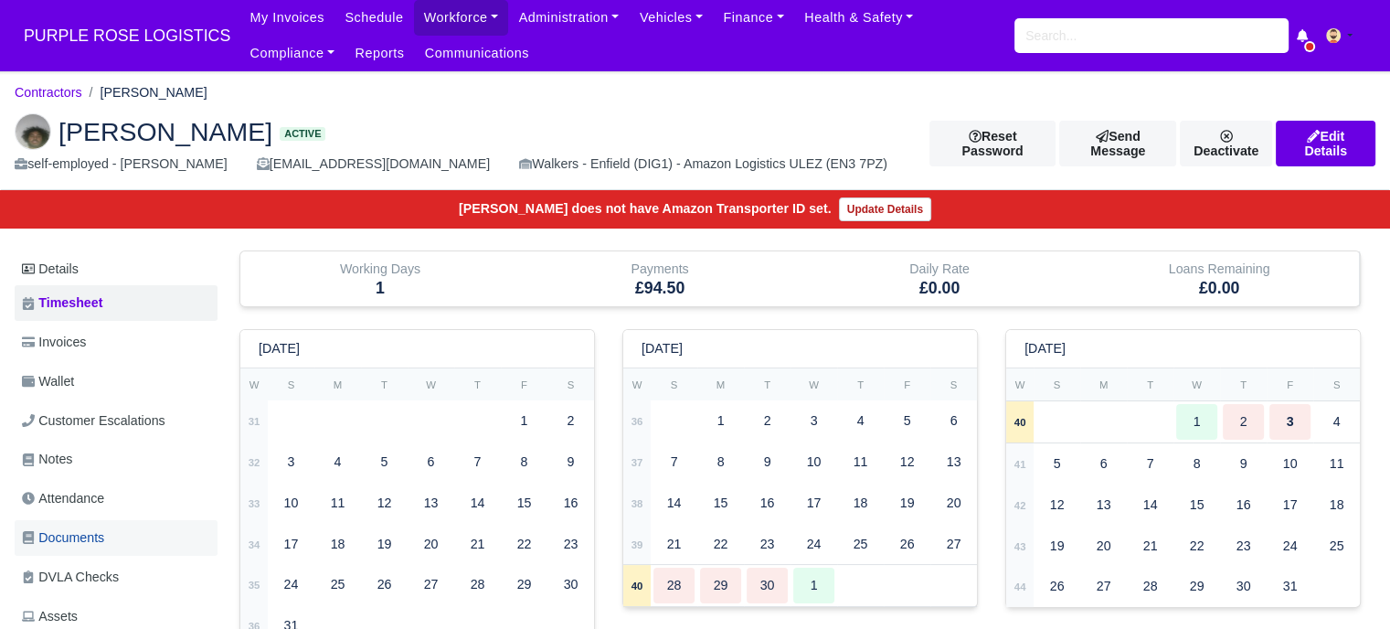
click at [58, 538] on span "Documents" at bounding box center [63, 537] width 82 height 21
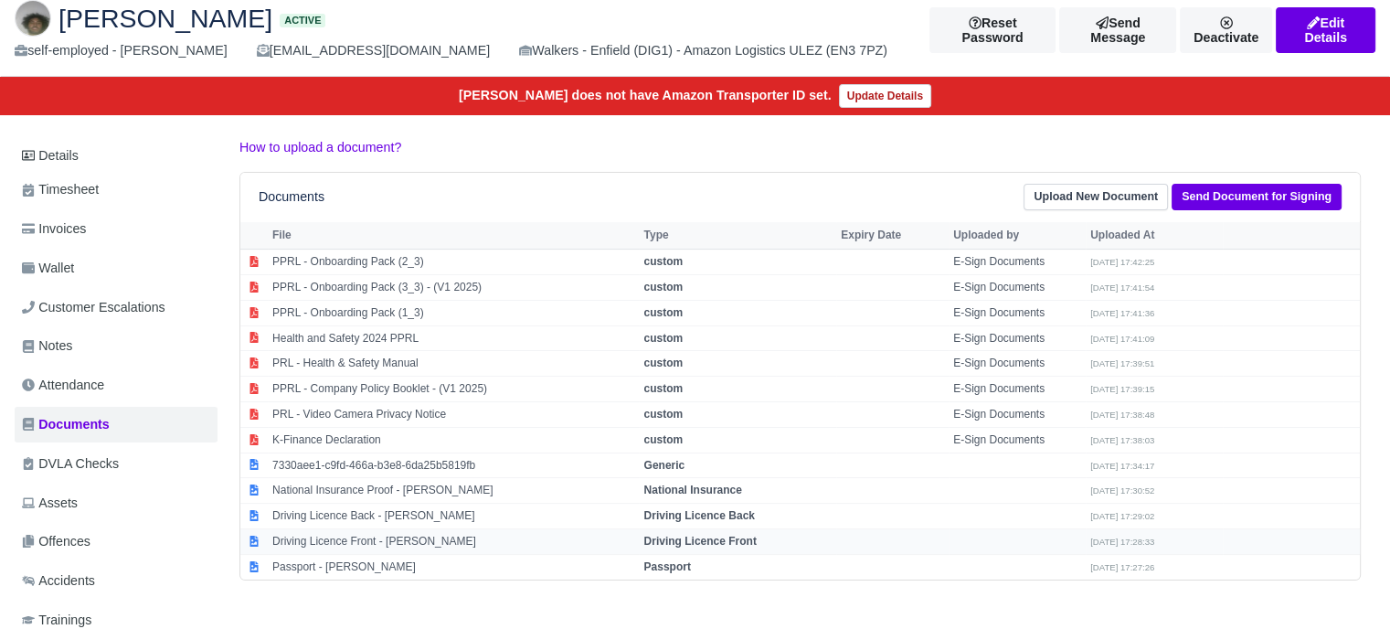
scroll to position [183, 0]
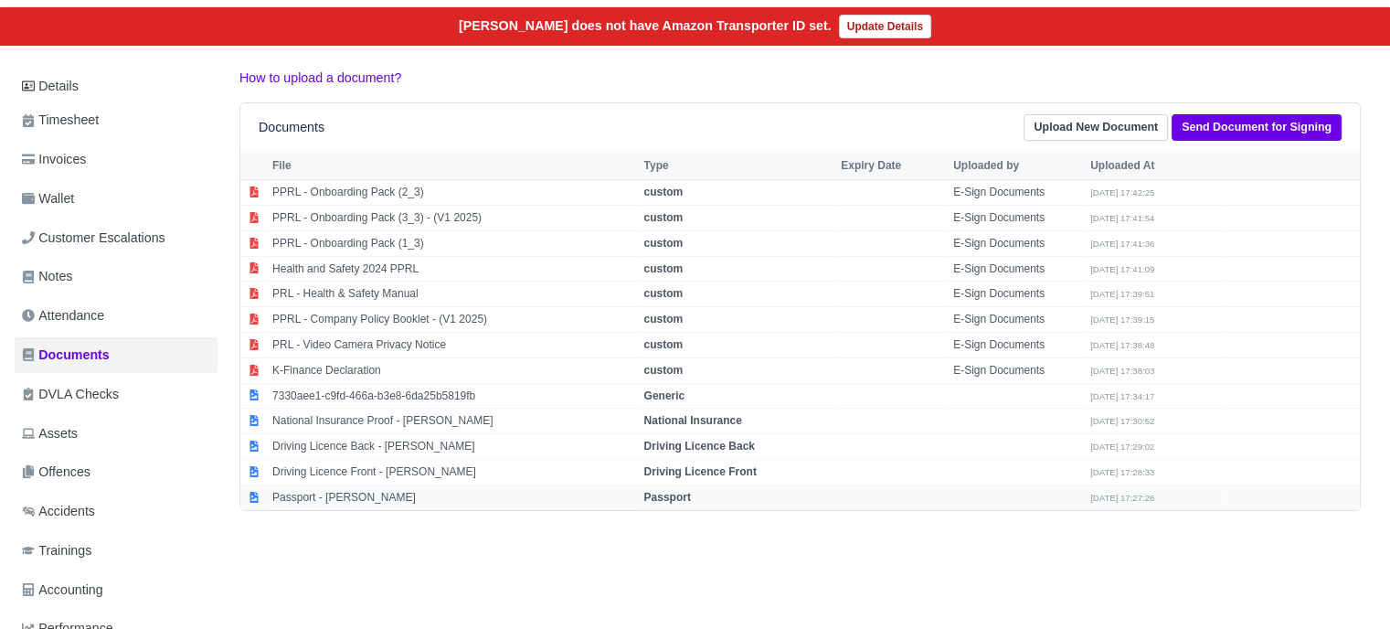
click at [684, 491] on strong "Passport" at bounding box center [666, 497] width 47 height 13
select select "passport"
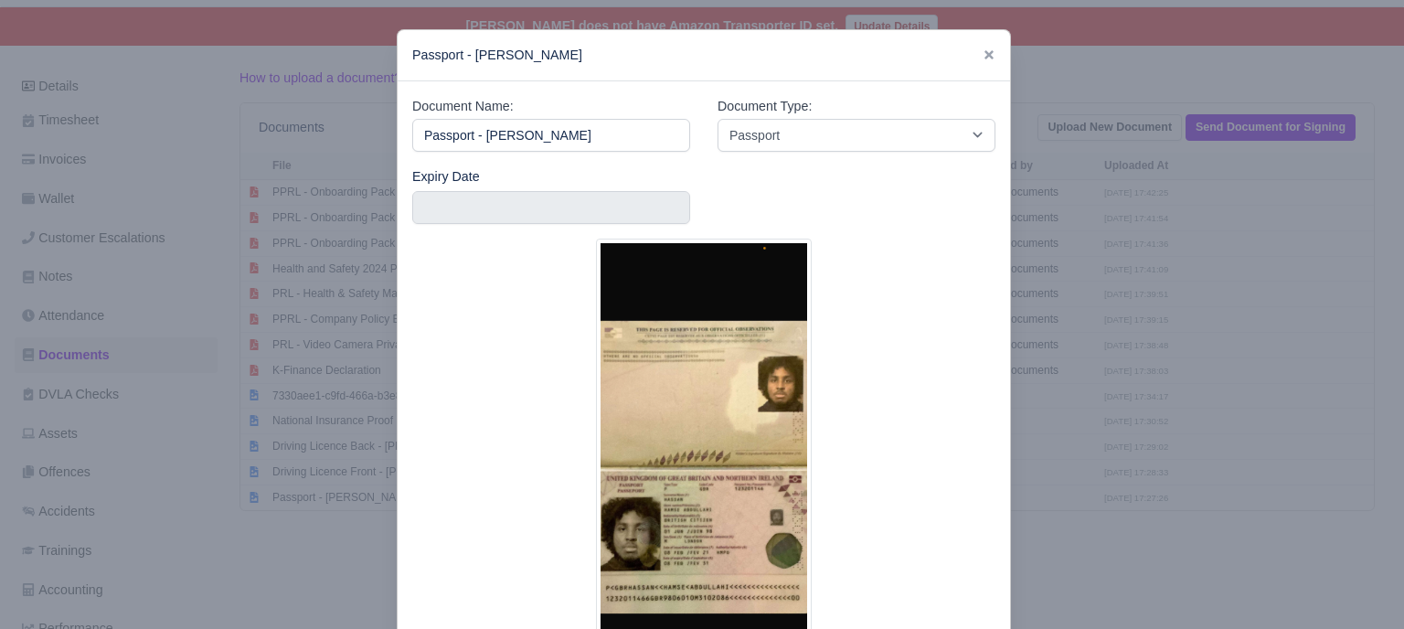
click at [1170, 430] on div at bounding box center [702, 314] width 1404 height 629
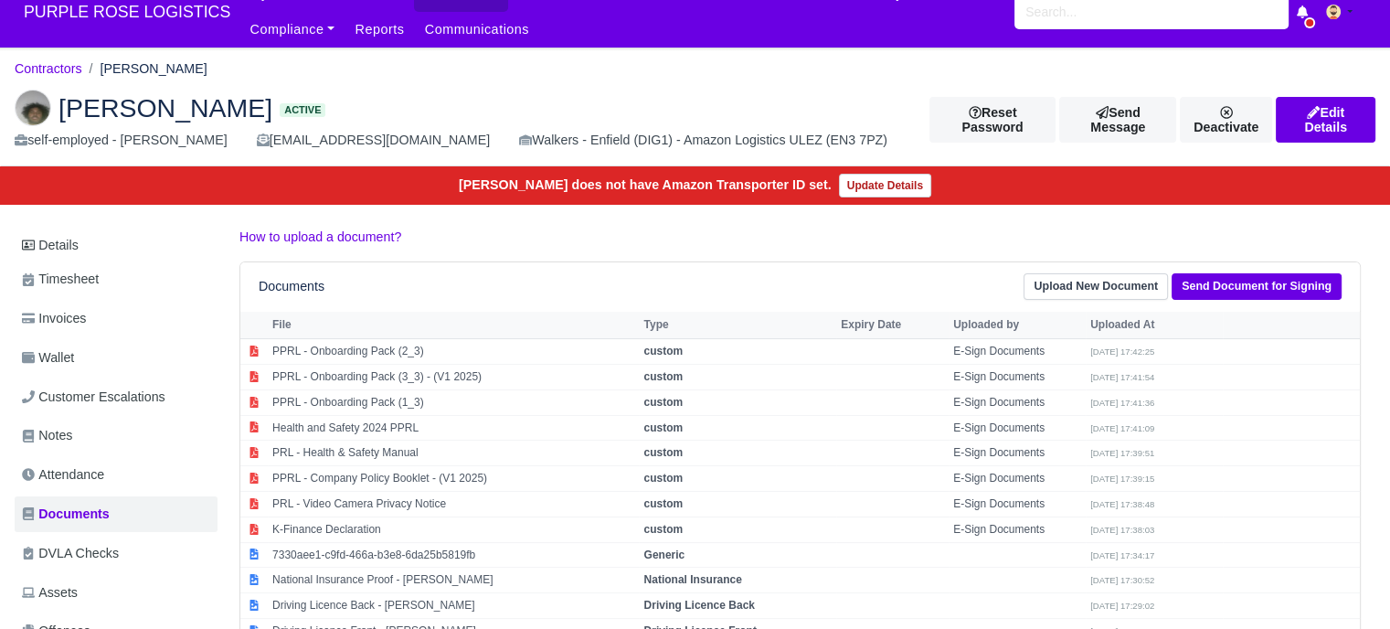
scroll to position [0, 0]
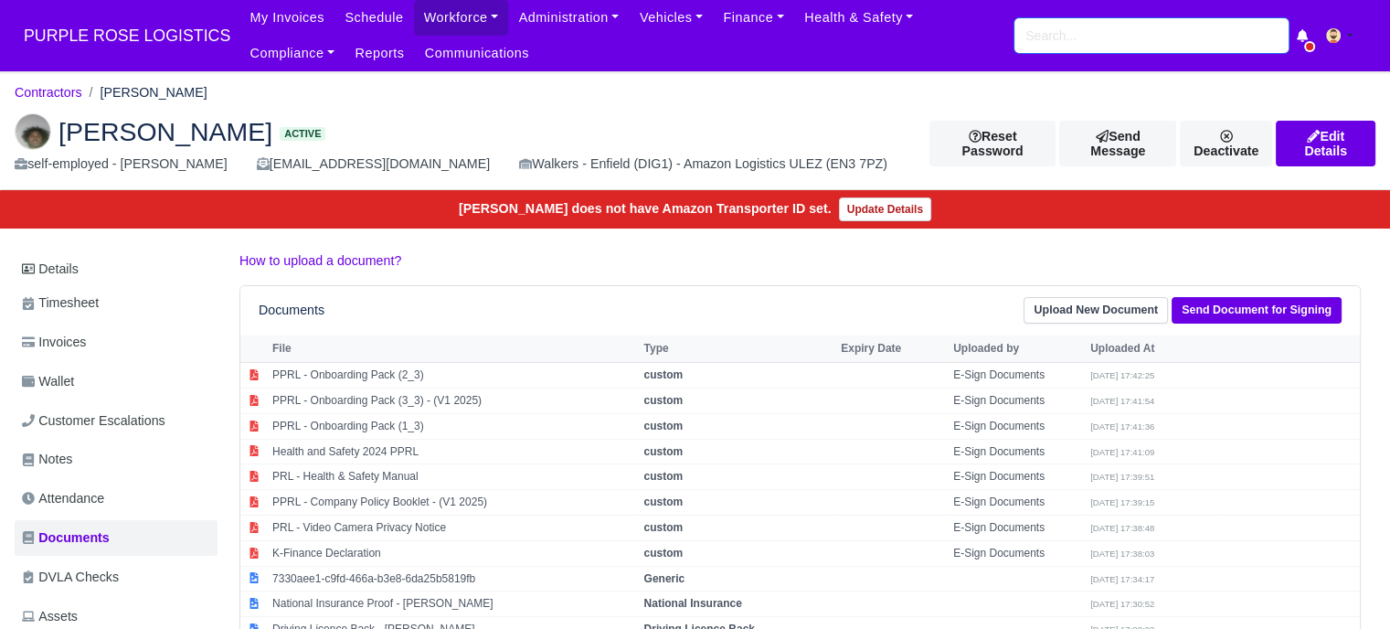
click at [1163, 43] on input "search" at bounding box center [1151, 35] width 274 height 35
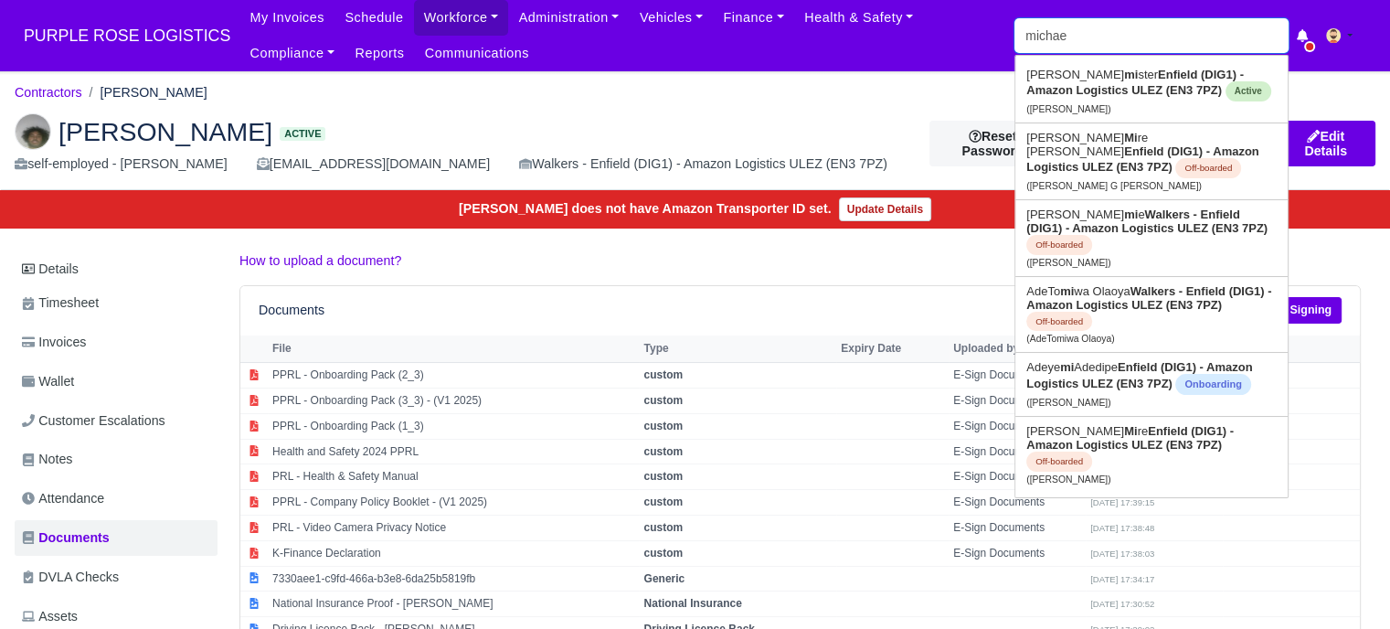
type input "michael"
type input "michael Boahen"
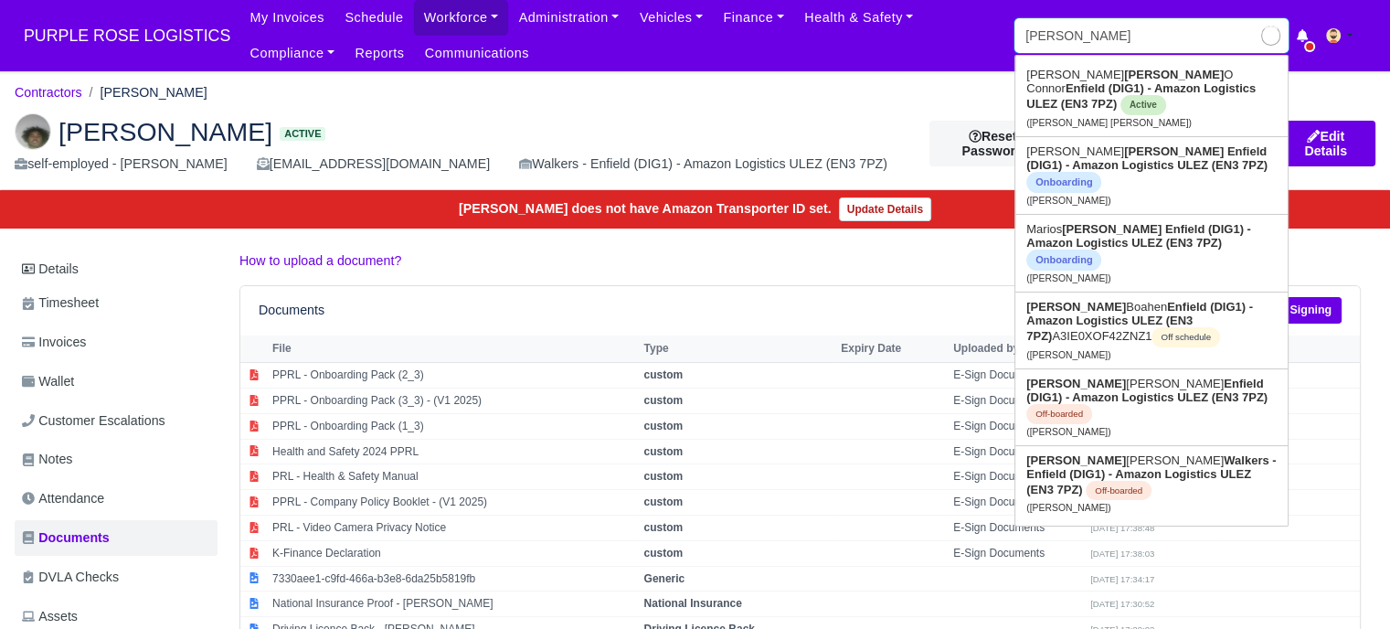
type input "michael s"
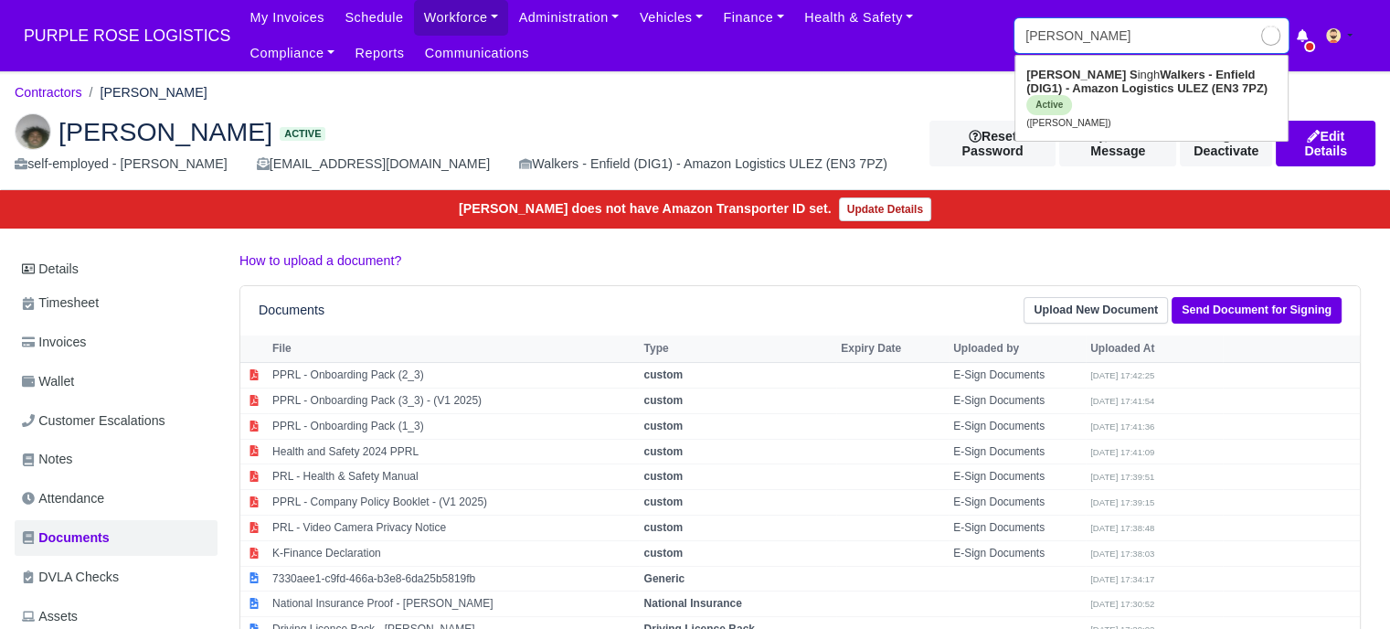
type input "michael singh"
click at [1150, 85] on strong "Walkers - Enfield (DIG1) - Amazon Logistics ULEZ (EN3 7PZ)" at bounding box center [1146, 81] width 241 height 27
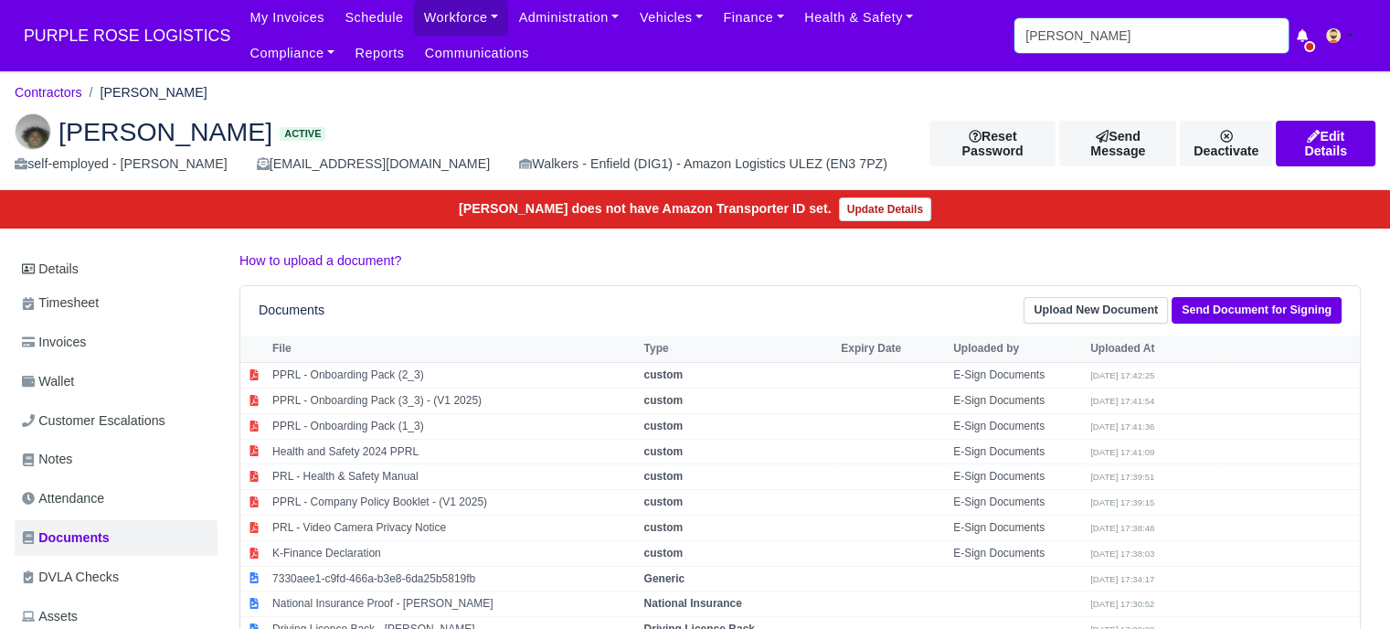
type input "[PERSON_NAME]"
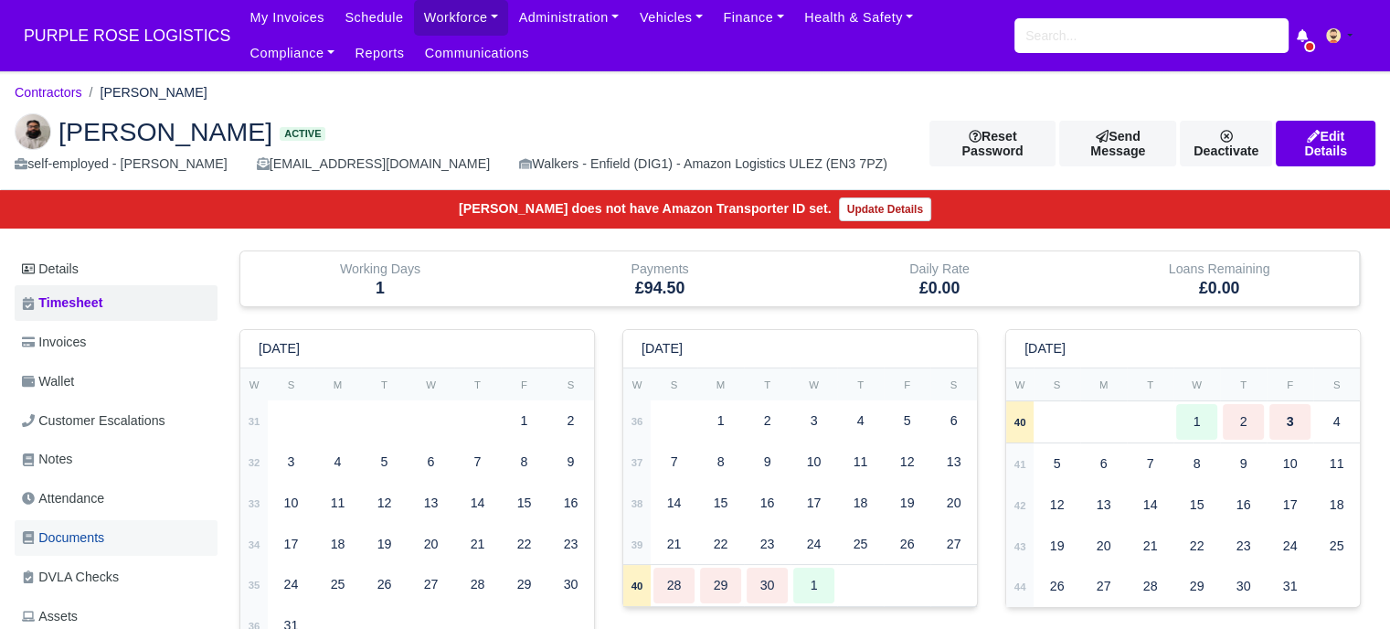
click at [95, 532] on span "Documents" at bounding box center [63, 537] width 82 height 21
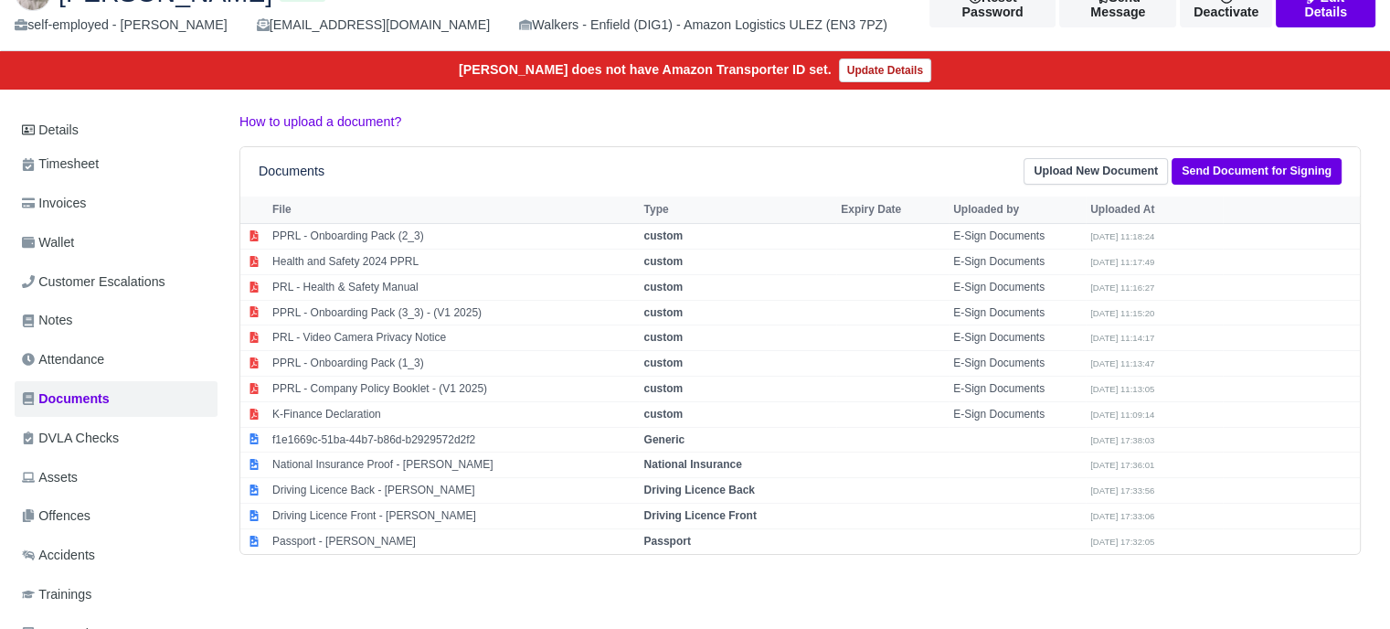
scroll to position [183, 0]
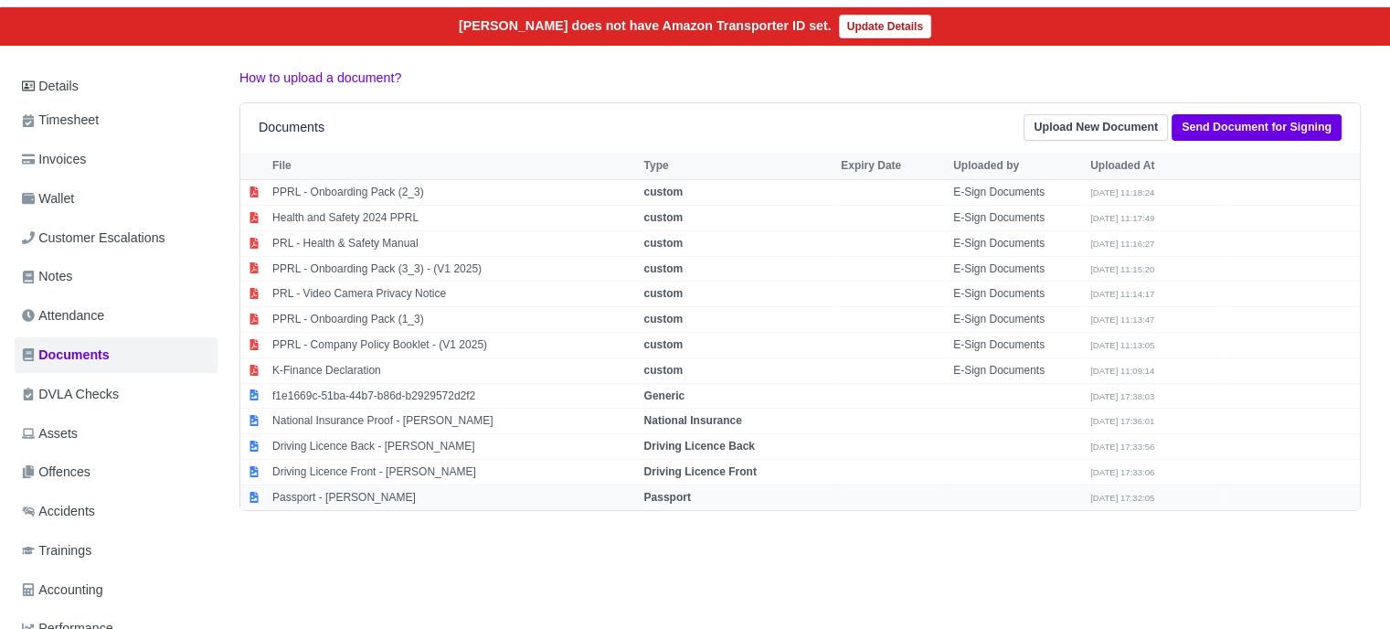
click at [683, 497] on strong "Passport" at bounding box center [666, 497] width 47 height 13
select select "passport"
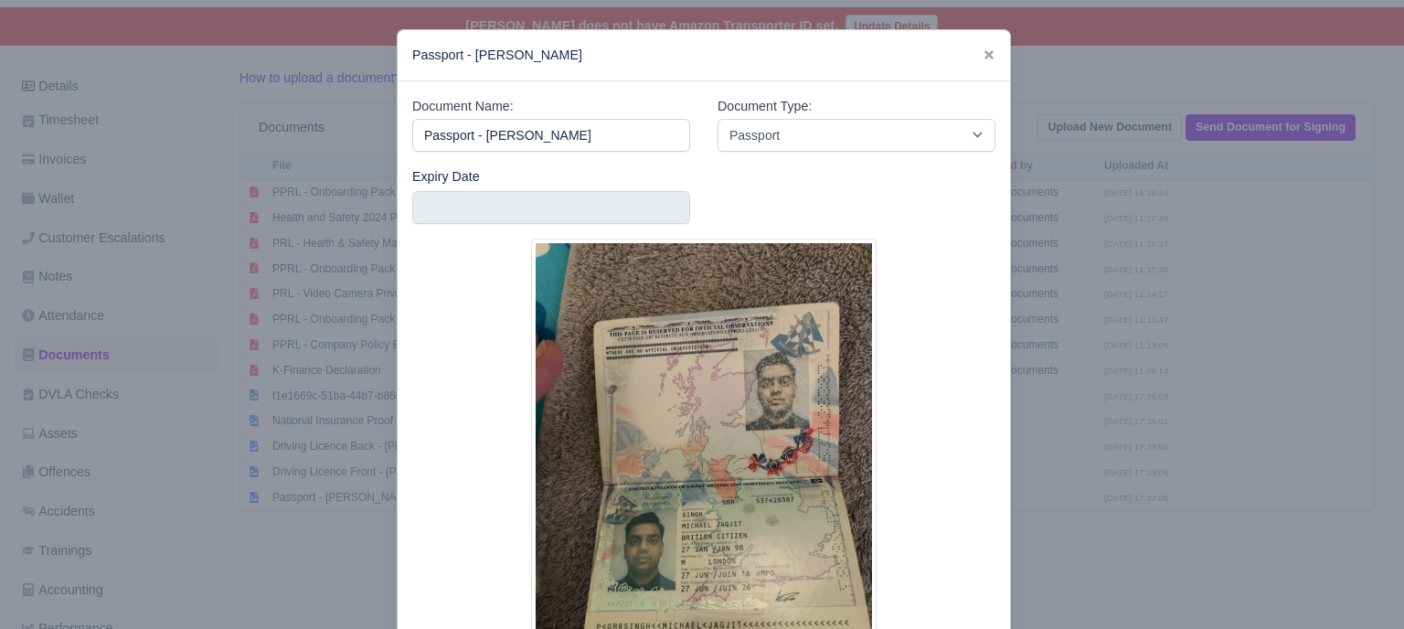
click at [1137, 412] on div at bounding box center [702, 314] width 1404 height 629
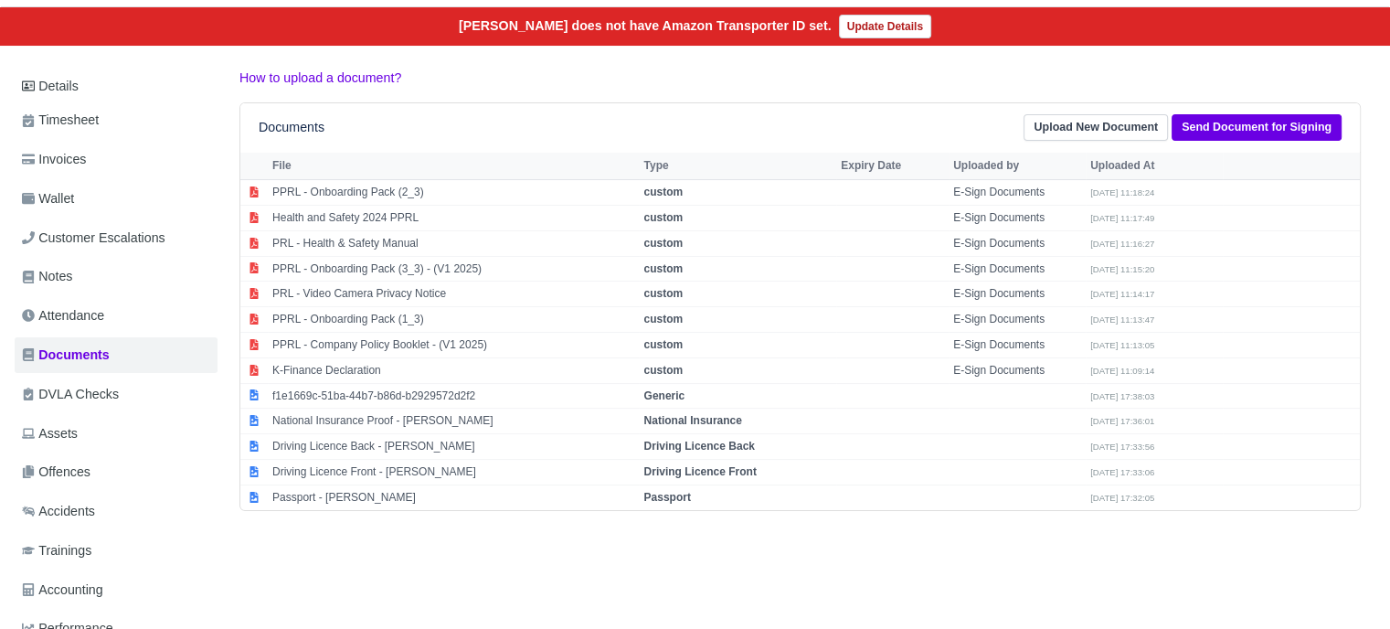
scroll to position [0, 0]
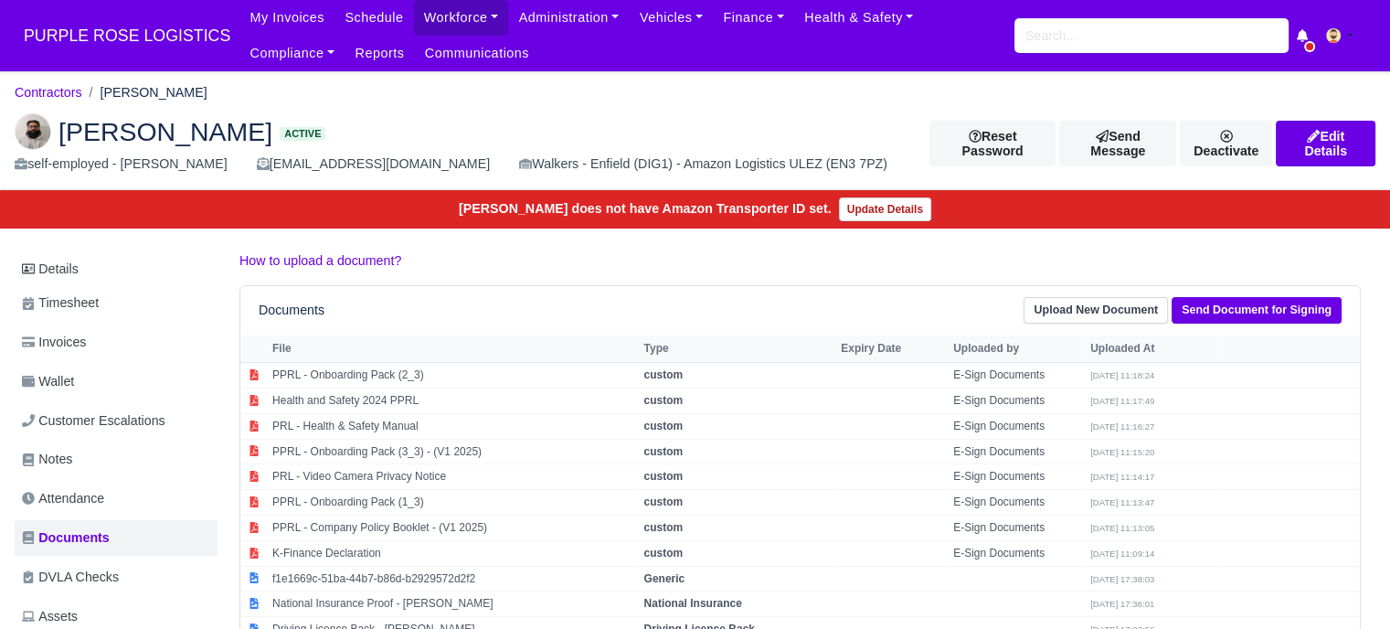
click at [143, 124] on span "[PERSON_NAME]" at bounding box center [165, 132] width 214 height 26
click at [142, 124] on span "[PERSON_NAME]" at bounding box center [165, 132] width 214 height 26
copy span "[PERSON_NAME]"
click at [1086, 39] on input "search" at bounding box center [1151, 35] width 274 height 35
type input "prince b"
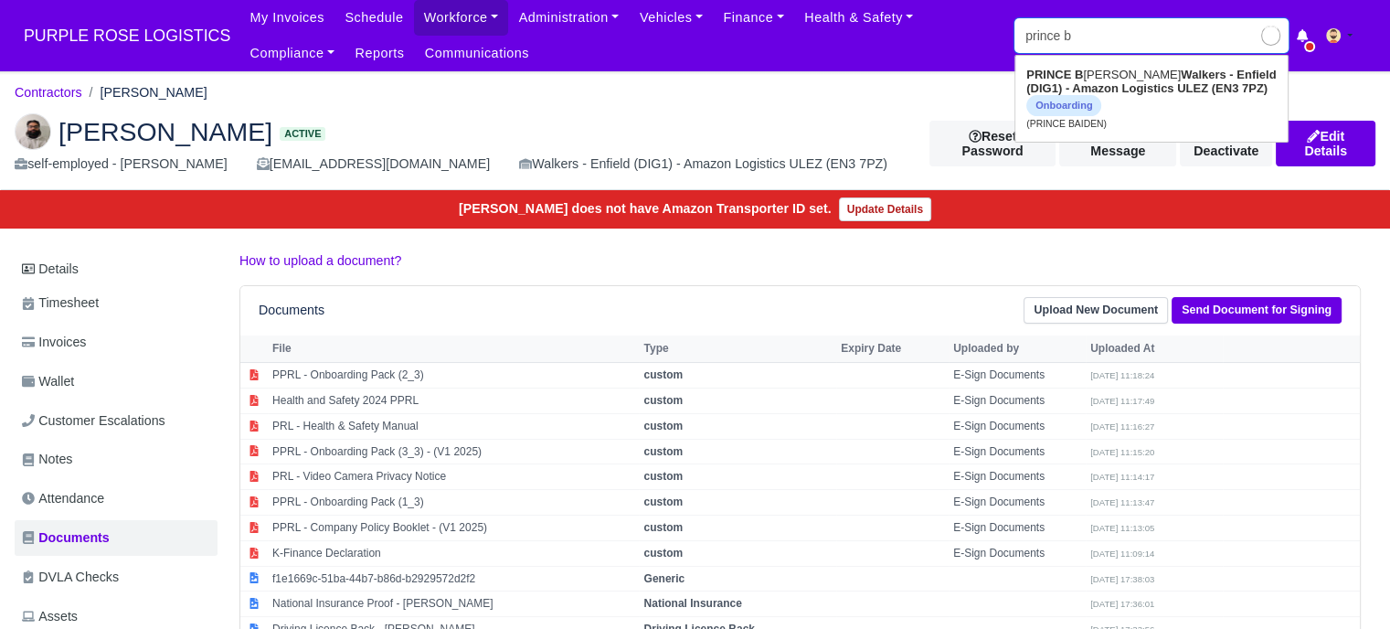
type input "prince bAIDEN"
click at [1119, 88] on strong "Walkers - Enfield (DIG1) - Amazon Logistics ULEZ (EN3 7PZ)" at bounding box center [1150, 81] width 249 height 27
type input "PRINCE BAIDEN"
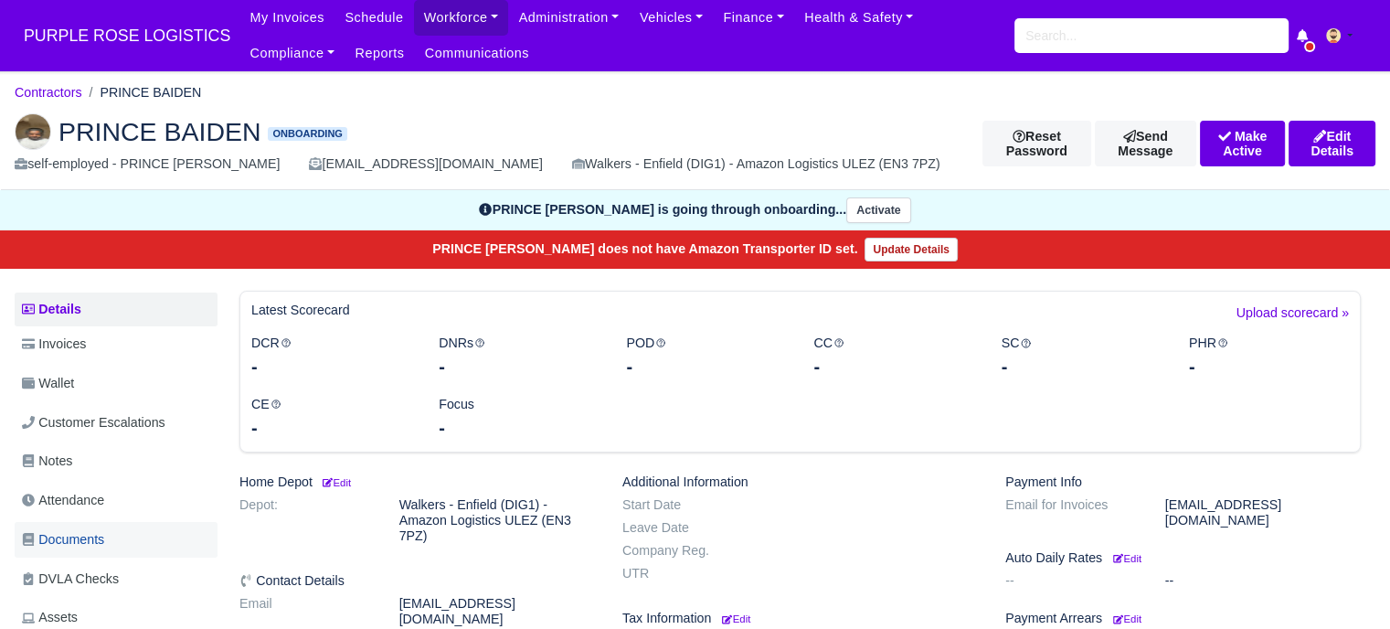
click at [98, 529] on span "Documents" at bounding box center [63, 539] width 82 height 21
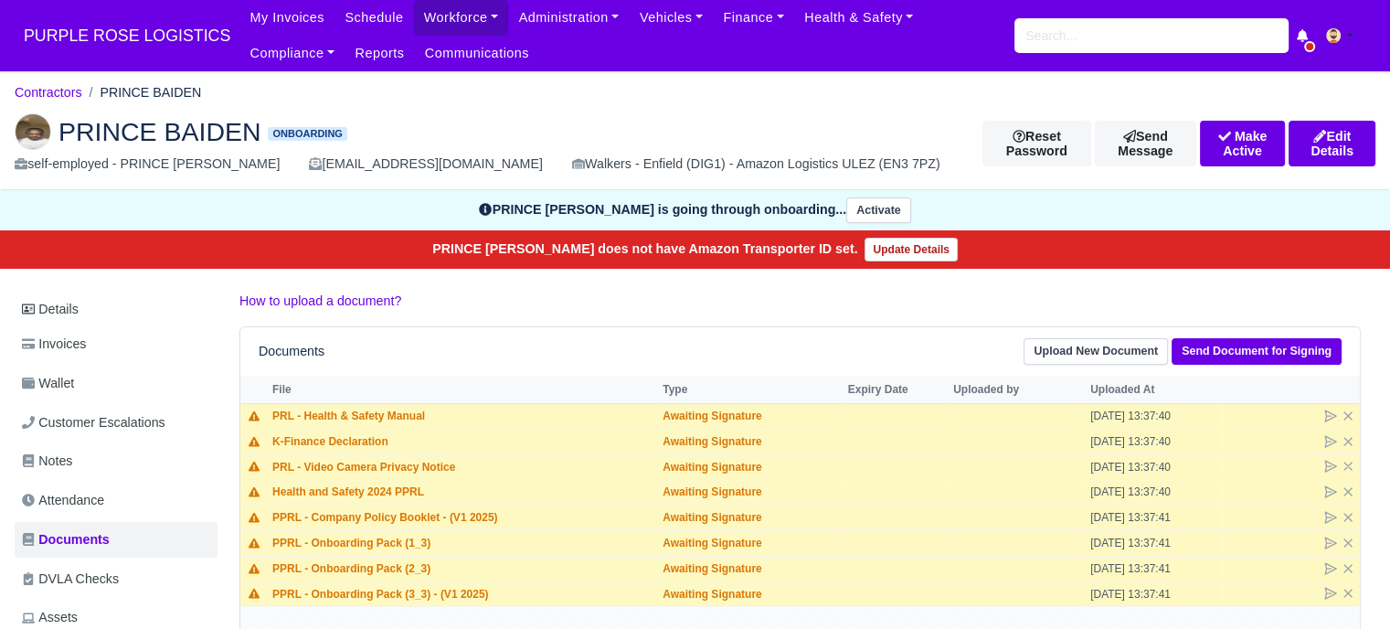
click at [1091, 53] on div "My Invoices Schedule Workforce Manpower Expiring Documents Leave Requests Daily…" at bounding box center [807, 35] width 1136 height 71
click at [1091, 42] on input "search" at bounding box center [1151, 35] width 274 height 35
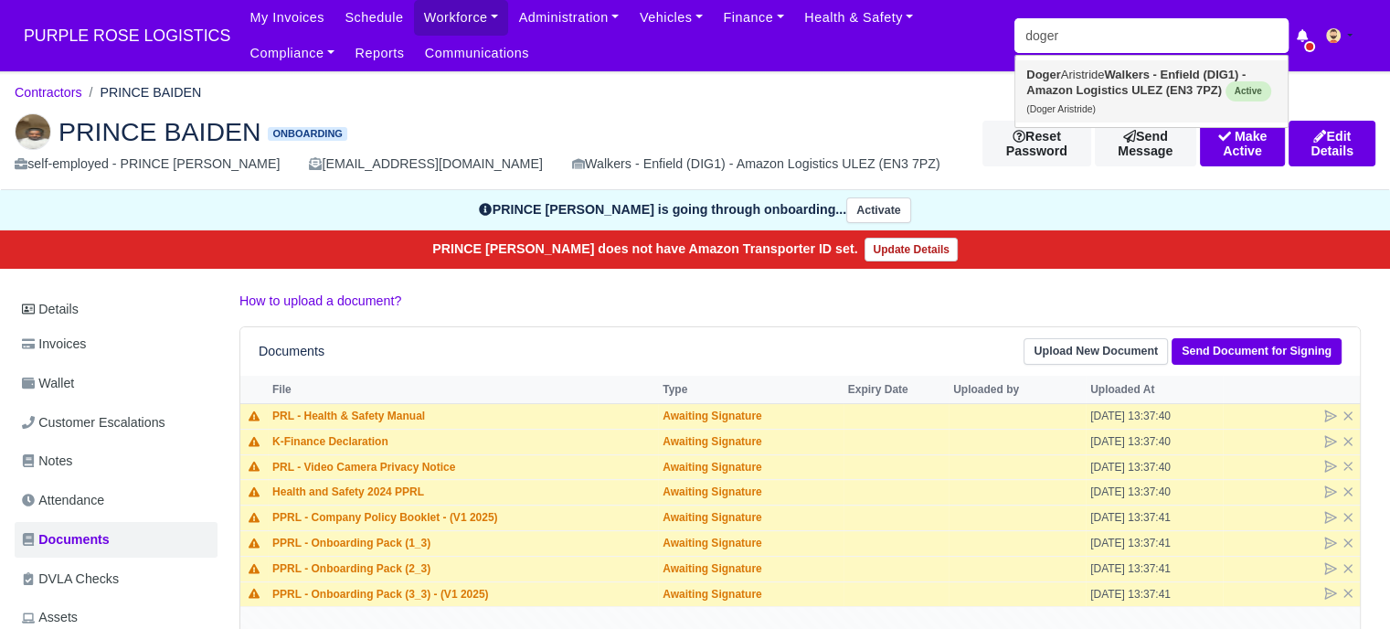
click at [1112, 80] on strong "Walkers - Enfield (DIG1) - Amazon Logistics ULEZ (EN3 7PZ)" at bounding box center [1135, 82] width 219 height 29
type input "Doger Aristride"
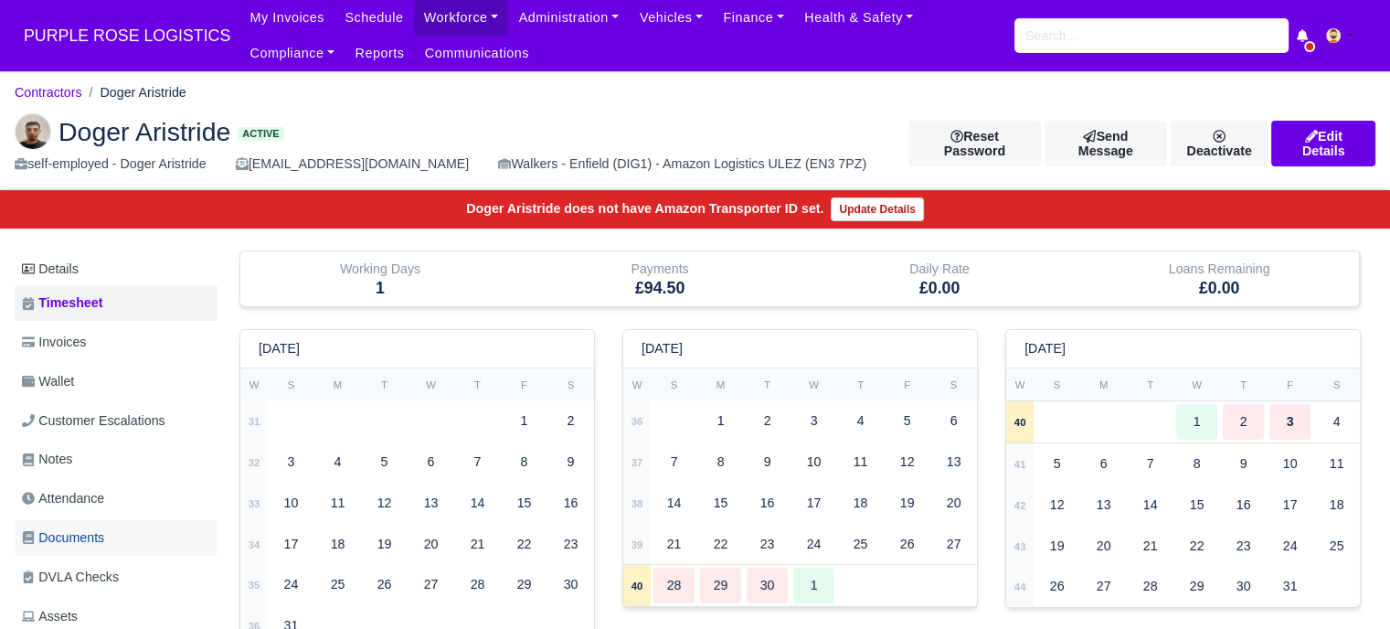
click at [98, 529] on span "Documents" at bounding box center [63, 537] width 82 height 21
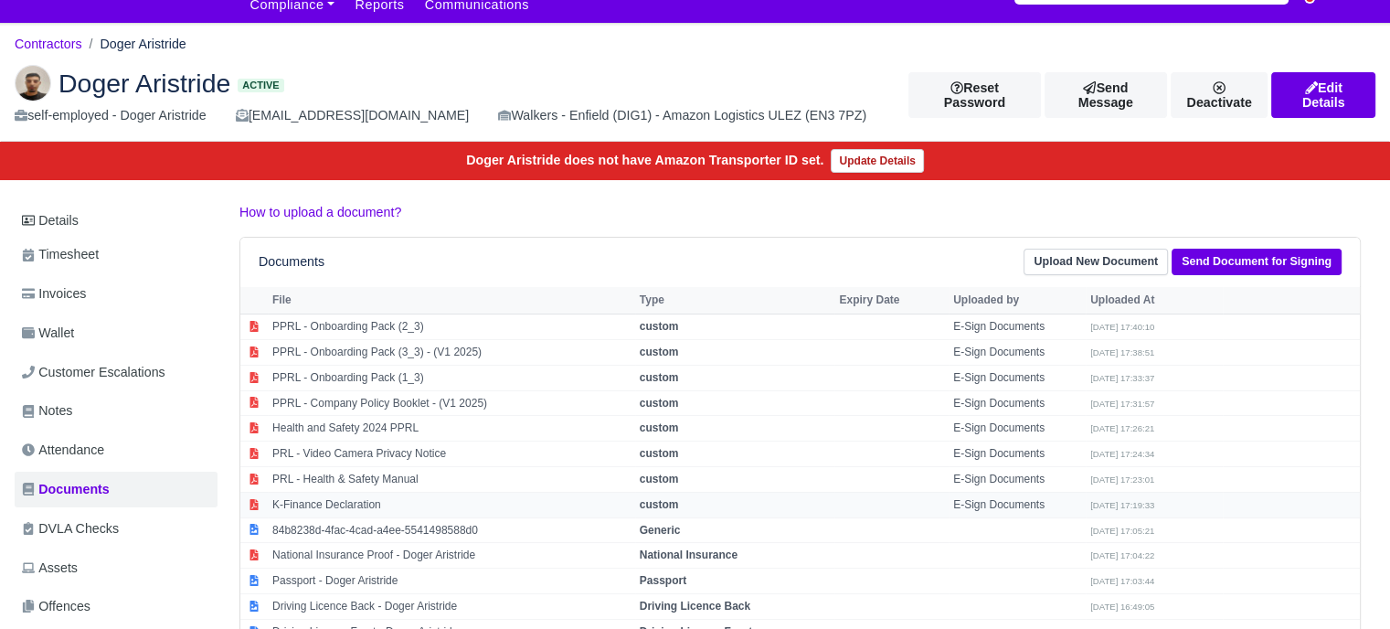
scroll to position [91, 0]
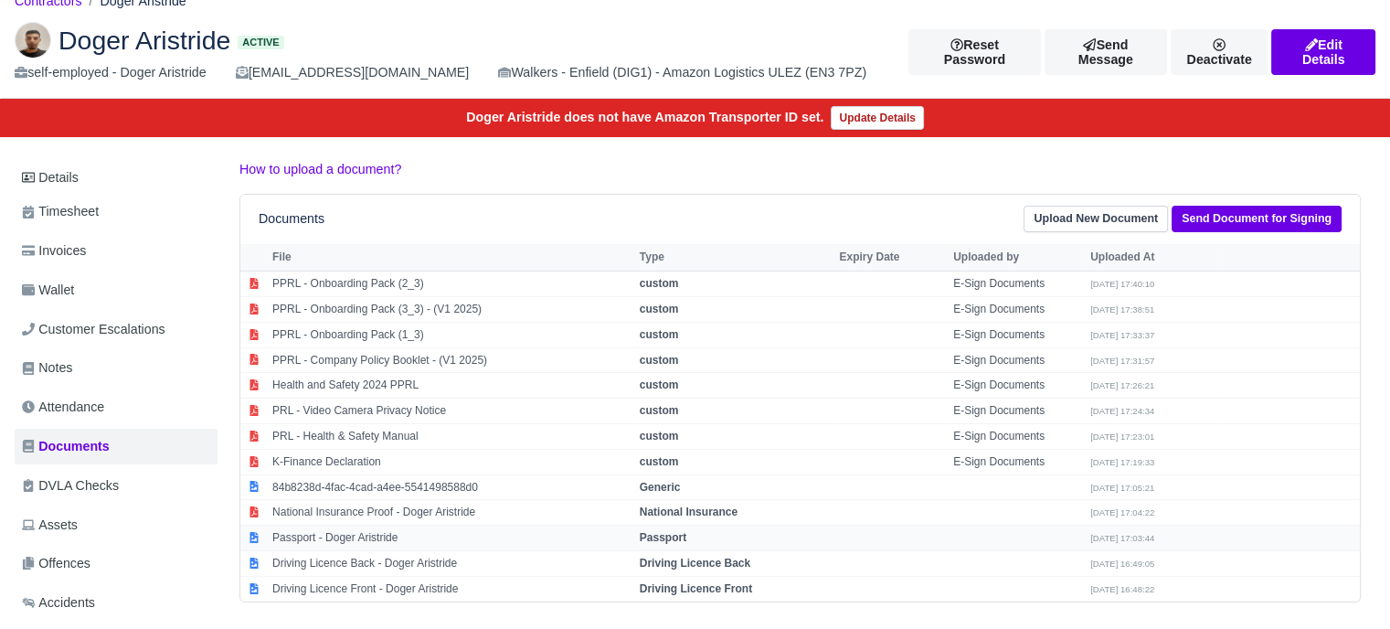
click at [672, 536] on strong "Passport" at bounding box center [663, 537] width 47 height 13
select select "passport"
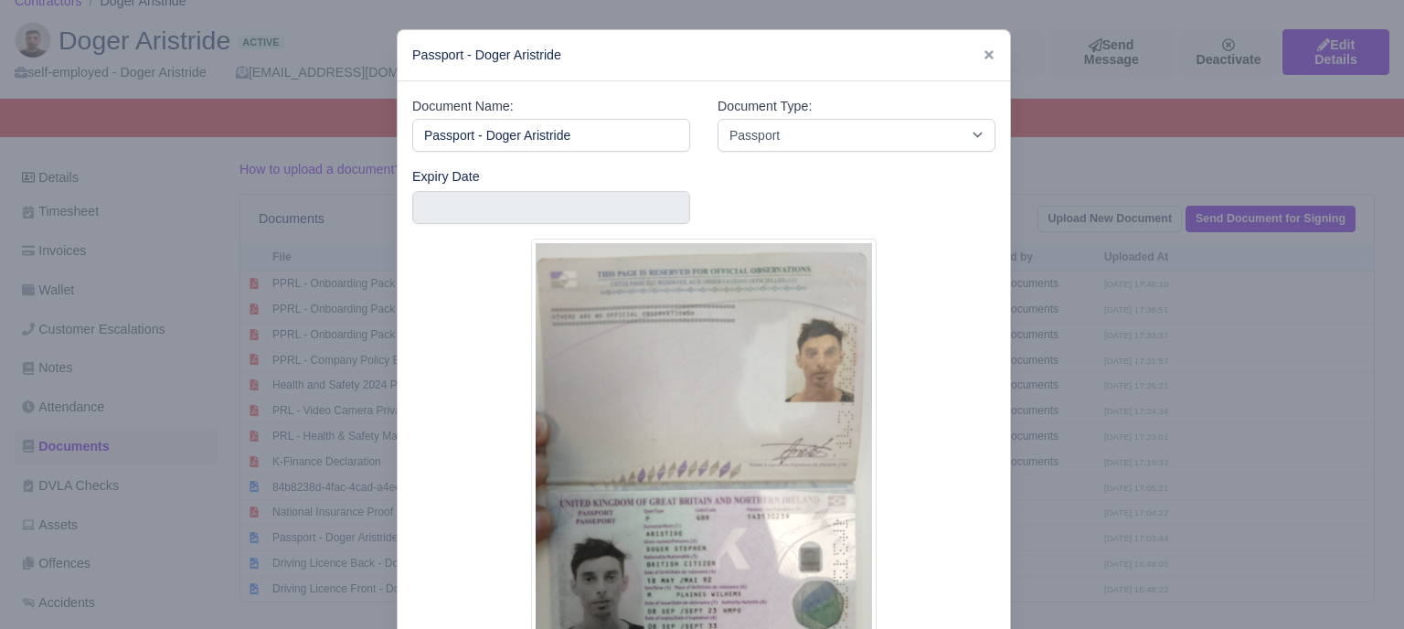
click at [1162, 455] on div at bounding box center [702, 314] width 1404 height 629
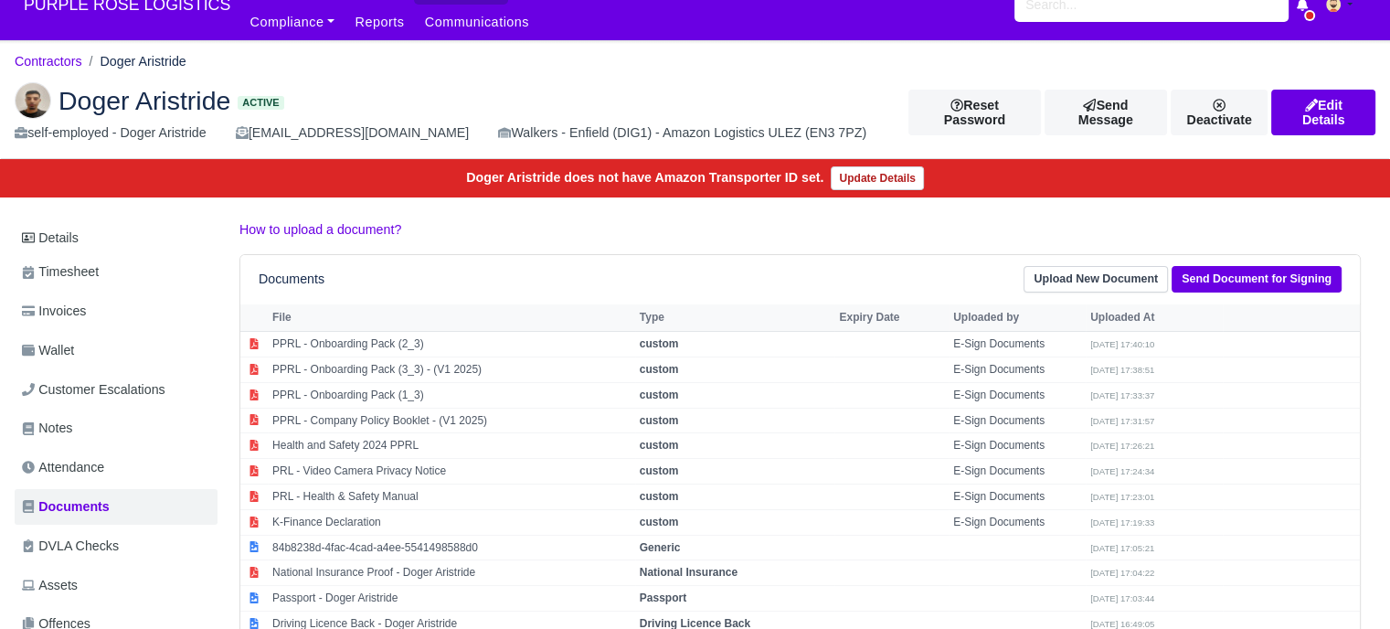
scroll to position [0, 0]
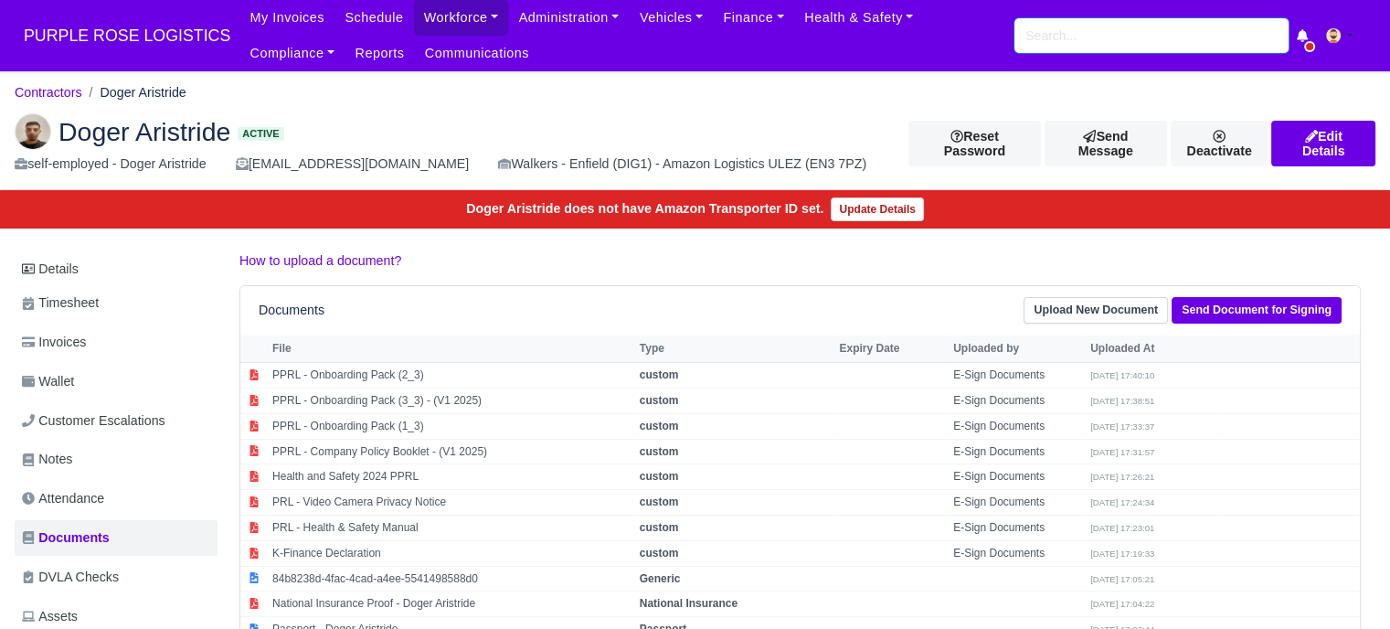
click at [1120, 36] on input "search" at bounding box center [1151, 35] width 274 height 35
paste input "[PERSON_NAME]"
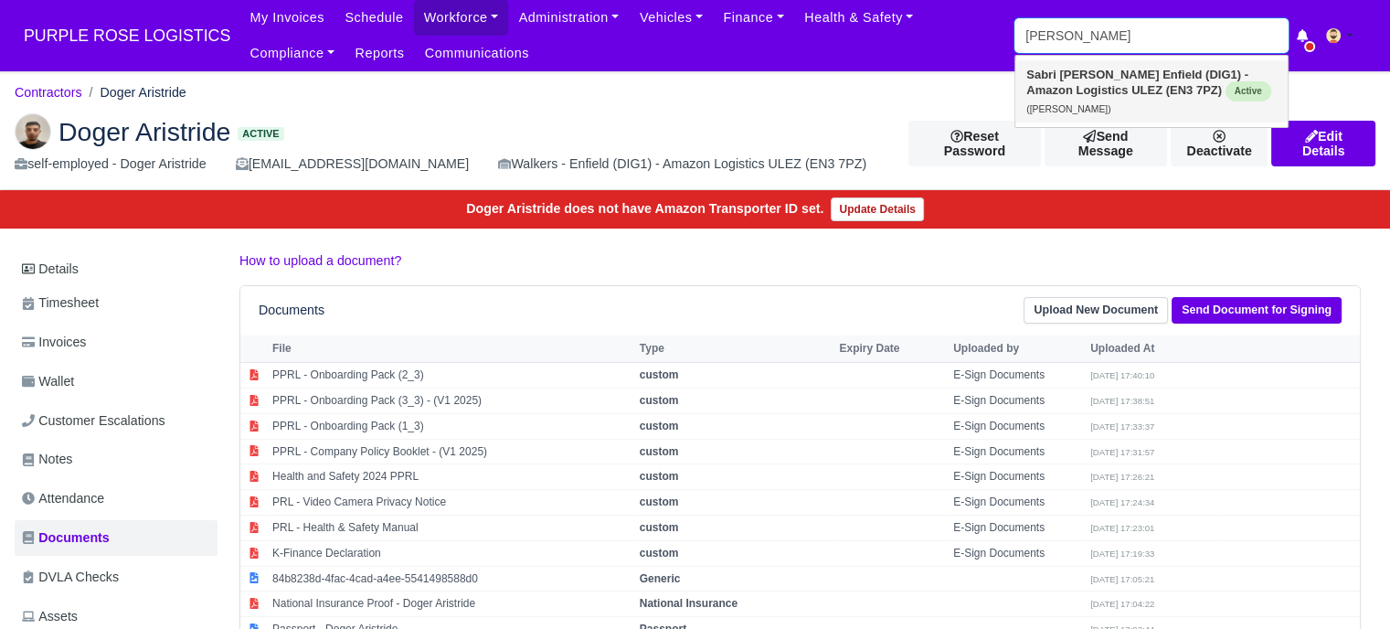
type input "[PERSON_NAME]"
click at [1102, 79] on strong "Enfield (DIG1) - Amazon Logistics ULEZ (EN3 7PZ)" at bounding box center [1137, 82] width 222 height 29
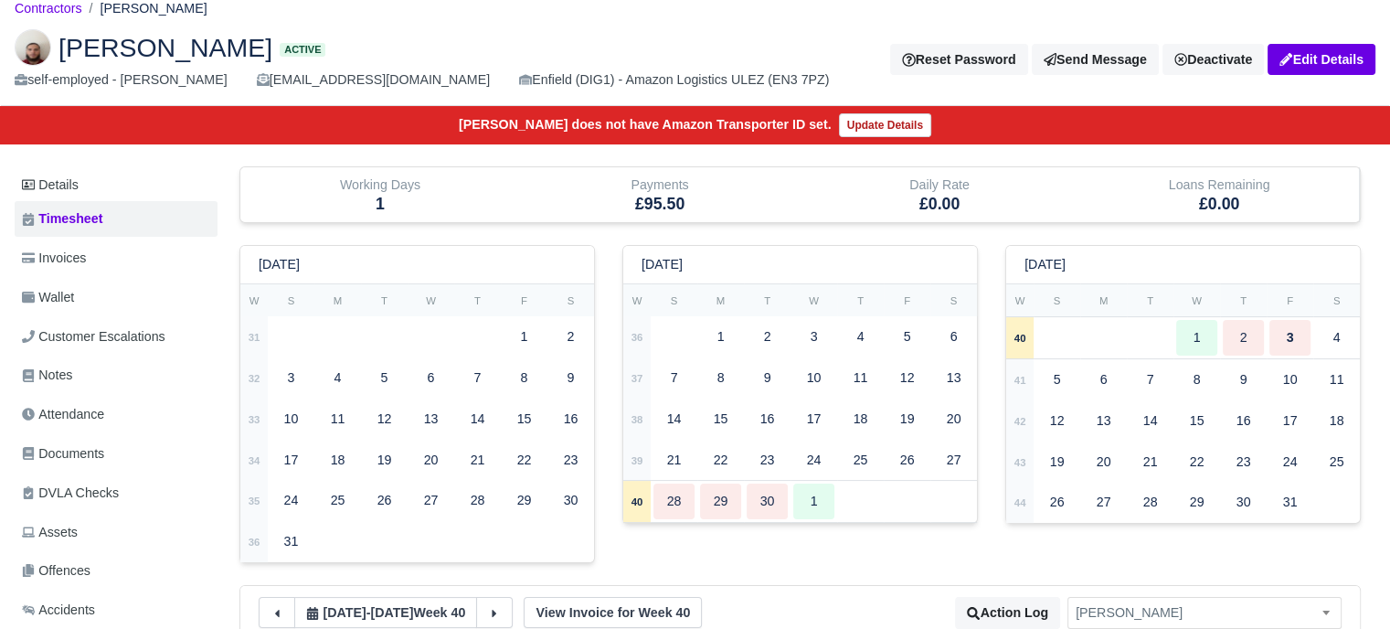
scroll to position [183, 0]
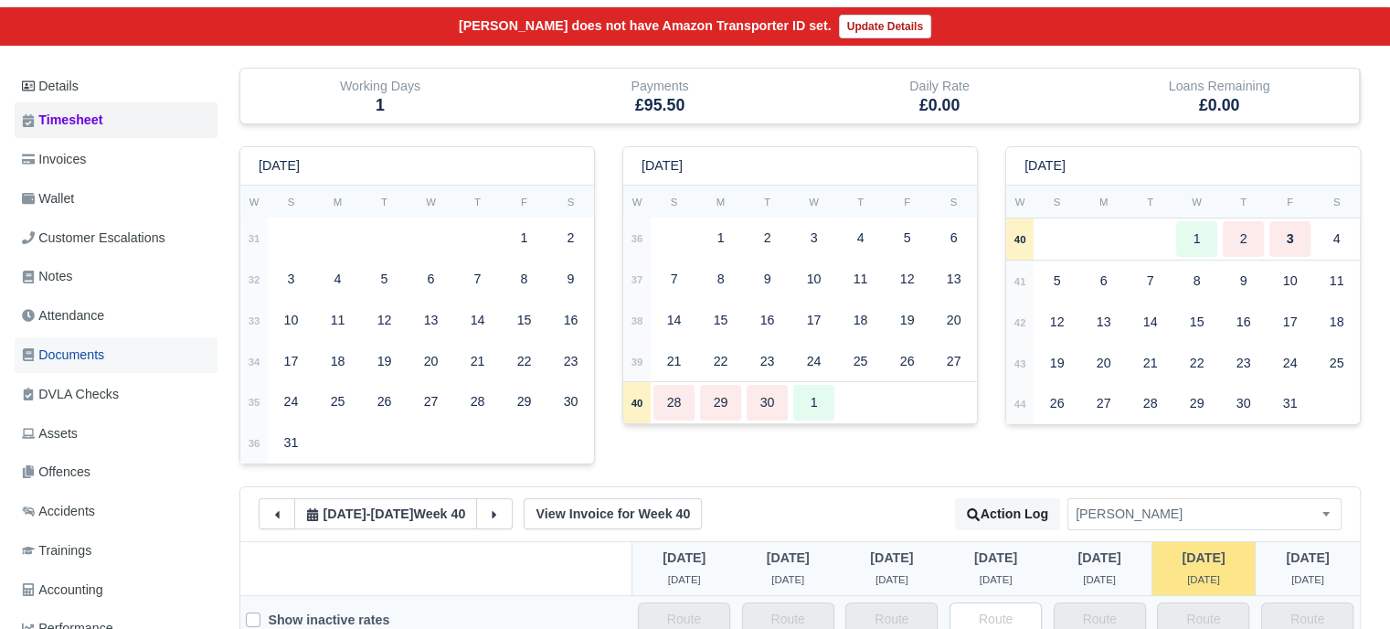
click at [97, 354] on span "Documents" at bounding box center [63, 355] width 82 height 21
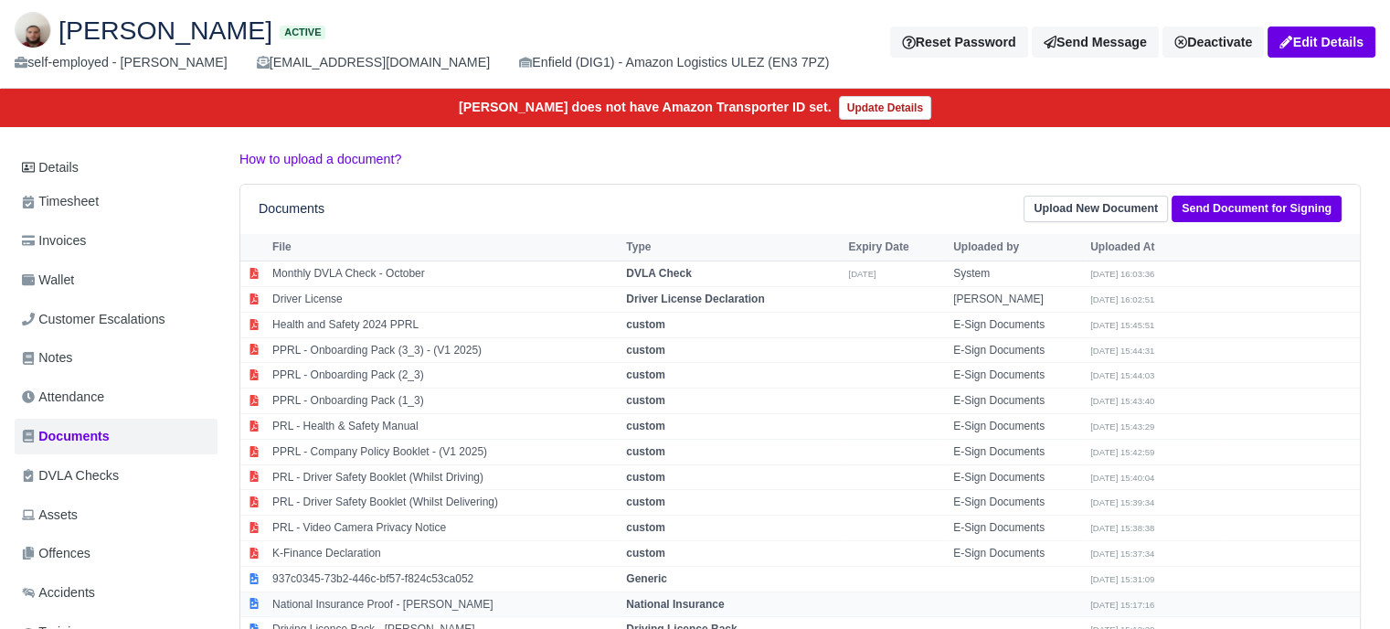
scroll to position [274, 0]
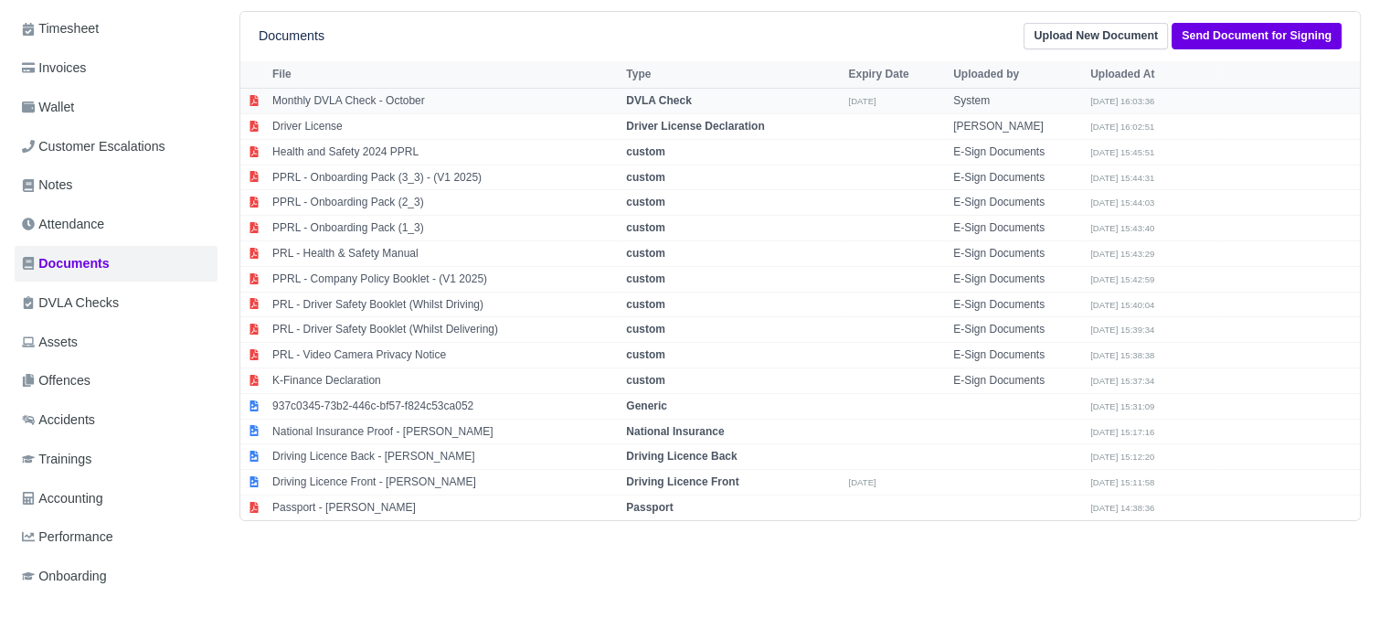
click at [672, 102] on strong "DVLA Check" at bounding box center [659, 100] width 66 height 13
select select "dvla-check"
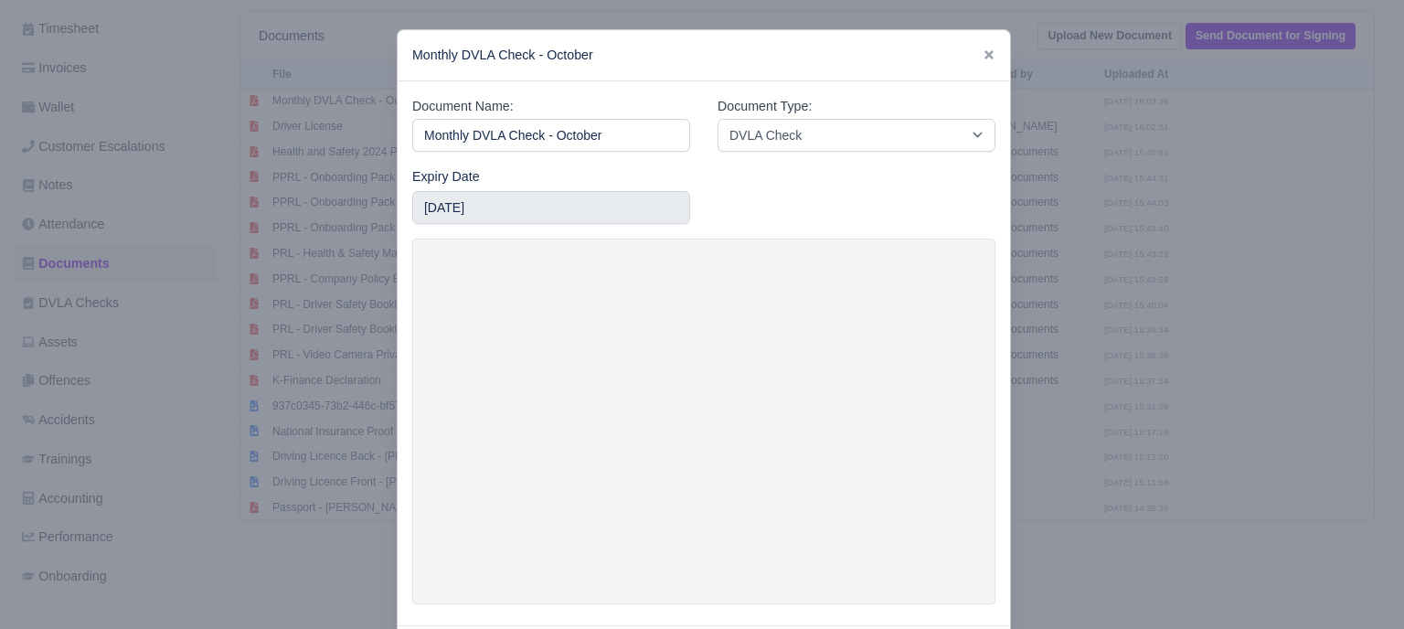
click at [1105, 310] on div at bounding box center [702, 314] width 1404 height 629
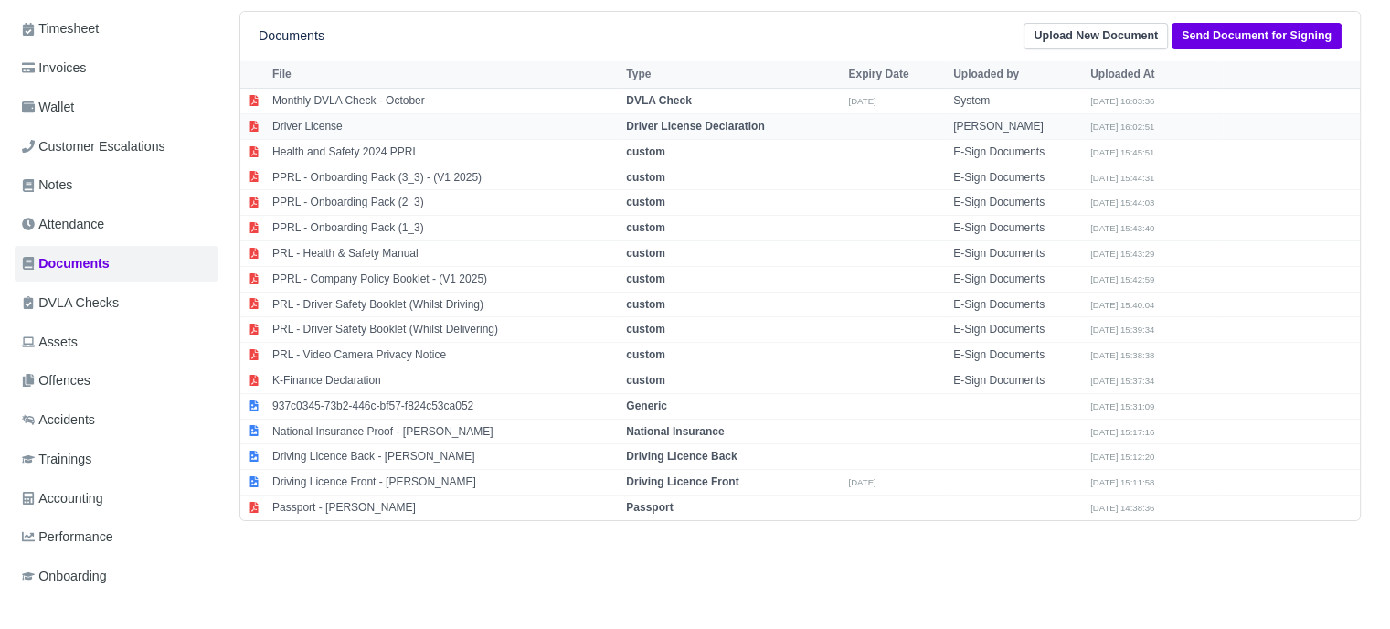
click at [659, 120] on strong "Driver License Declaration" at bounding box center [695, 126] width 138 height 13
select select "driver-licence-declaration"
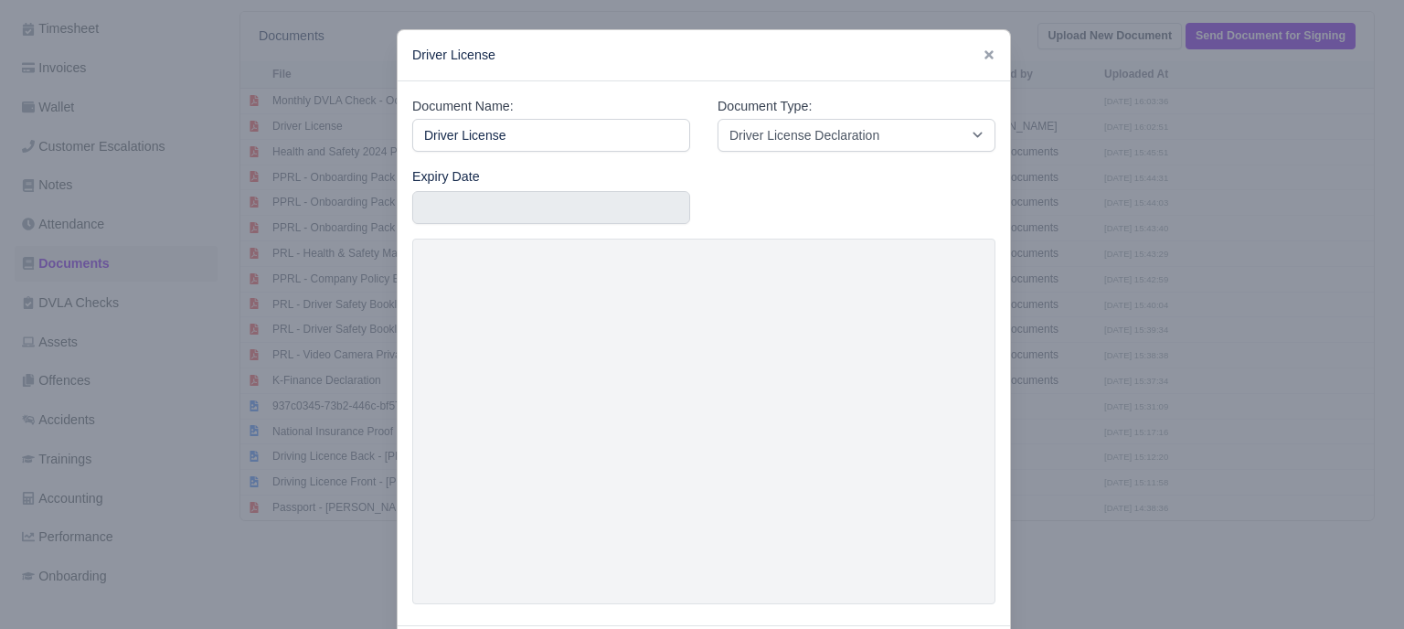
click at [1109, 406] on div at bounding box center [702, 314] width 1404 height 629
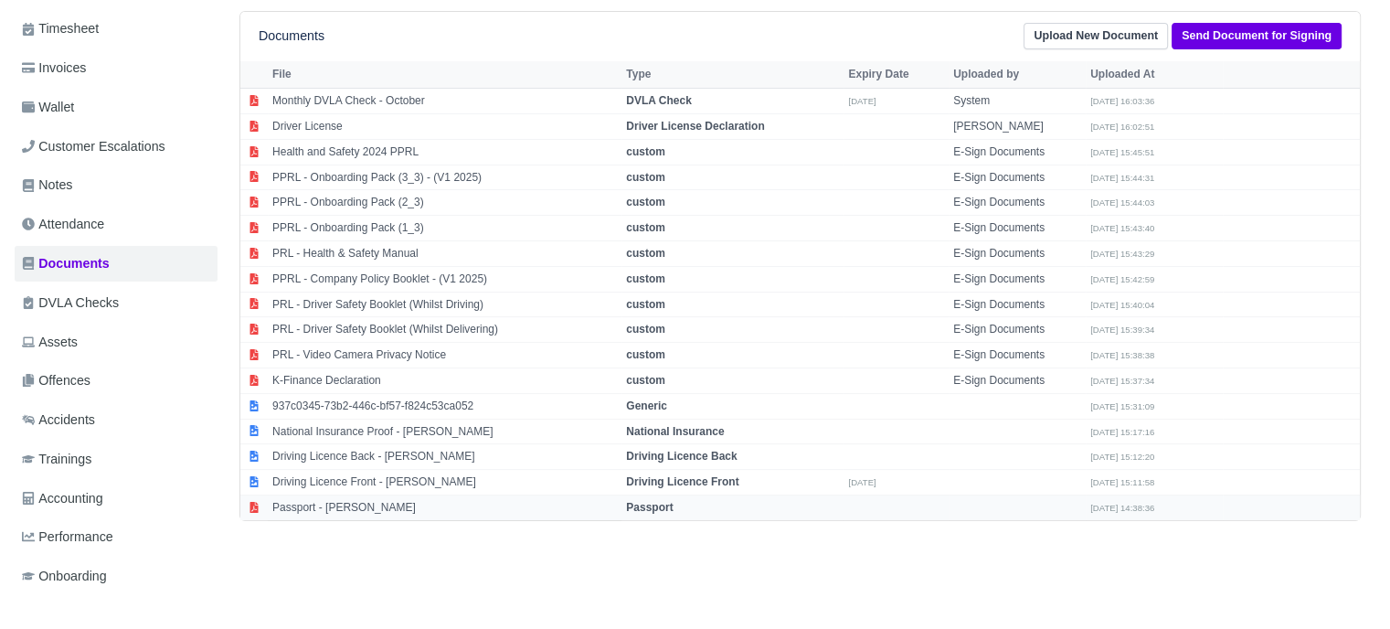
click at [660, 501] on strong "Passport" at bounding box center [649, 507] width 47 height 13
select select "passport"
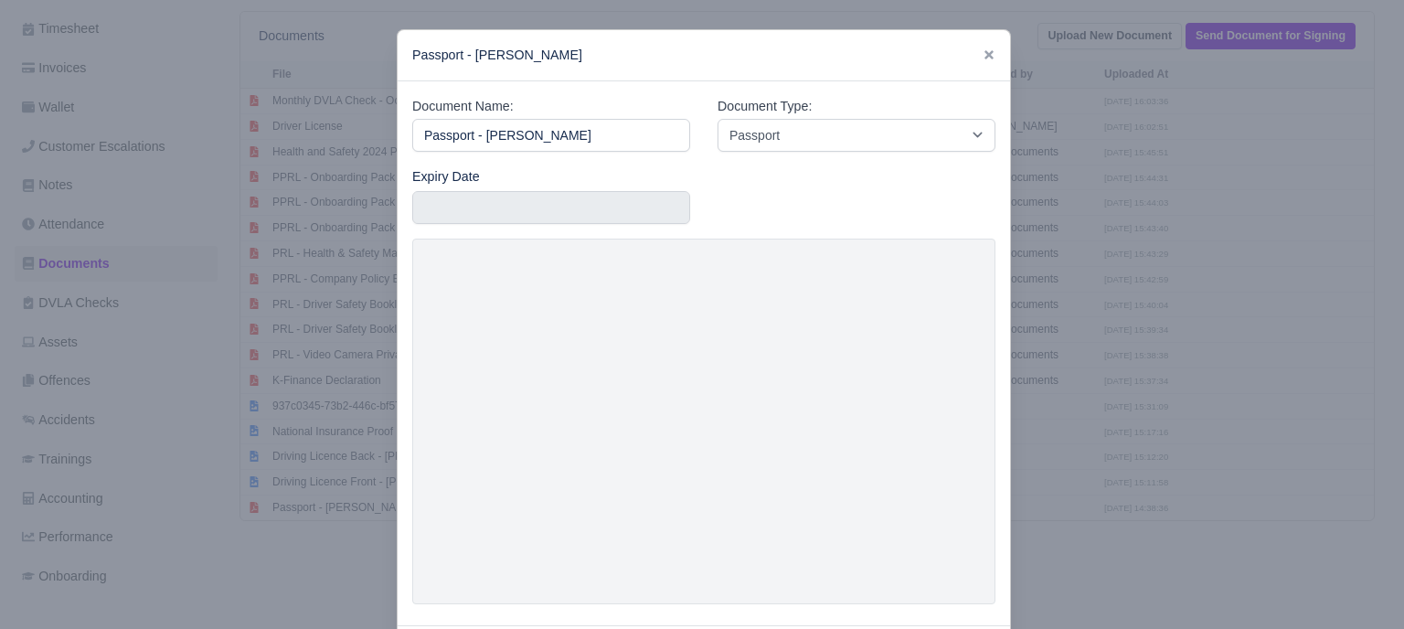
click at [1155, 323] on div at bounding box center [702, 314] width 1404 height 629
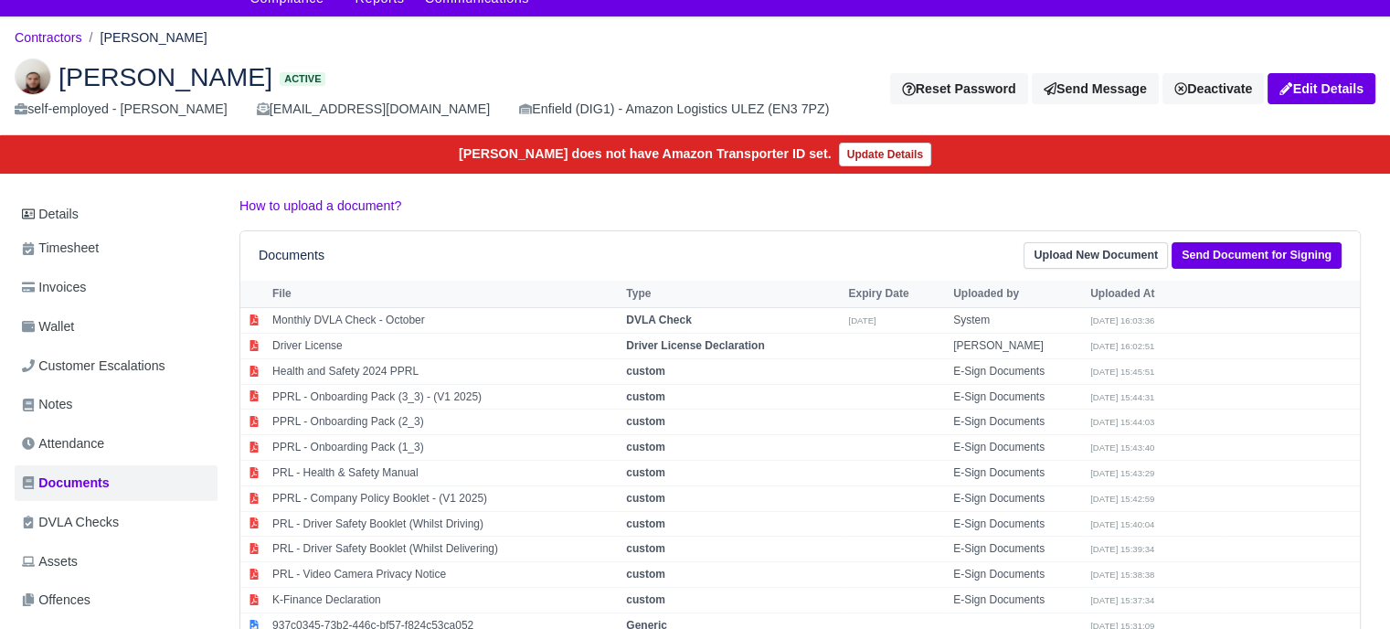
scroll to position [0, 0]
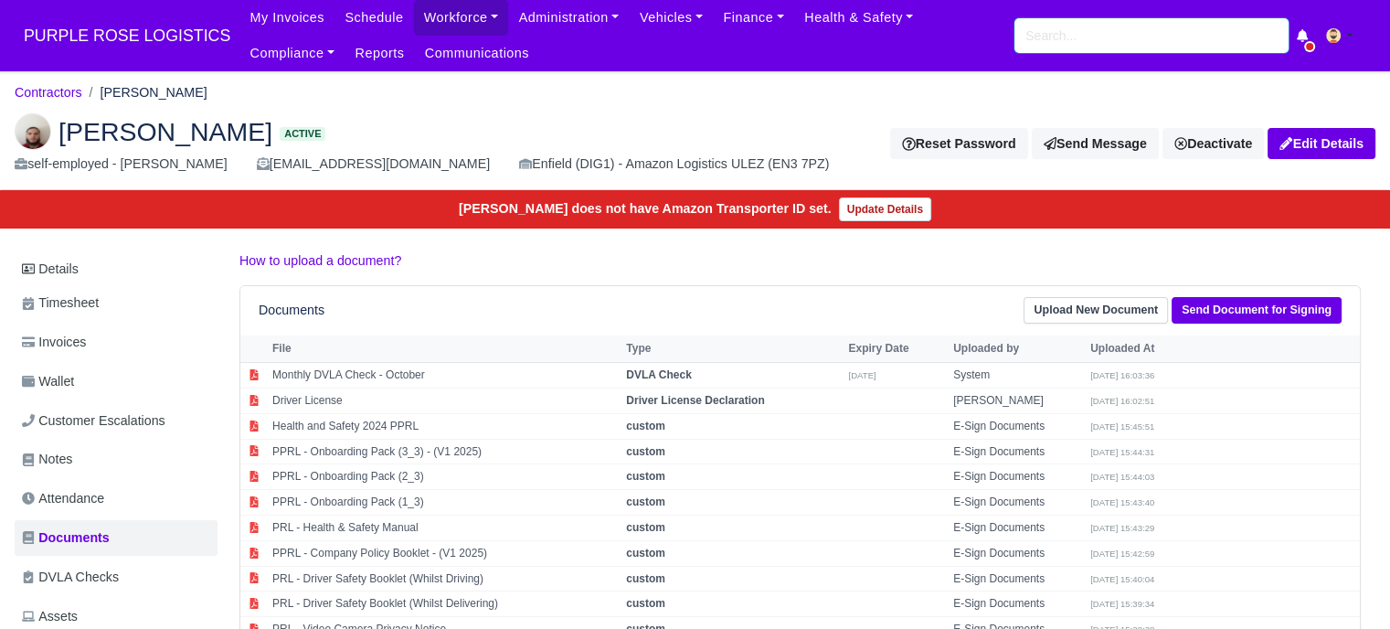
click at [1104, 30] on input "search" at bounding box center [1151, 35] width 274 height 35
paste input "[PERSON_NAME]"
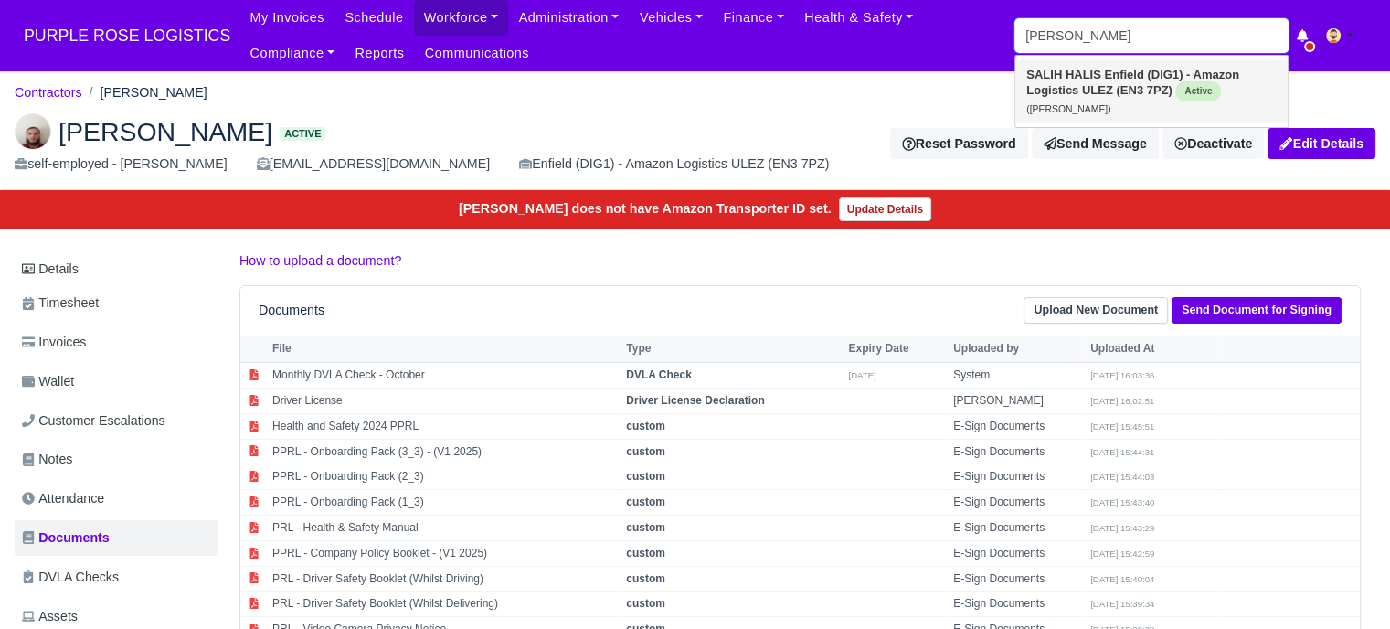
type input "[PERSON_NAME]"
click at [1137, 83] on strong "Enfield (DIG1) - Amazon Logistics ULEZ (EN3 7PZ)" at bounding box center [1132, 82] width 213 height 29
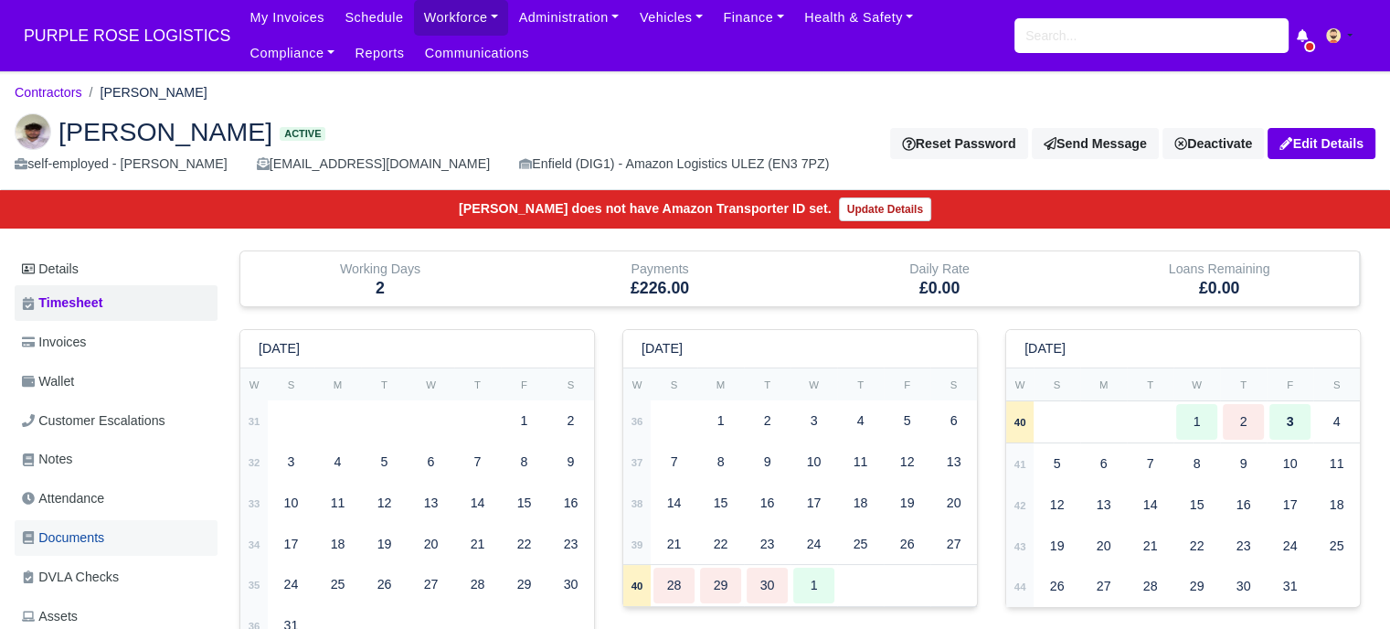
click at [82, 528] on span "Documents" at bounding box center [63, 537] width 82 height 21
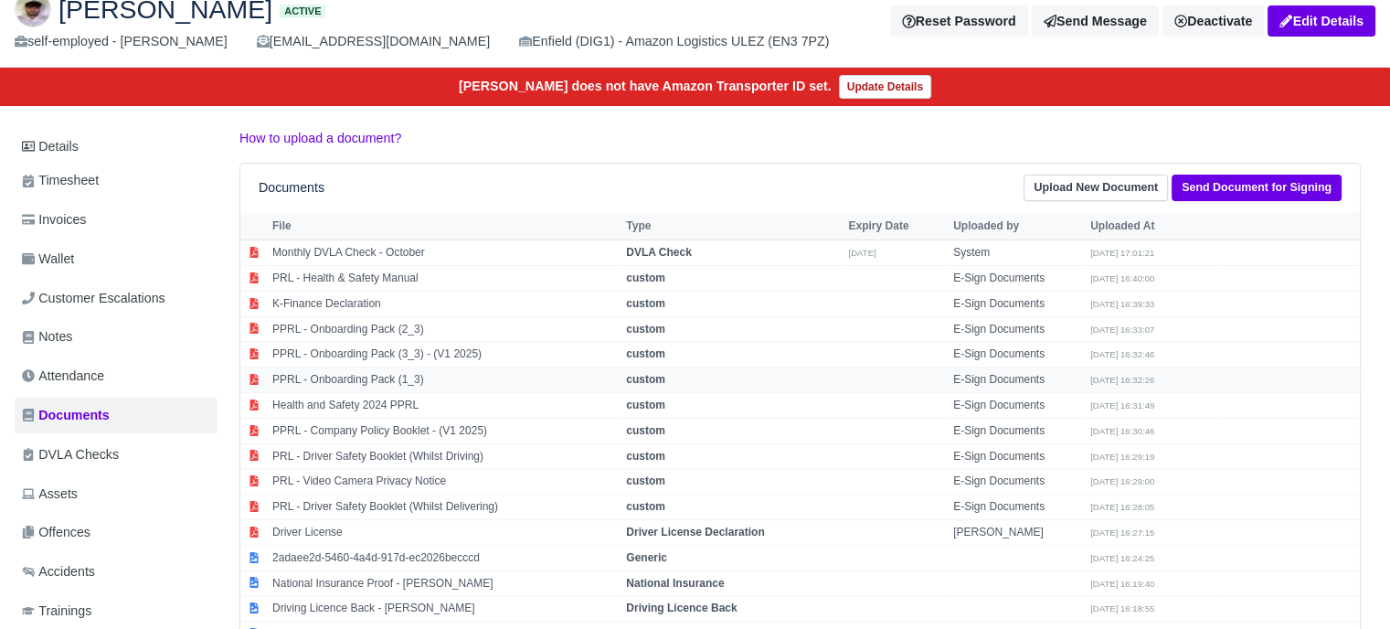
scroll to position [183, 0]
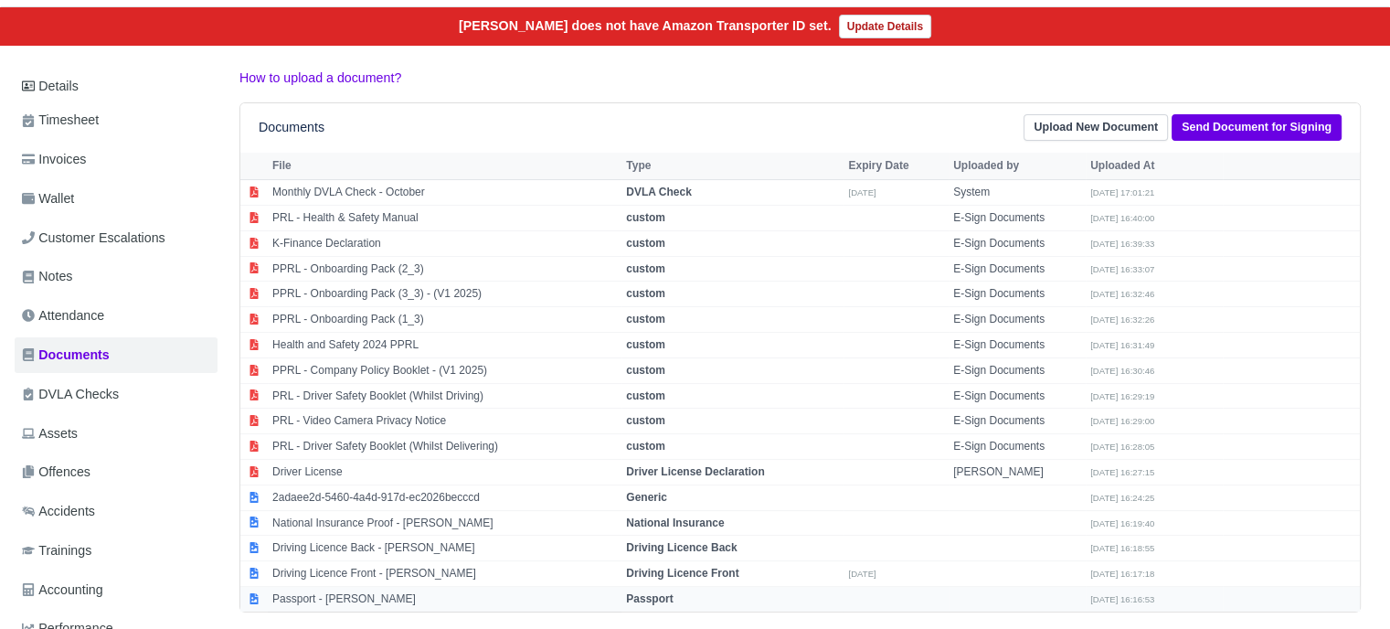
click at [669, 592] on strong "Passport" at bounding box center [649, 598] width 47 height 13
select select "passport"
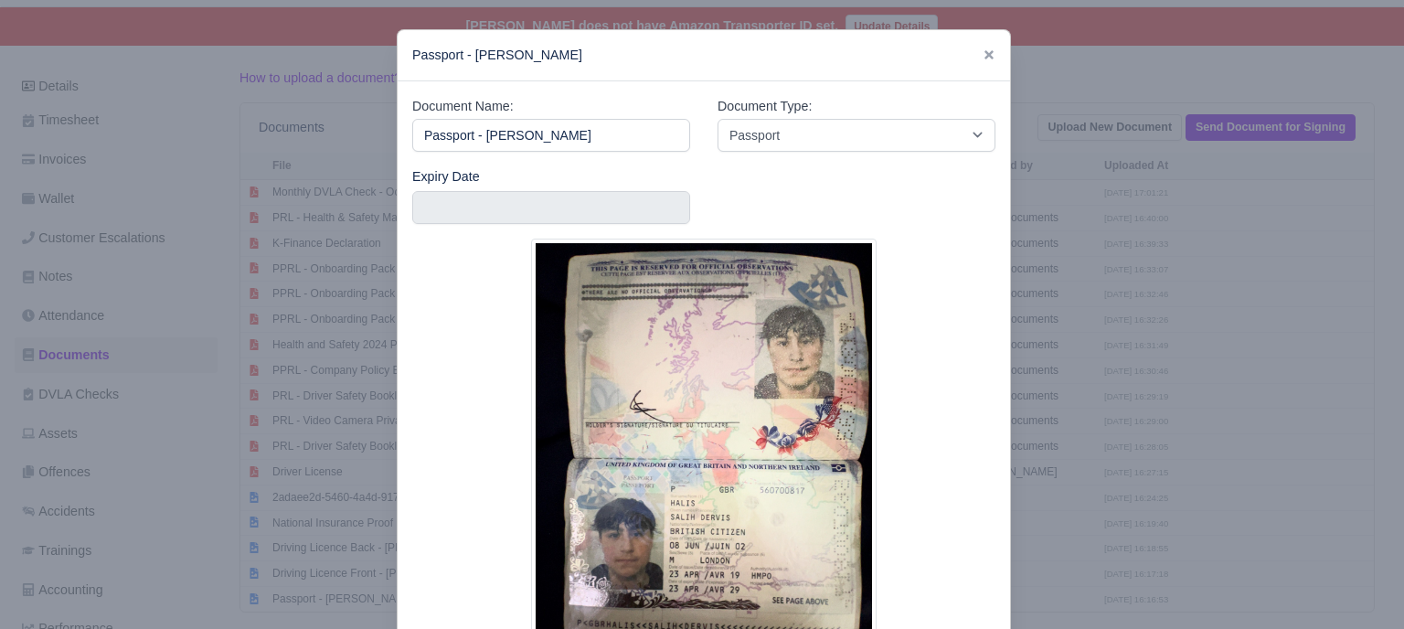
click at [1186, 308] on div at bounding box center [702, 314] width 1404 height 629
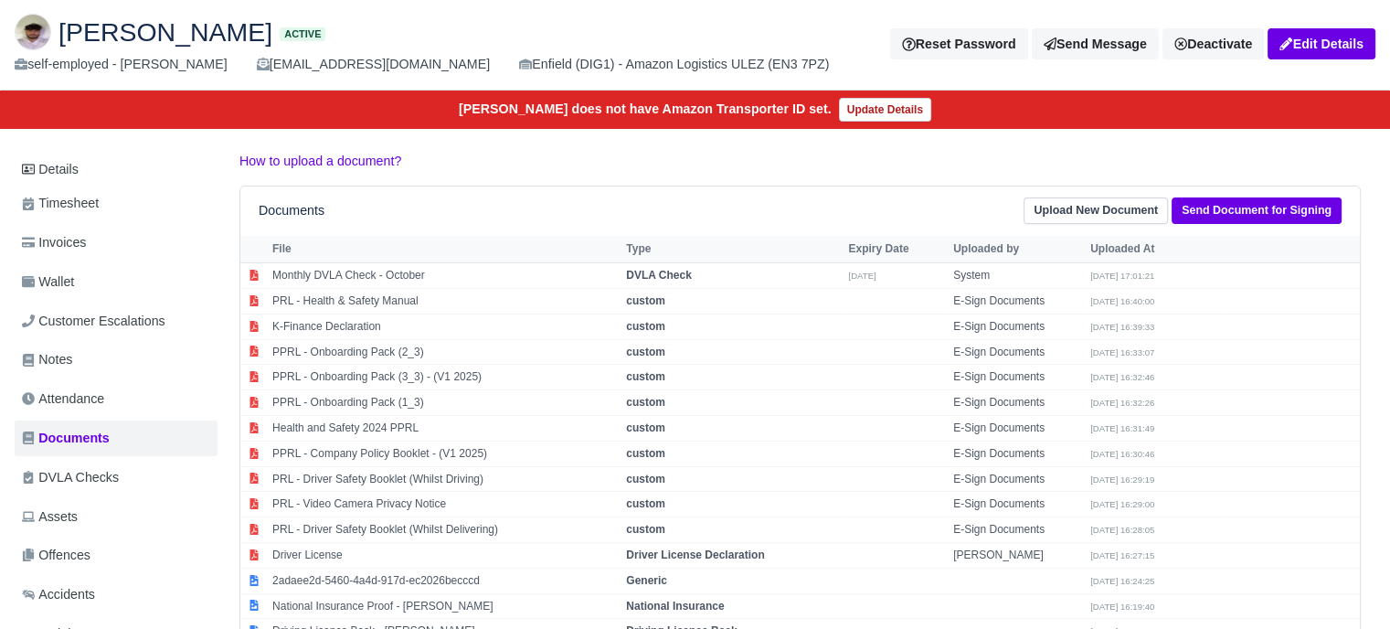
scroll to position [0, 0]
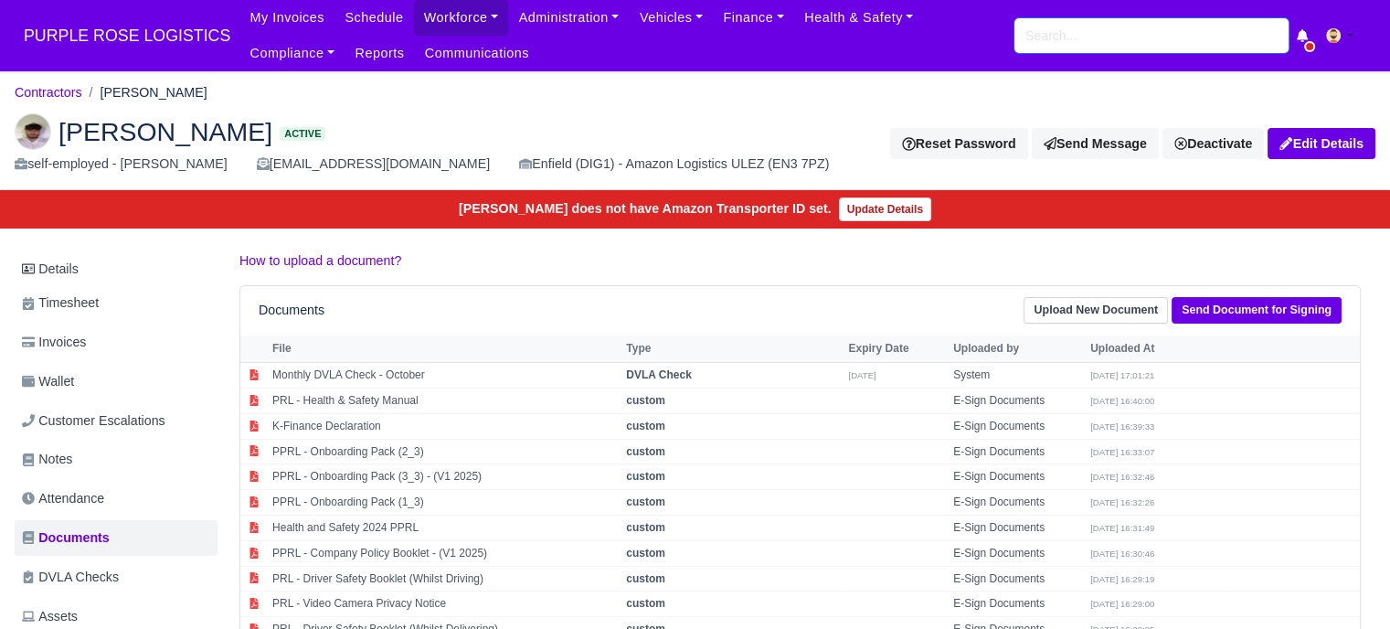
click at [1045, 33] on input "search" at bounding box center [1151, 35] width 274 height 35
paste input "[PERSON_NAME]"
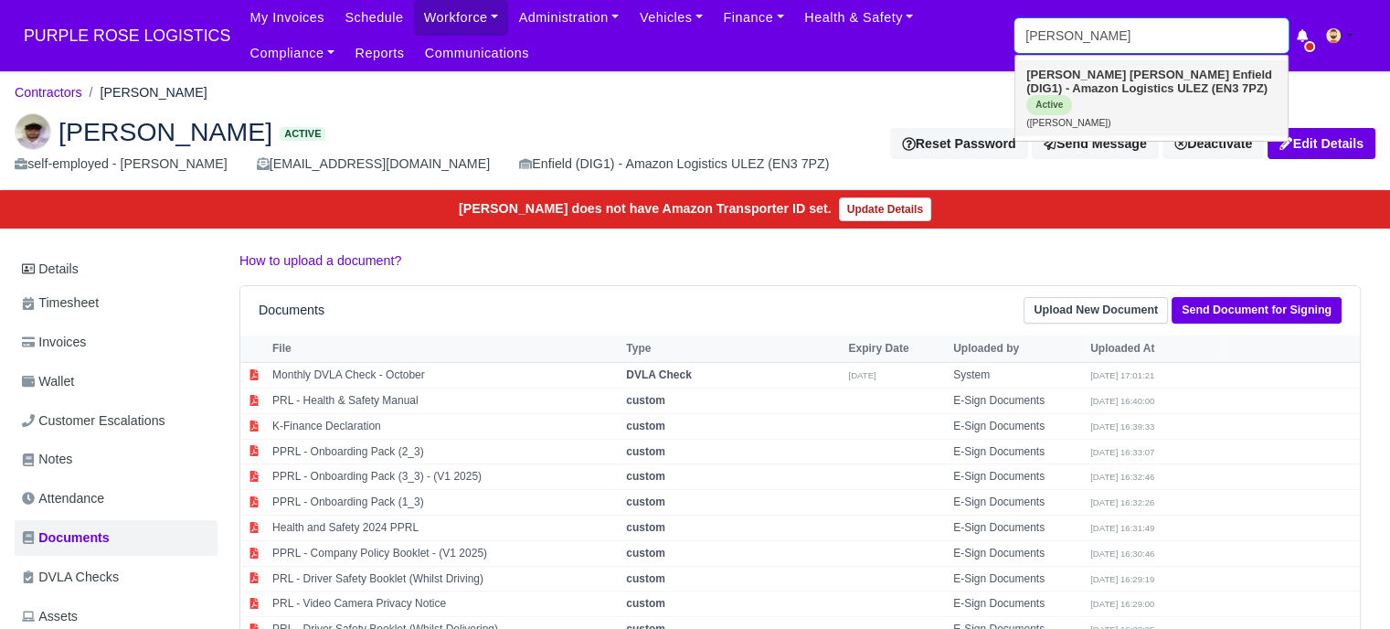
type input "[PERSON_NAME]"
click at [1157, 79] on strong "Enfield (DIG1) - Amazon Logistics ULEZ (EN3 7PZ)" at bounding box center [1149, 81] width 246 height 27
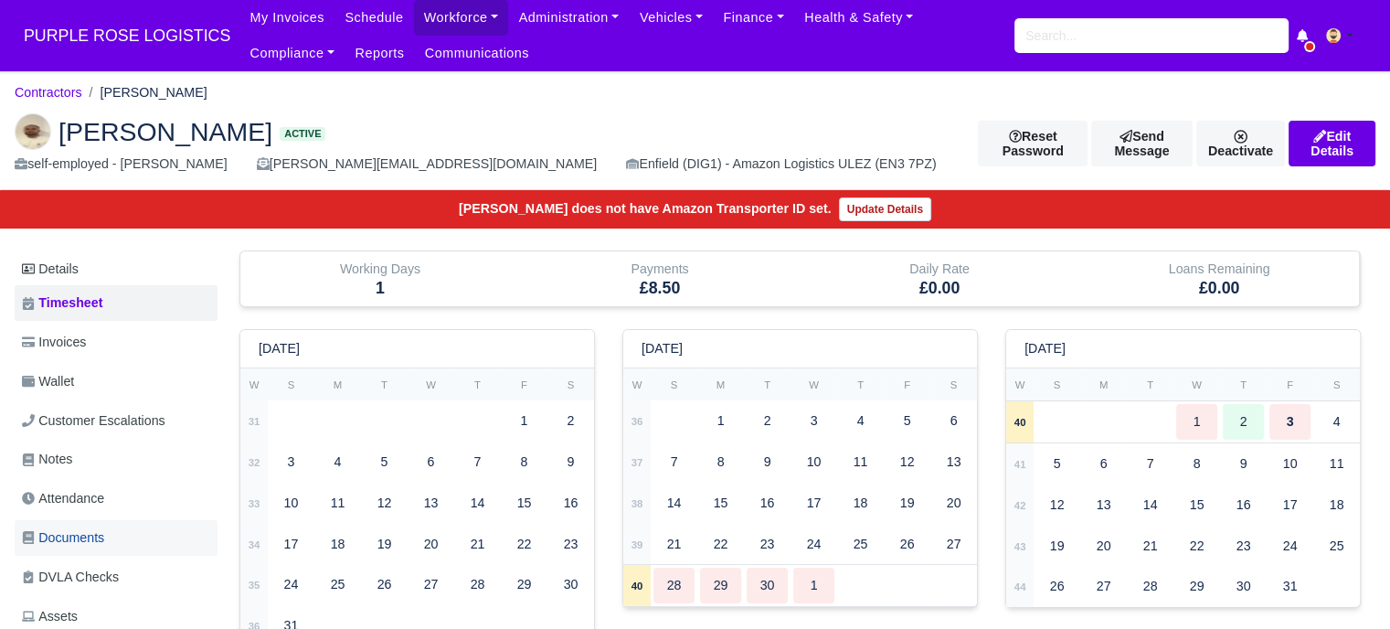
click at [112, 529] on link "Documents" at bounding box center [116, 538] width 203 height 36
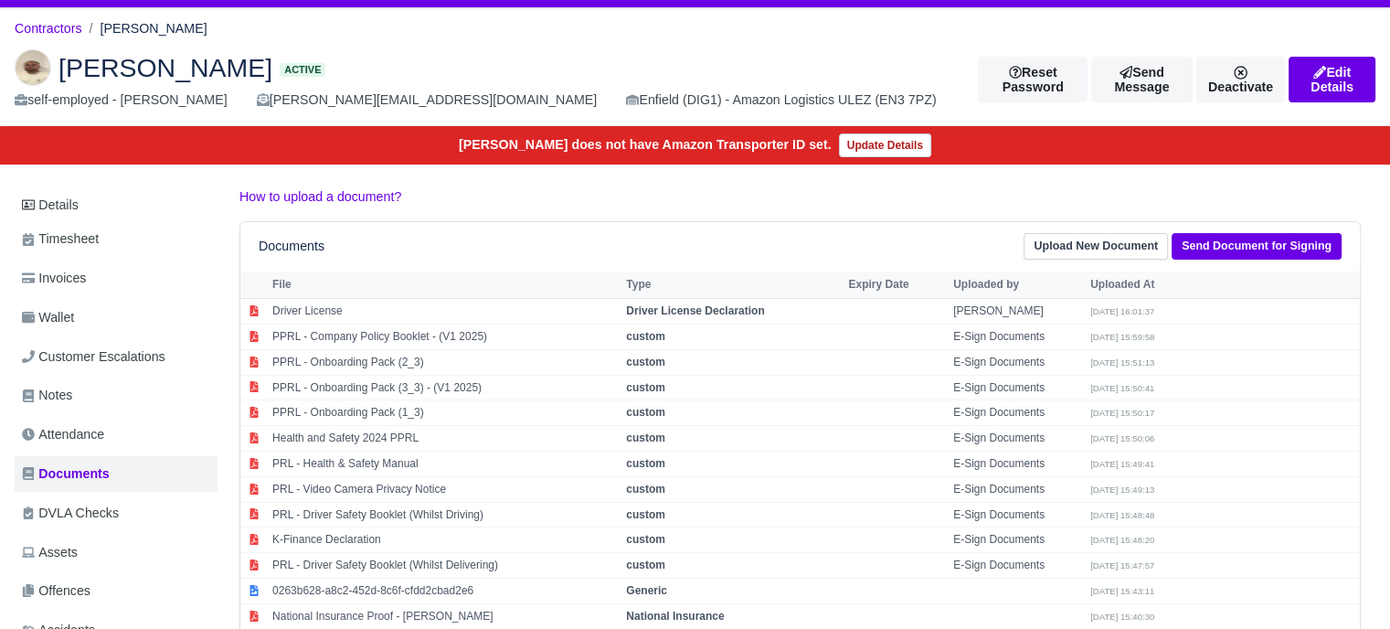
scroll to position [183, 0]
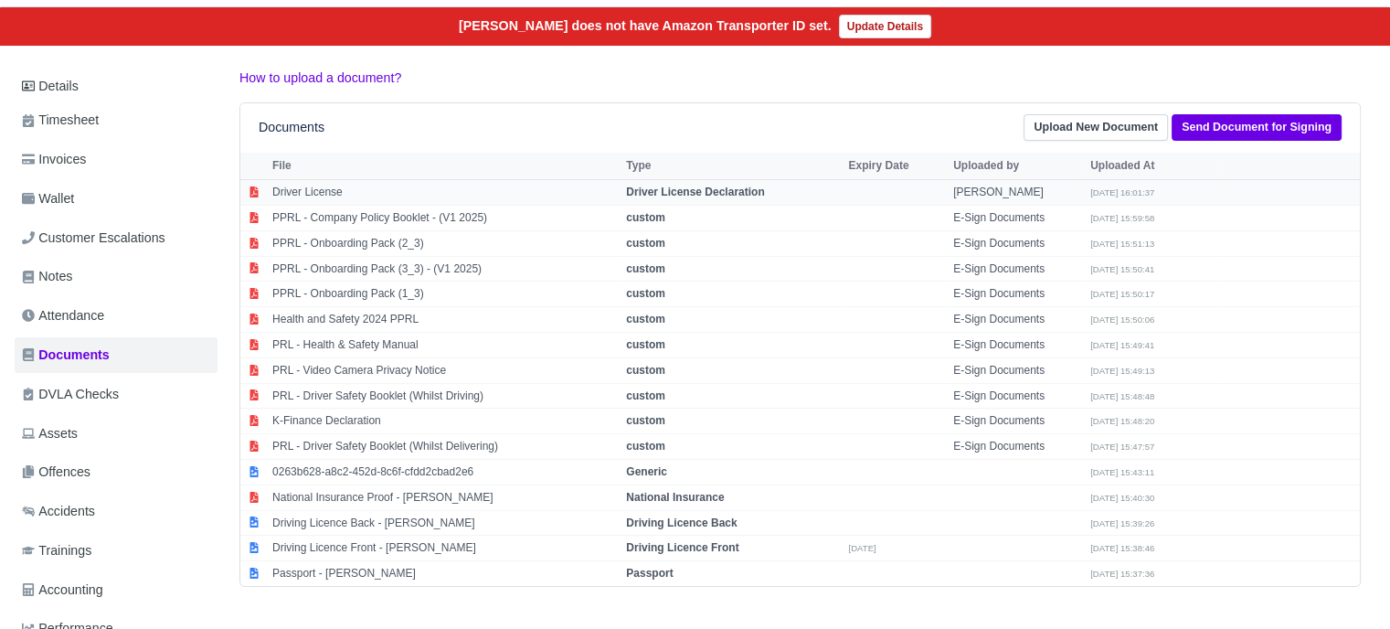
click at [664, 193] on strong "Driver License Declaration" at bounding box center [695, 192] width 138 height 13
select select "driver-licence-declaration"
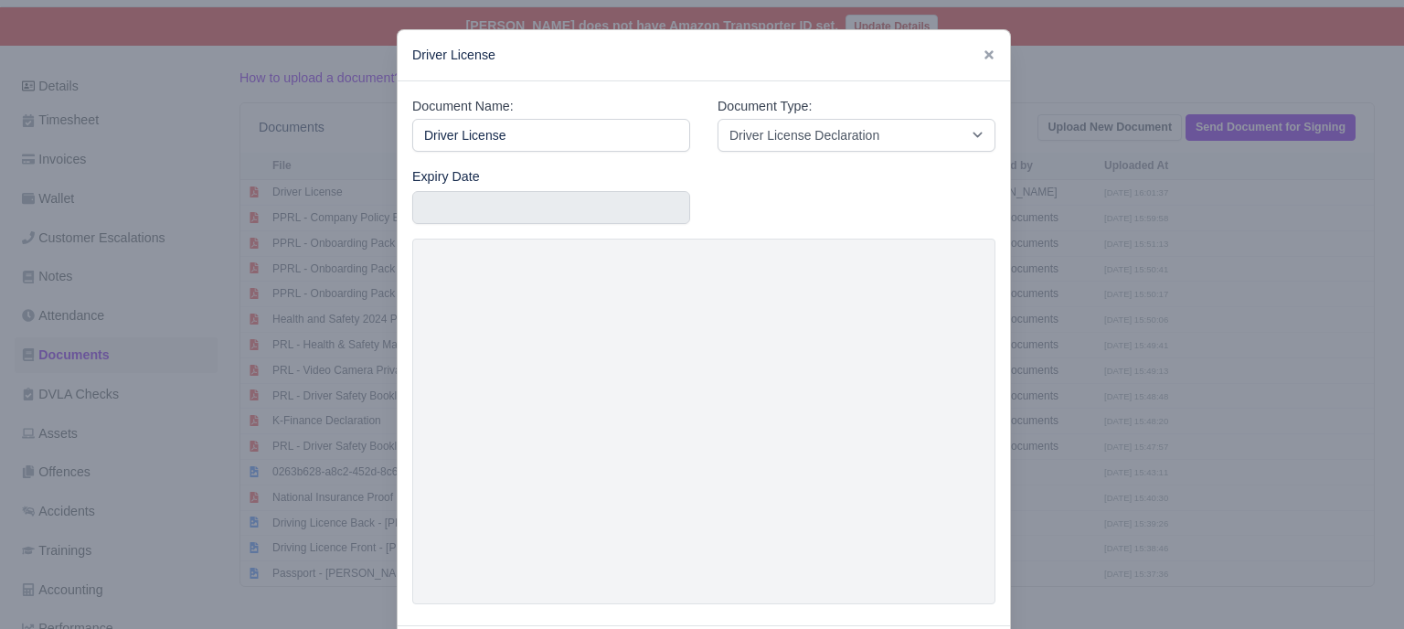
click at [1087, 387] on div at bounding box center [702, 314] width 1404 height 629
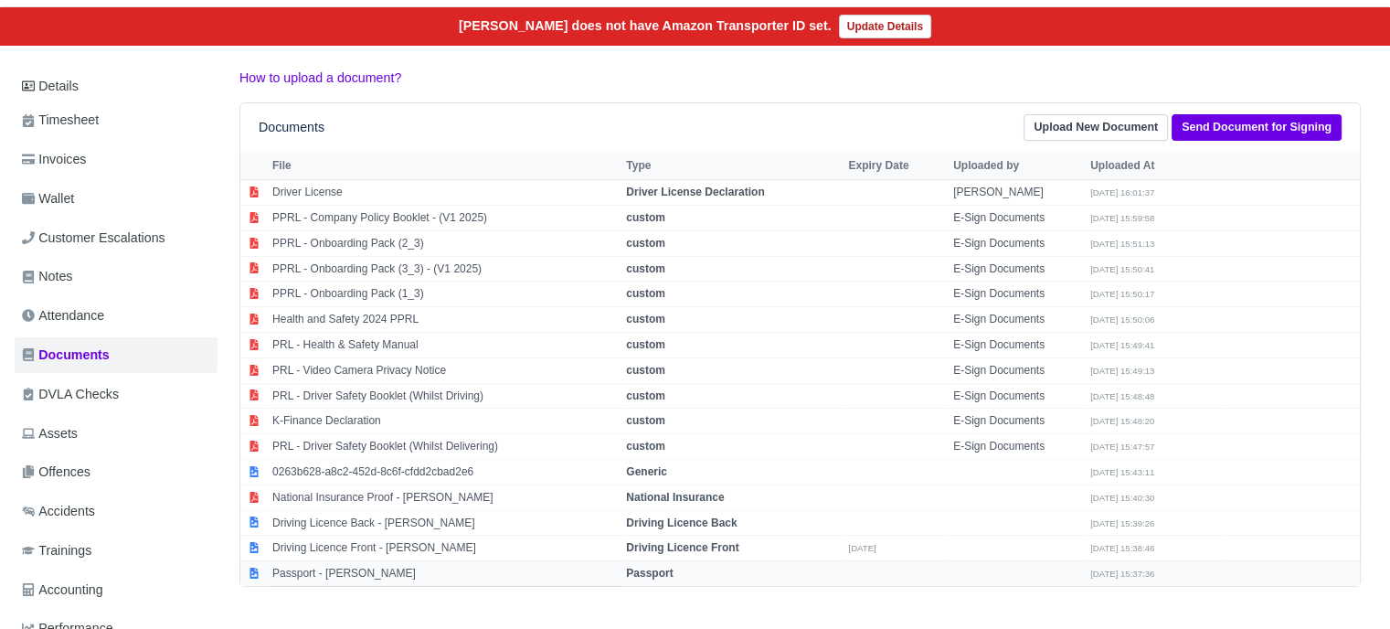
click at [652, 568] on strong "Passport" at bounding box center [649, 573] width 47 height 13
select select "passport"
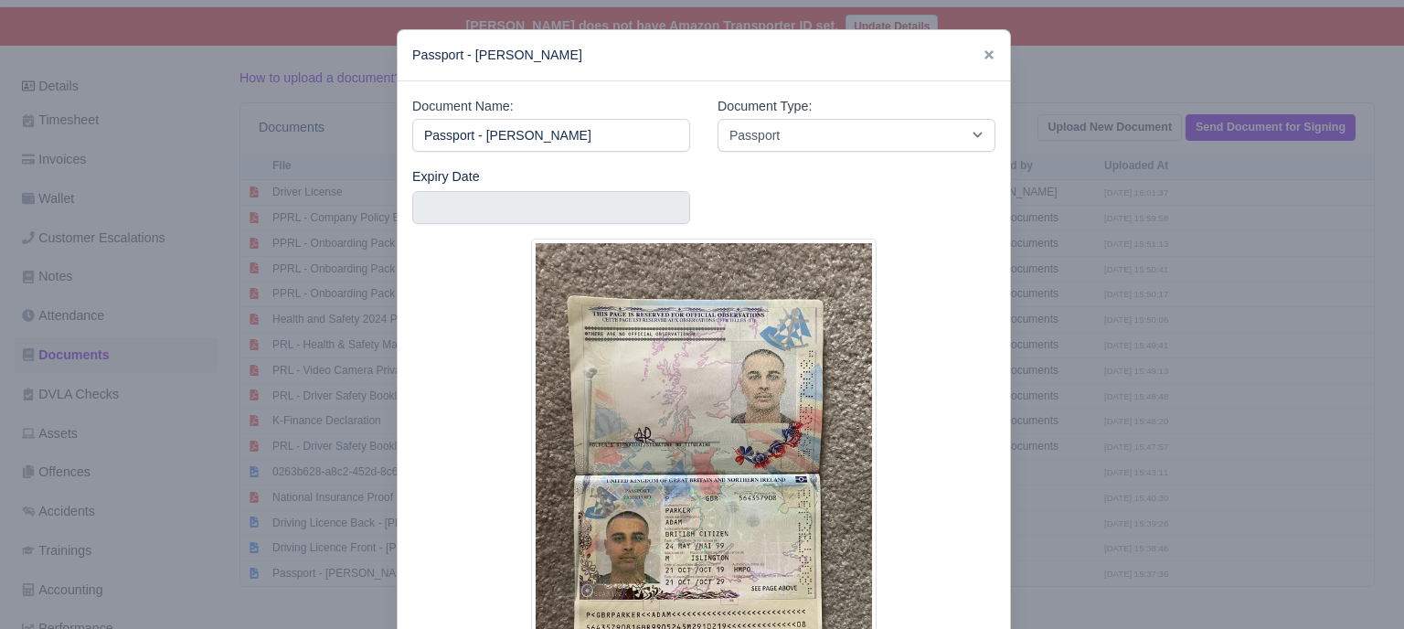
click at [1093, 356] on div at bounding box center [702, 314] width 1404 height 629
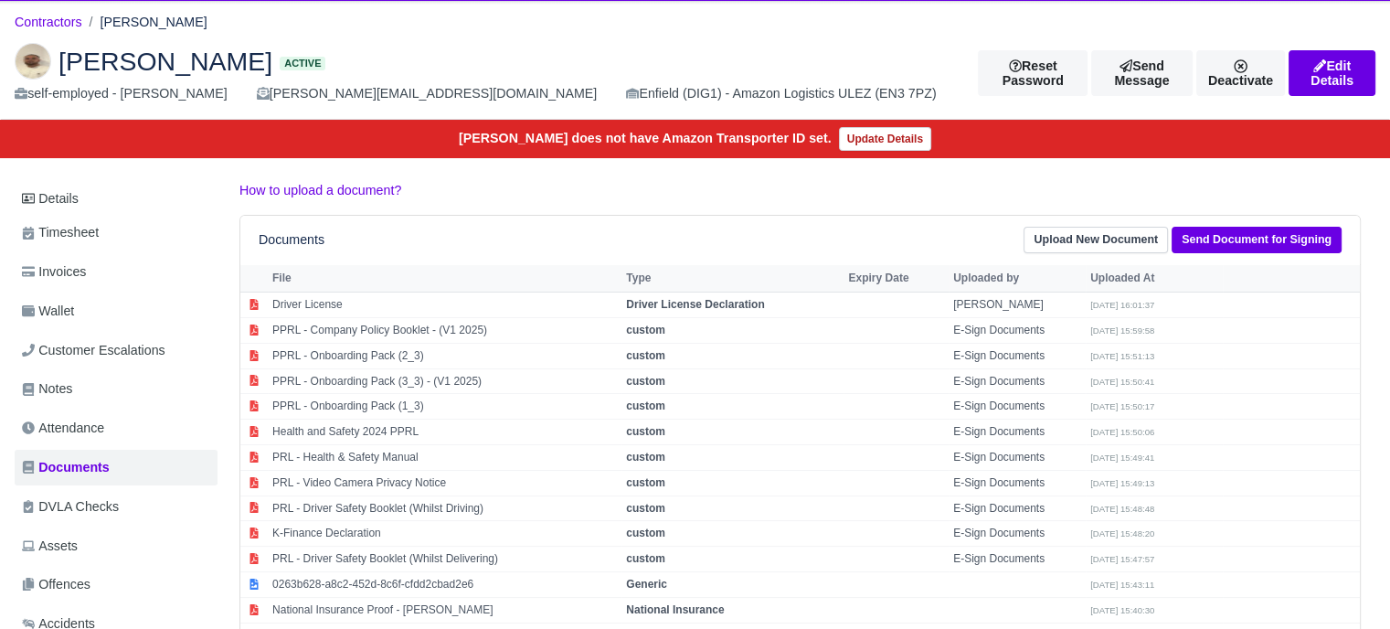
scroll to position [0, 0]
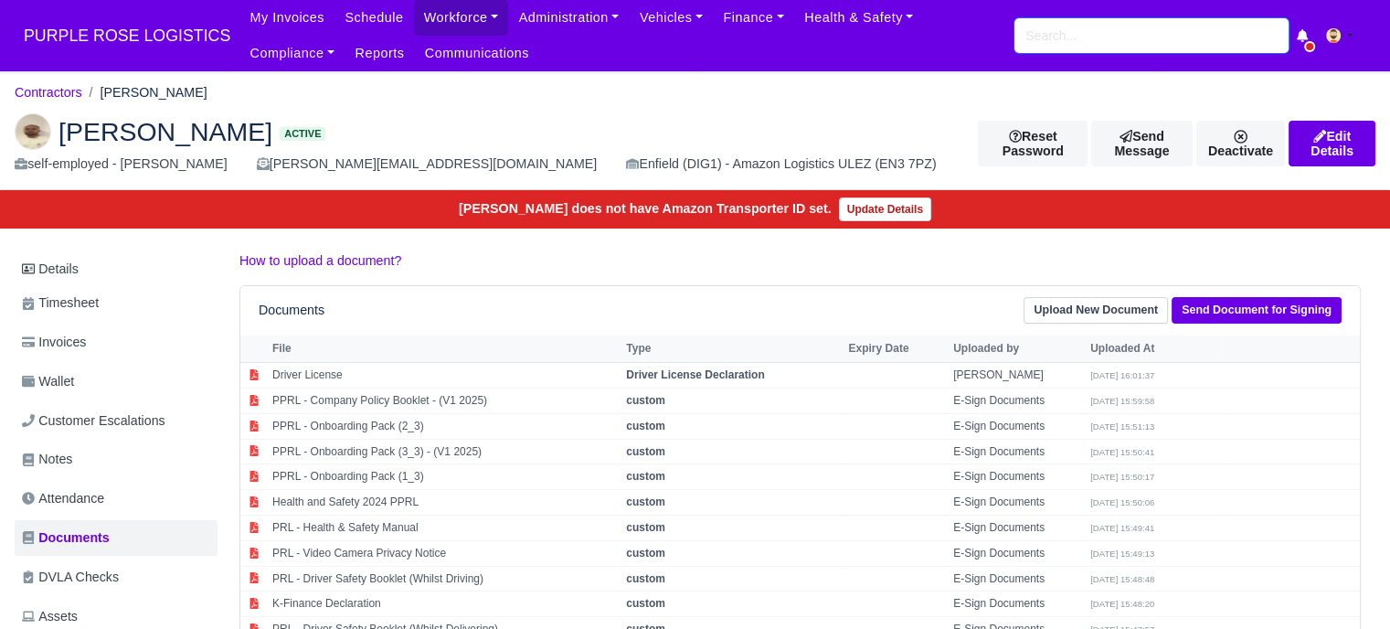
click at [1079, 41] on input "search" at bounding box center [1151, 35] width 274 height 35
paste input "[PERSON_NAME]"
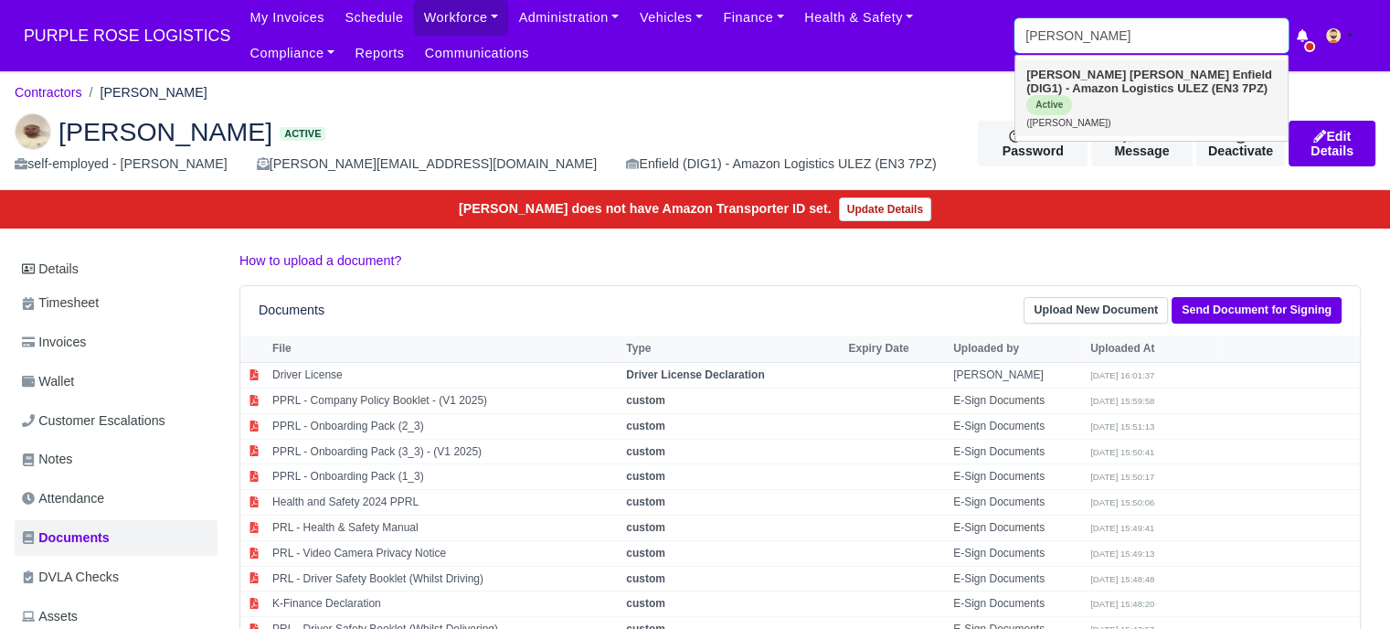
type input "[PERSON_NAME]"
click at [1143, 85] on strong "Enfield (DIG1) - Amazon Logistics ULEZ (EN3 7PZ)" at bounding box center [1149, 81] width 246 height 27
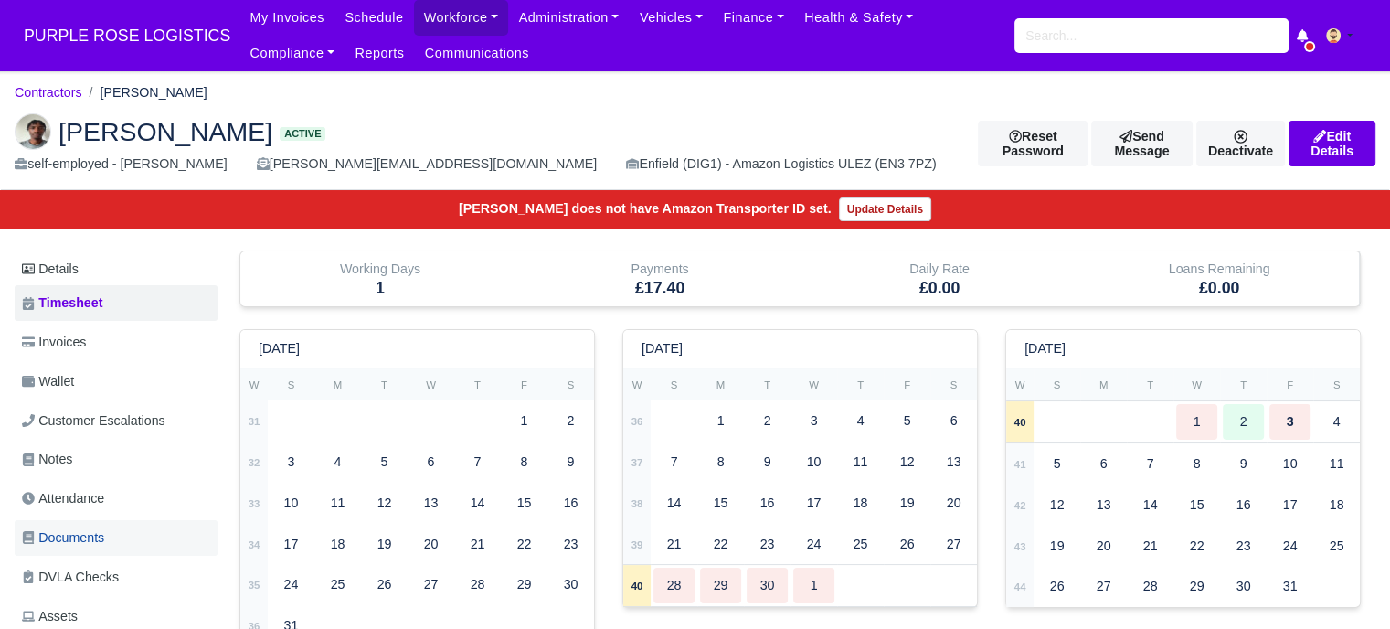
drag, startPoint x: 101, startPoint y: 538, endPoint x: 119, endPoint y: 537, distance: 18.3
click at [100, 538] on span "Documents" at bounding box center [63, 537] width 82 height 21
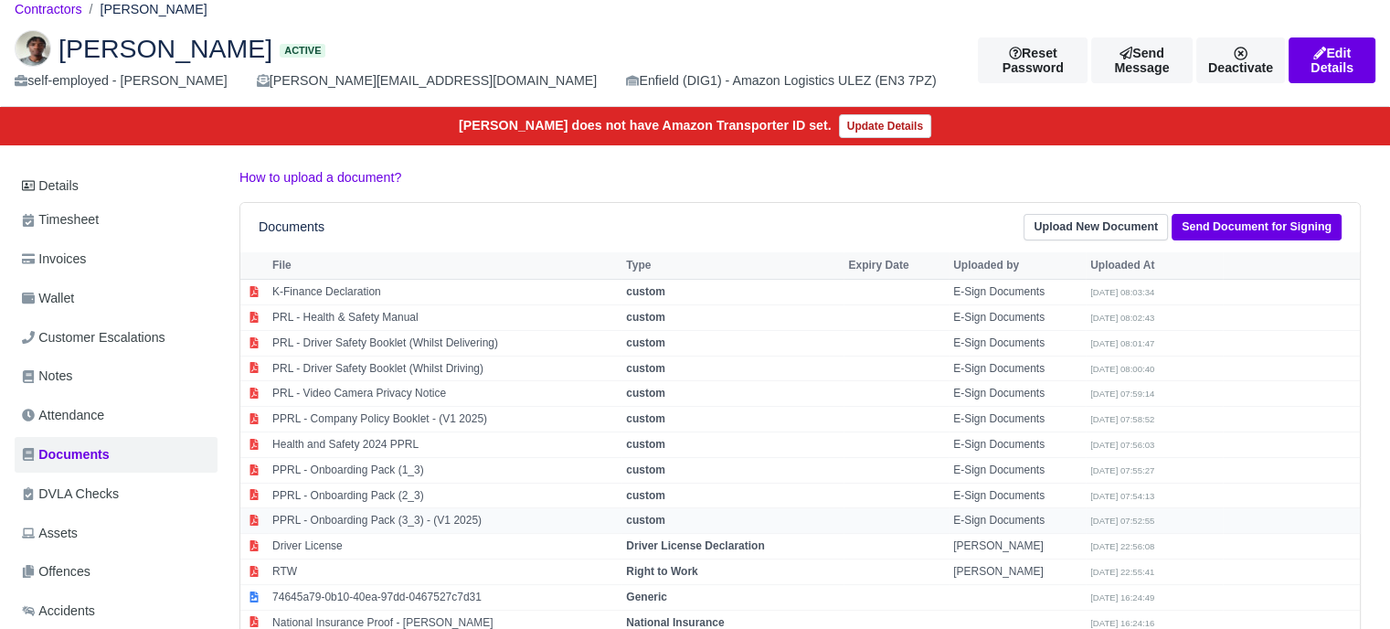
scroll to position [183, 0]
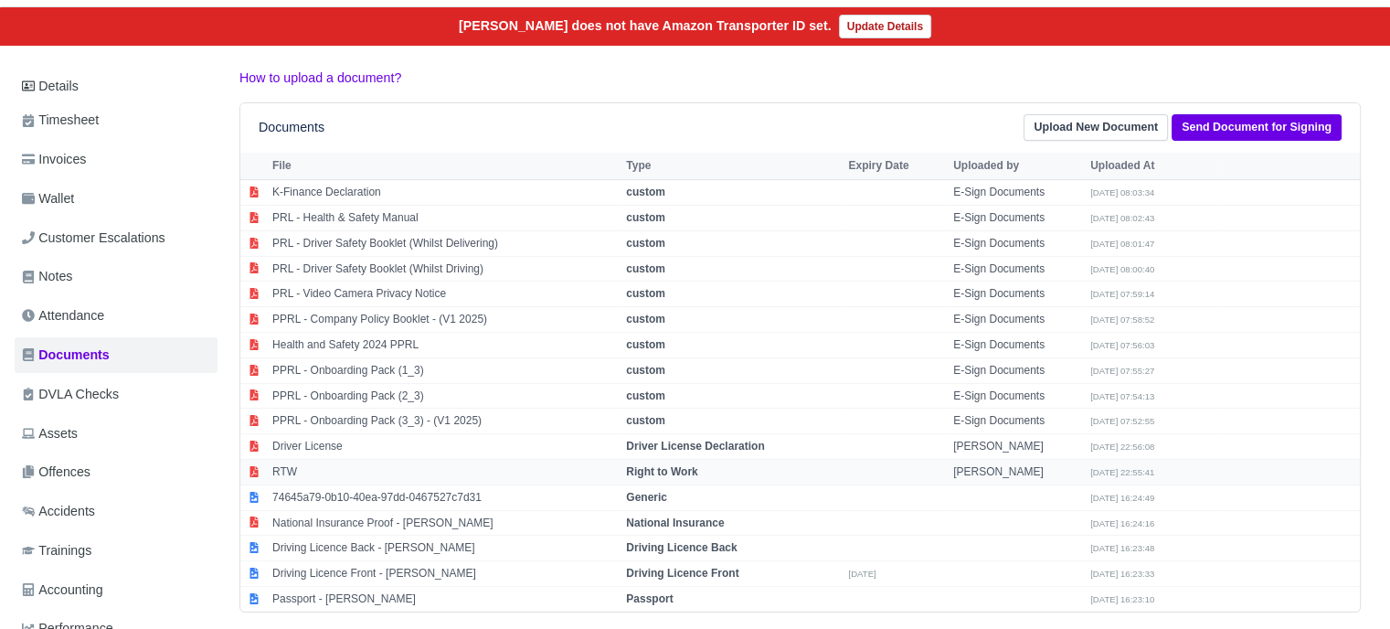
click at [680, 471] on strong "Right to Work" at bounding box center [661, 471] width 71 height 13
select select "right-to-work"
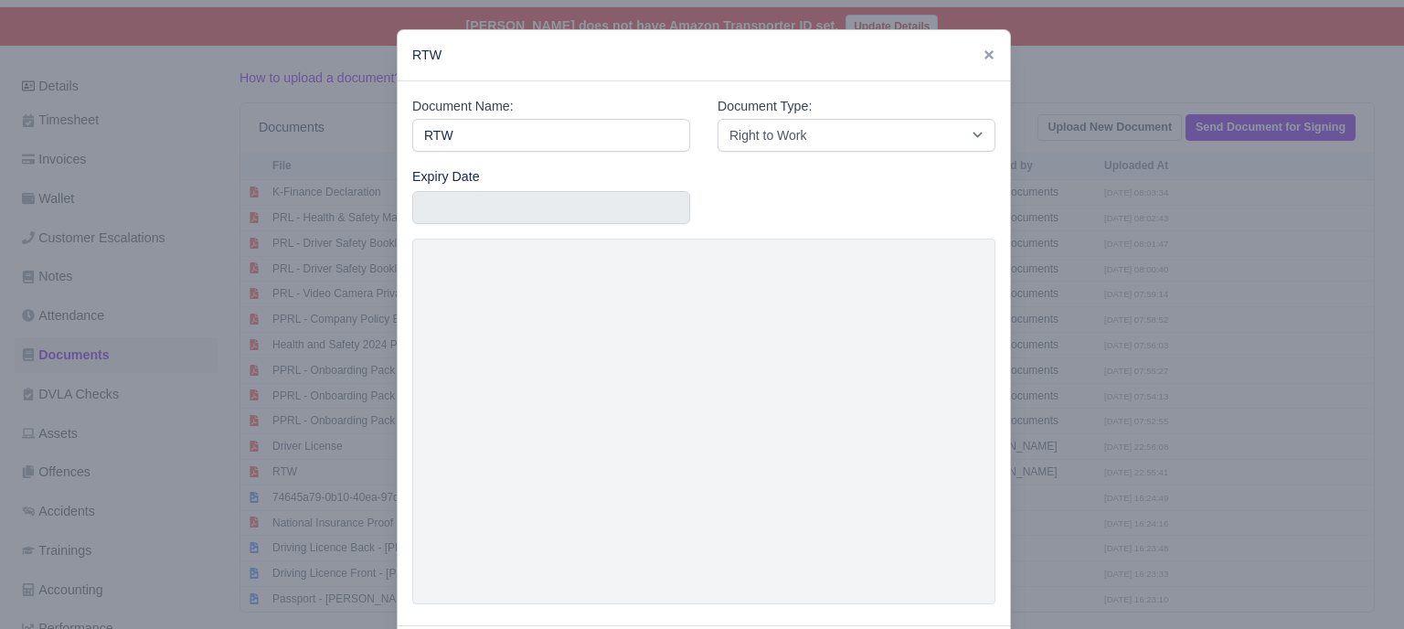
click at [1111, 339] on div at bounding box center [702, 314] width 1404 height 629
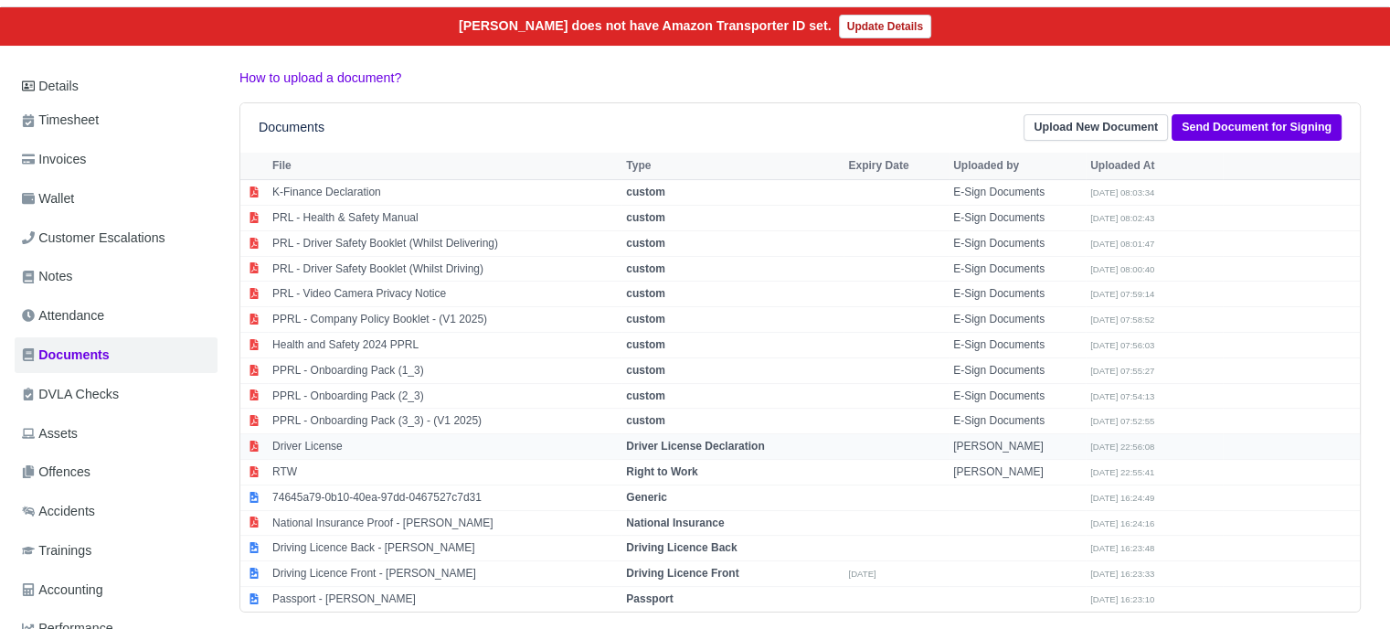
click at [702, 441] on strong "Driver License Declaration" at bounding box center [695, 446] width 138 height 13
select select "driver-licence-declaration"
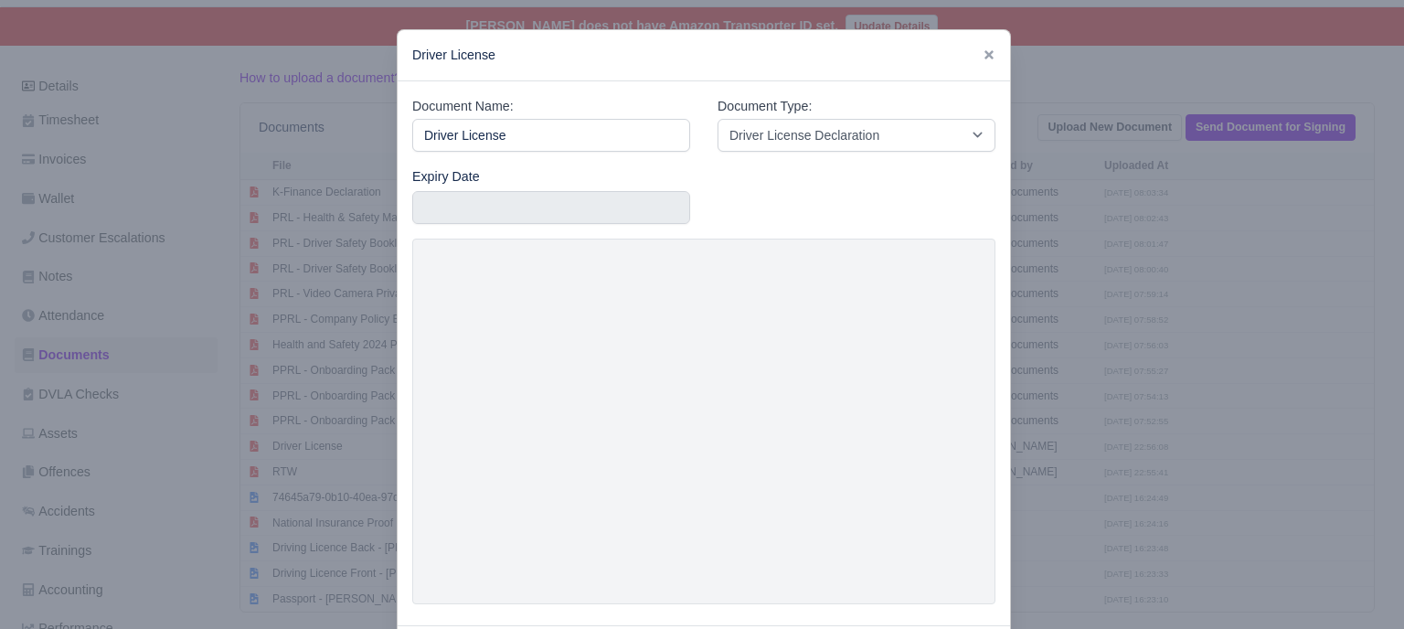
click at [1088, 341] on div at bounding box center [702, 314] width 1404 height 629
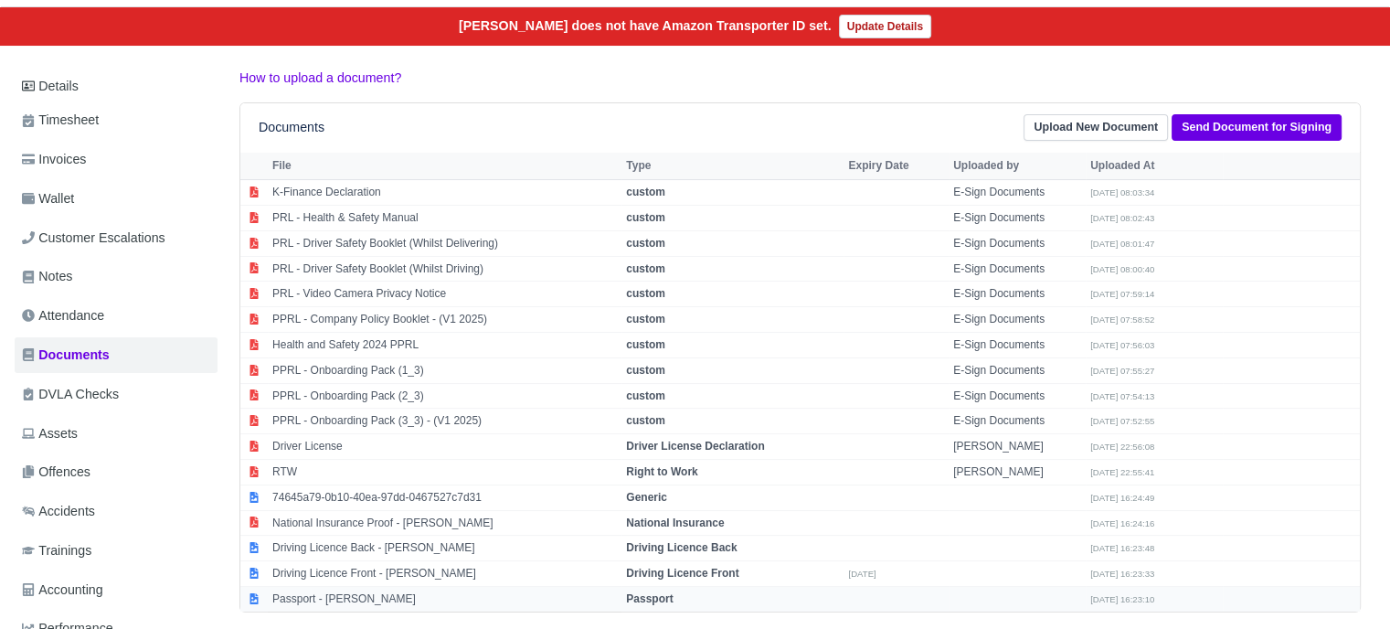
click at [662, 592] on strong "Passport" at bounding box center [649, 598] width 47 height 13
select select "passport"
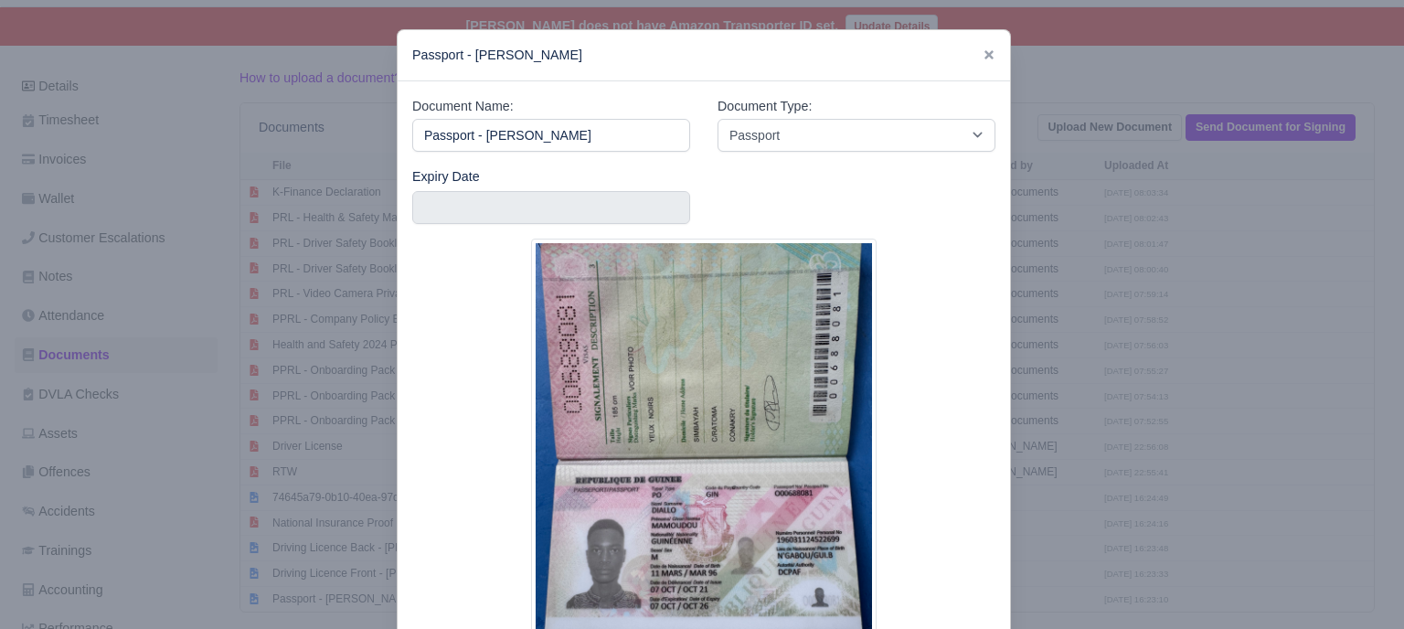
click at [1165, 343] on div at bounding box center [702, 314] width 1404 height 629
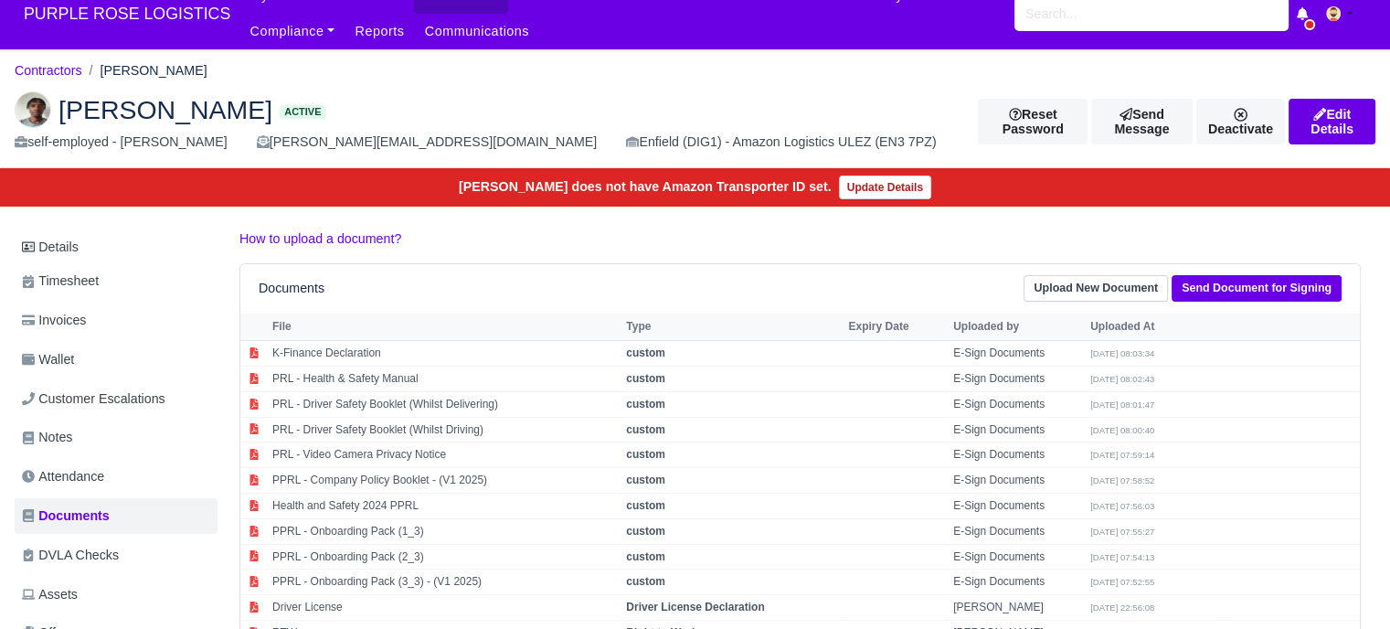
scroll to position [0, 0]
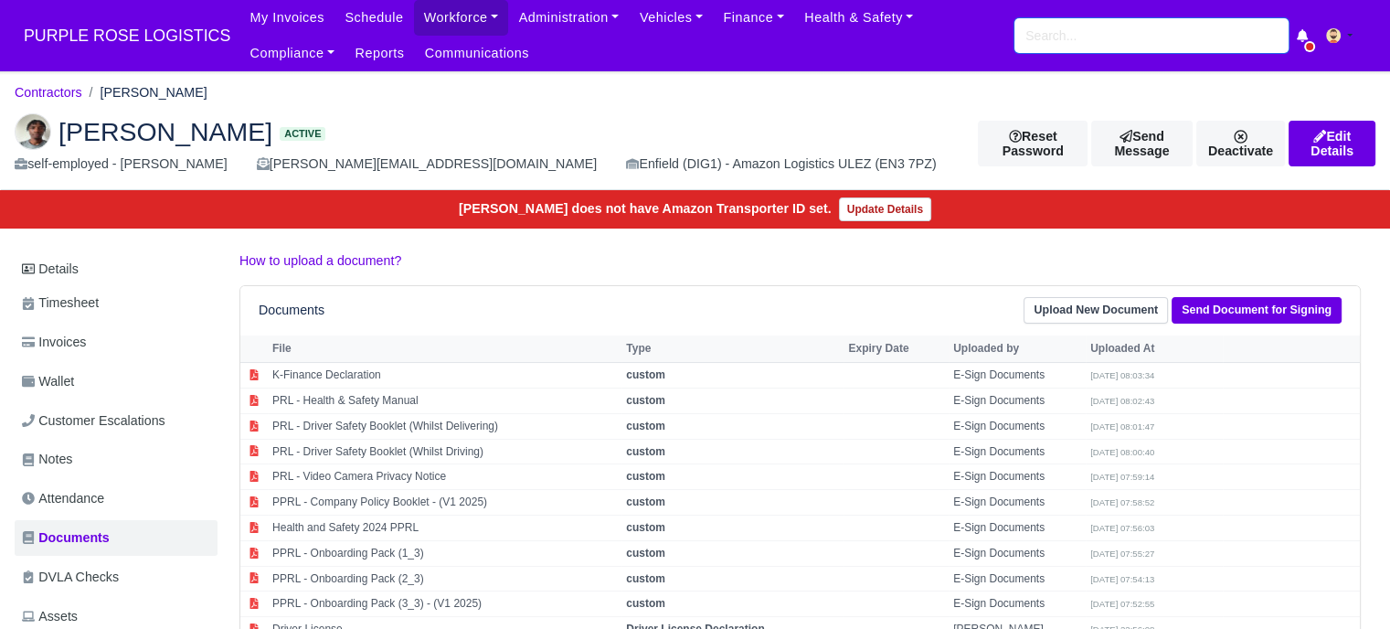
click at [1098, 49] on input "search" at bounding box center [1151, 35] width 274 height 35
paste input "[DEMOGRAPHIC_DATA][PERSON_NAME][DEMOGRAPHIC_DATA]"
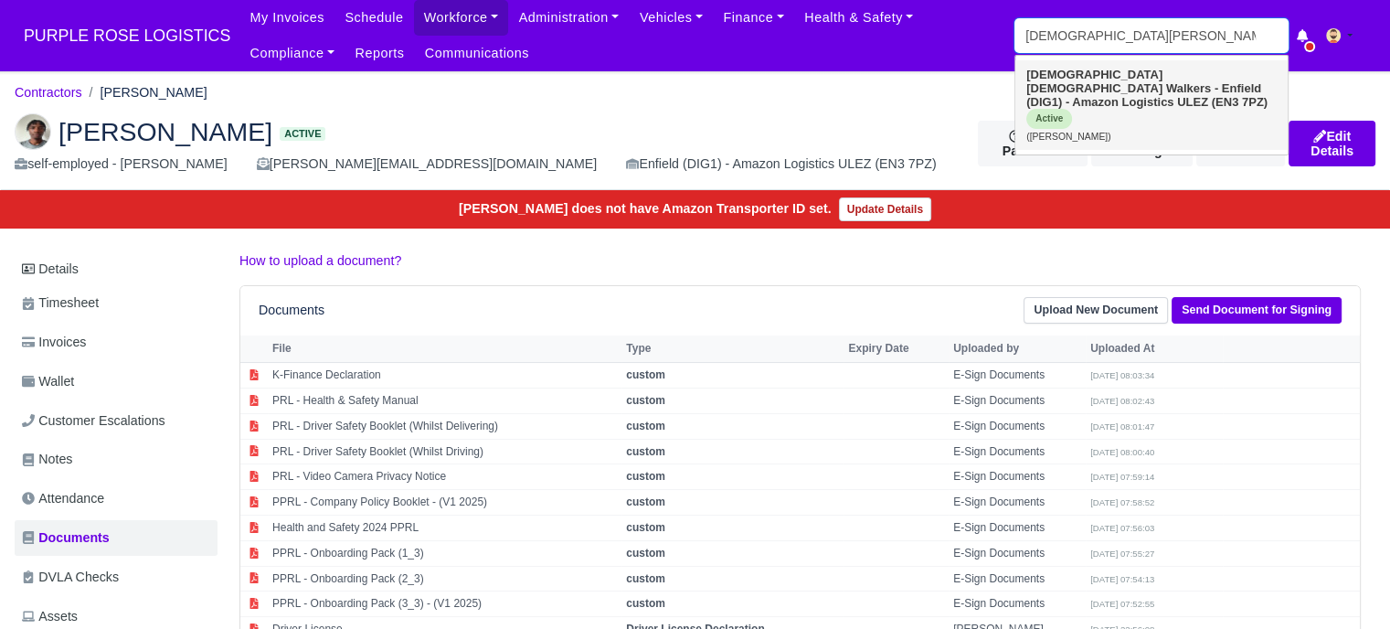
type input "Muhammad Islam"
click at [1142, 93] on strong "Walkers - Enfield (DIG1) - Amazon Logistics ULEZ (EN3 7PZ)" at bounding box center [1146, 94] width 241 height 27
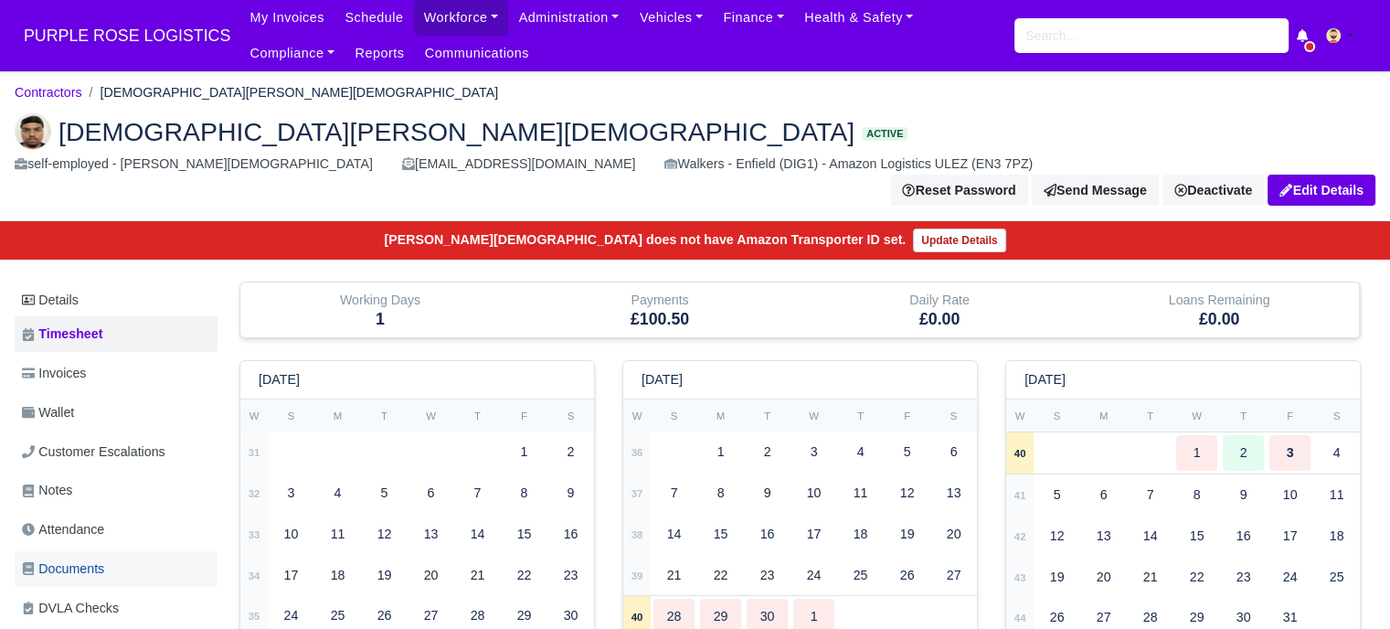
click at [58, 558] on span "Documents" at bounding box center [63, 568] width 82 height 21
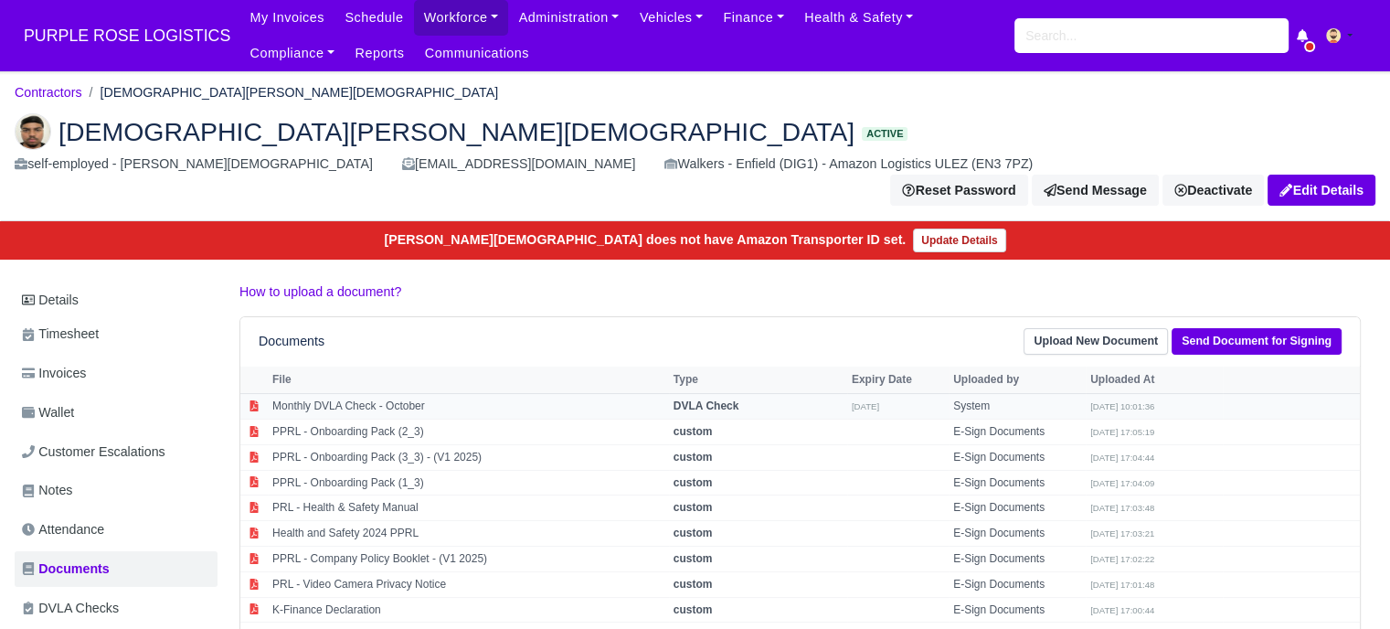
click at [729, 394] on td "DVLA Check" at bounding box center [758, 407] width 178 height 26
select select "dvla-check"
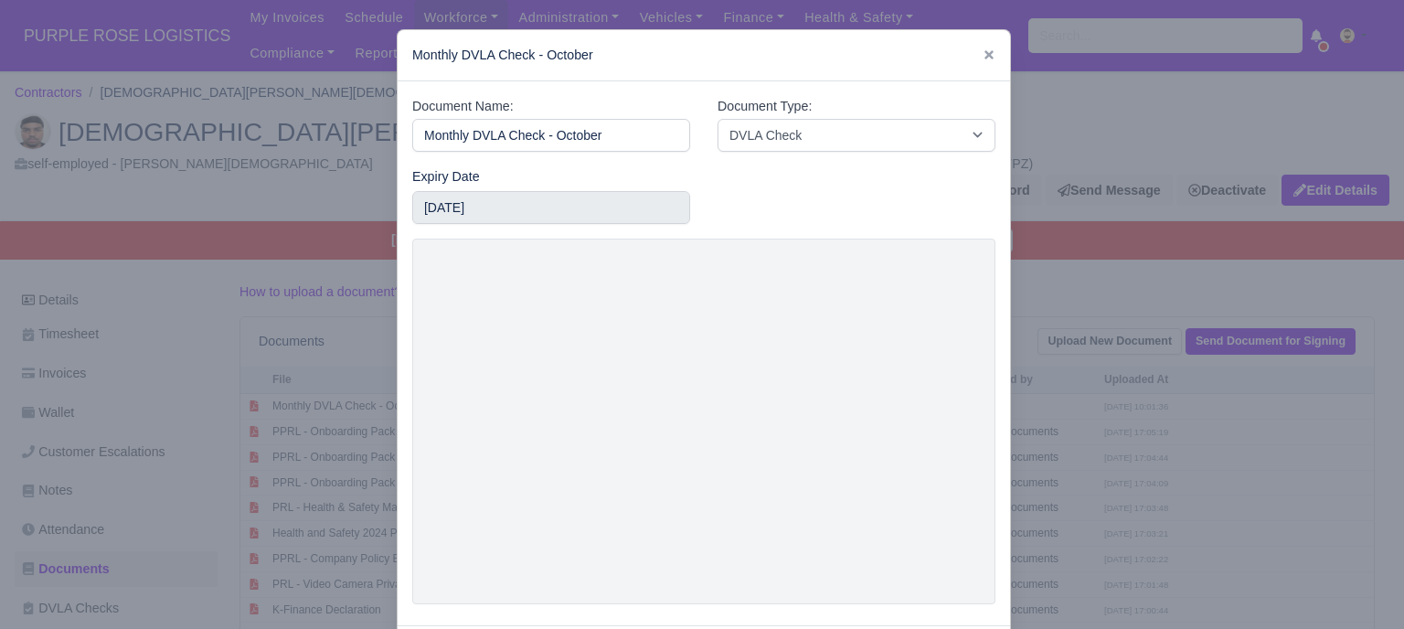
click at [1098, 334] on div at bounding box center [702, 314] width 1404 height 629
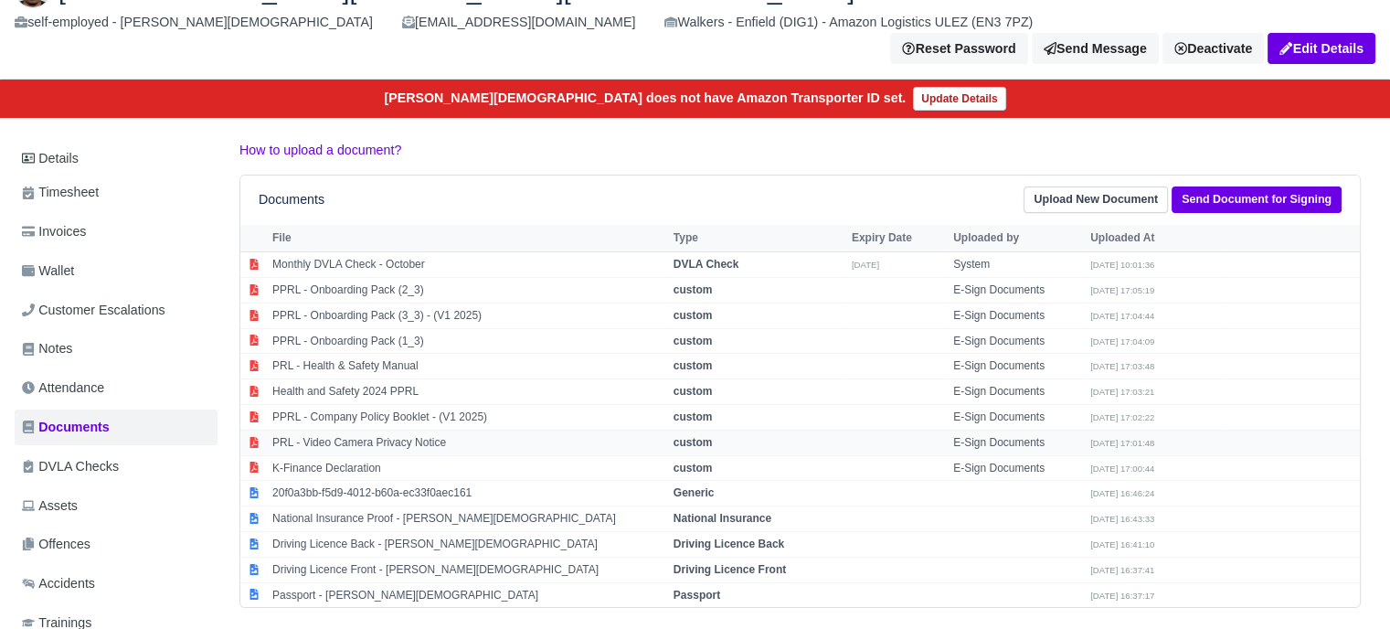
scroll to position [183, 0]
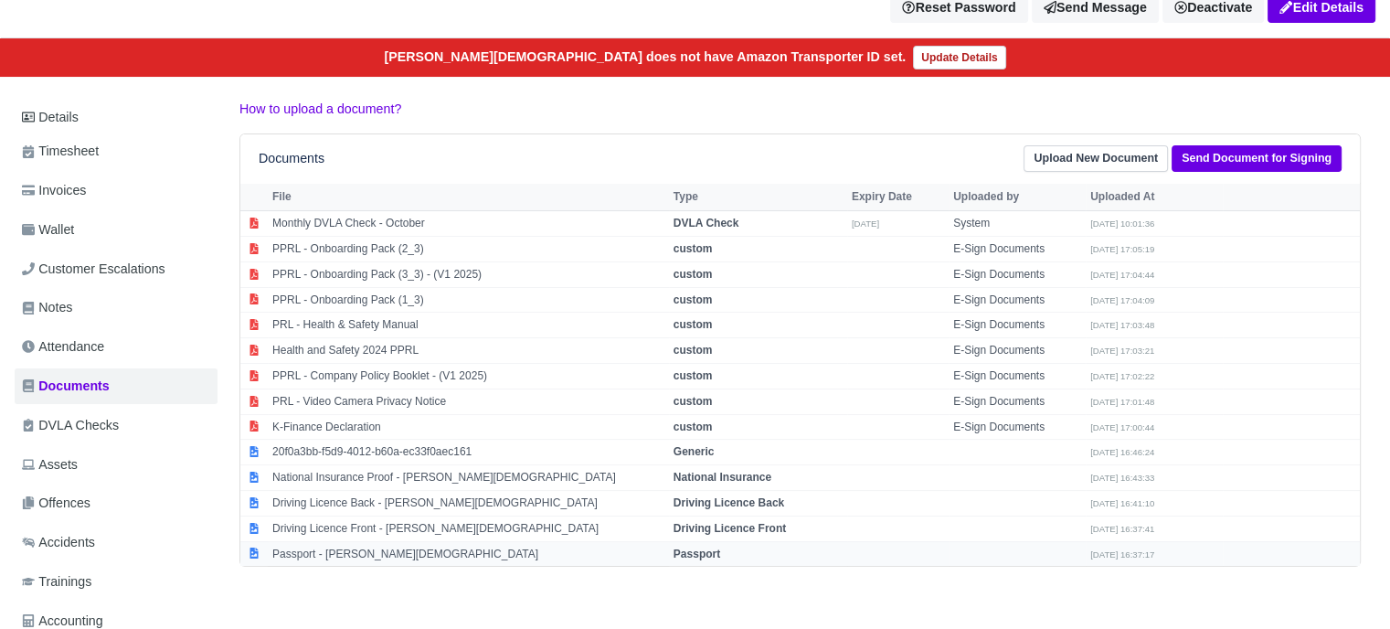
click at [674, 547] on strong "Passport" at bounding box center [697, 553] width 47 height 13
select select "passport"
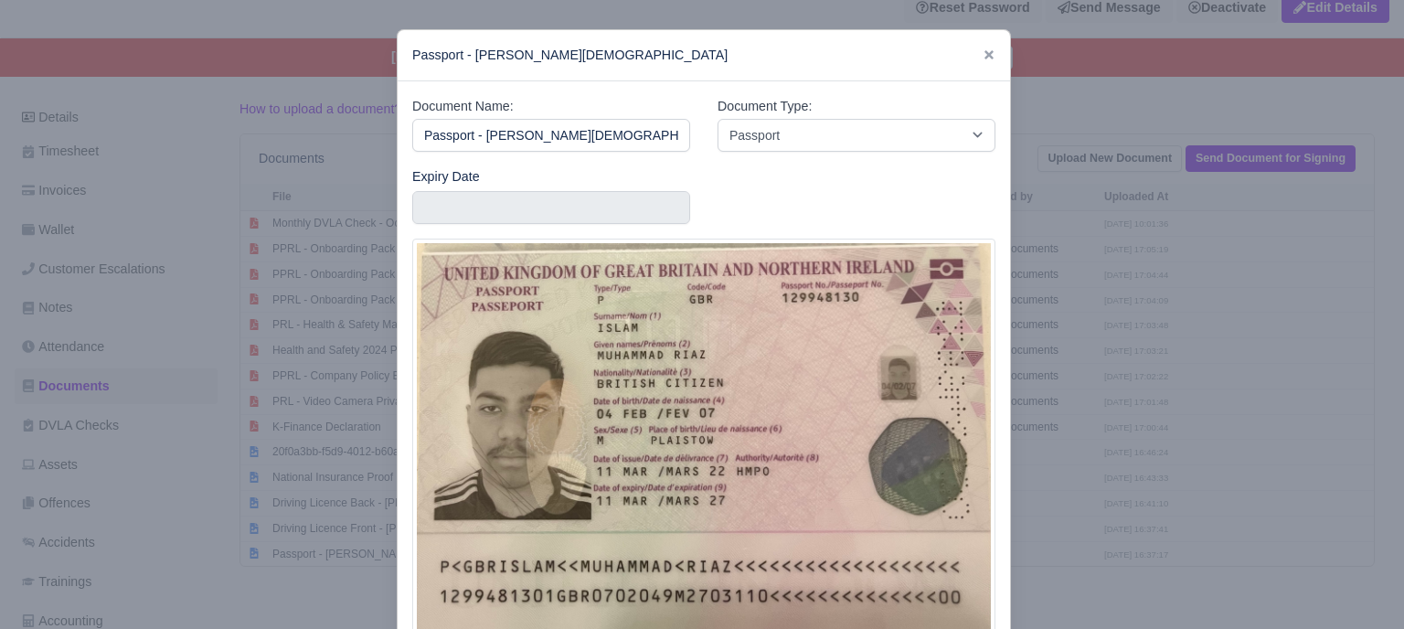
click at [1151, 360] on div at bounding box center [702, 314] width 1404 height 629
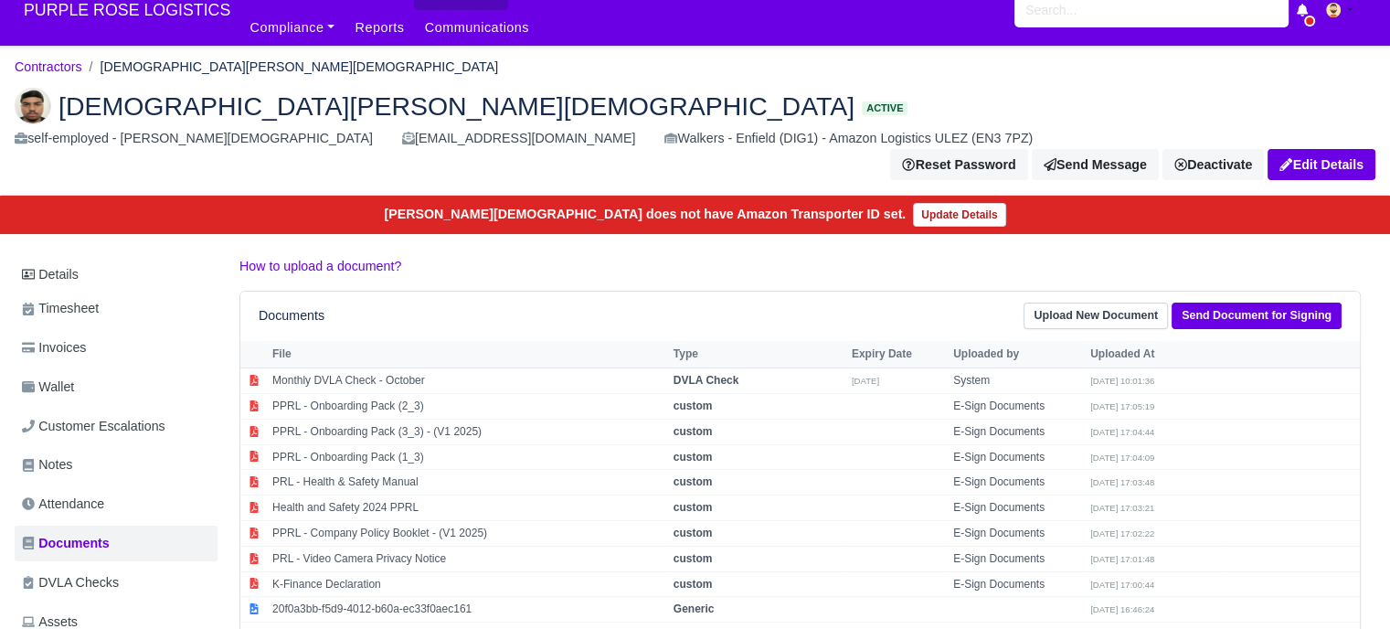
scroll to position [0, 0]
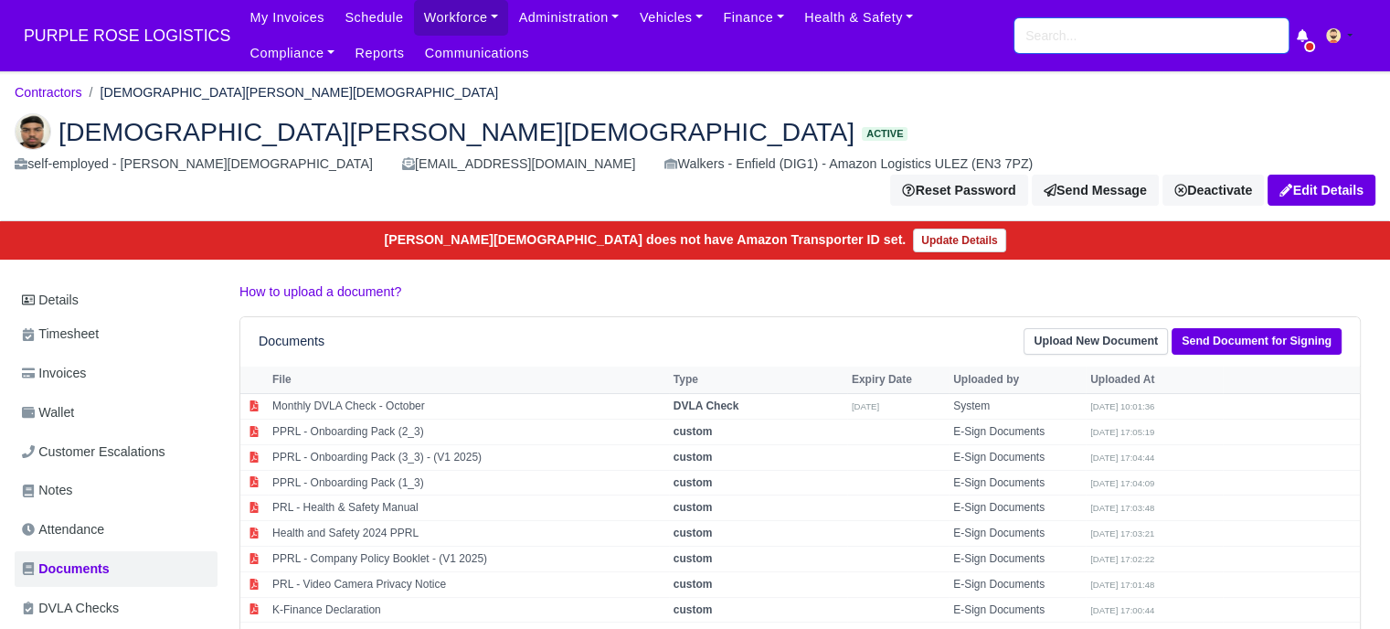
click at [1089, 25] on input "search" at bounding box center [1151, 35] width 274 height 35
paste input "Amaechi Ekufu"
type input "Amaechi Ekufu"
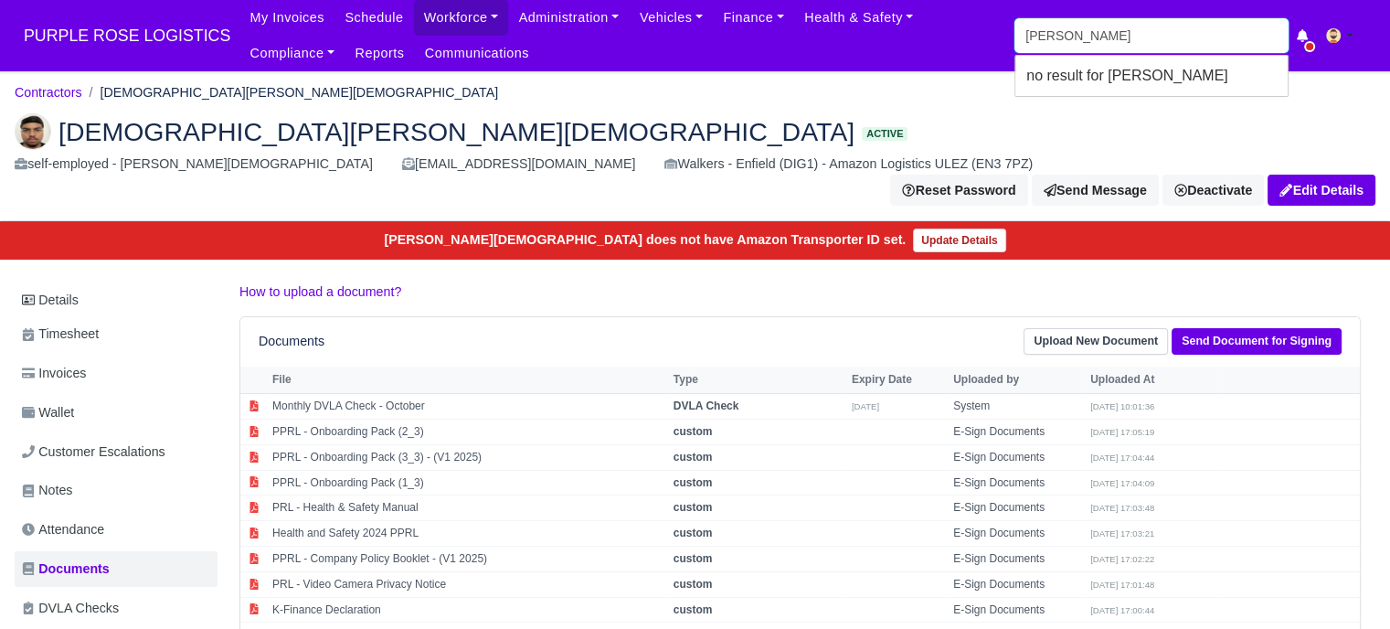
drag, startPoint x: 1139, startPoint y: 33, endPoint x: 1010, endPoint y: 37, distance: 128.9
click at [1010, 37] on div "My Invoices Schedule Workforce Manpower Expiring Documents Leave Requests Daily…" at bounding box center [807, 35] width 1136 height 71
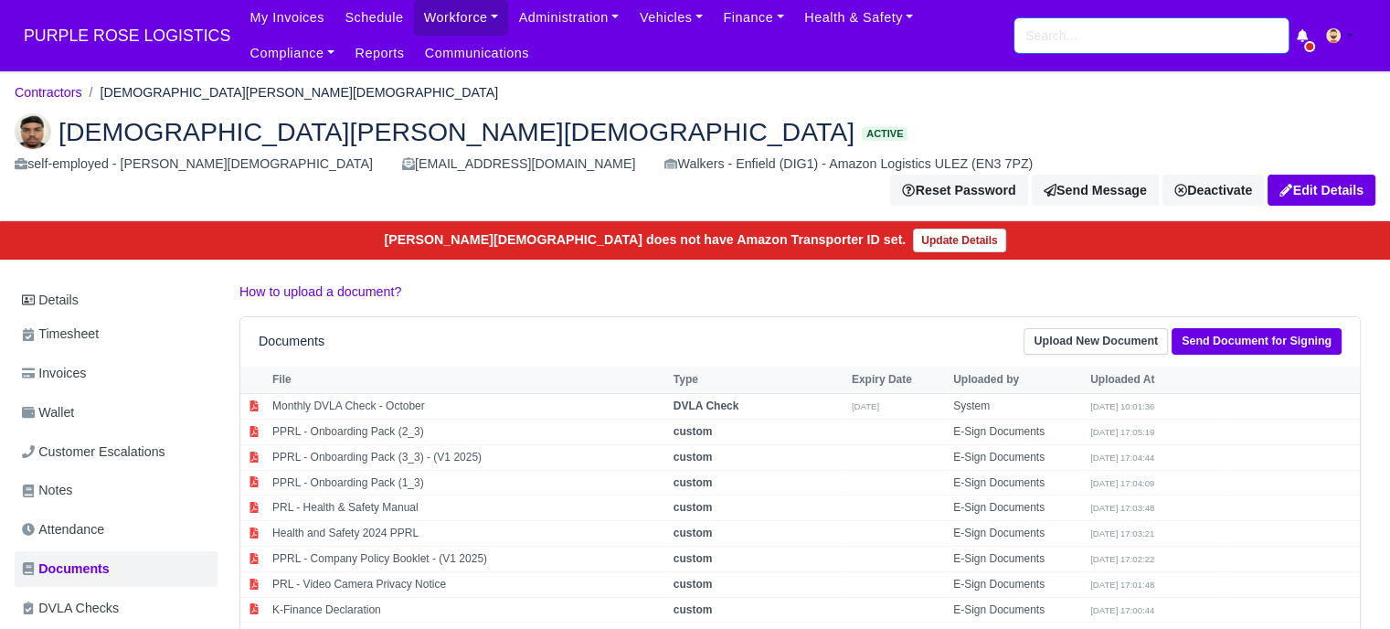
click at [1098, 39] on input "search" at bounding box center [1151, 35] width 274 height 35
paste input "Andre Christian"
type input "[PERSON_NAME][DEMOGRAPHIC_DATA]"
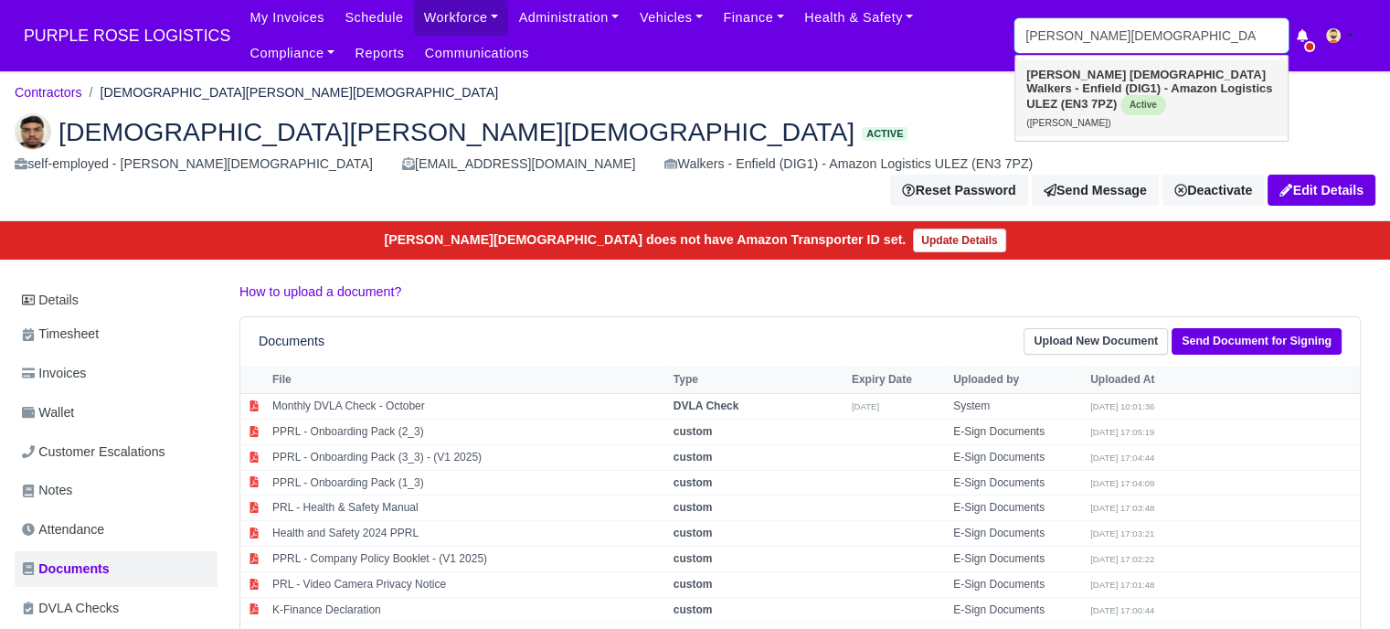
type input "[PERSON_NAME][DEMOGRAPHIC_DATA]"
click at [1130, 80] on strong "Christian" at bounding box center [1198, 75] width 136 height 14
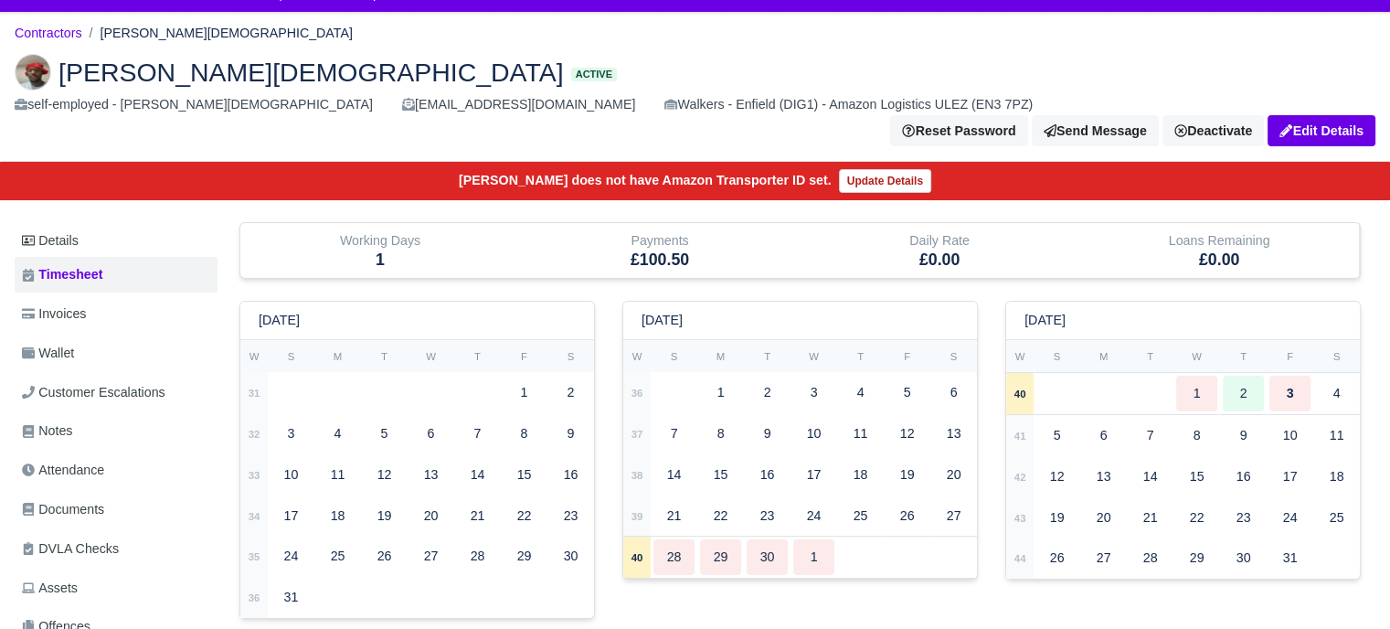
scroll to position [91, 0]
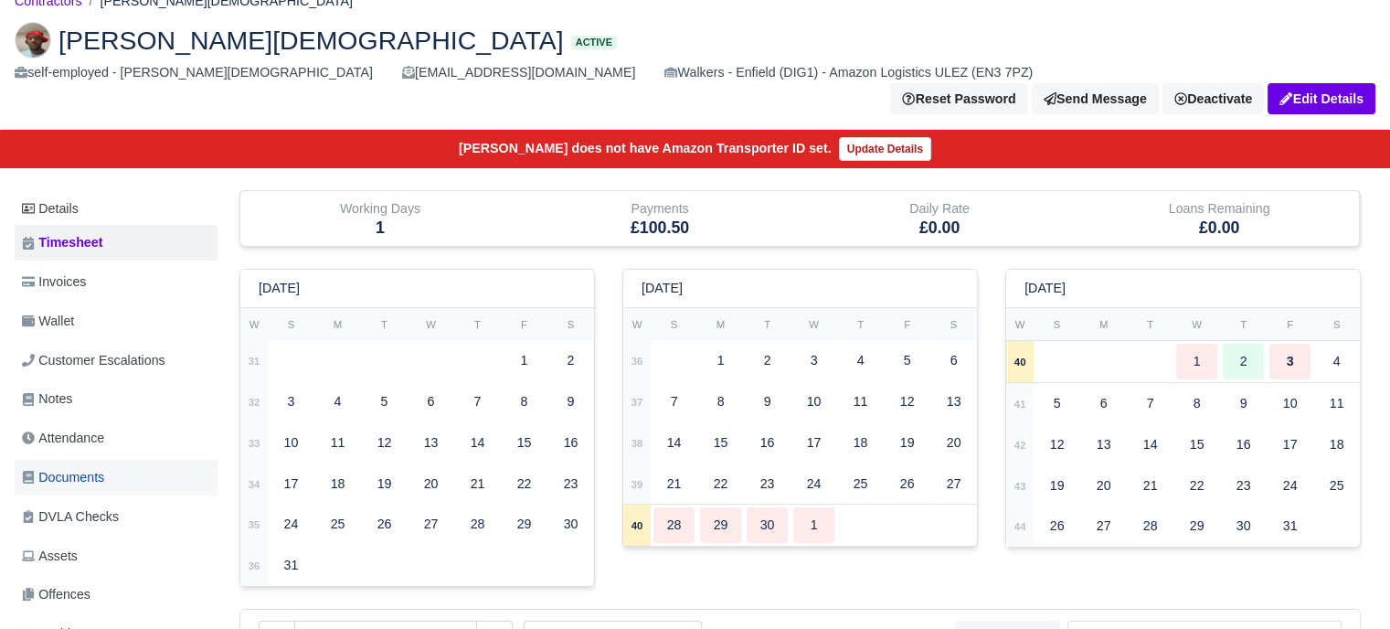
click at [99, 460] on link "Documents" at bounding box center [116, 478] width 203 height 36
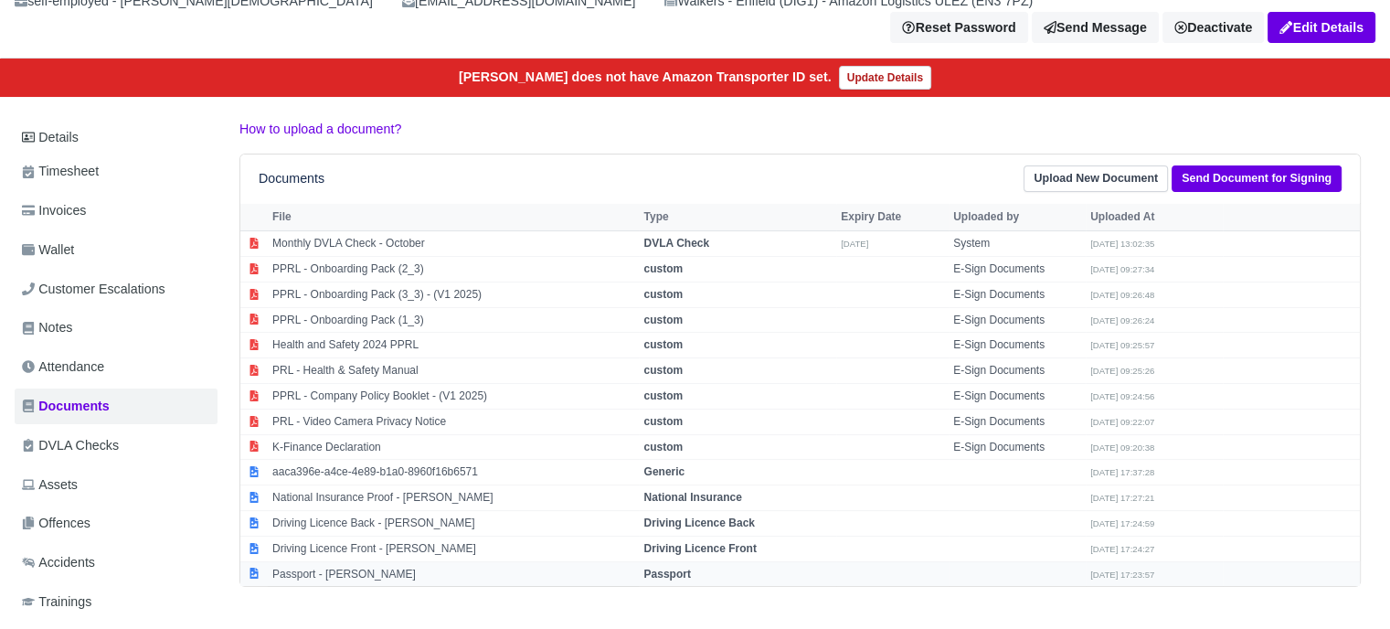
scroll to position [183, 0]
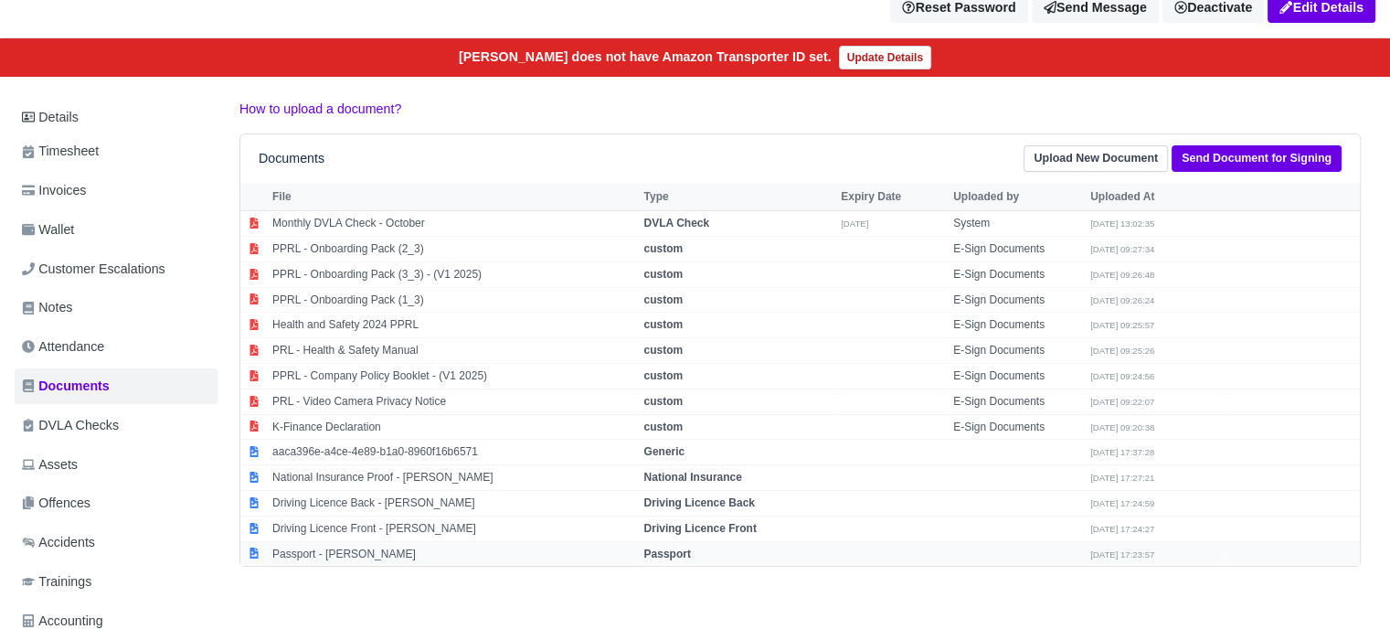
click at [676, 547] on strong "Passport" at bounding box center [666, 553] width 47 height 13
select select "passport"
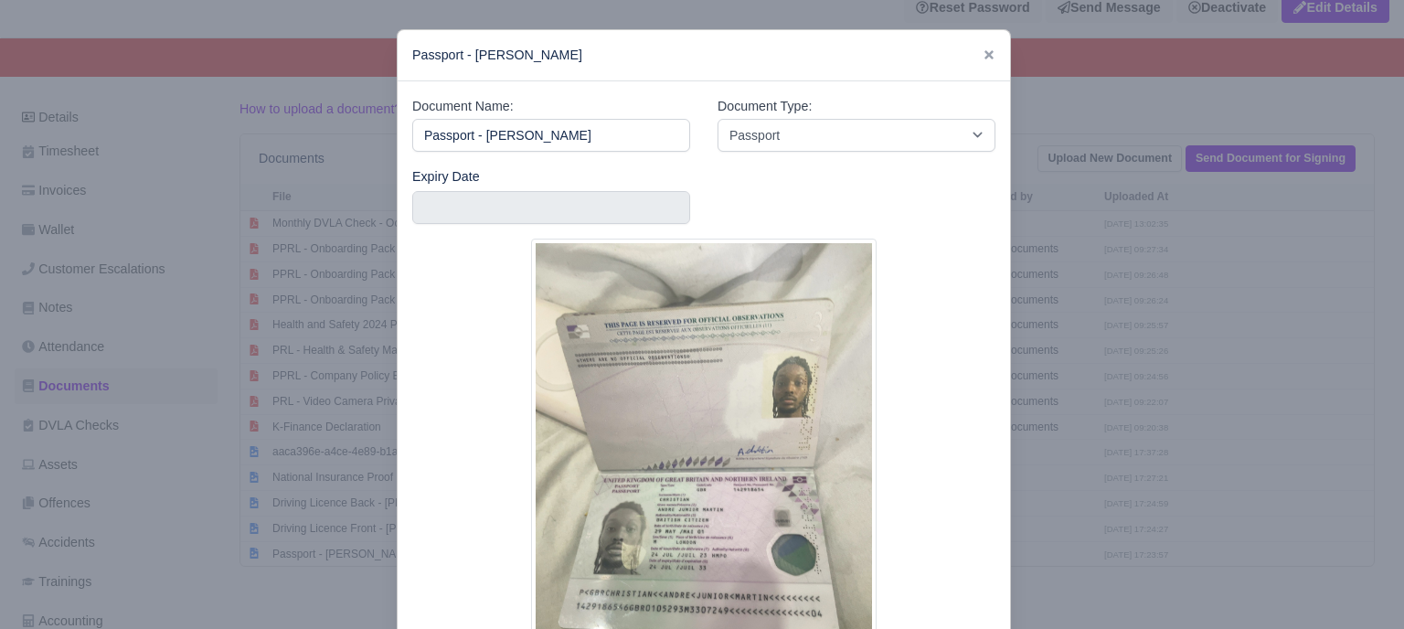
click at [1068, 355] on div at bounding box center [702, 314] width 1404 height 629
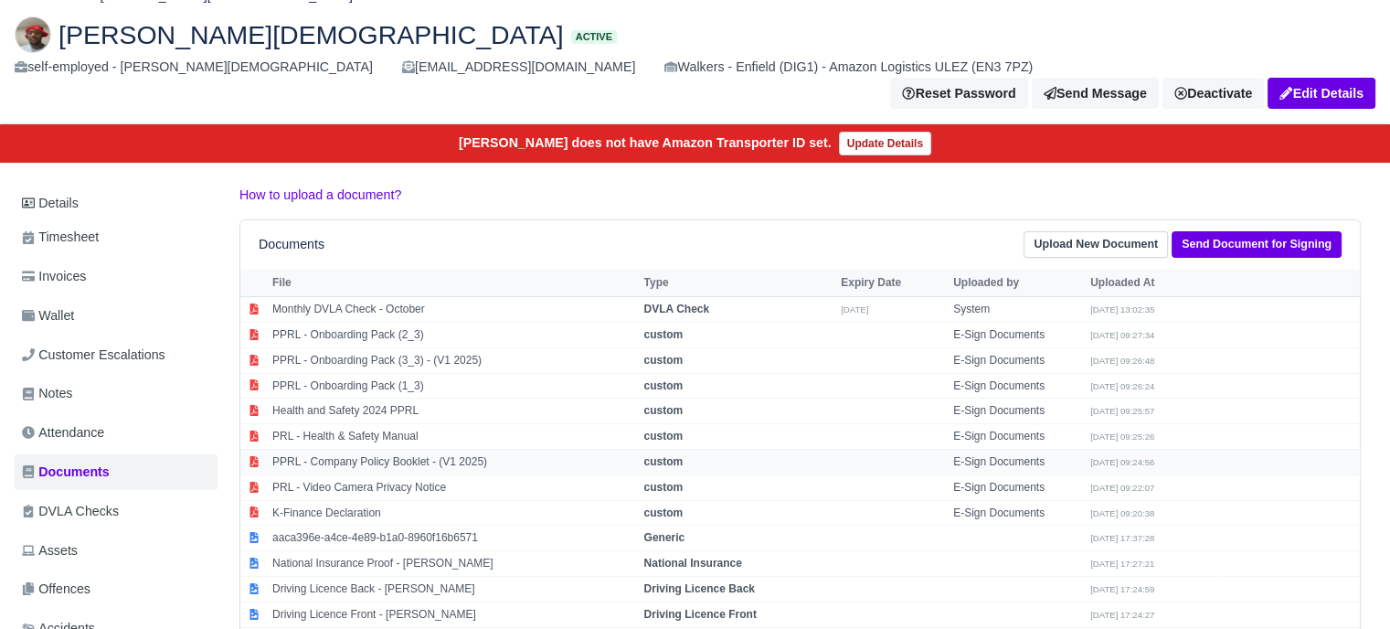
scroll to position [0, 0]
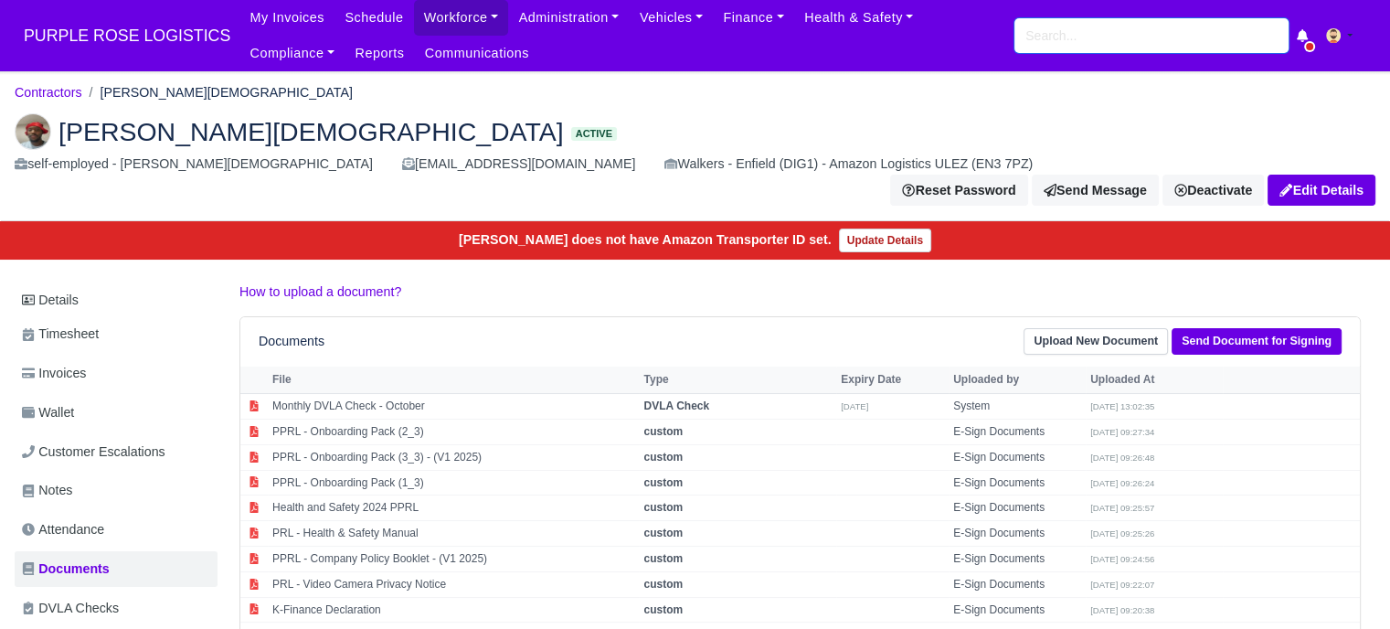
click at [1053, 35] on input "search" at bounding box center [1151, 35] width 274 height 35
paste input "[PERSON_NAME]"
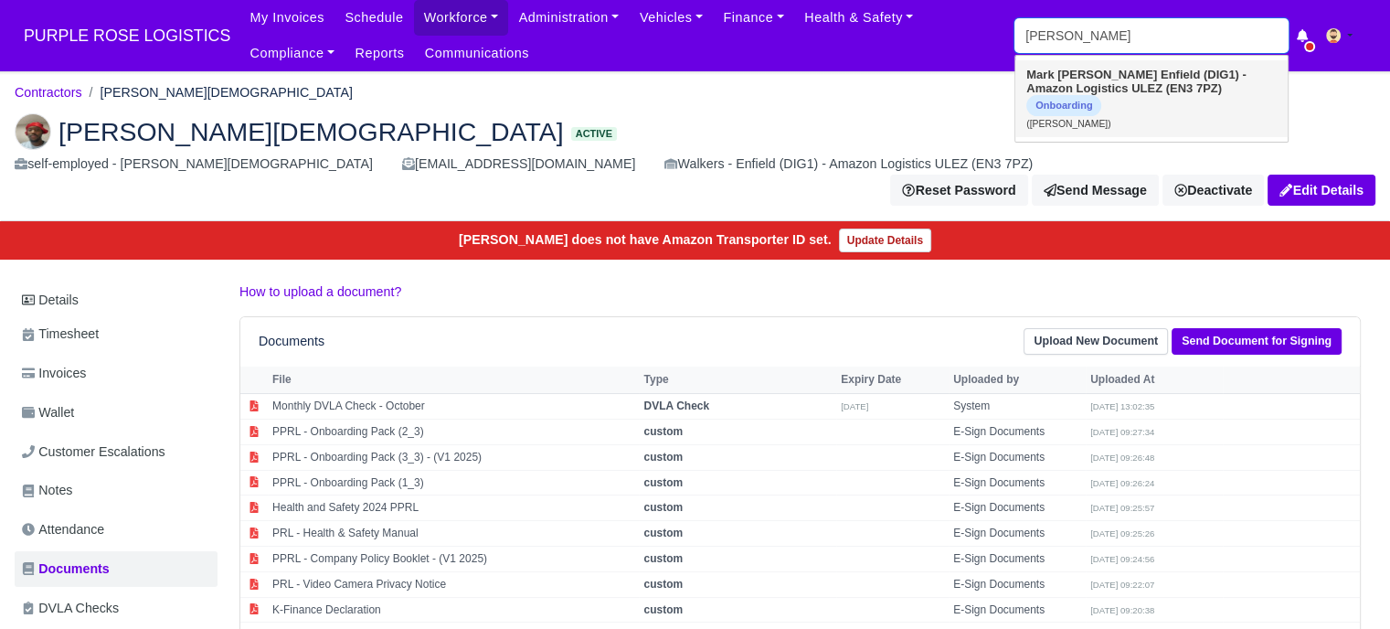
type input "[PERSON_NAME]"
drag, startPoint x: 1159, startPoint y: 83, endPoint x: 1148, endPoint y: 90, distance: 12.7
click at [1159, 83] on strong "Enfield (DIG1) - Amazon Logistics ULEZ (EN3 7PZ)" at bounding box center [1136, 81] width 220 height 27
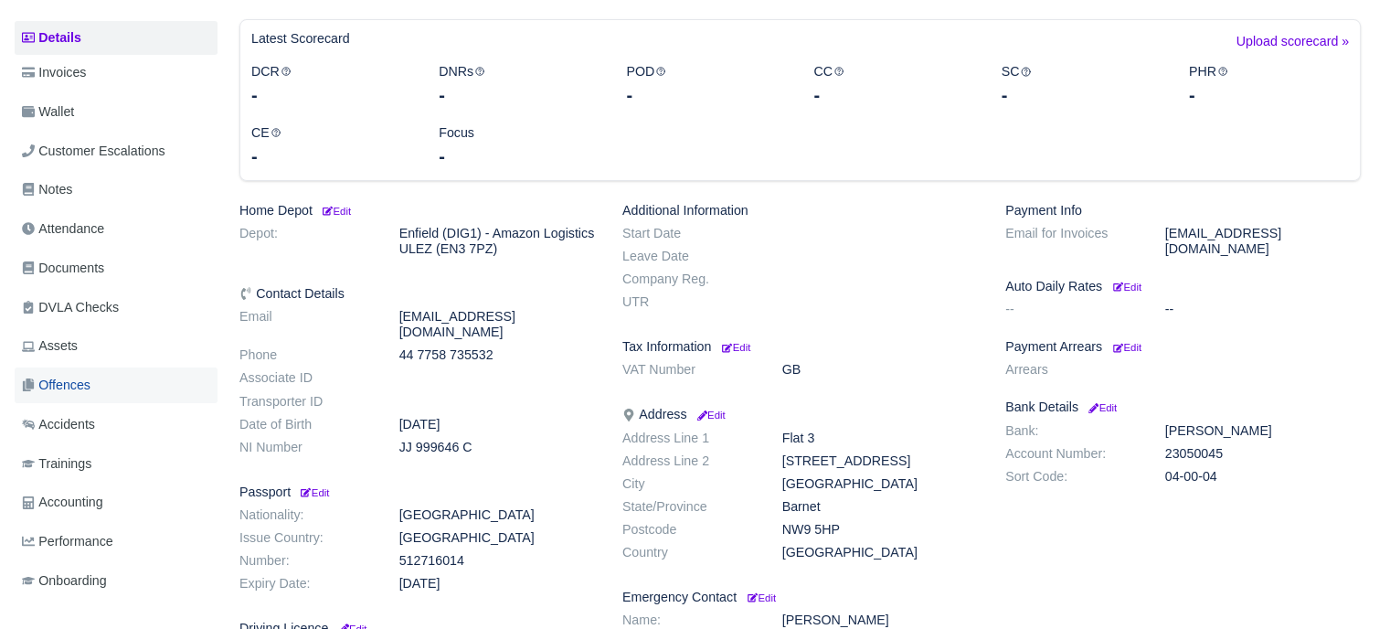
scroll to position [274, 0]
click at [349, 207] on small "Edit" at bounding box center [335, 208] width 31 height 11
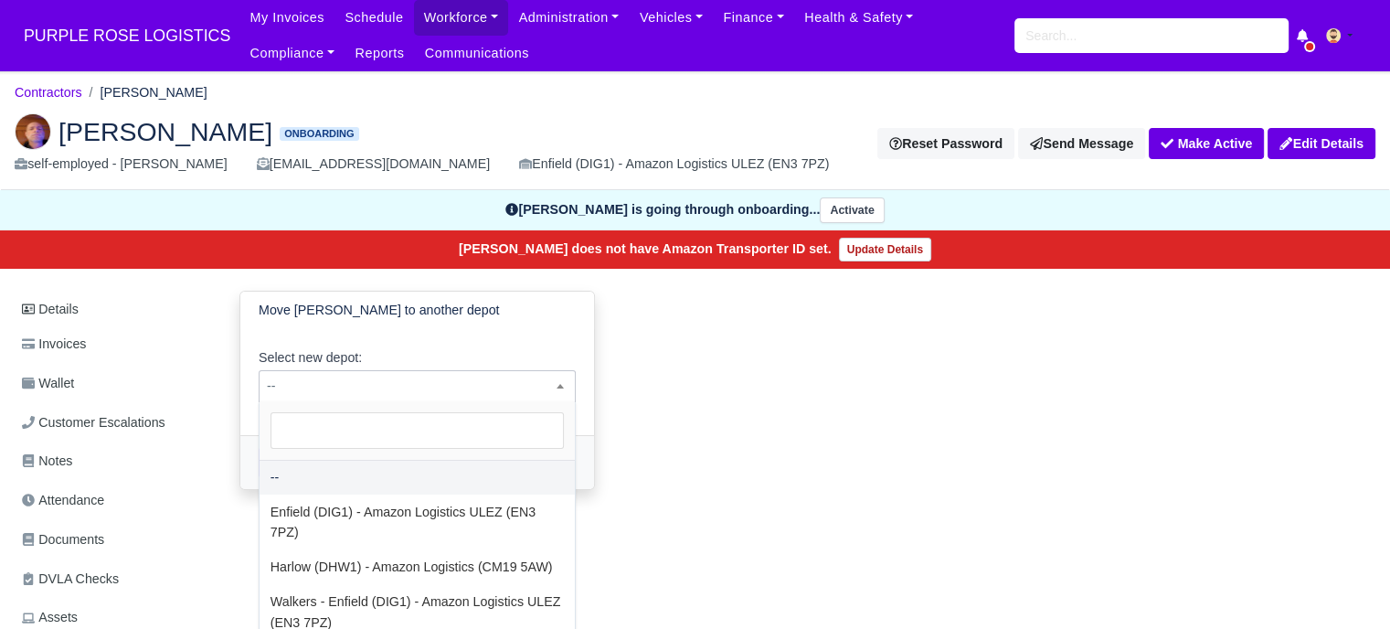
click at [410, 380] on span "--" at bounding box center [417, 386] width 315 height 23
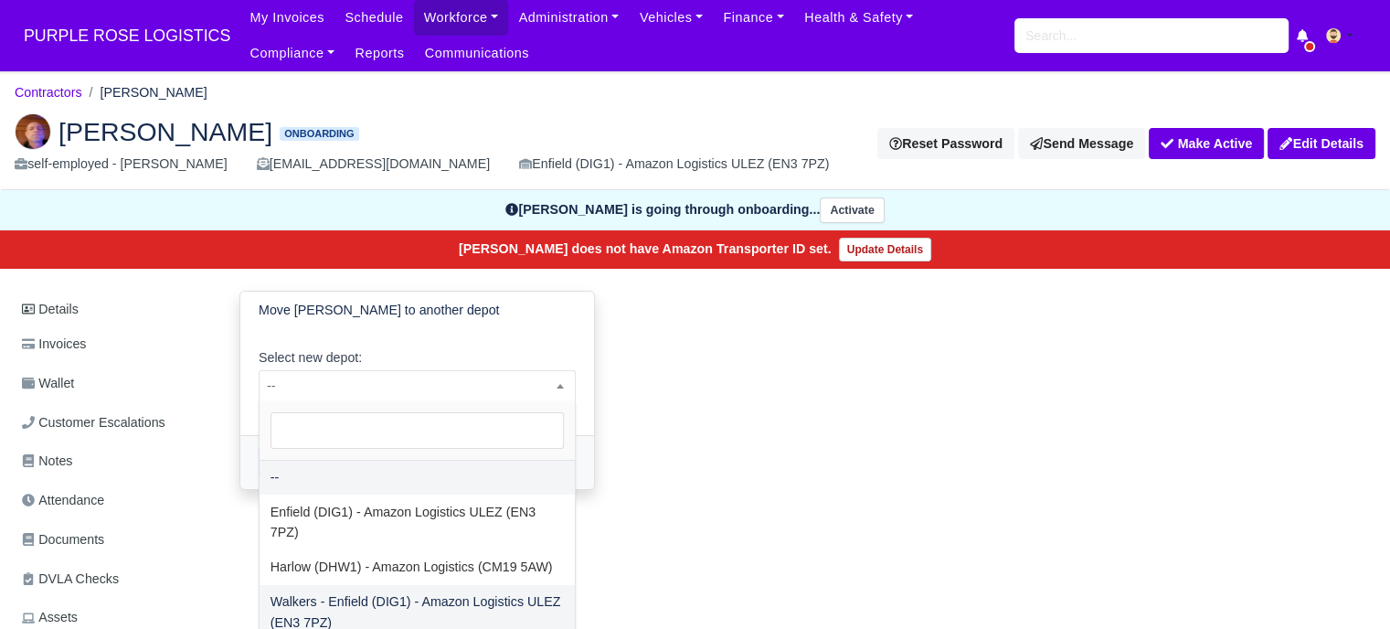
select select "5"
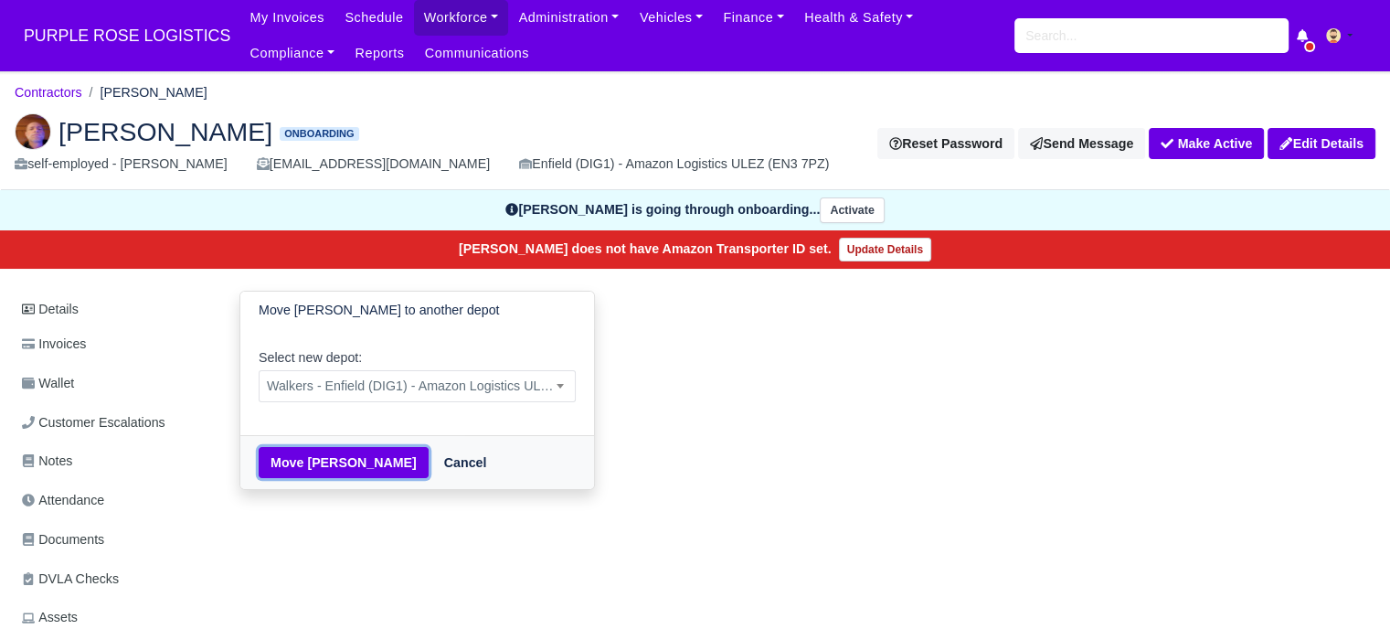
click at [359, 470] on button "Move Mark Cullen" at bounding box center [344, 462] width 170 height 31
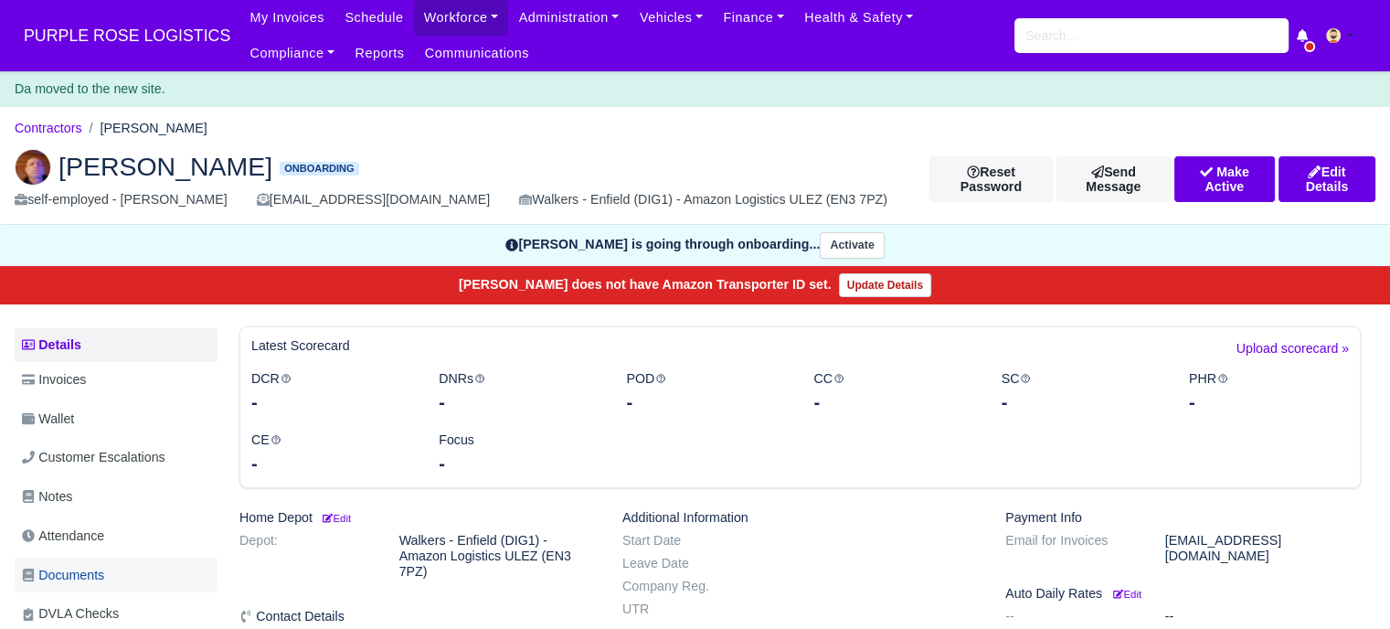
click at [104, 577] on span "Documents" at bounding box center [63, 575] width 82 height 21
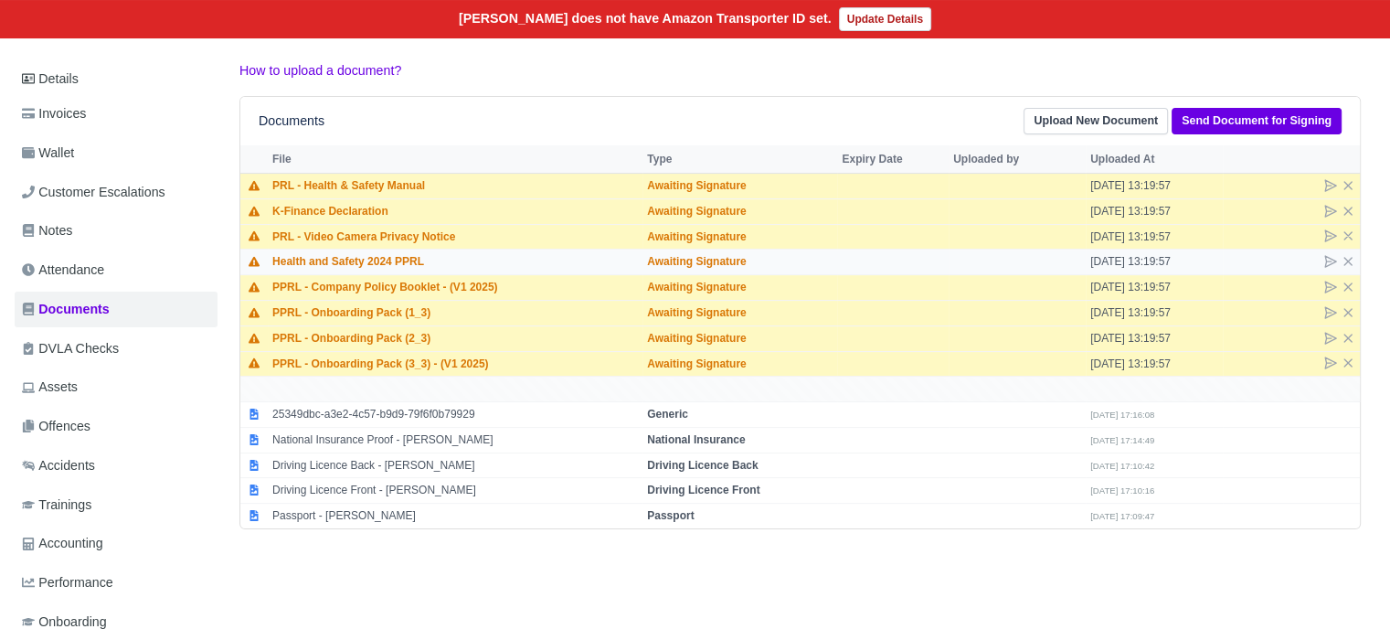
scroll to position [274, 0]
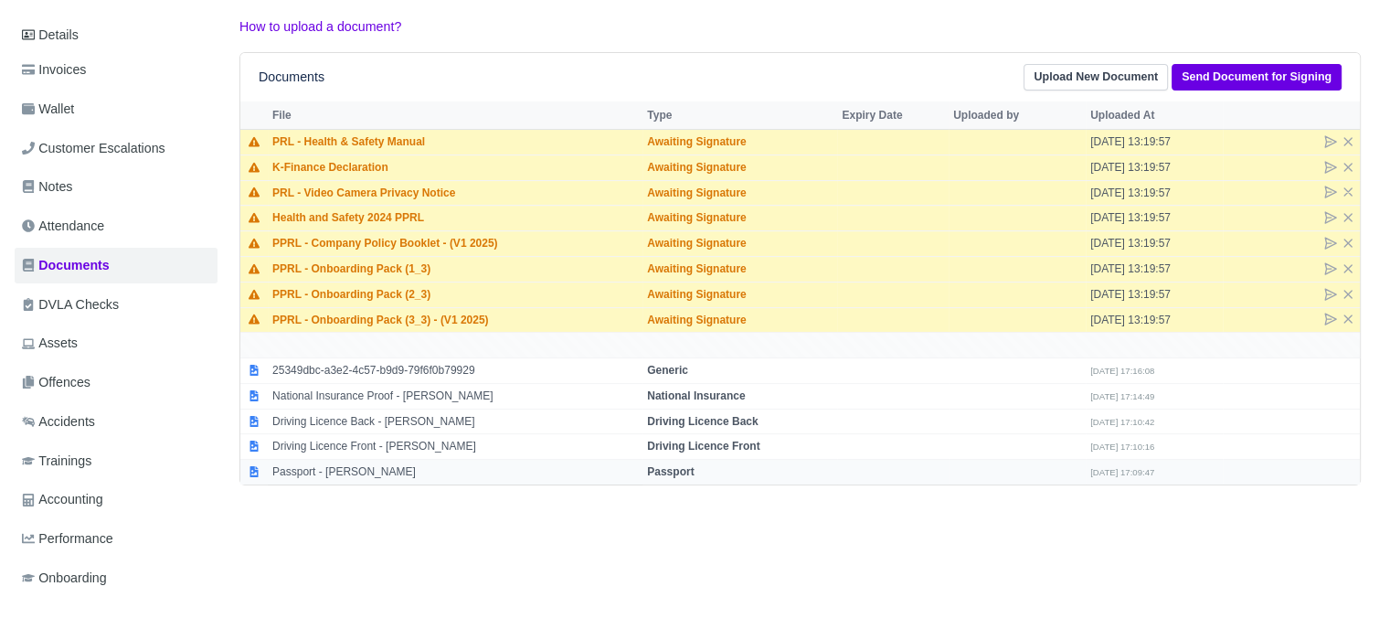
click at [684, 465] on strong "Passport" at bounding box center [670, 471] width 47 height 13
select select "passport"
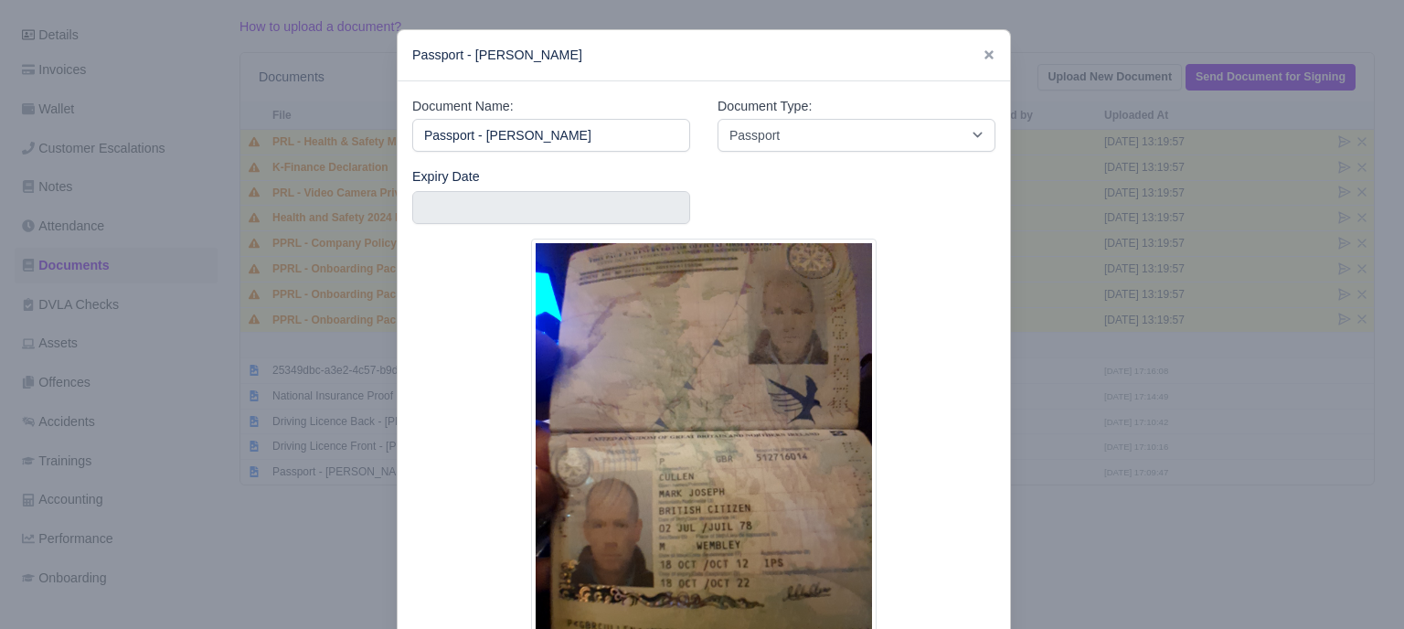
click at [1040, 324] on div at bounding box center [702, 314] width 1404 height 629
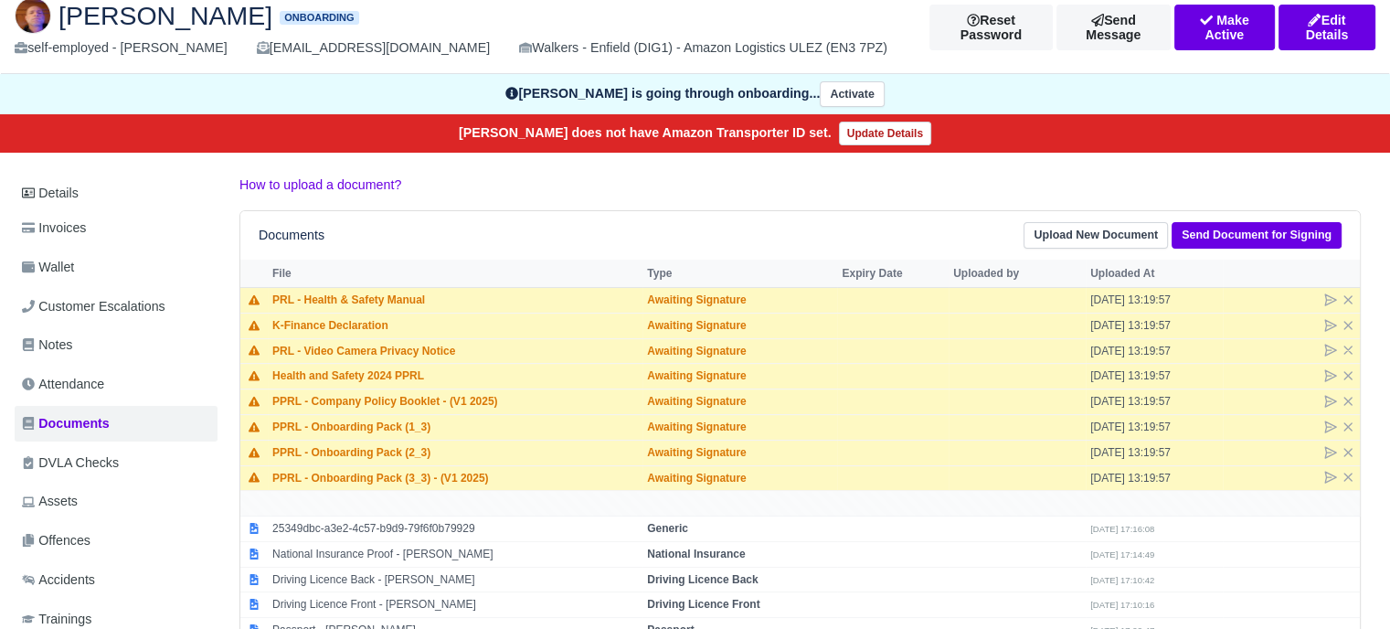
scroll to position [0, 0]
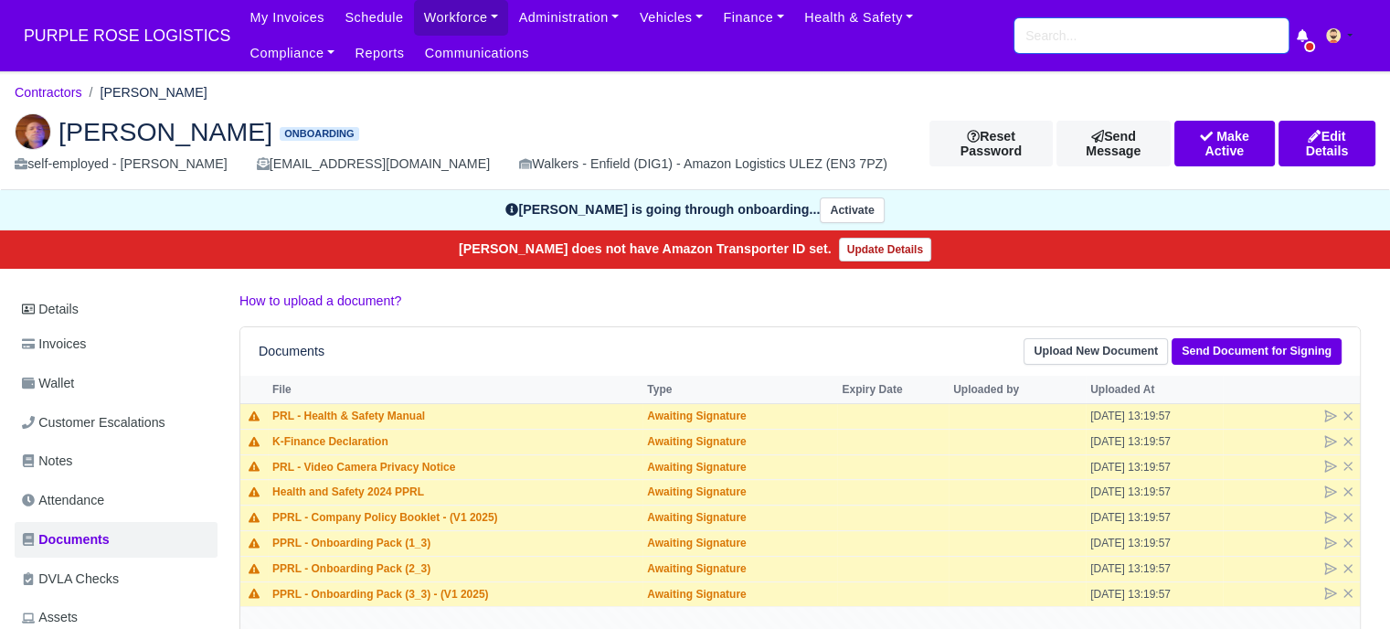
click at [1098, 42] on input "search" at bounding box center [1151, 35] width 274 height 35
paste input "Ali Kazmi"
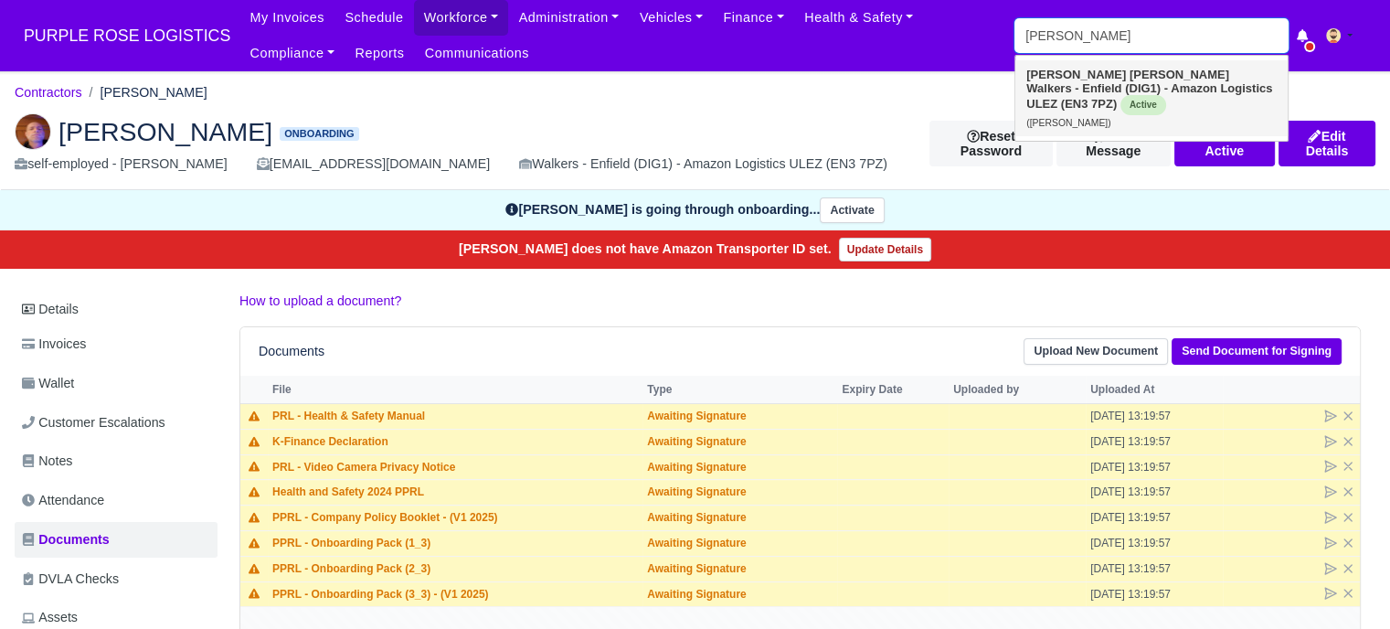
type input "Ali Kazmi"
click at [1103, 81] on strong "Walkers - Enfield (DIG1) - Amazon Logistics ULEZ (EN3 7PZ)" at bounding box center [1149, 95] width 246 height 29
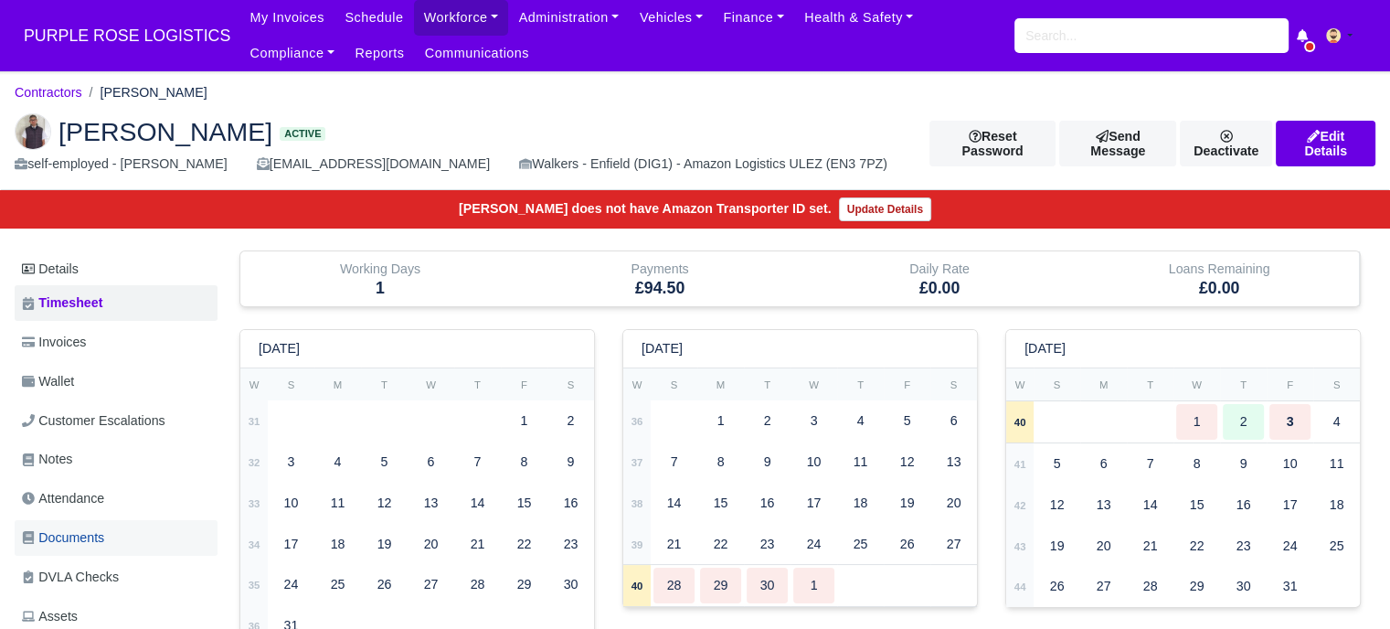
click at [97, 535] on span "Documents" at bounding box center [63, 537] width 82 height 21
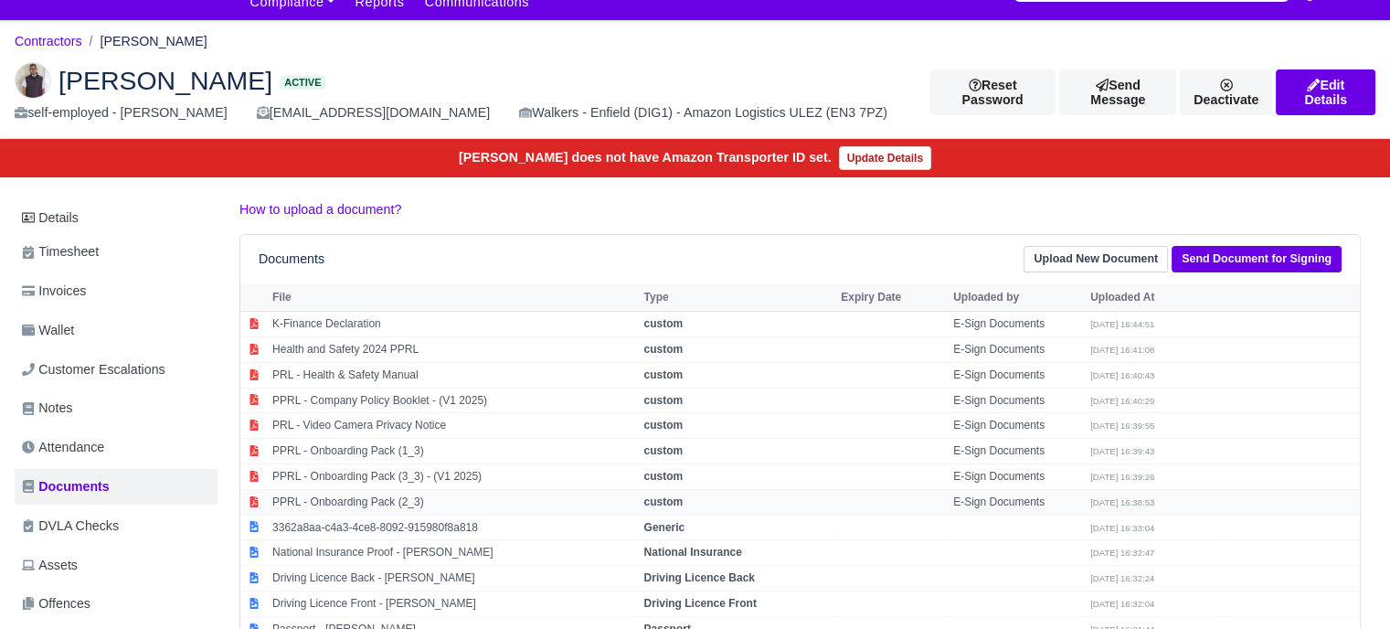
scroll to position [91, 0]
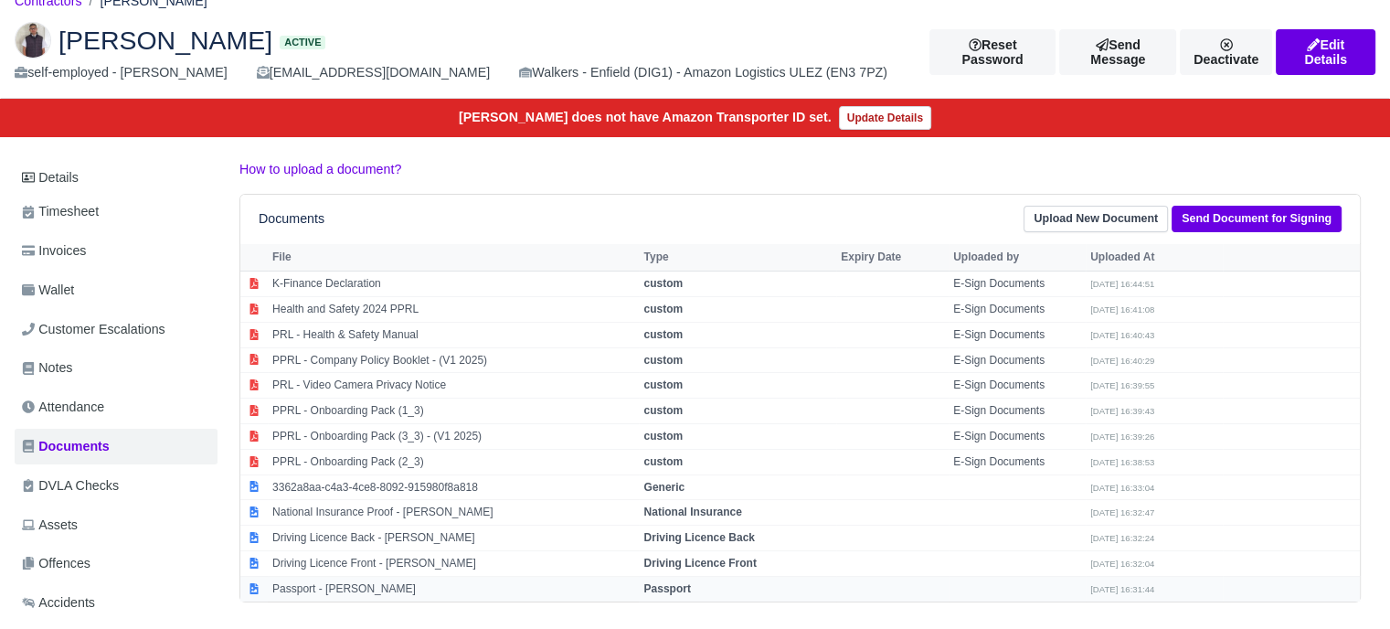
click at [683, 582] on strong "Passport" at bounding box center [666, 588] width 47 height 13
select select "passport"
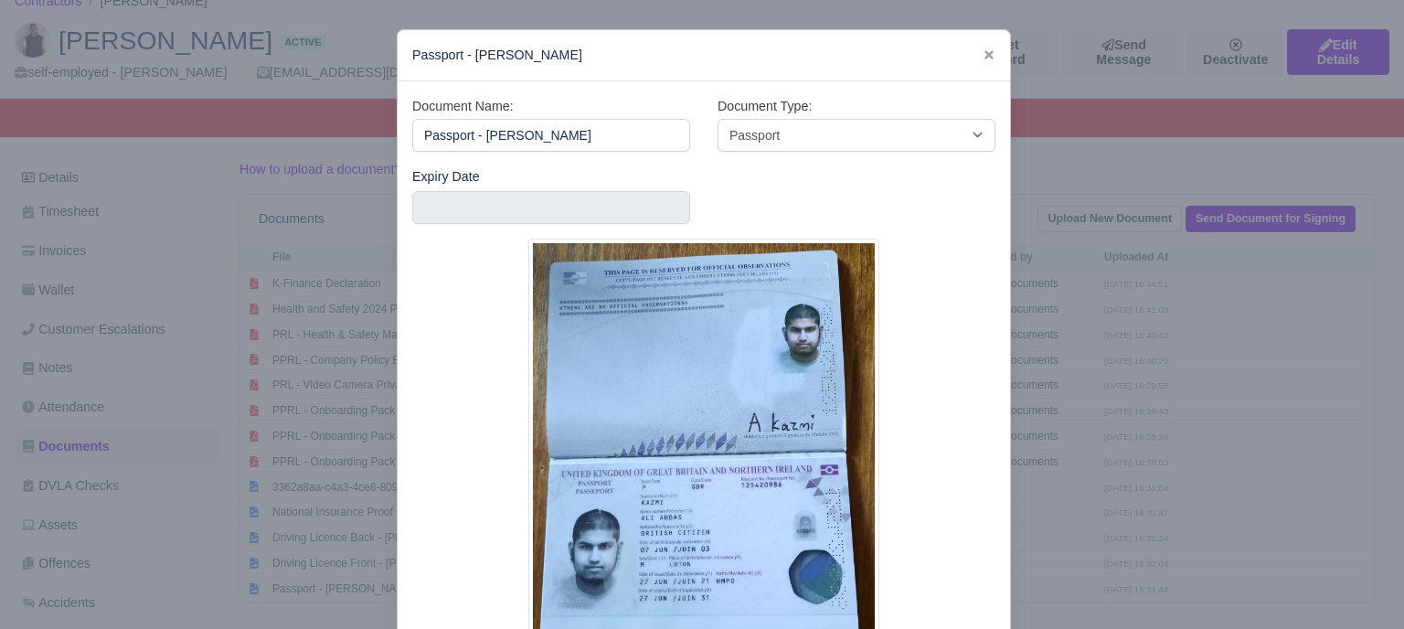
click at [378, 381] on div at bounding box center [702, 314] width 1404 height 629
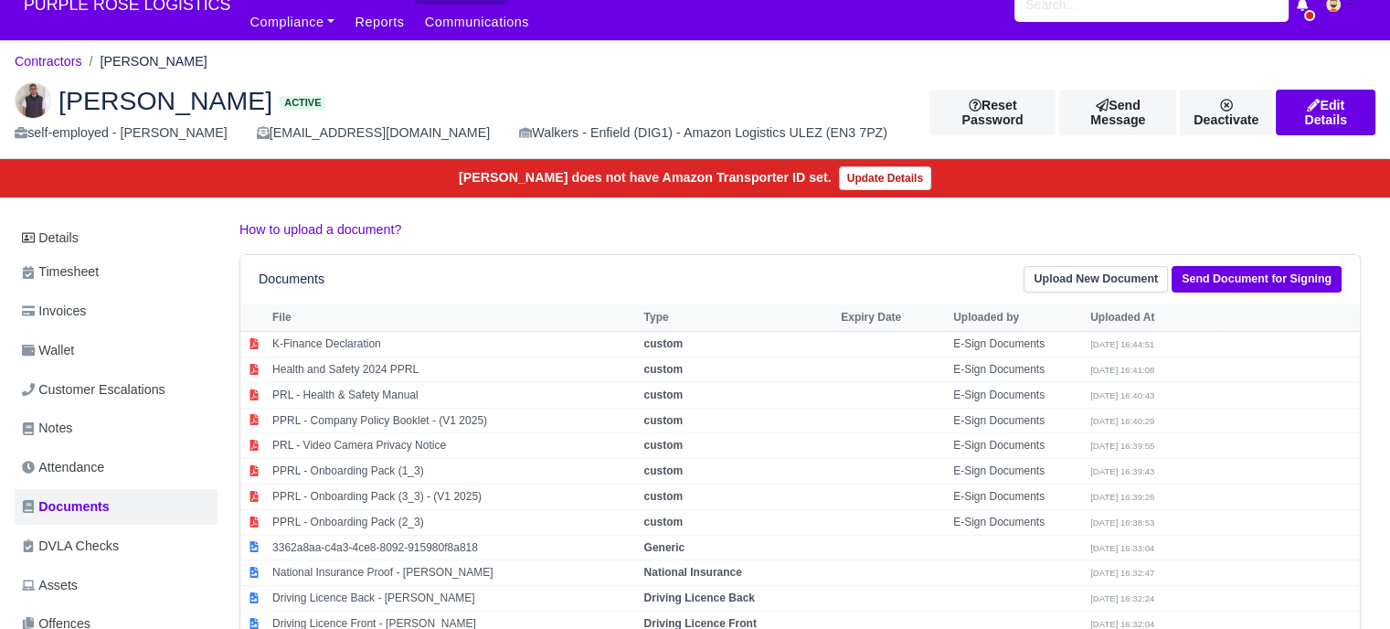
scroll to position [0, 0]
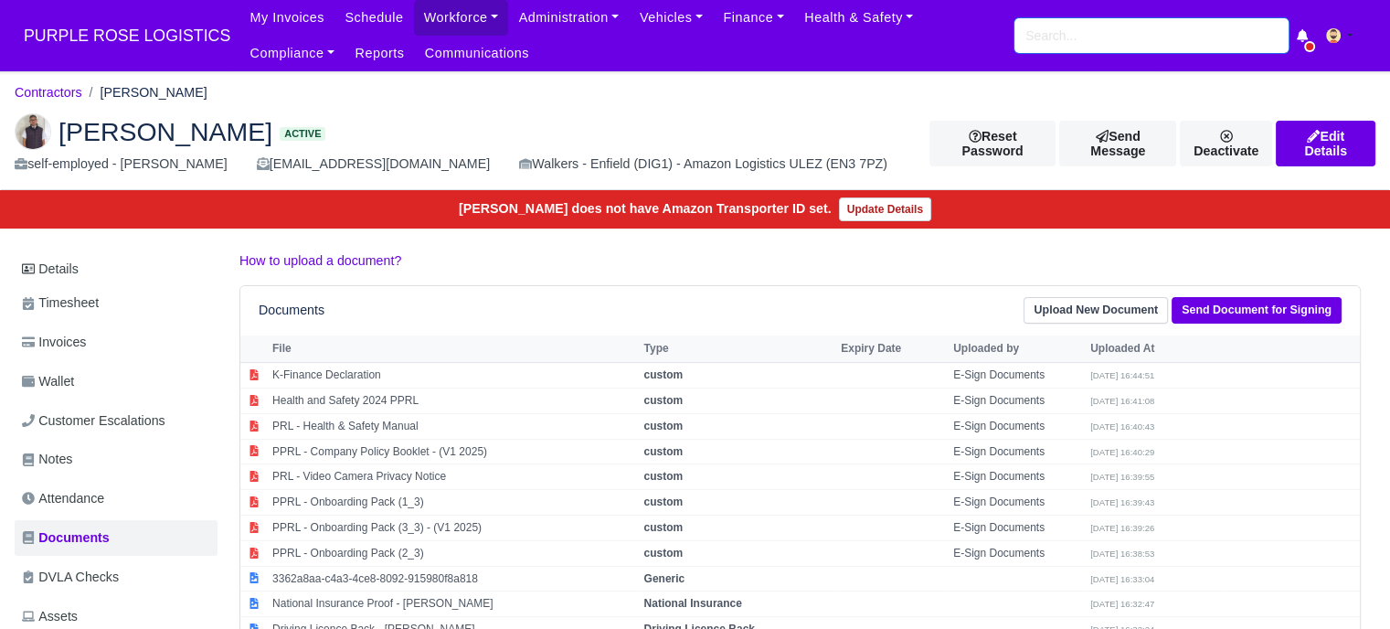
click at [1071, 43] on input "search" at bounding box center [1151, 35] width 274 height 35
paste input "[PERSON_NAME]"
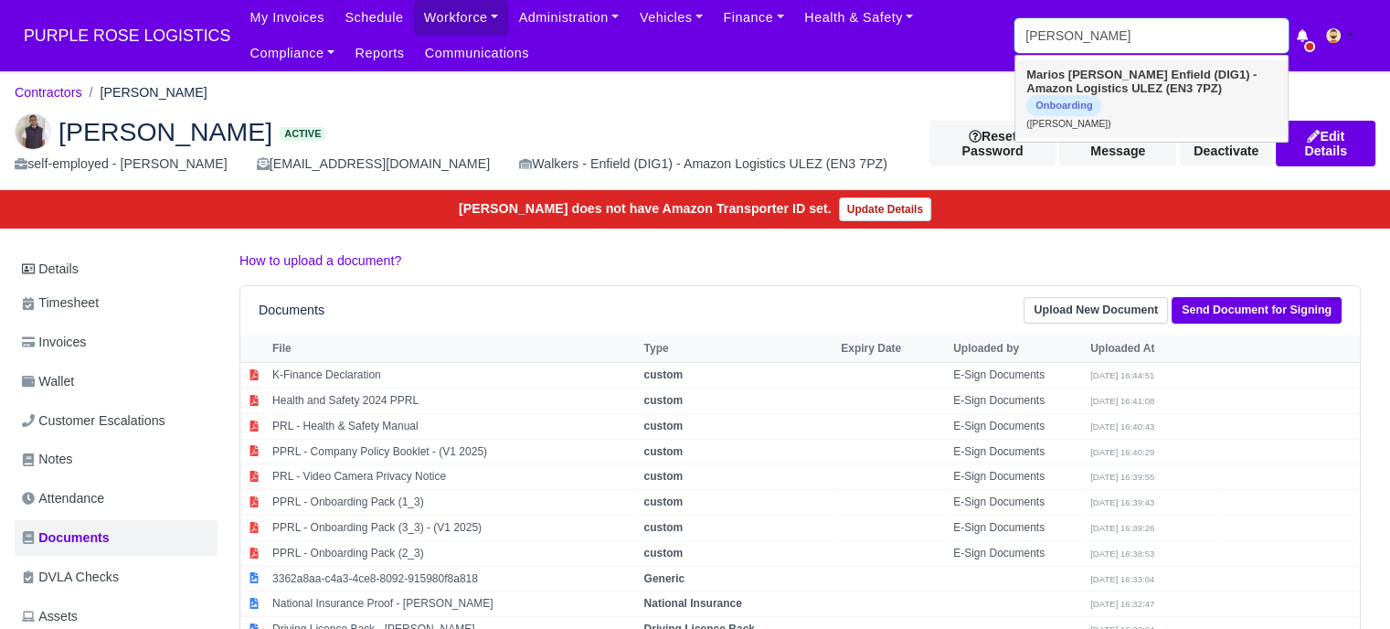
type input "[PERSON_NAME]"
click at [1080, 89] on strong "Enfield (DIG1) - Amazon Logistics ULEZ (EN3 7PZ)" at bounding box center [1141, 81] width 230 height 27
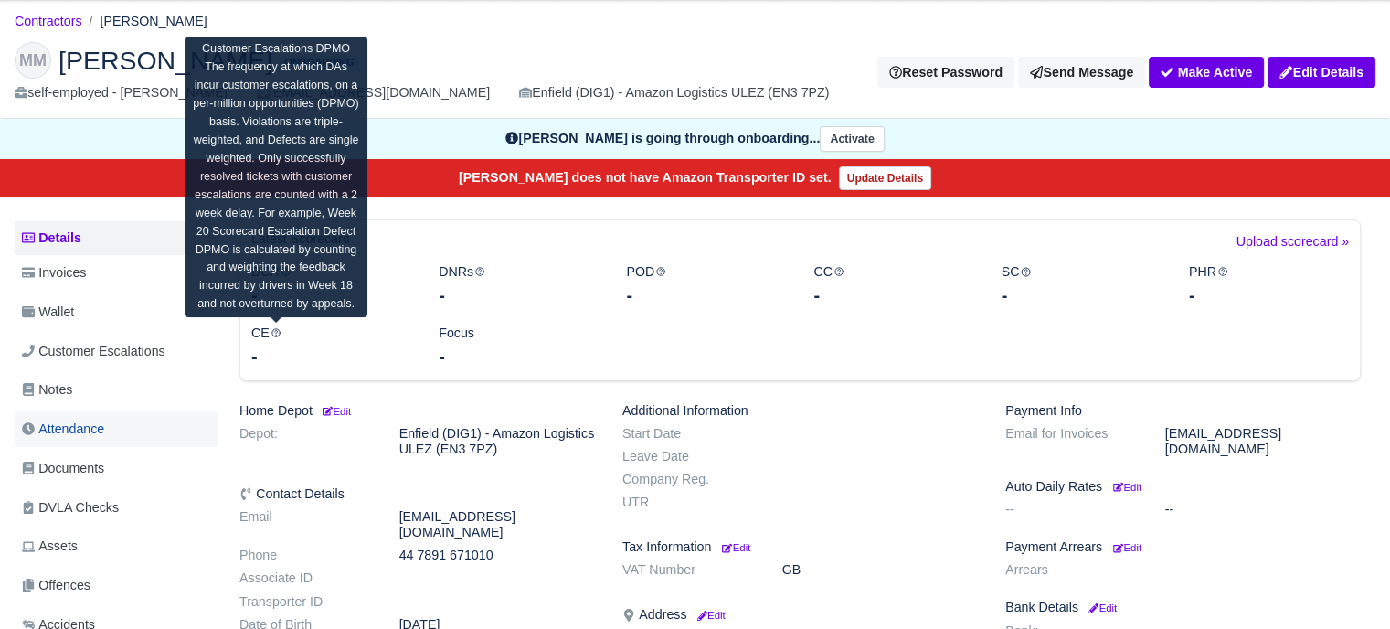
scroll to position [91, 0]
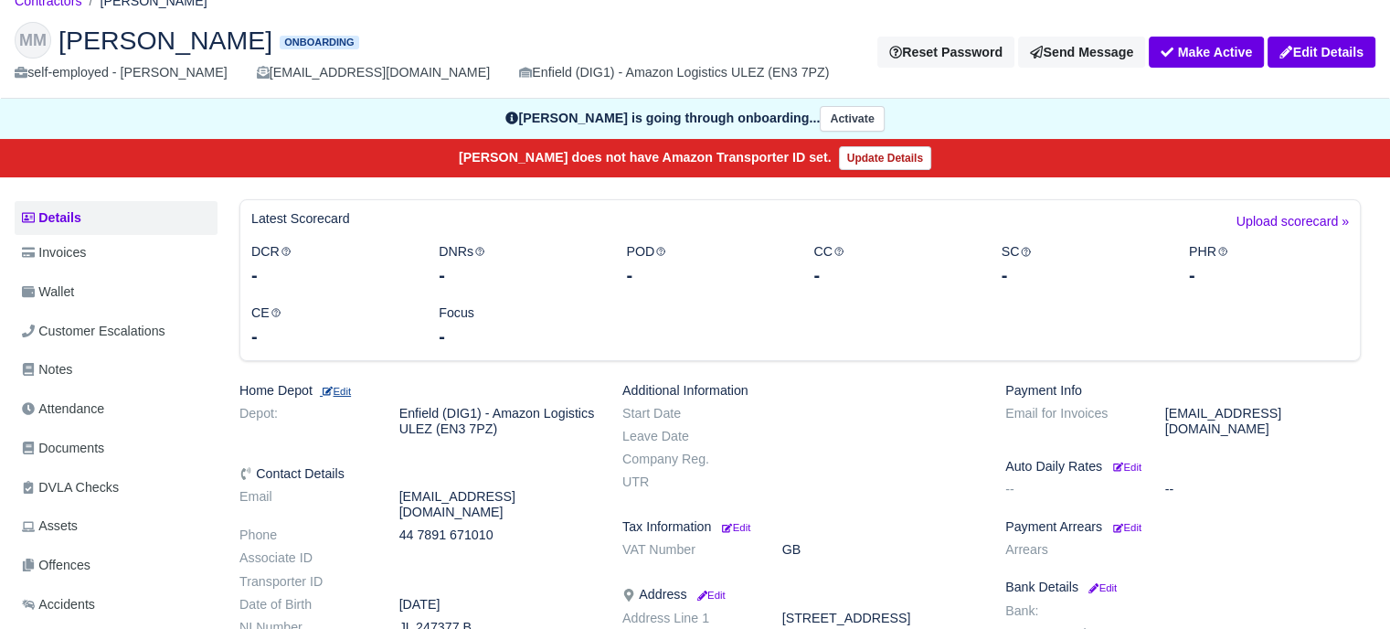
click at [341, 392] on small "Edit" at bounding box center [335, 391] width 31 height 11
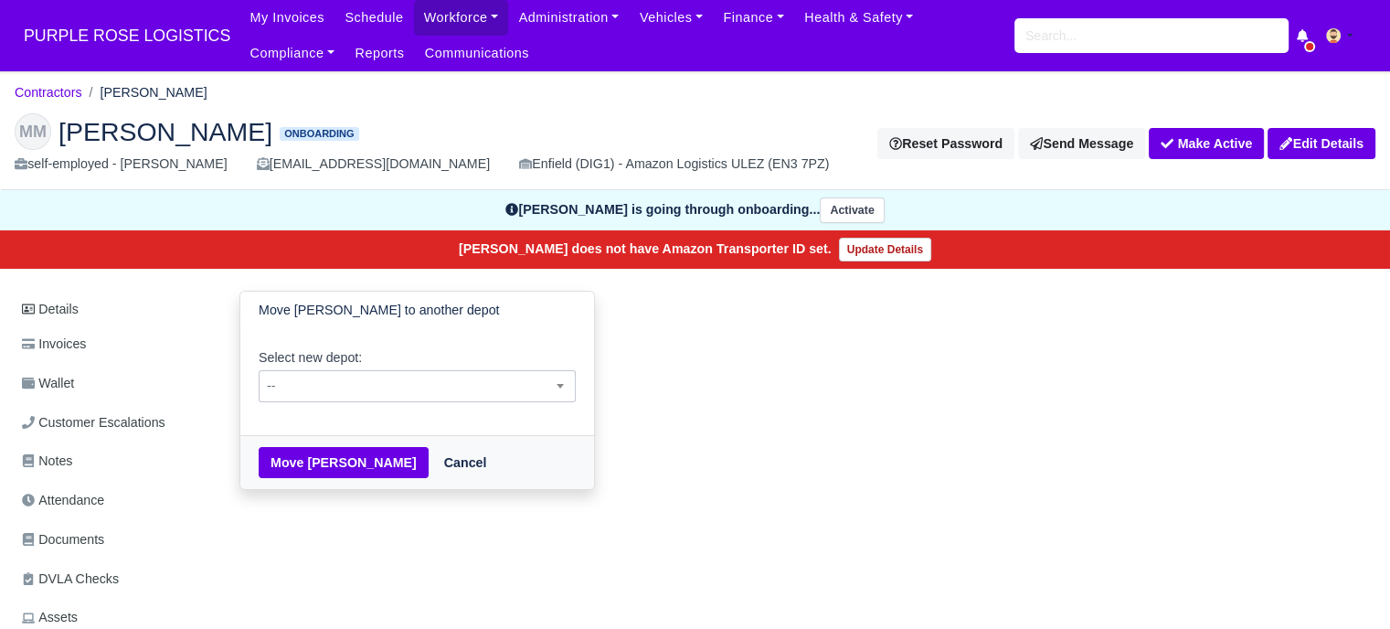
click at [379, 379] on span "--" at bounding box center [417, 386] width 315 height 23
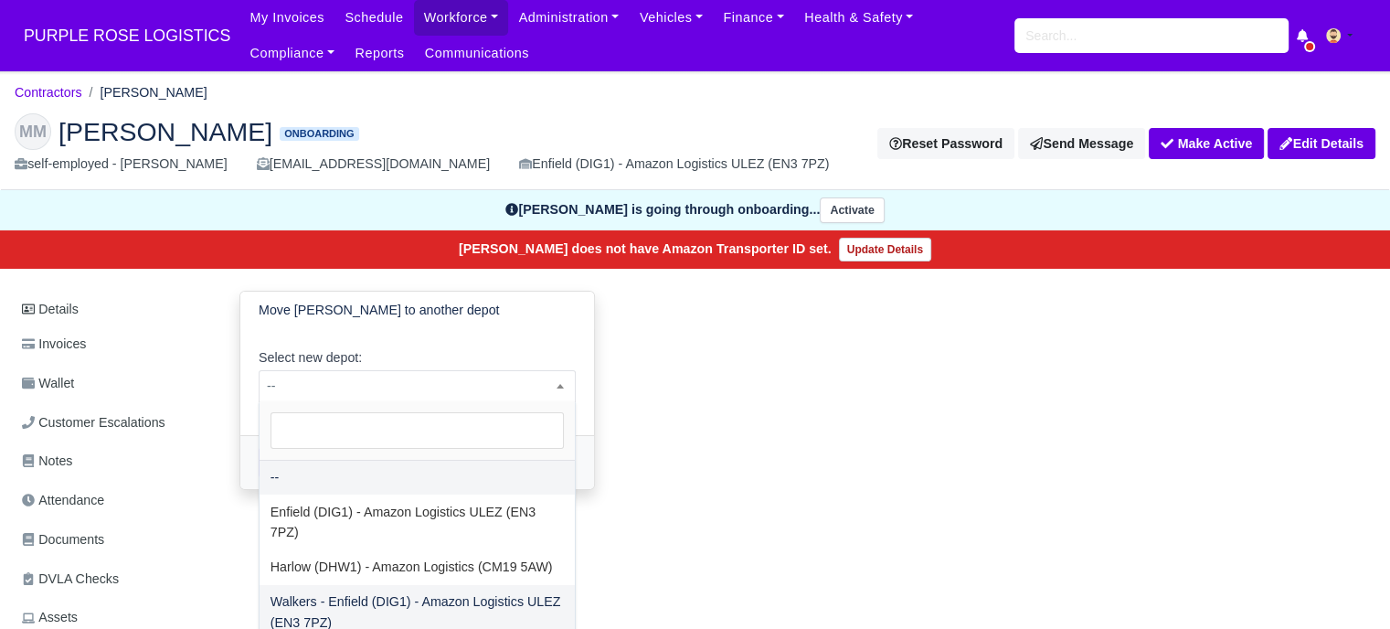
select select "5"
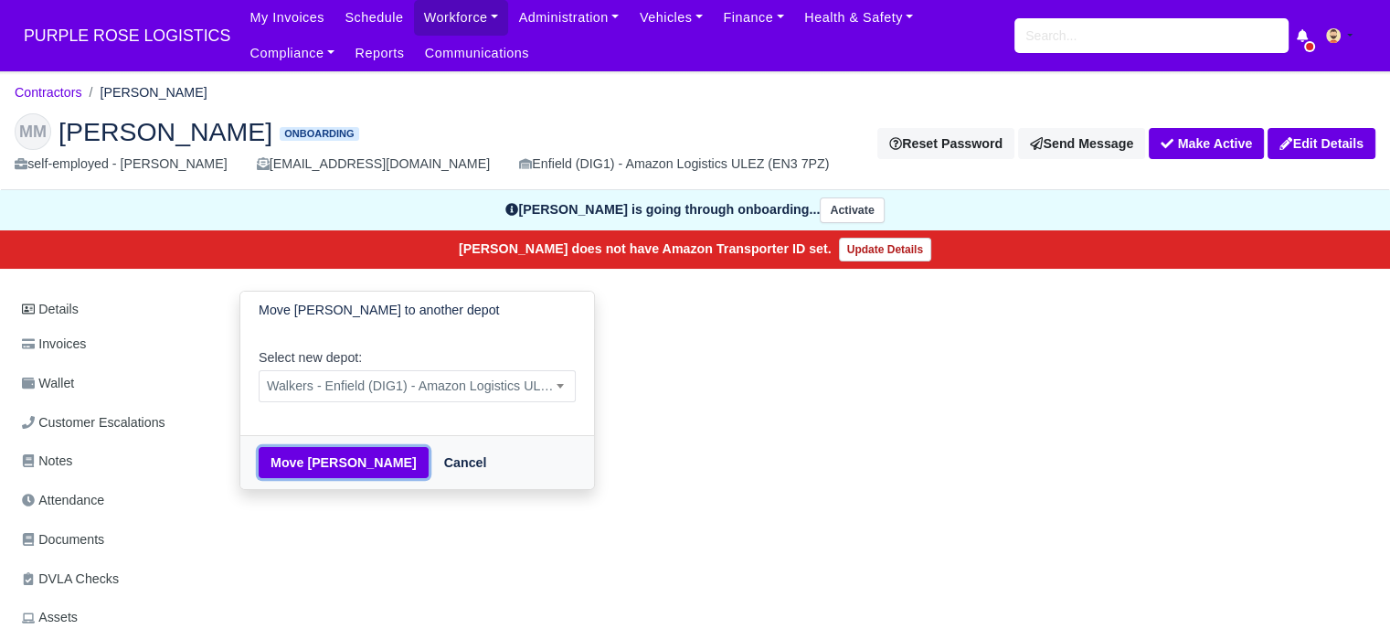
click at [334, 465] on button "Move [PERSON_NAME]" at bounding box center [344, 462] width 170 height 31
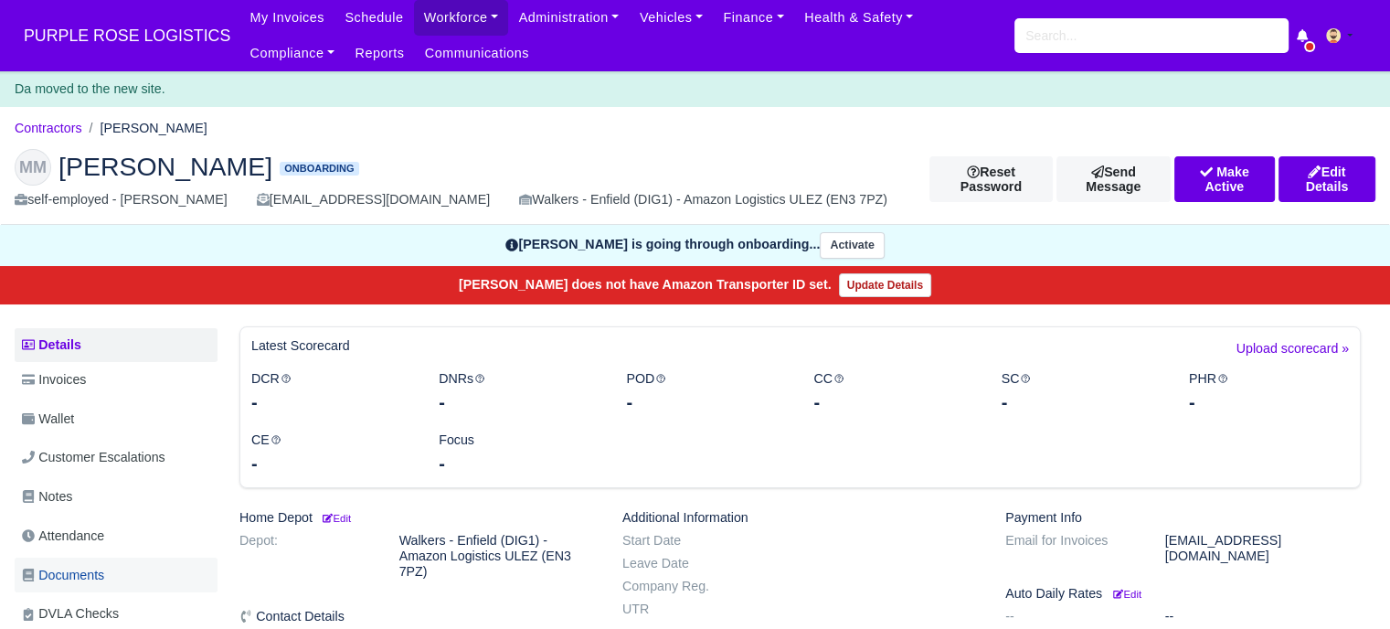
click at [97, 579] on span "Documents" at bounding box center [63, 575] width 82 height 21
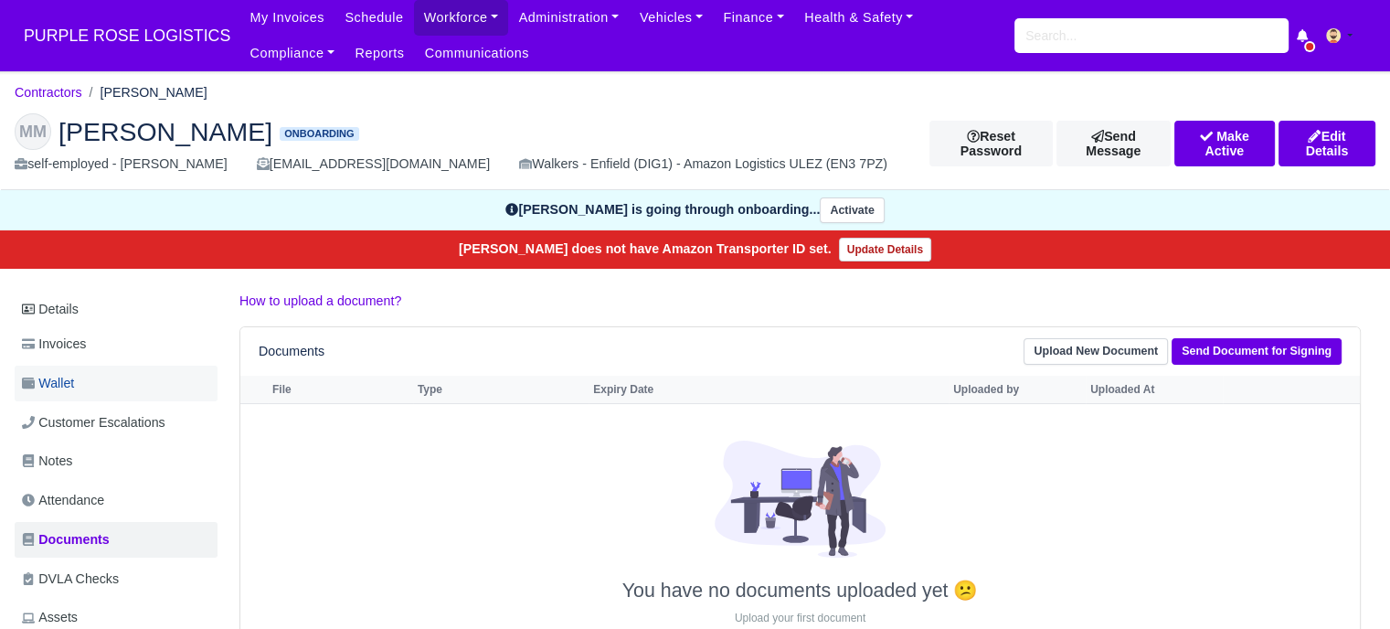
click at [95, 382] on link "Wallet" at bounding box center [116, 384] width 203 height 36
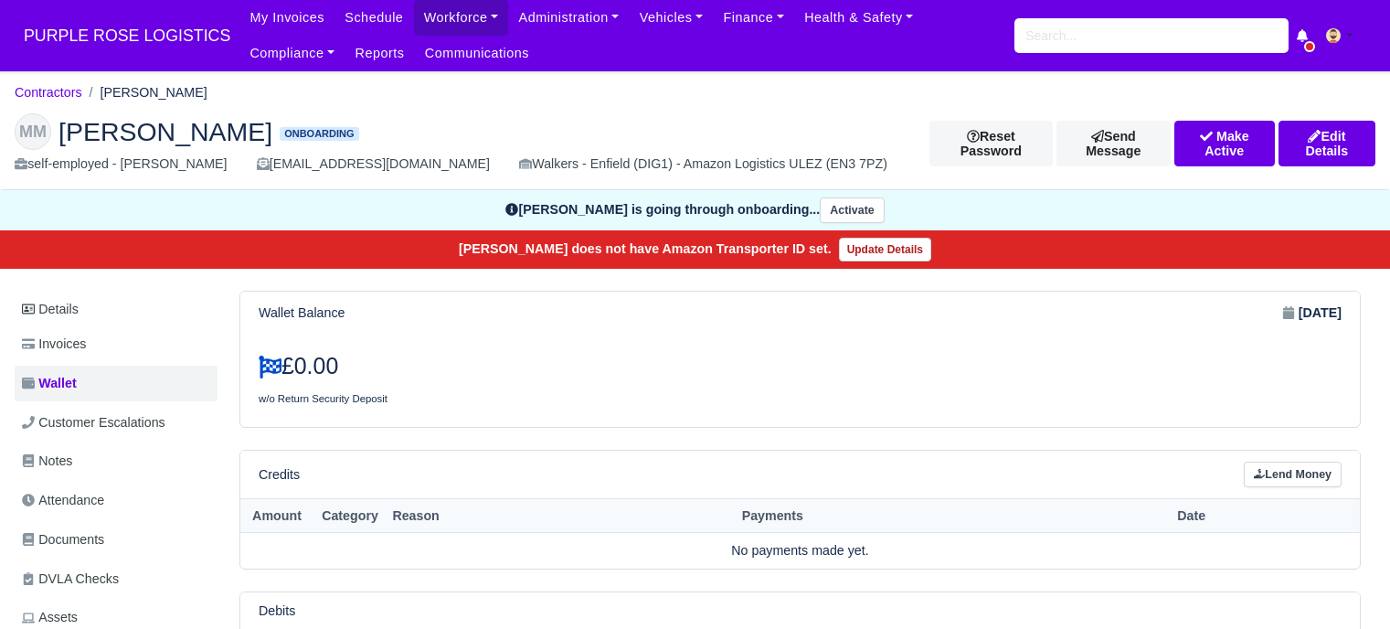
click at [88, 309] on link "Details" at bounding box center [116, 309] width 203 height 34
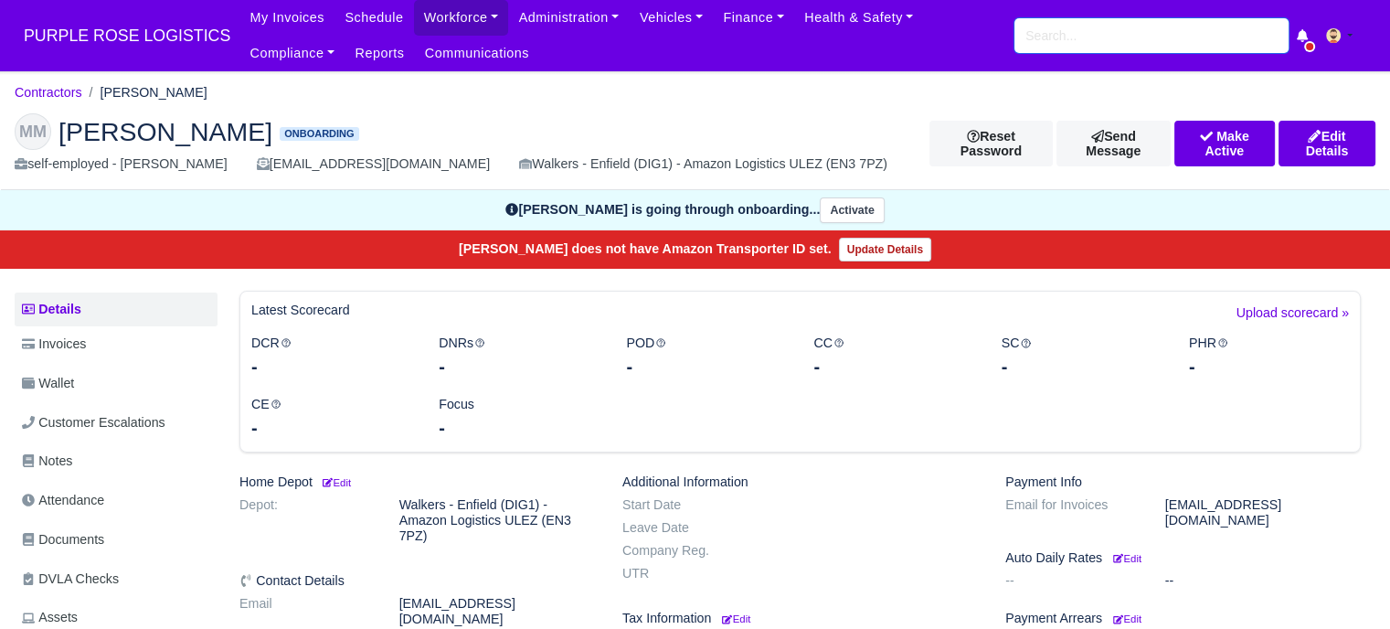
click at [1045, 32] on input "search" at bounding box center [1151, 35] width 274 height 35
paste input "Alex Awasom"
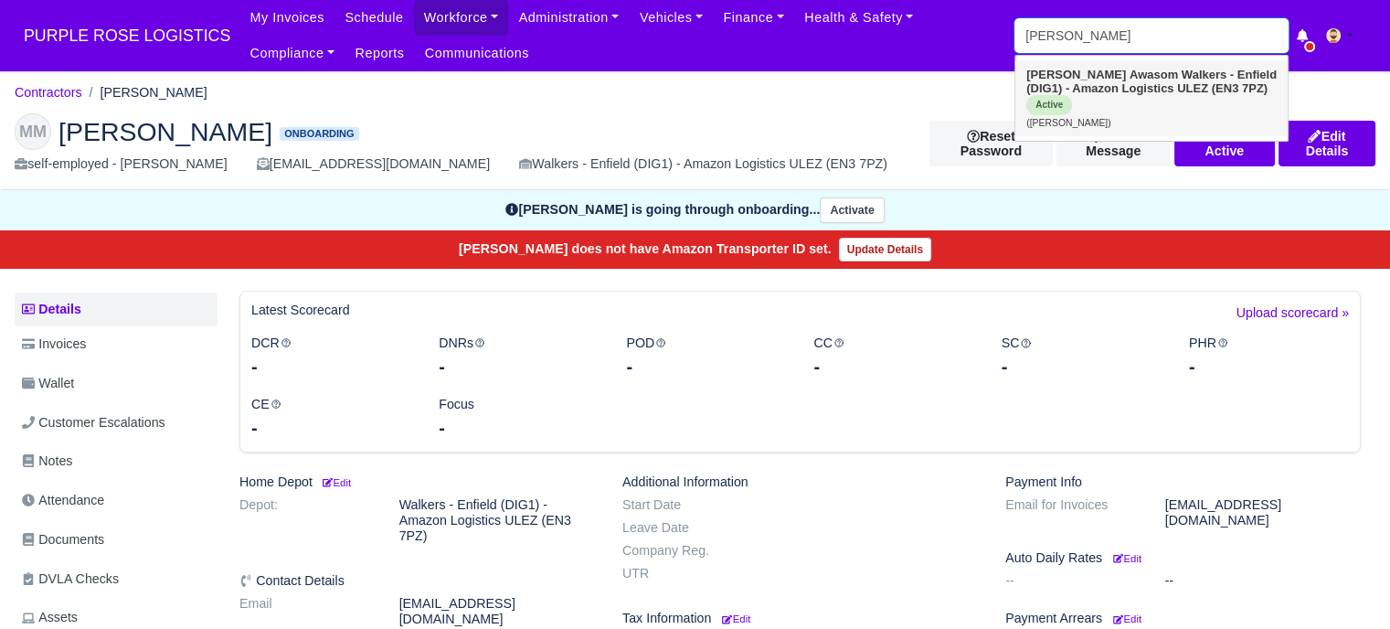
type input "Alex Awasom"
click at [1096, 83] on strong "Walkers - Enfield (DIG1) - Amazon Logistics ULEZ (EN3 7PZ)" at bounding box center [1151, 81] width 250 height 27
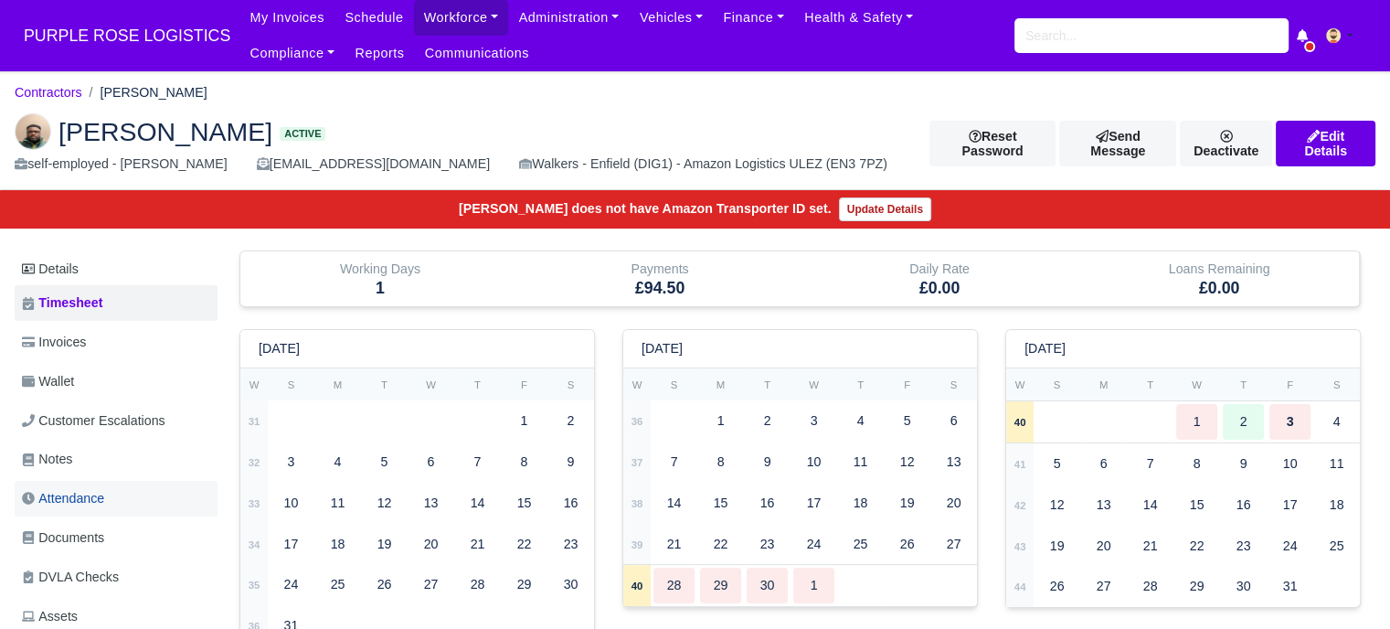
click at [80, 493] on span "Attendance" at bounding box center [63, 498] width 82 height 21
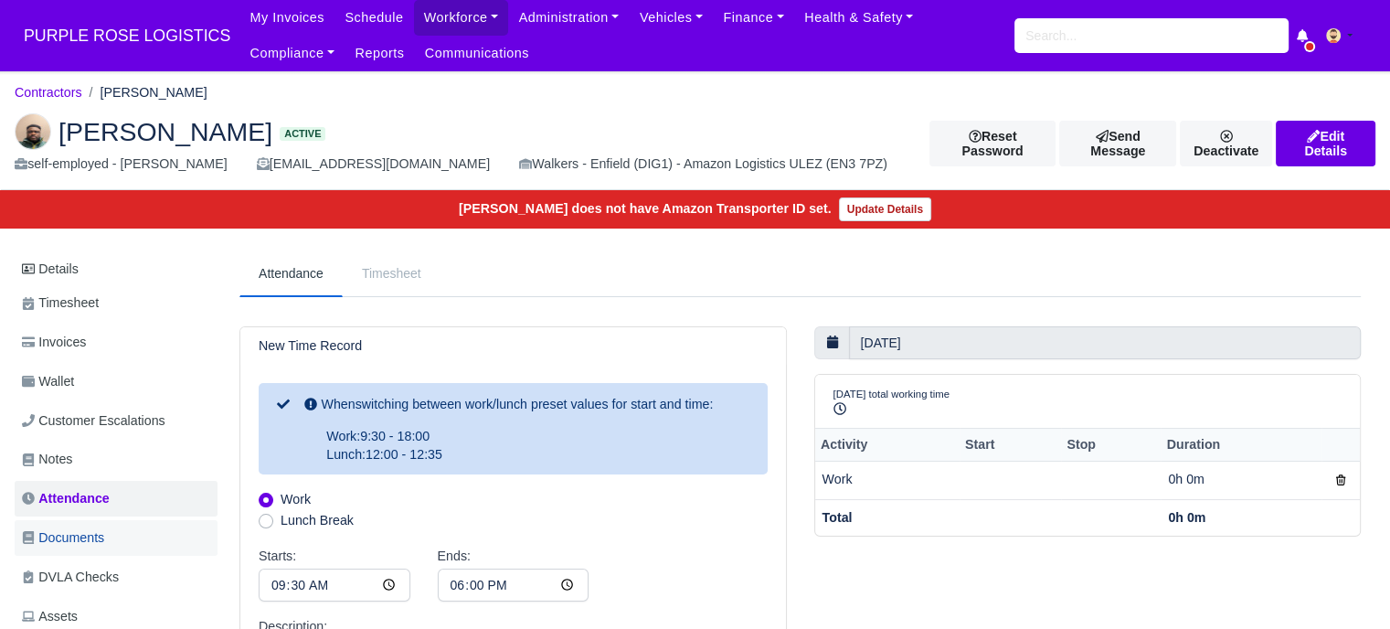
click at [122, 525] on link "Documents" at bounding box center [116, 538] width 203 height 36
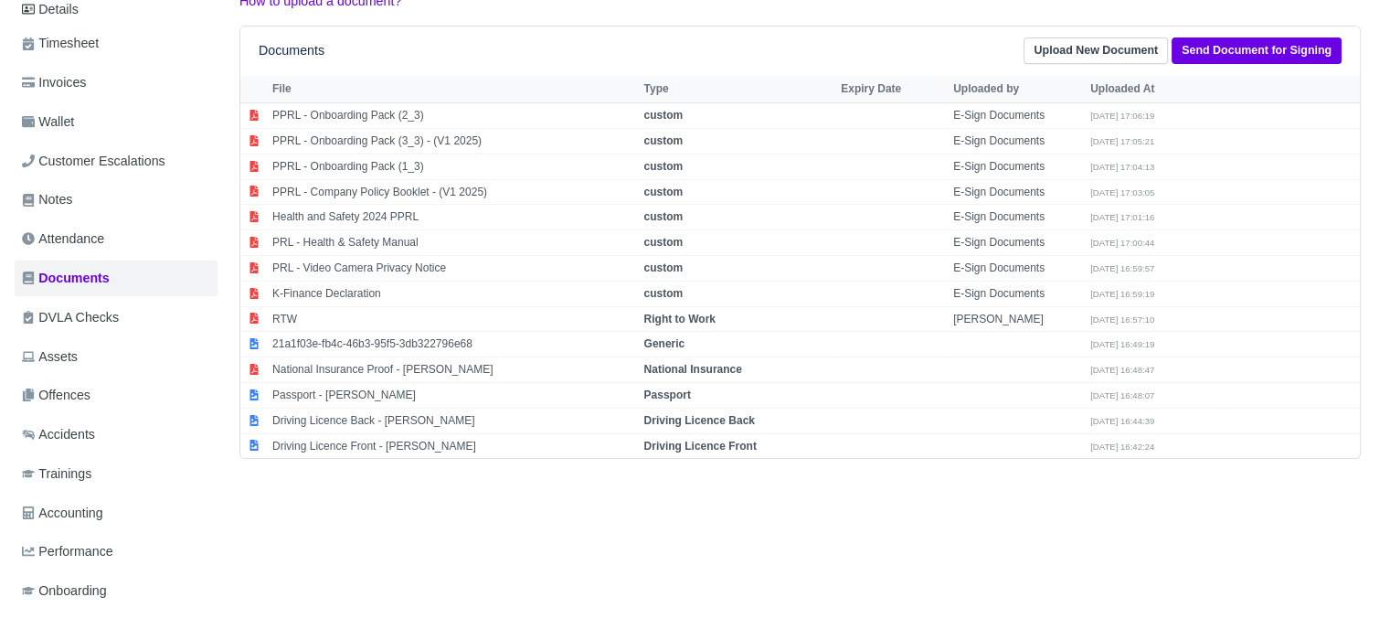
scroll to position [274, 0]
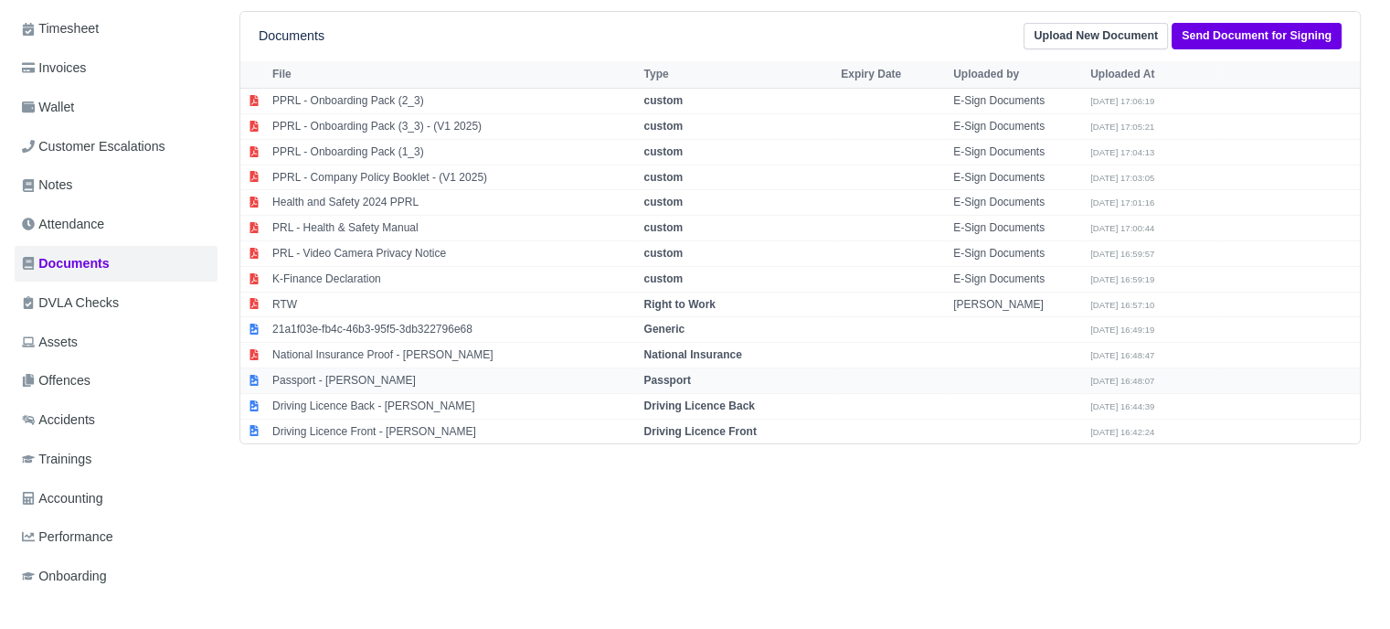
click at [677, 374] on strong "Passport" at bounding box center [666, 380] width 47 height 13
select select "passport"
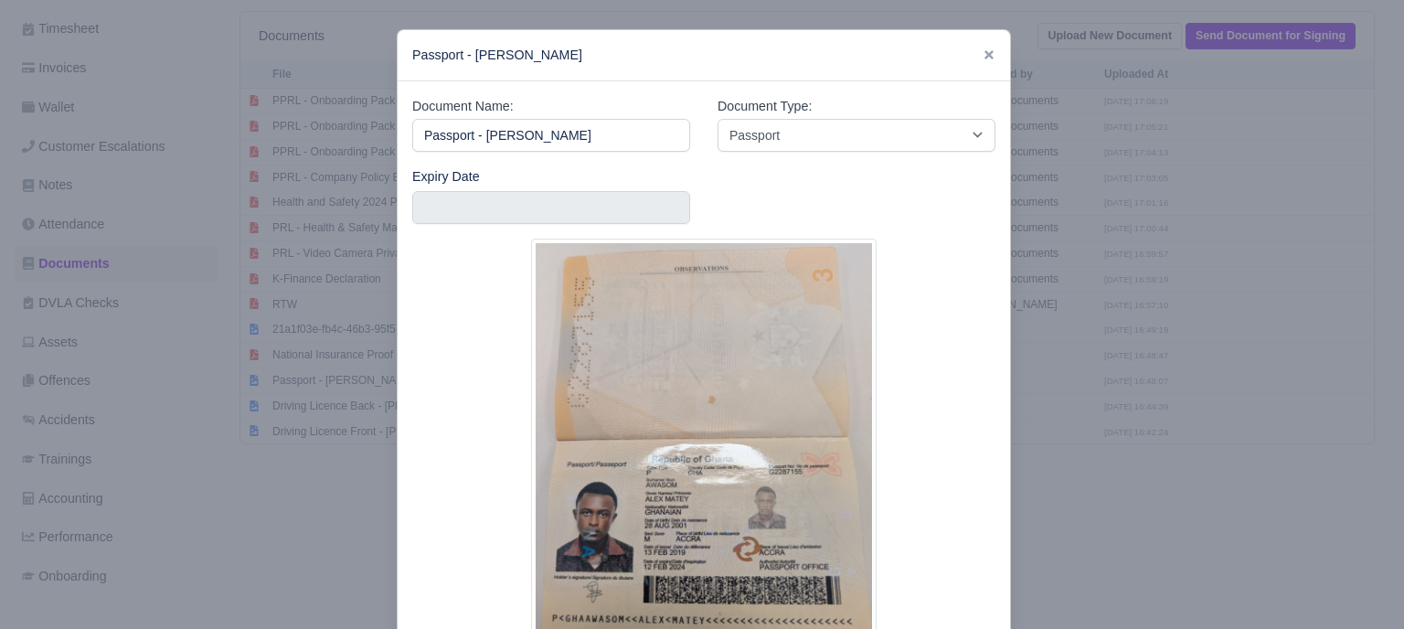
click at [1037, 410] on div at bounding box center [702, 314] width 1404 height 629
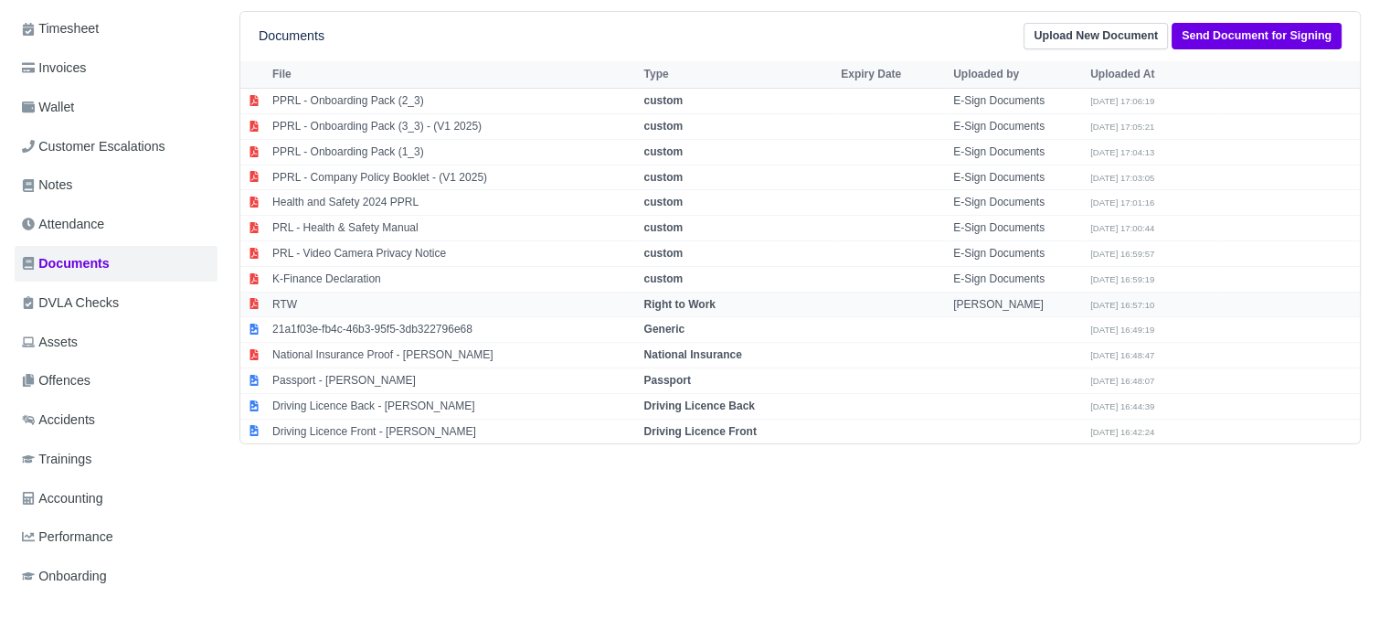
click at [689, 307] on strong "Right to Work" at bounding box center [678, 304] width 71 height 13
select select "right-to-work"
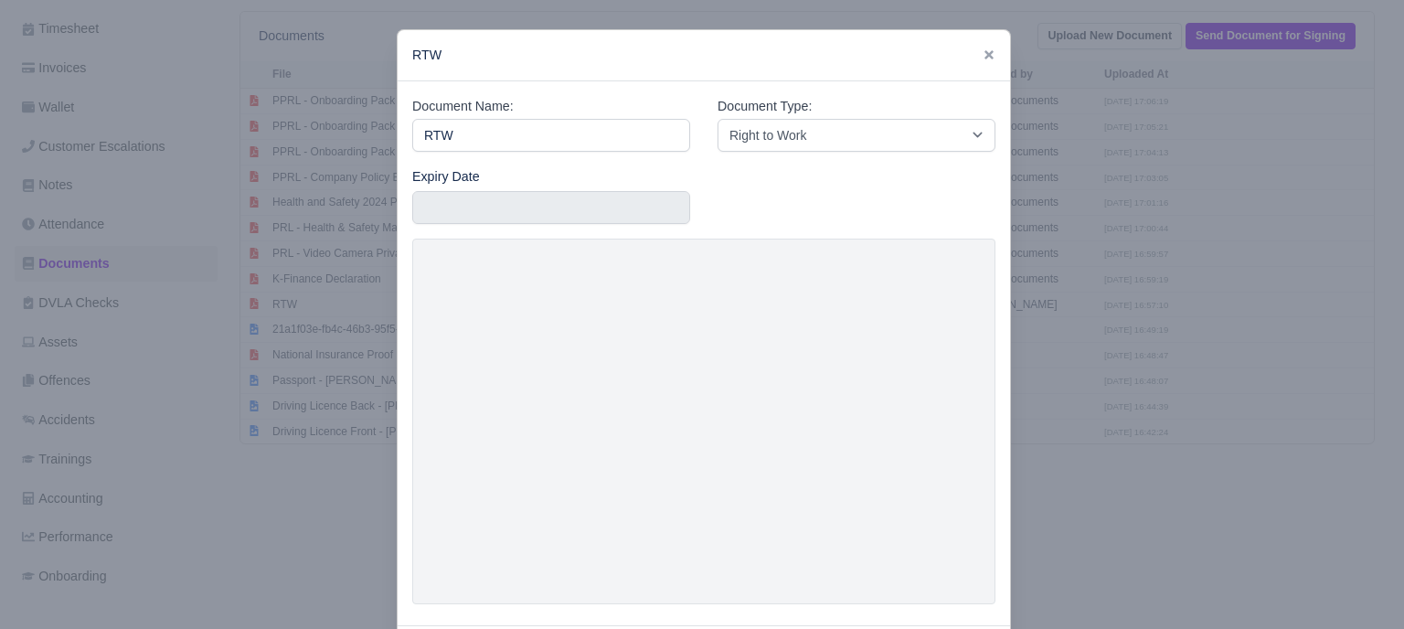
click at [1067, 372] on div at bounding box center [702, 314] width 1404 height 629
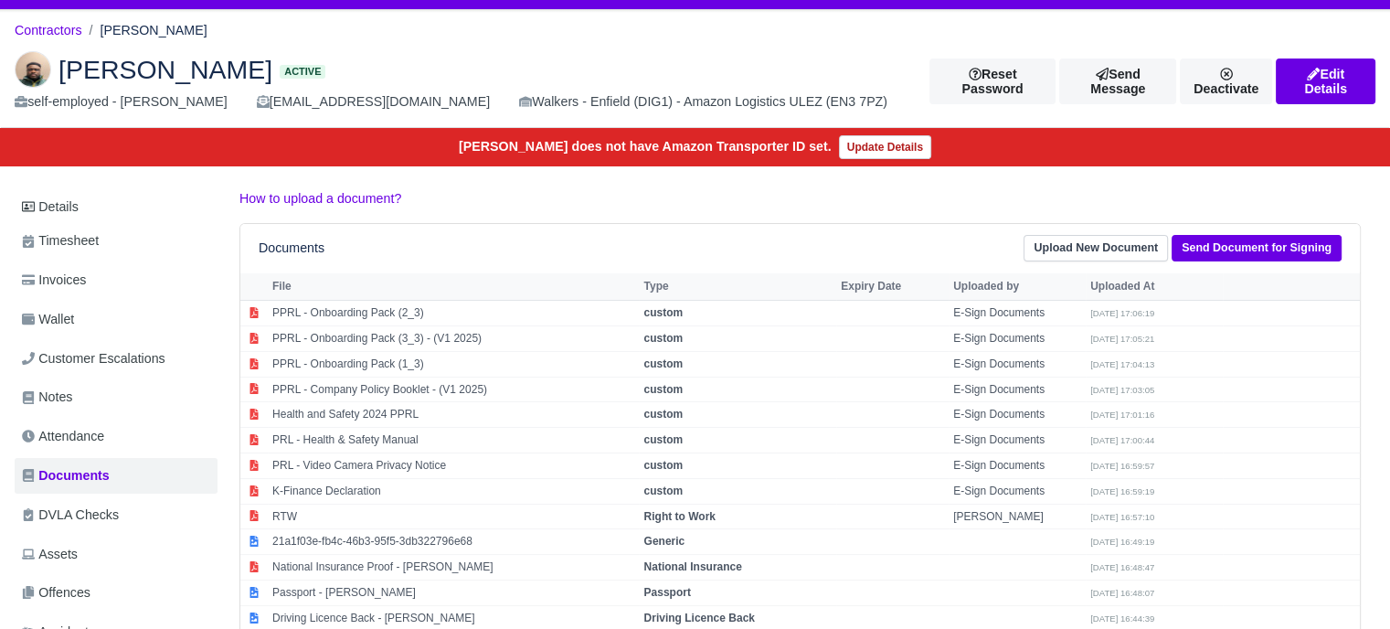
scroll to position [0, 0]
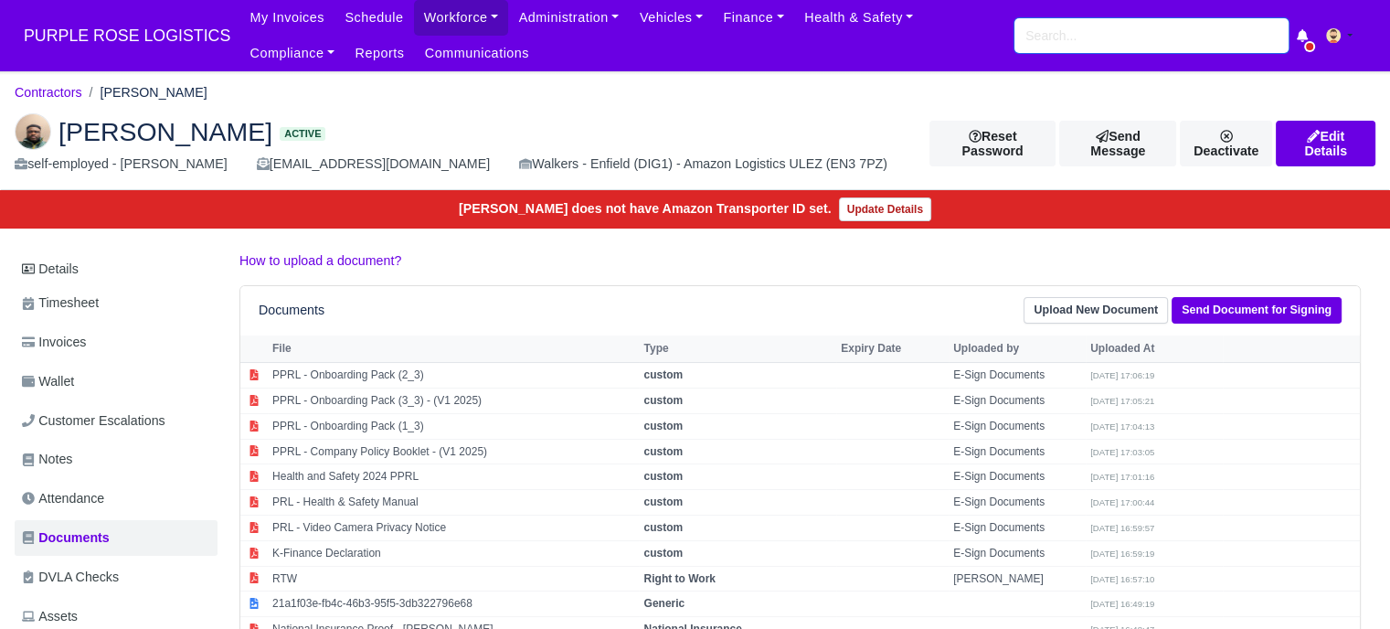
click at [1045, 41] on input "search" at bounding box center [1151, 35] width 274 height 35
paste input "James McElroy"
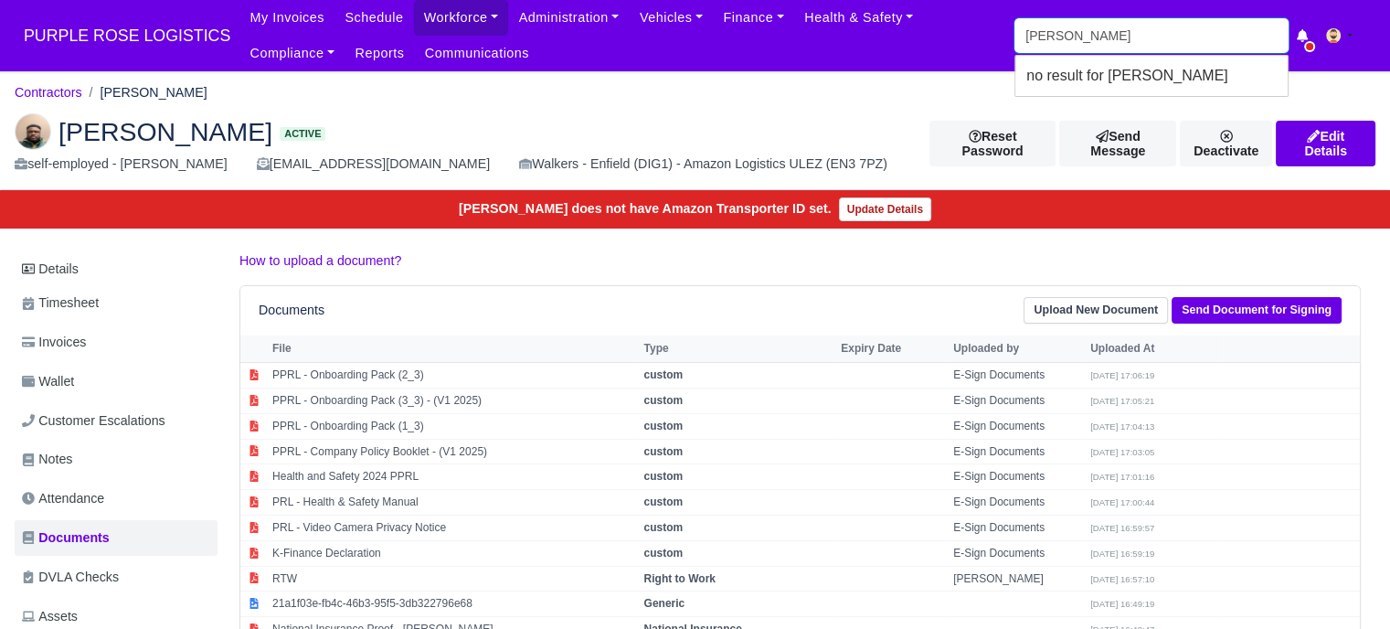
click at [1133, 37] on input "James McElroy" at bounding box center [1151, 35] width 274 height 35
type input "James Mc"
type input "James McElroy"
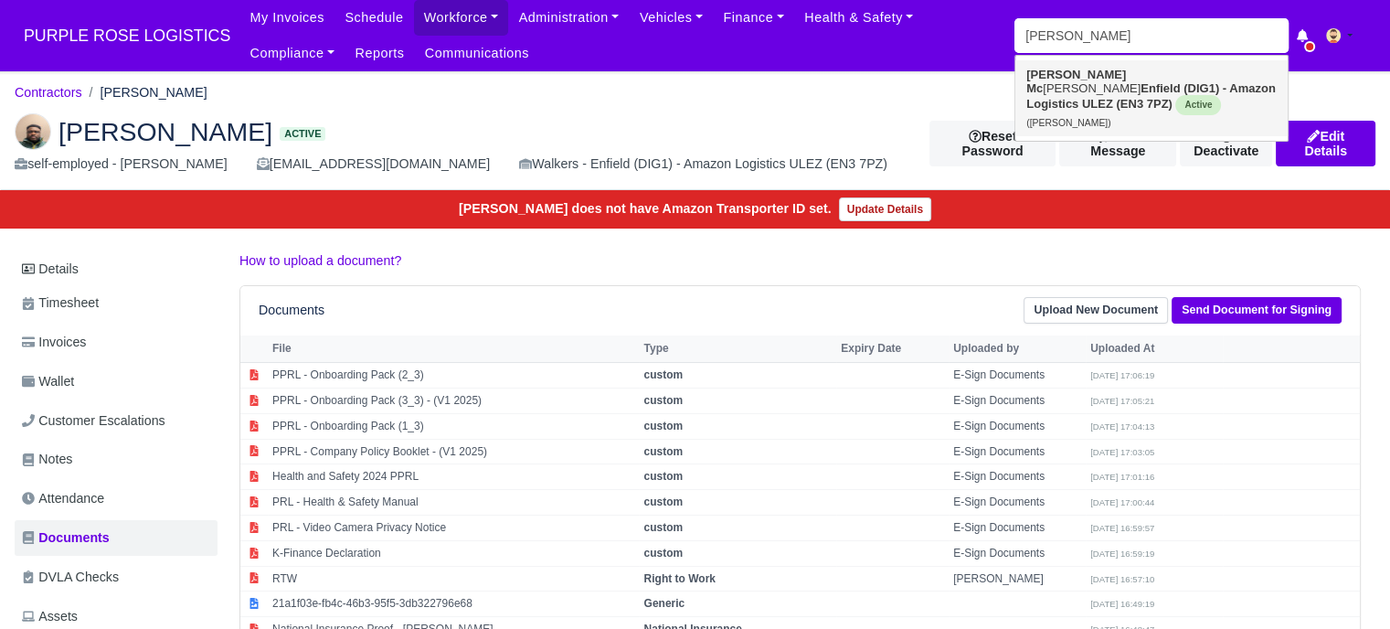
click at [1115, 83] on strong "Enfield (DIG1) - Amazon Logistics ULEZ (EN3 7PZ)" at bounding box center [1150, 95] width 249 height 29
type input "James McElroy"
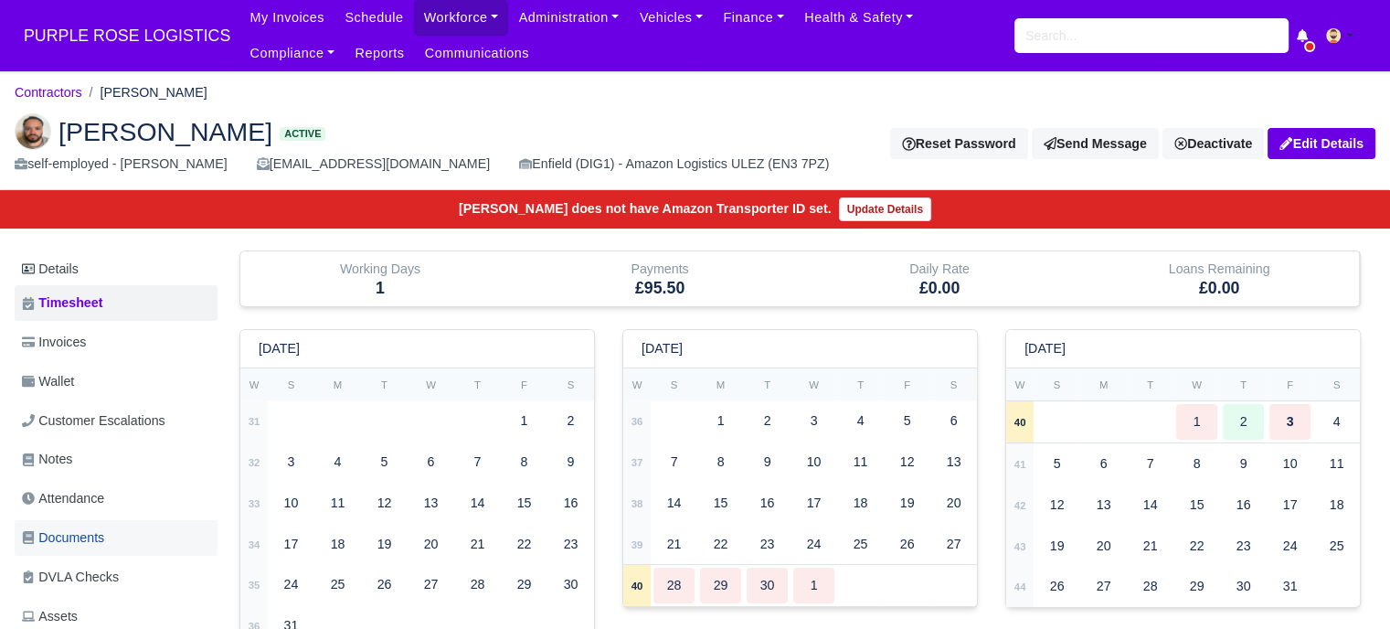
click at [124, 543] on link "Documents" at bounding box center [116, 538] width 203 height 36
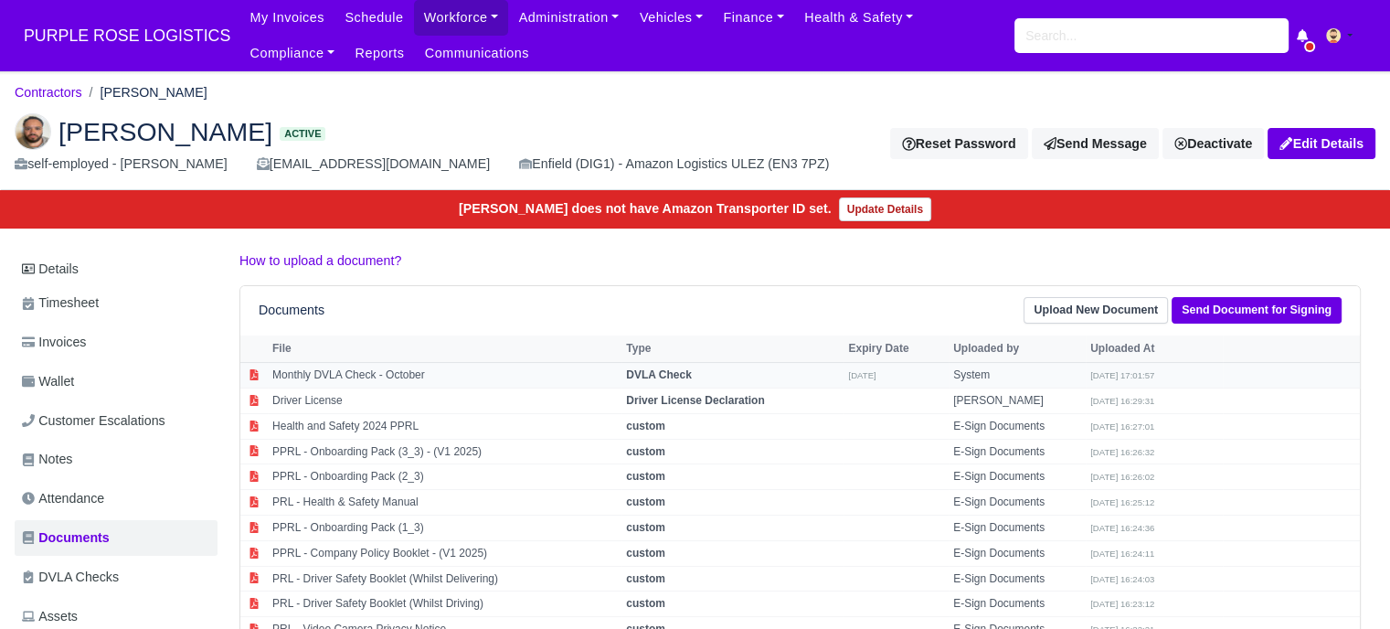
click at [689, 373] on strong "DVLA Check" at bounding box center [659, 374] width 66 height 13
select select "dvla-check"
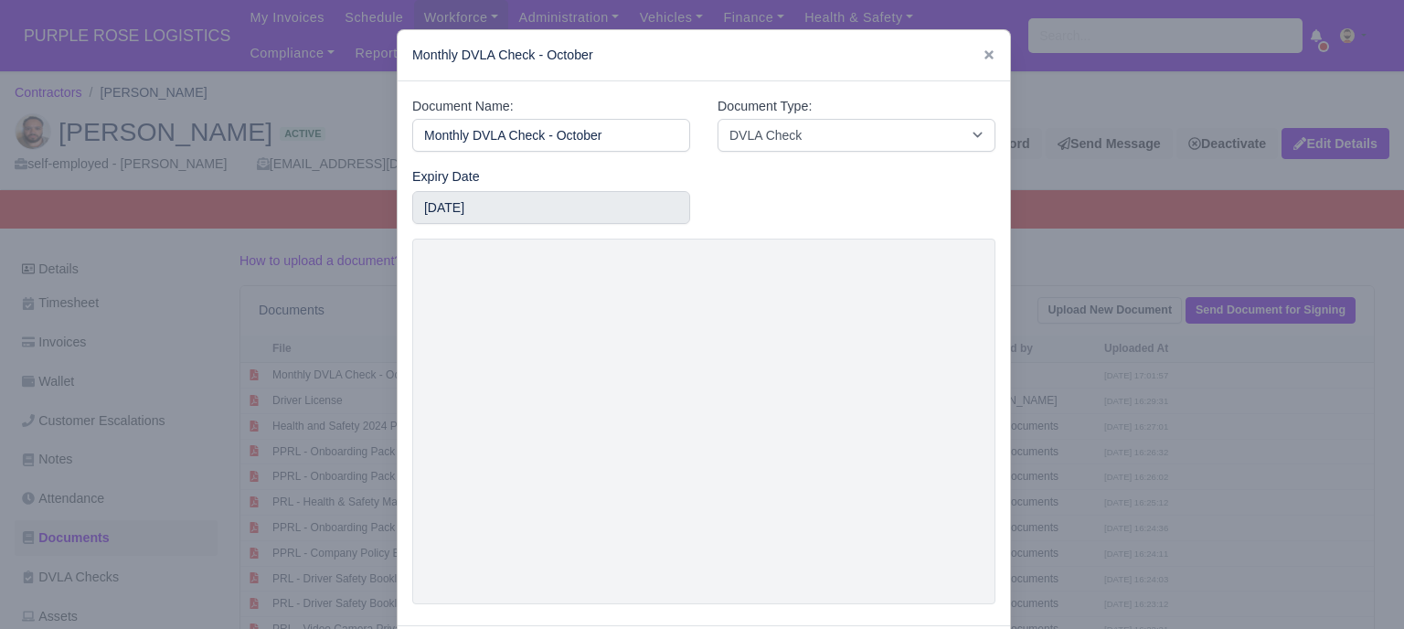
click at [1119, 376] on div at bounding box center [702, 314] width 1404 height 629
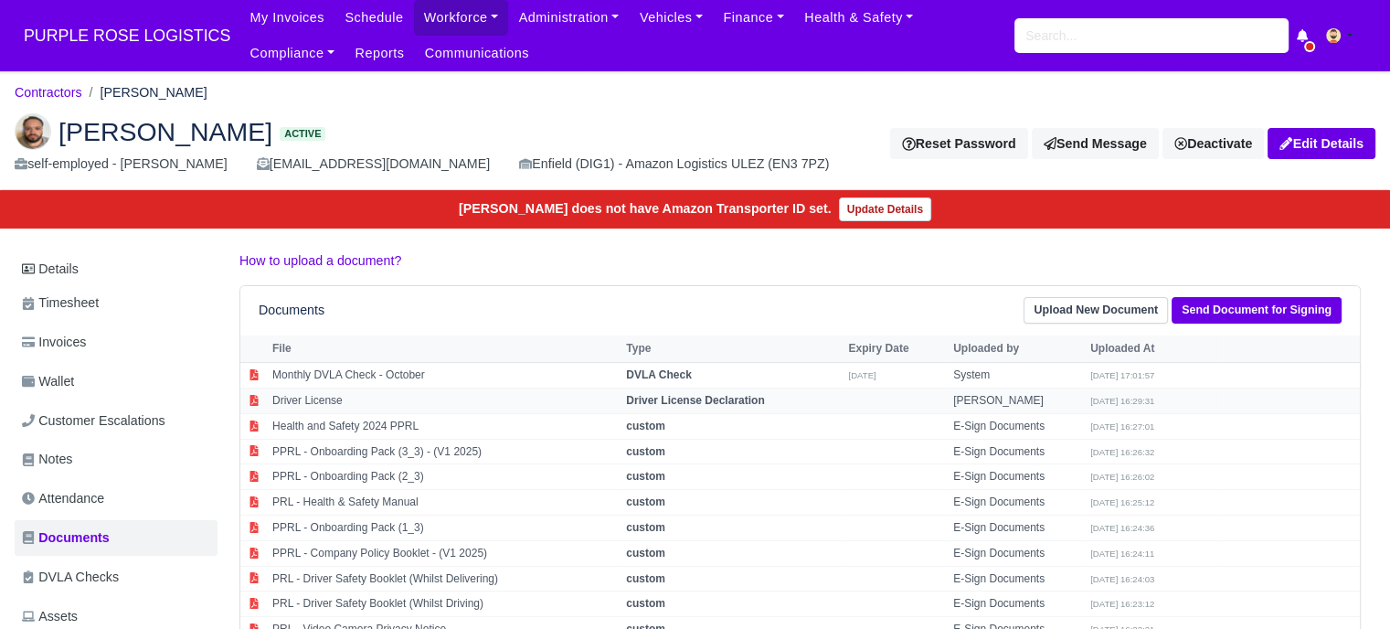
click at [711, 410] on td "Driver License Declaration" at bounding box center [732, 401] width 222 height 26
select select "driver-licence-declaration"
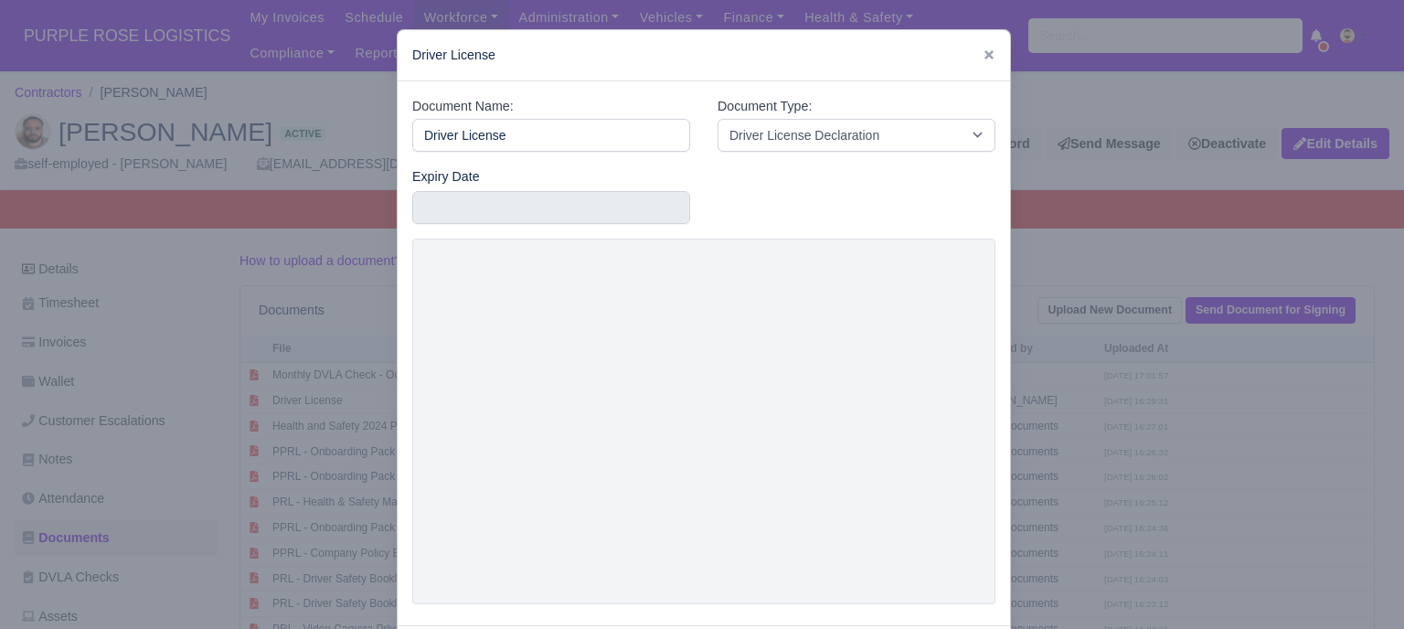
click at [1117, 412] on div at bounding box center [702, 314] width 1404 height 629
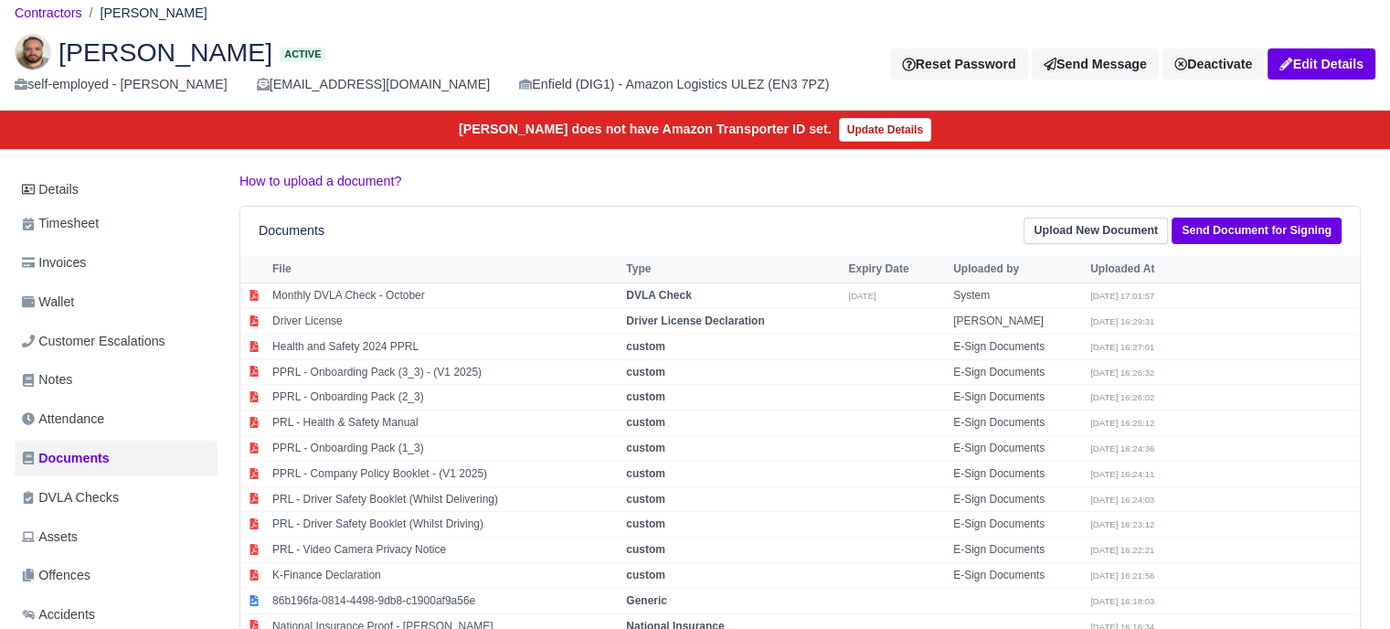
scroll to position [274, 0]
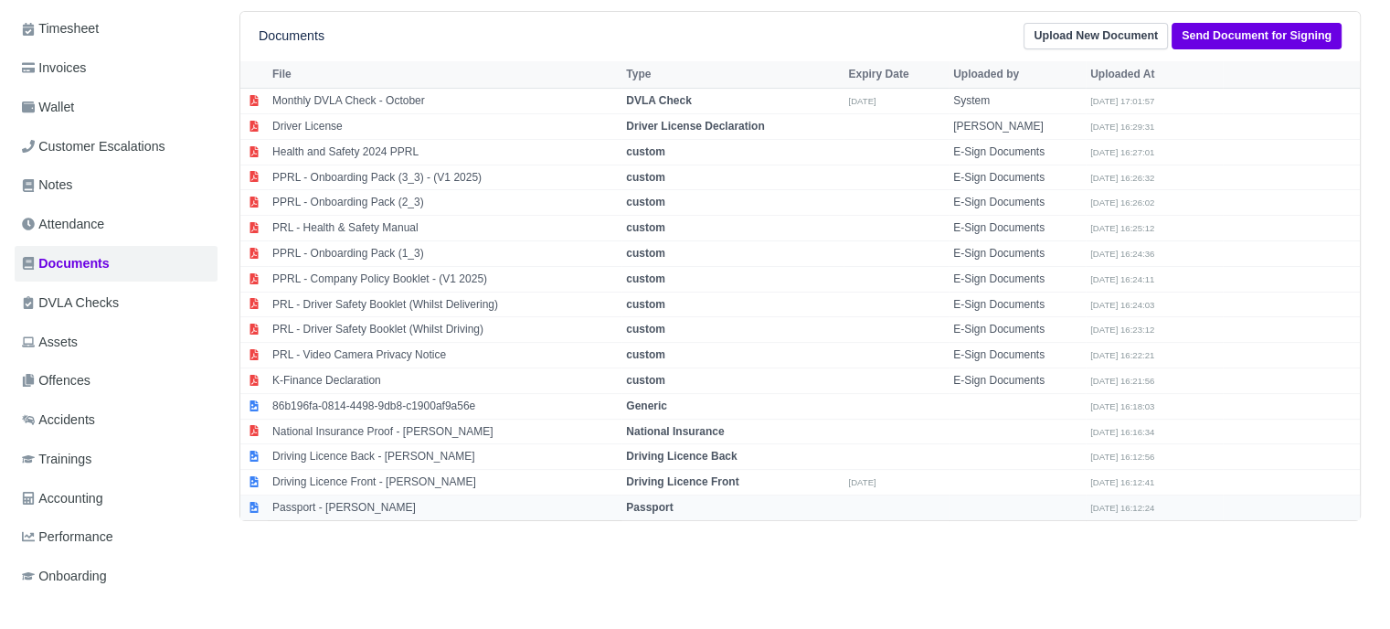
click at [662, 501] on strong "Passport" at bounding box center [649, 507] width 47 height 13
select select "passport"
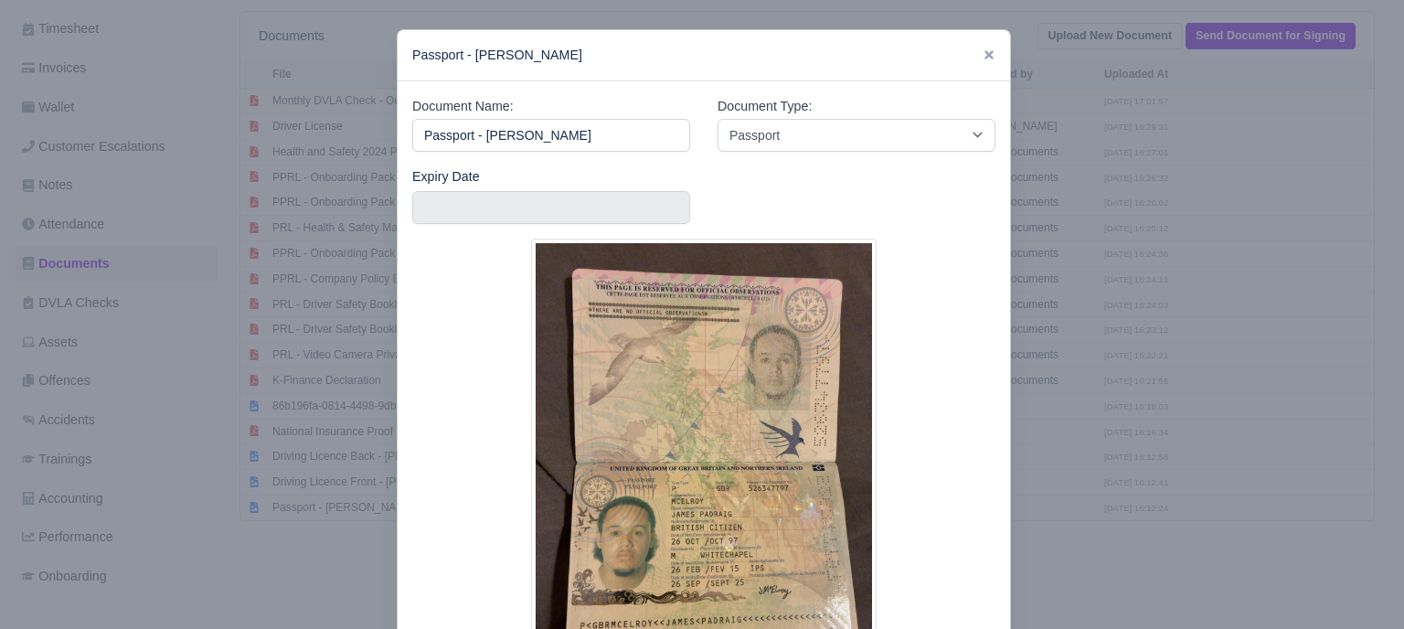
click at [1098, 430] on div at bounding box center [702, 314] width 1404 height 629
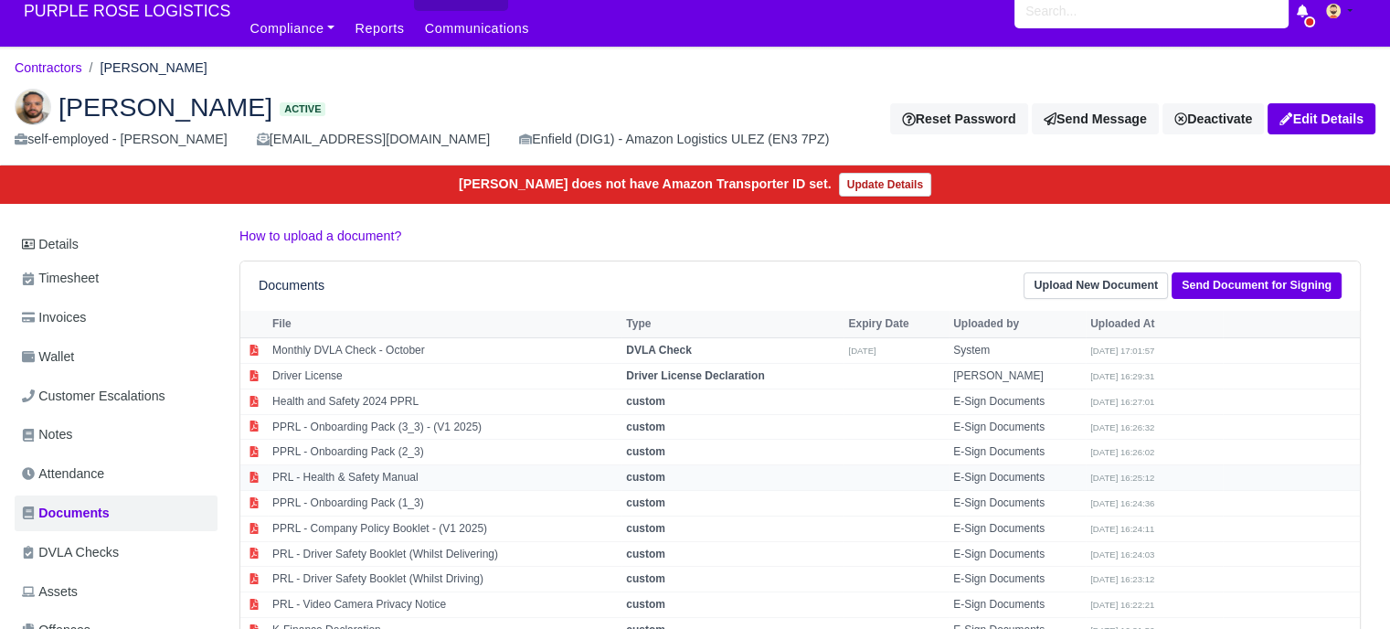
scroll to position [0, 0]
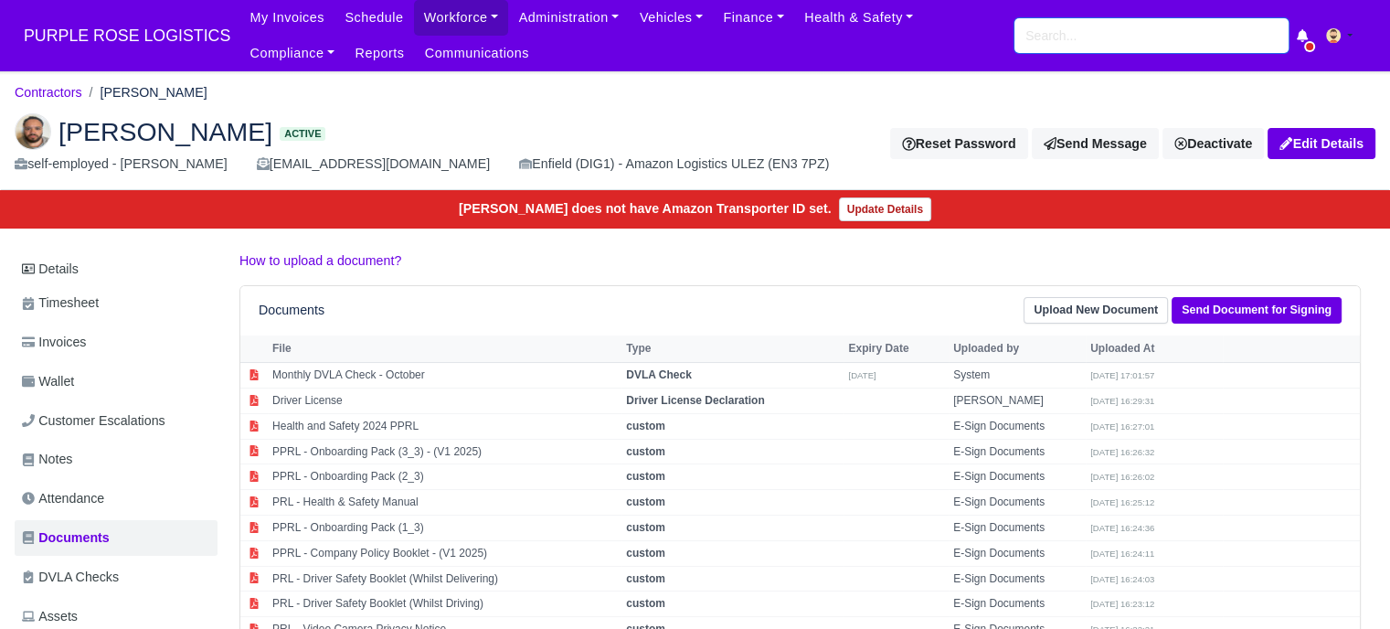
click at [1117, 37] on input "search" at bounding box center [1151, 35] width 274 height 35
paste input "[PERSON_NAME]"
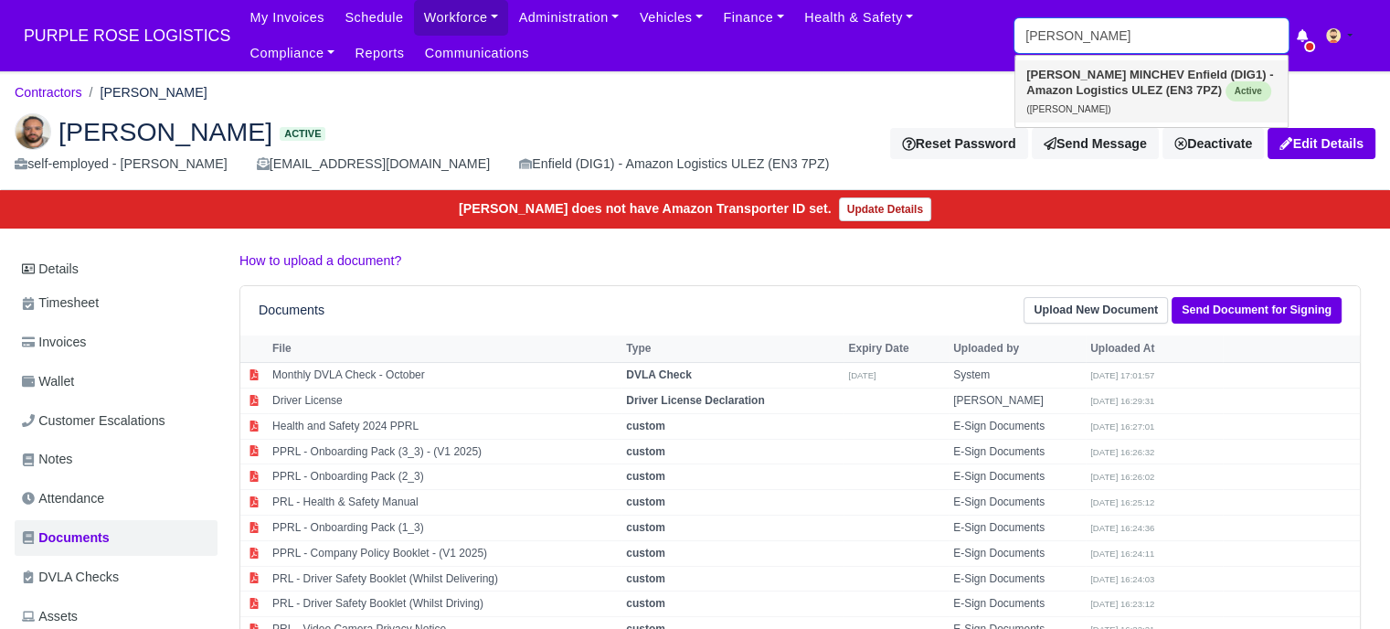
type input "[PERSON_NAME]"
click at [1119, 80] on link "DANCHO MINCHEV Enfield (DIG1) - Amazon Logistics ULEZ (EN3 7PZ) Active (DANCHO …" at bounding box center [1151, 91] width 272 height 62
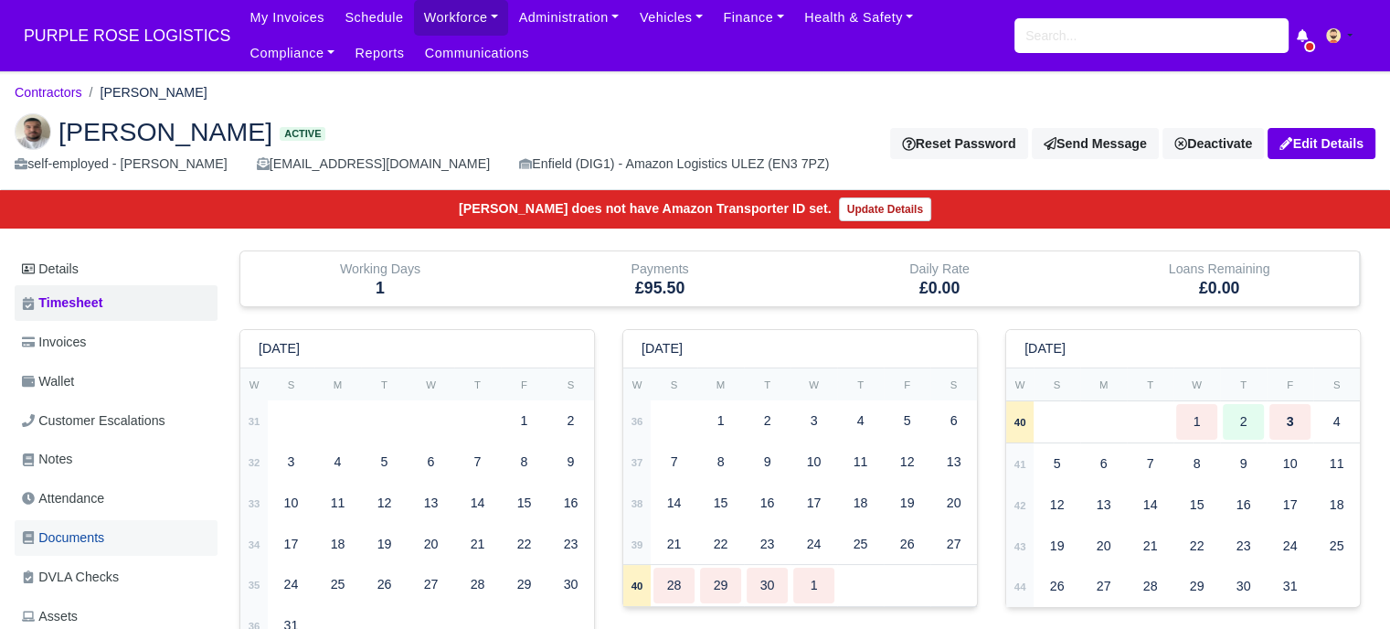
click at [81, 534] on span "Documents" at bounding box center [63, 537] width 82 height 21
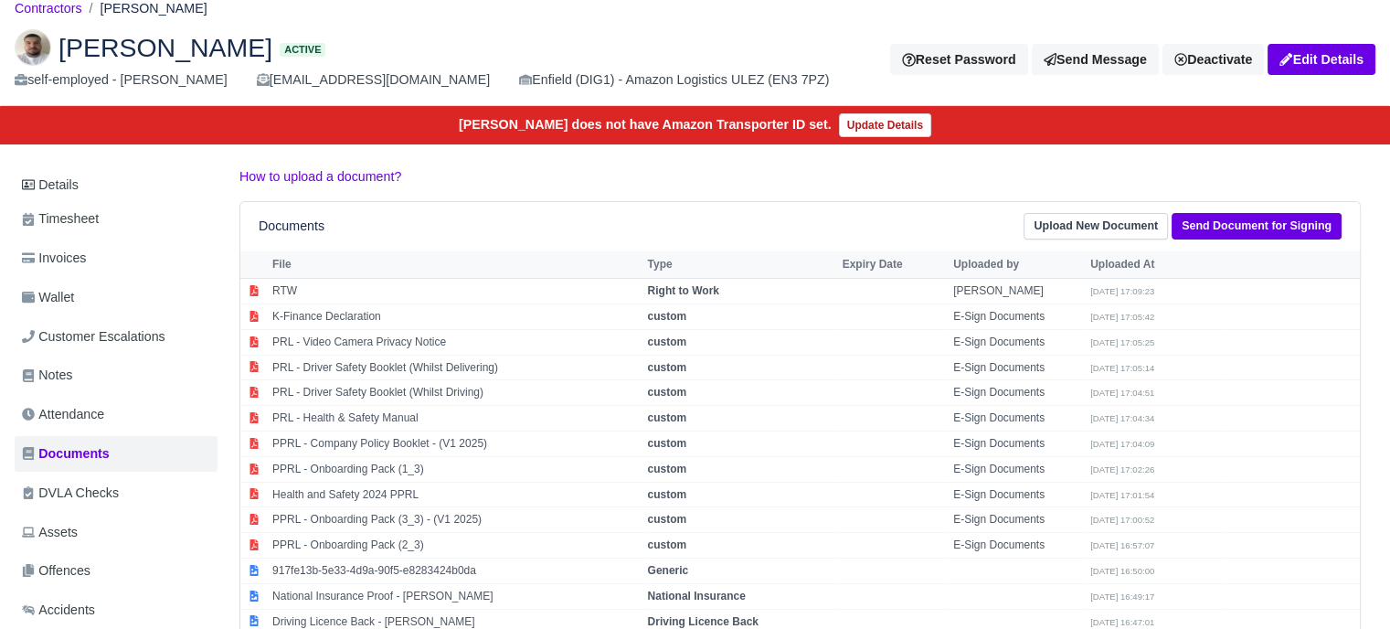
scroll to position [183, 0]
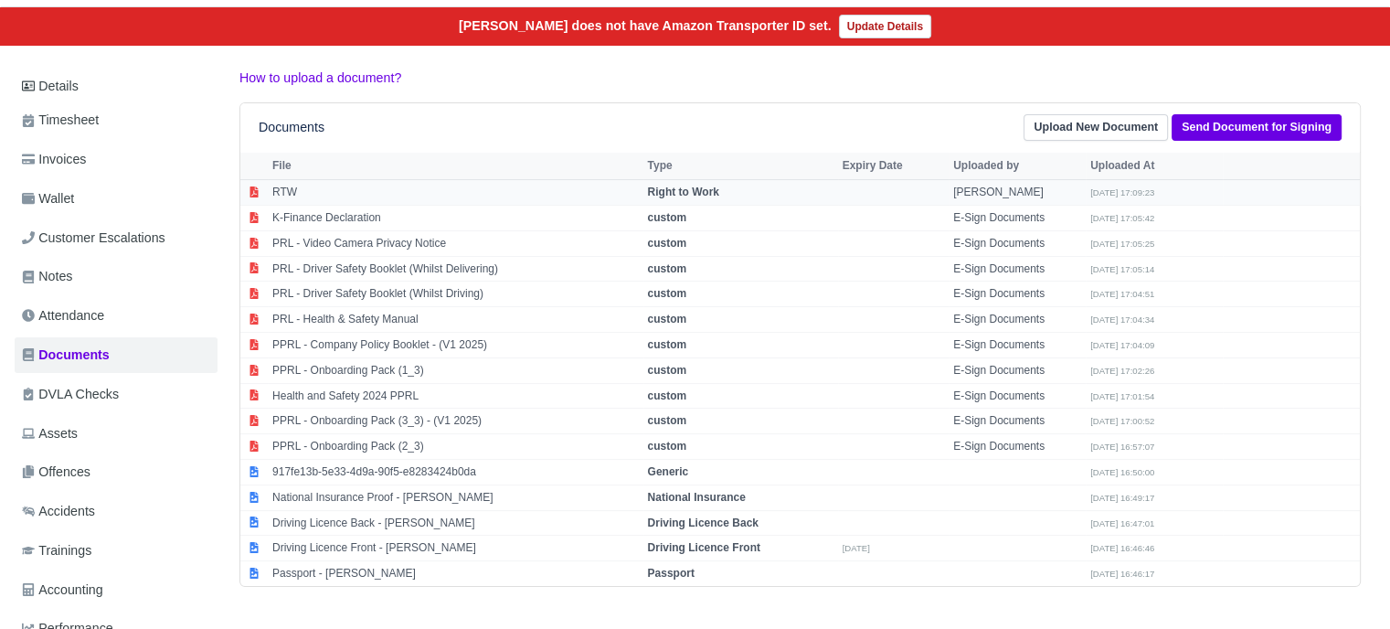
click at [694, 180] on td "Right to Work" at bounding box center [740, 193] width 195 height 26
select select "right-to-work"
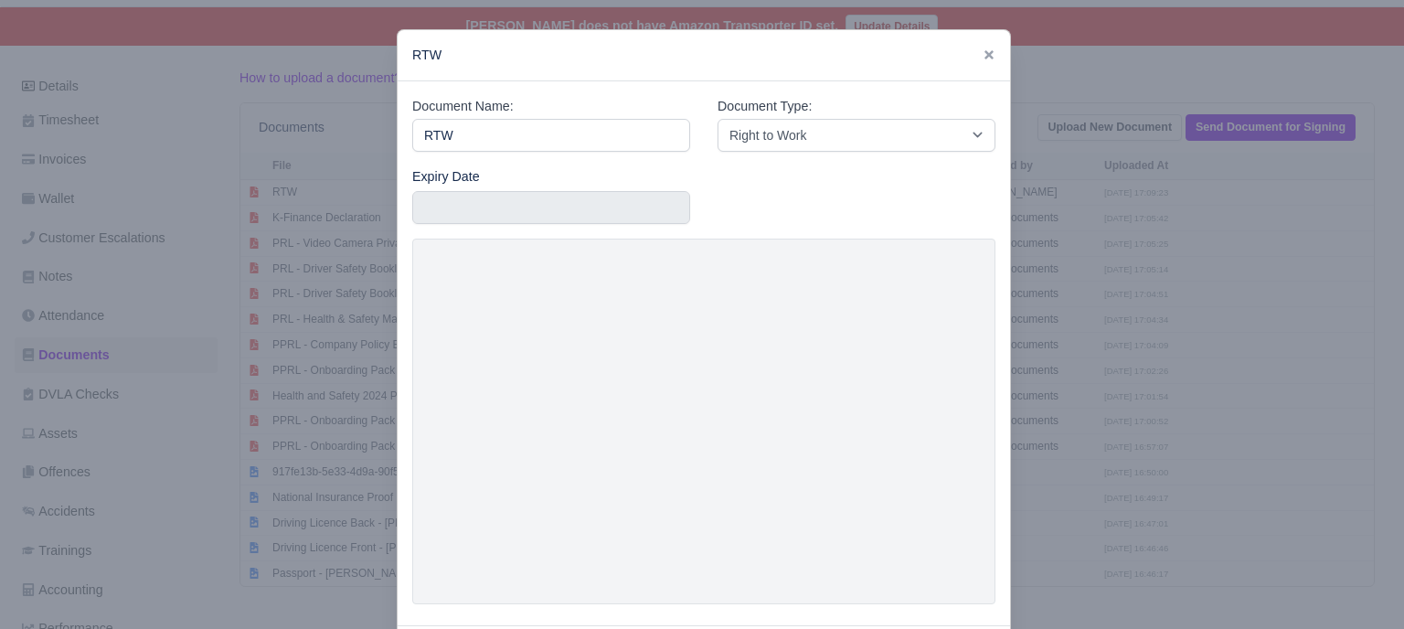
click at [991, 352] on div "Document Name: RTW Document Type: -- Accounting Engagement Letter Age Verificat…" at bounding box center [704, 353] width 612 height 544
click at [1044, 339] on div at bounding box center [702, 314] width 1404 height 629
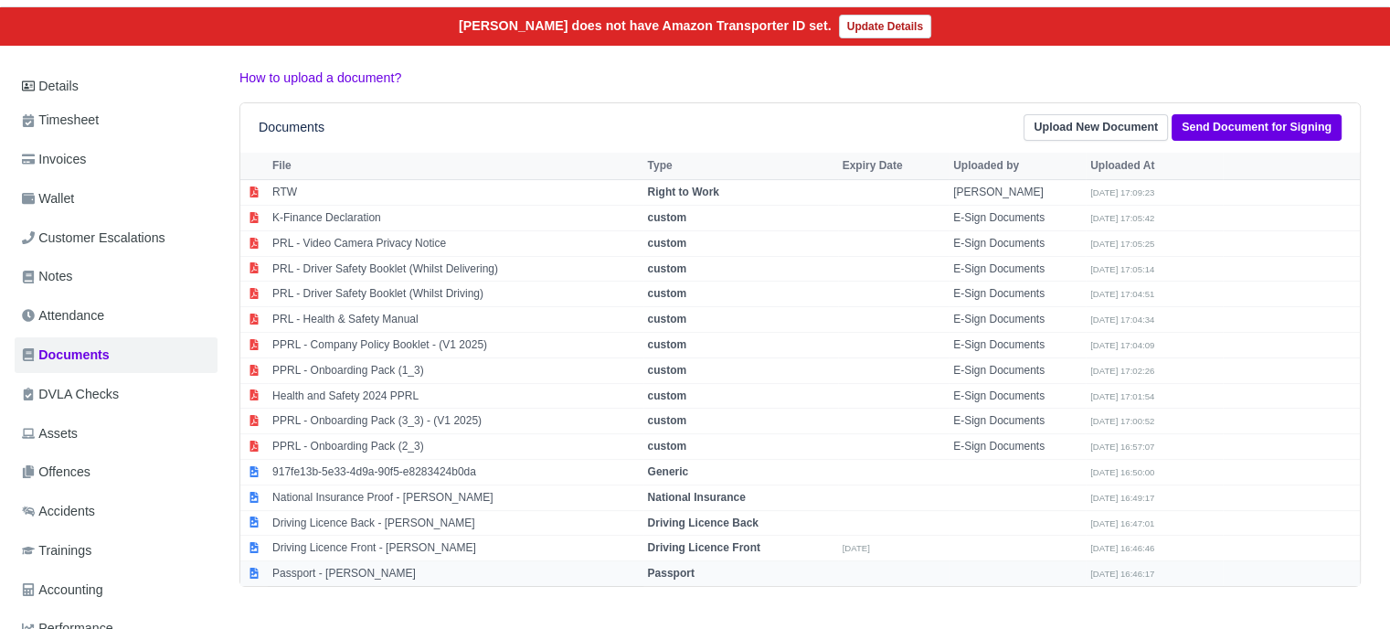
click at [668, 567] on strong "Passport" at bounding box center [671, 573] width 47 height 13
select select "passport"
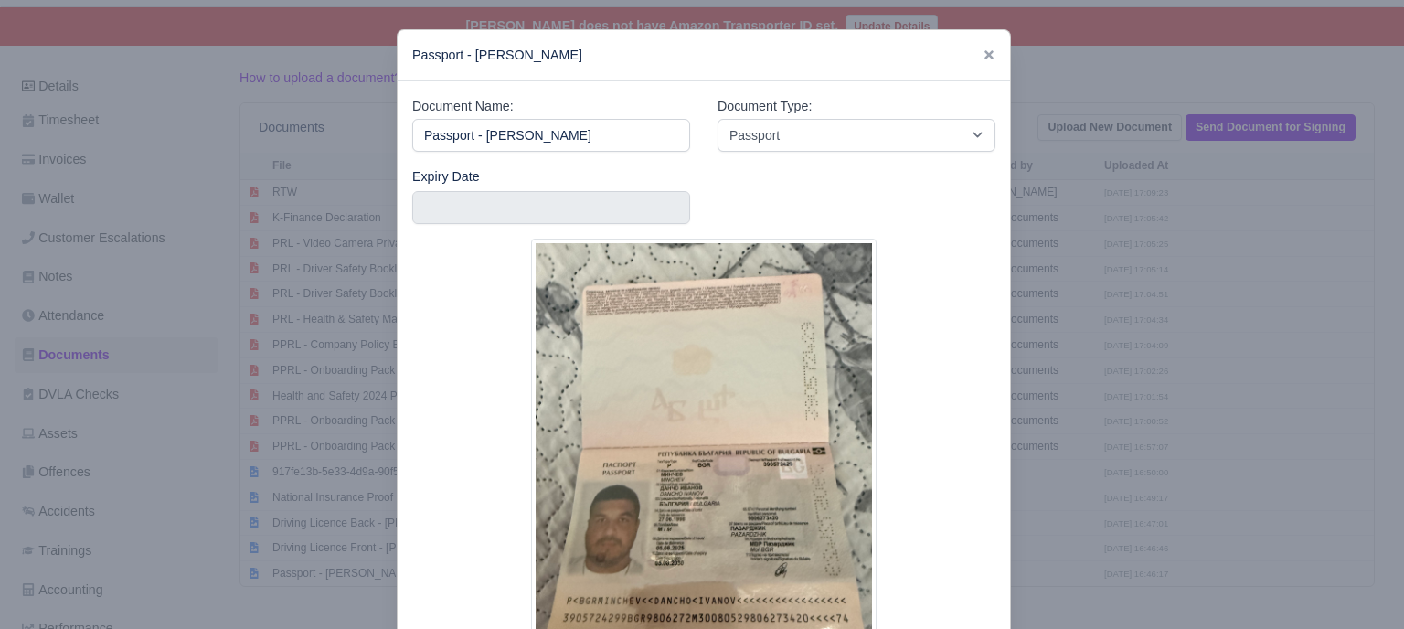
click at [1159, 460] on div at bounding box center [702, 314] width 1404 height 629
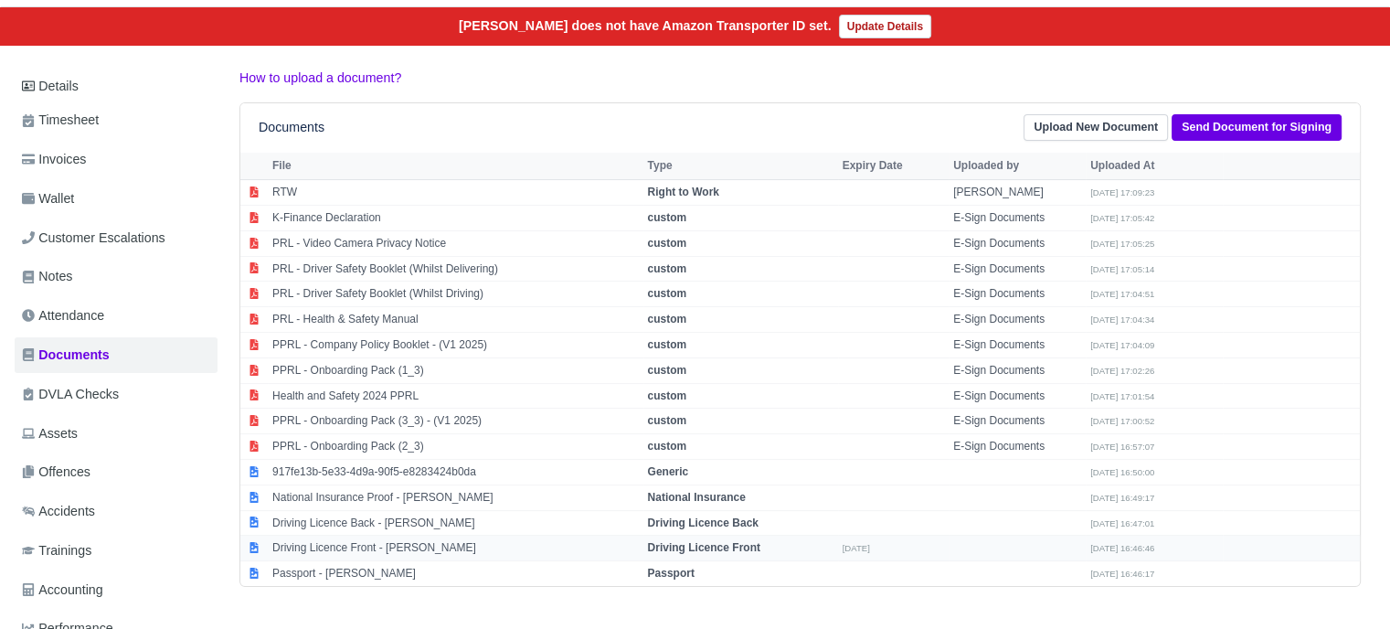
click at [744, 544] on strong "Driving Licence Front" at bounding box center [704, 547] width 112 height 13
select select "driving-licence-front"
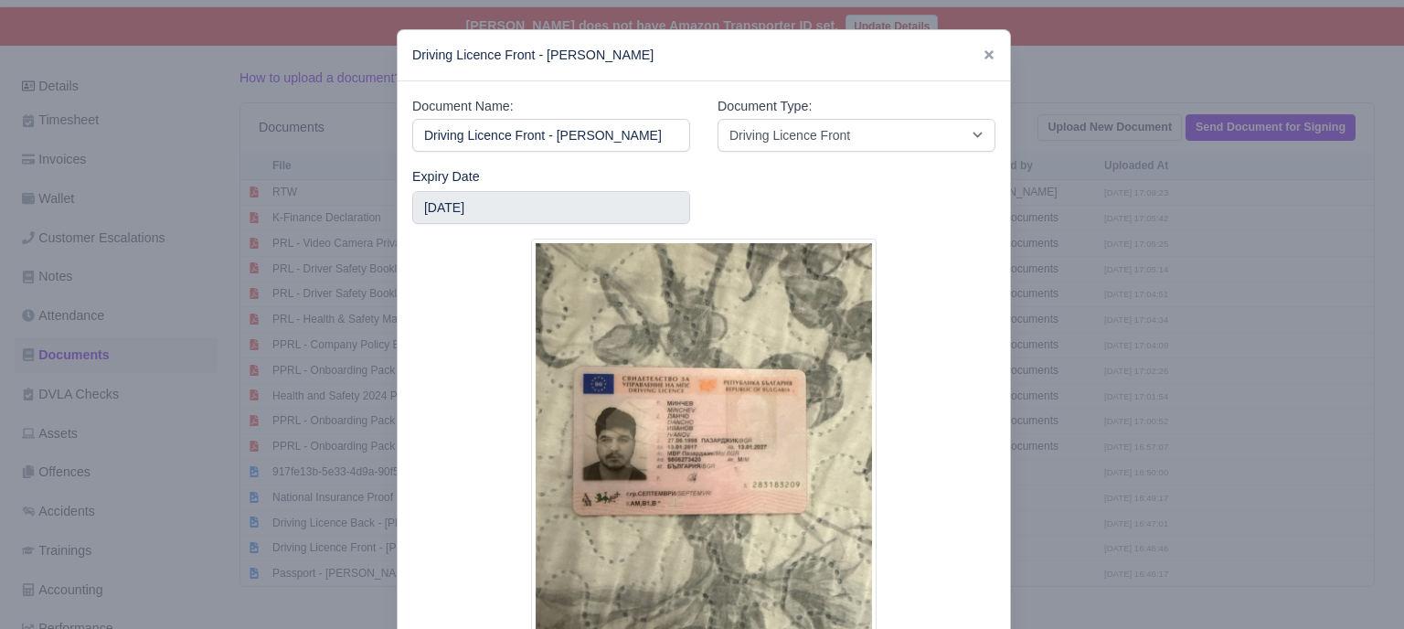
click at [1130, 372] on div at bounding box center [702, 314] width 1404 height 629
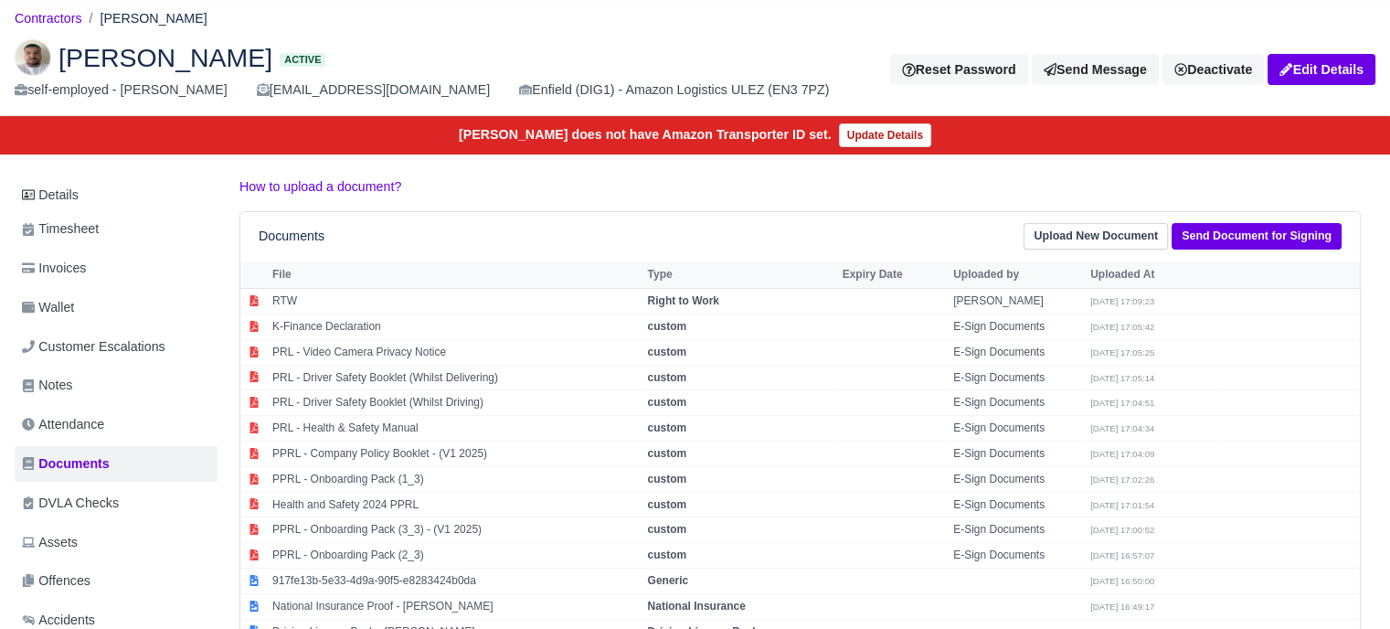
scroll to position [0, 0]
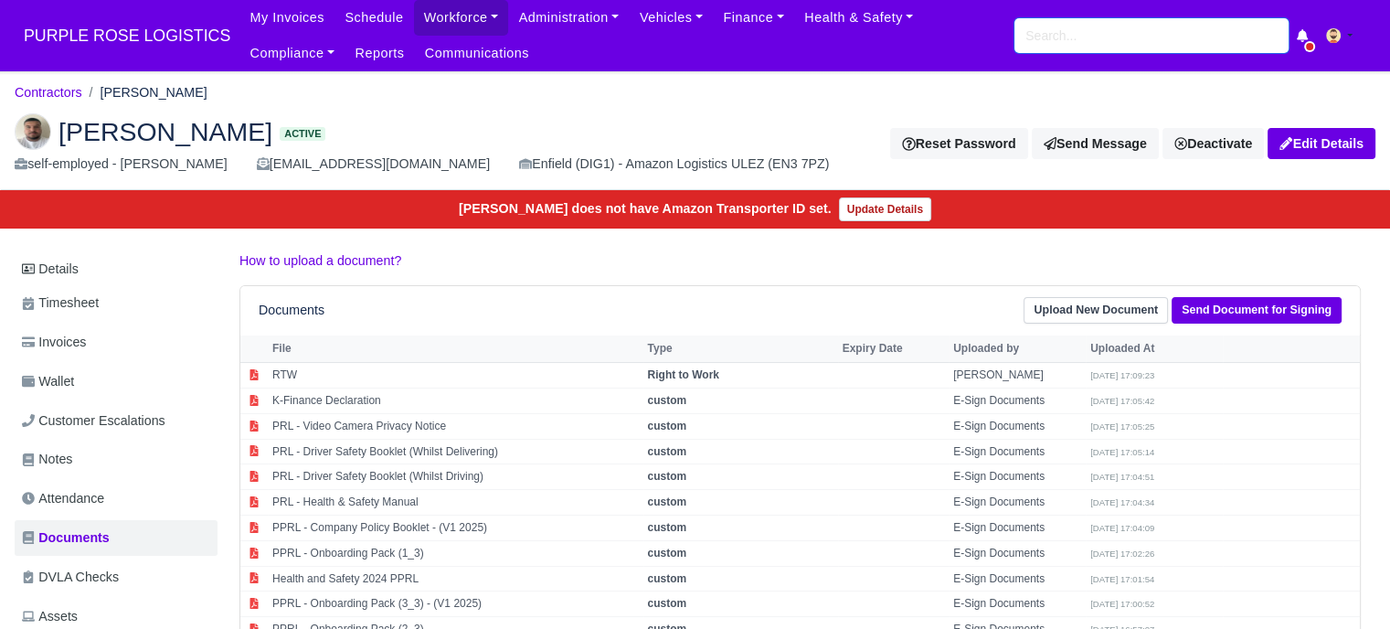
click at [1119, 42] on input "search" at bounding box center [1151, 35] width 274 height 35
paste input "[PERSON_NAME] [PERSON_NAME]"
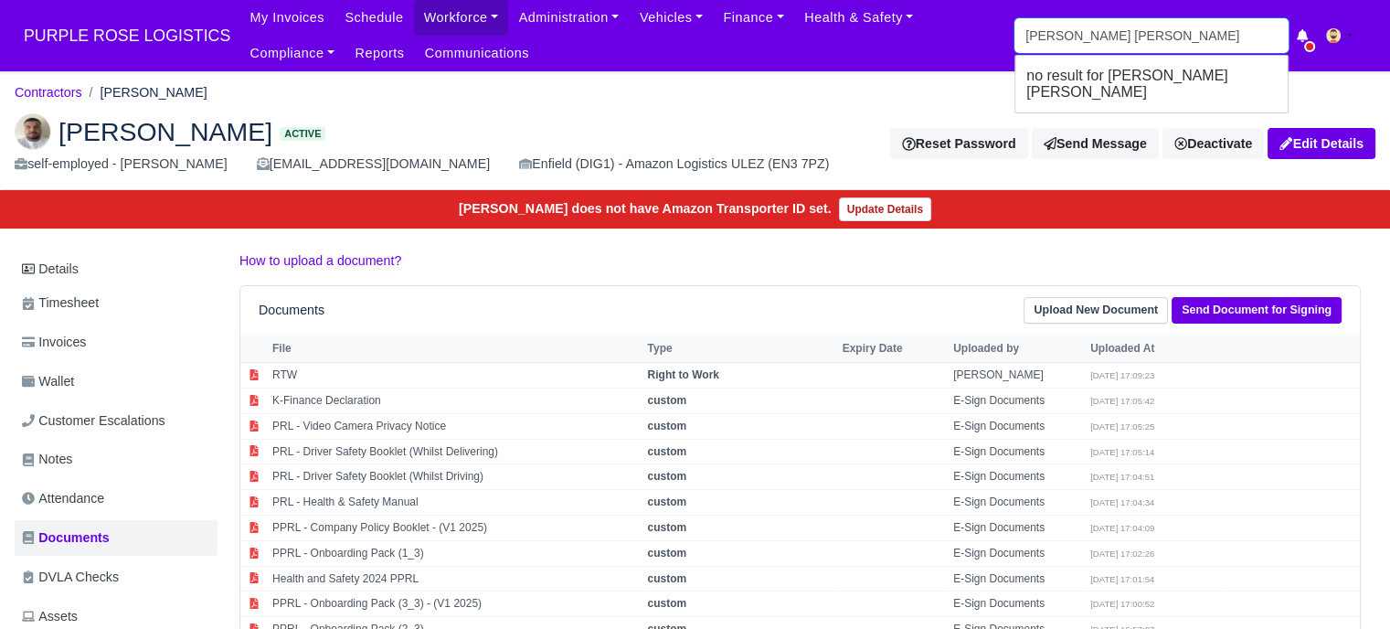
drag, startPoint x: 1097, startPoint y: 35, endPoint x: 1053, endPoint y: 37, distance: 44.0
click at [1056, 37] on input "[PERSON_NAME] [PERSON_NAME]" at bounding box center [1151, 35] width 274 height 35
drag, startPoint x: 1126, startPoint y: 38, endPoint x: 1060, endPoint y: 48, distance: 66.6
click at [1060, 48] on input "[PERSON_NAME]" at bounding box center [1151, 35] width 274 height 35
type input "[PERSON_NAME]"
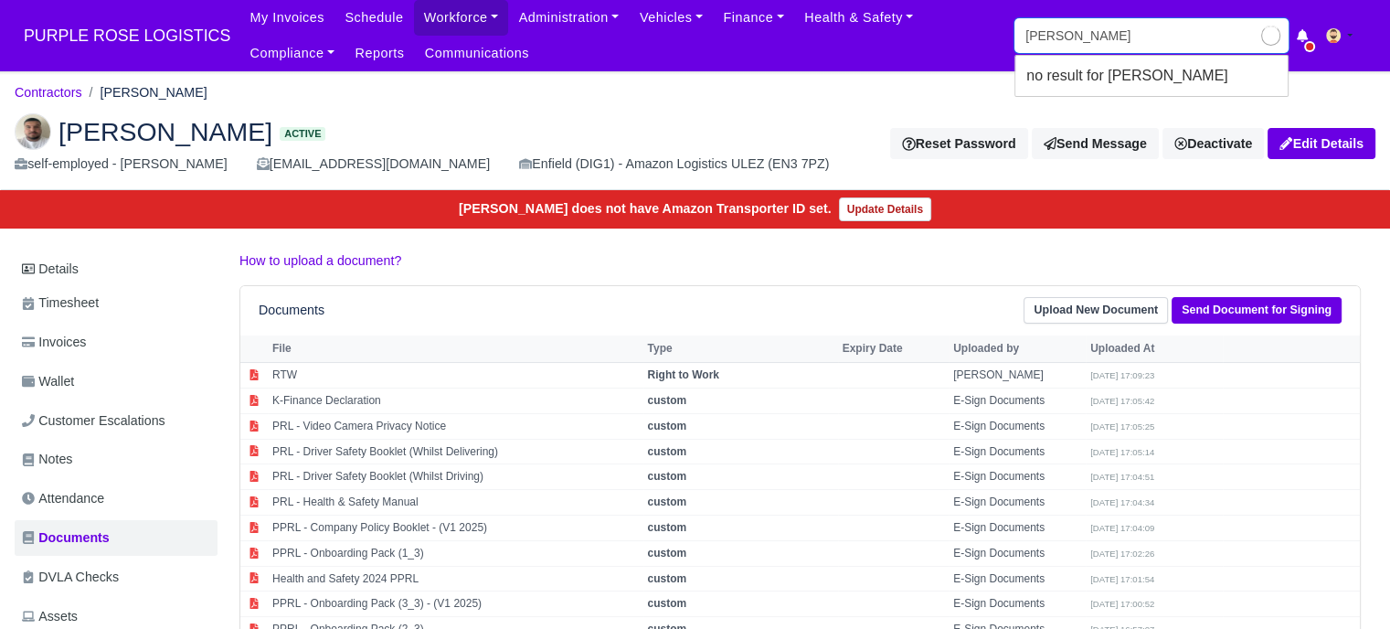
type input "[PERSON_NAME]"
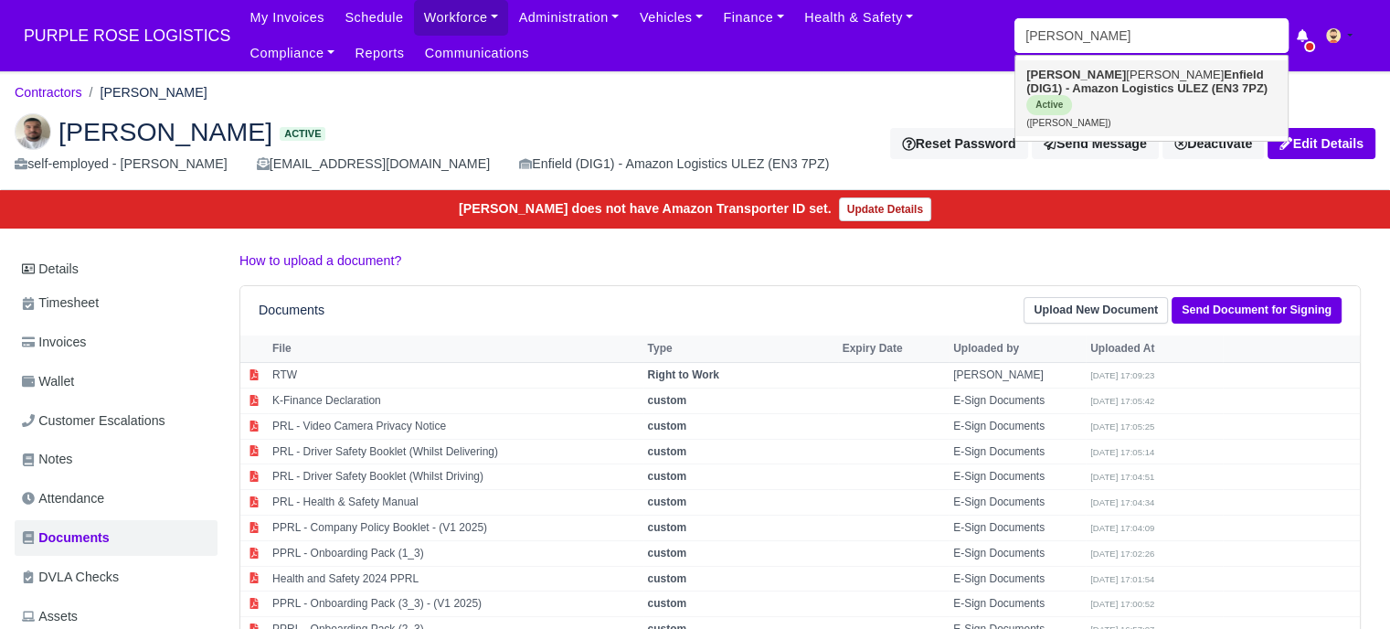
click at [1110, 90] on strong "Enfield (DIG1) - Amazon Logistics ULEZ (EN3 7PZ)" at bounding box center [1146, 81] width 241 height 27
type input "[PERSON_NAME]"
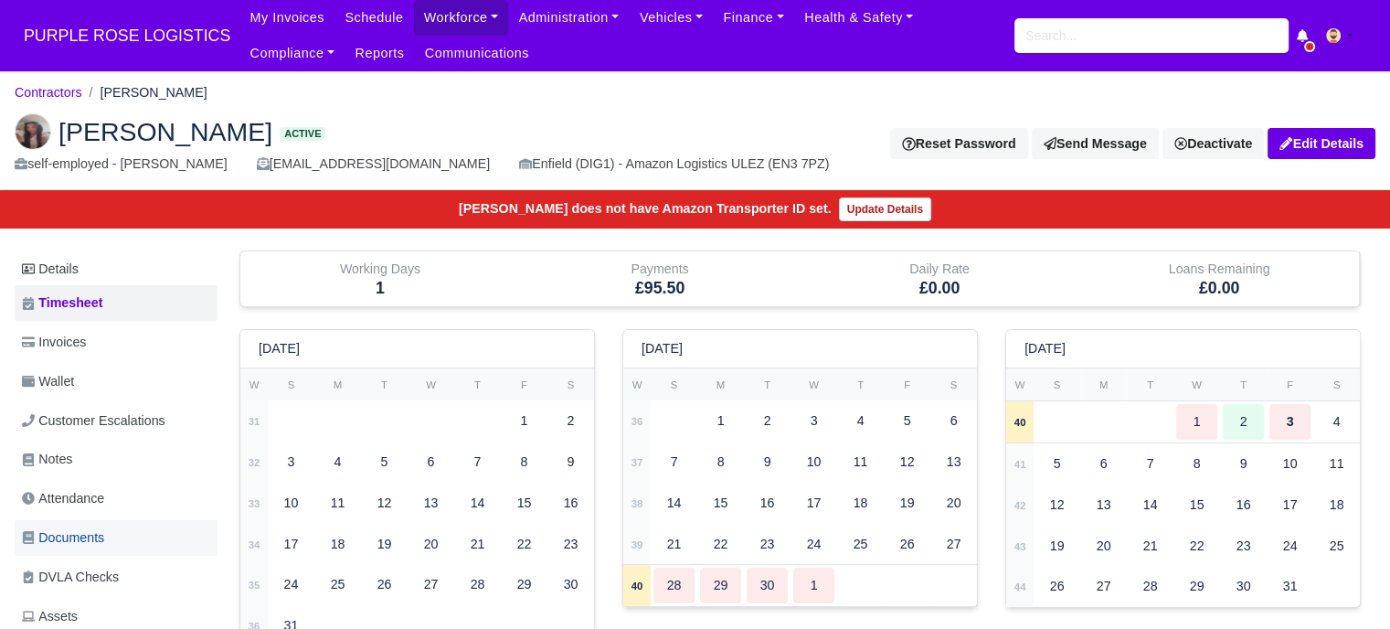
click at [95, 533] on span "Documents" at bounding box center [63, 537] width 82 height 21
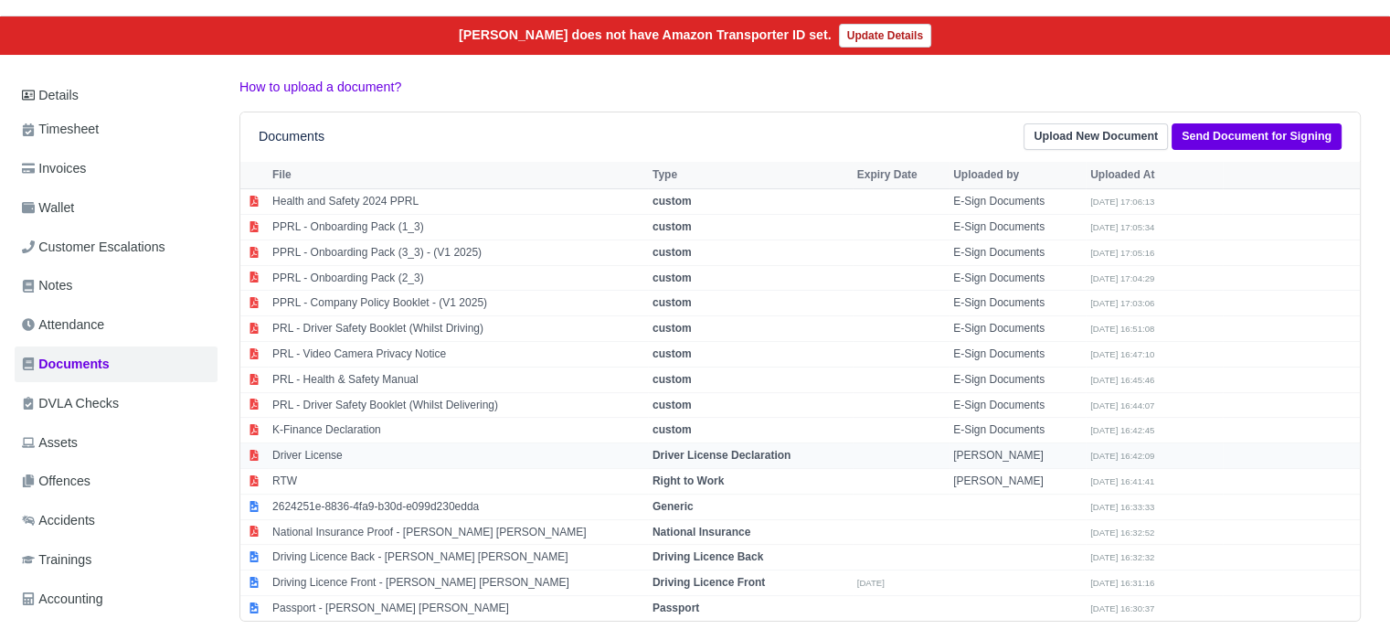
scroll to position [183, 0]
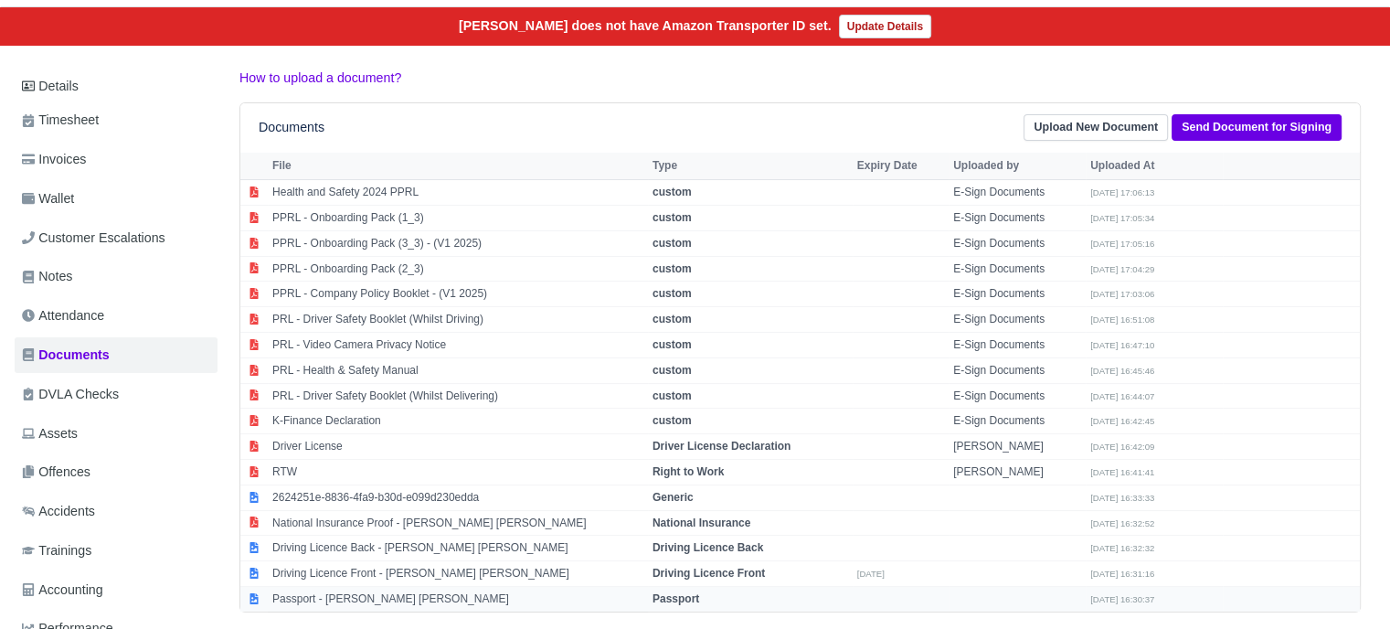
click at [652, 592] on strong "Passport" at bounding box center [675, 598] width 47 height 13
select select "passport"
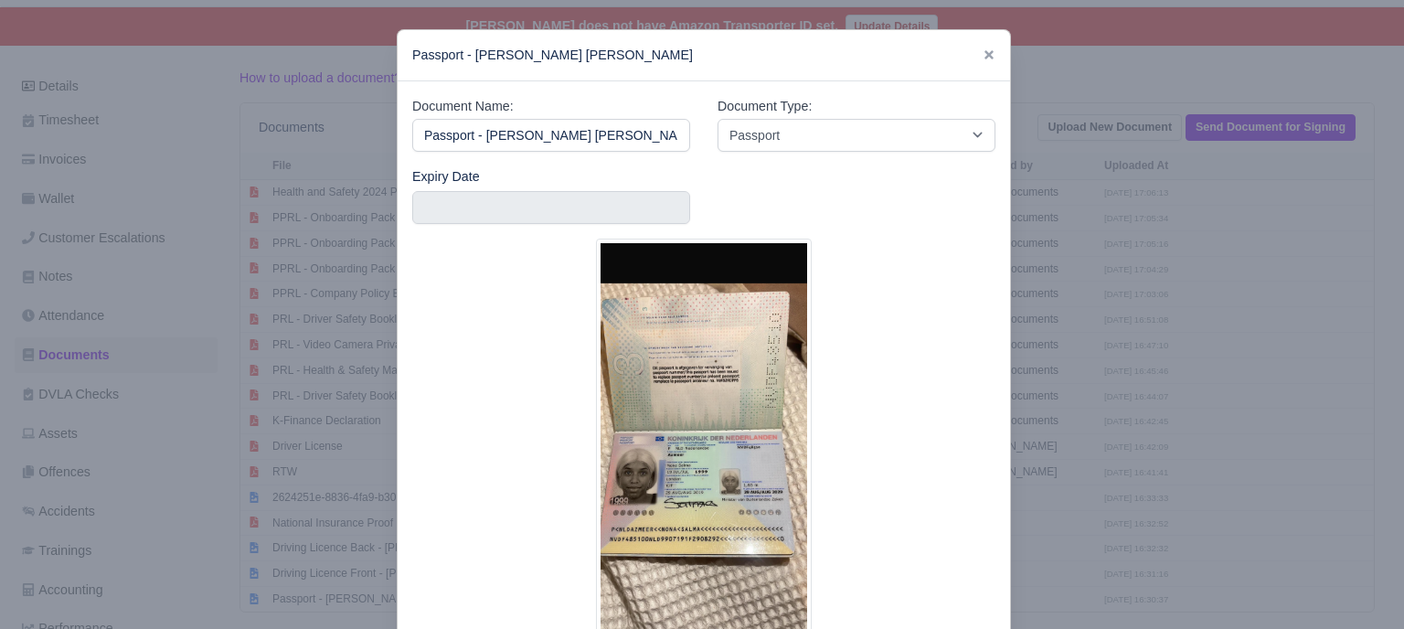
click at [1091, 423] on div at bounding box center [702, 314] width 1404 height 629
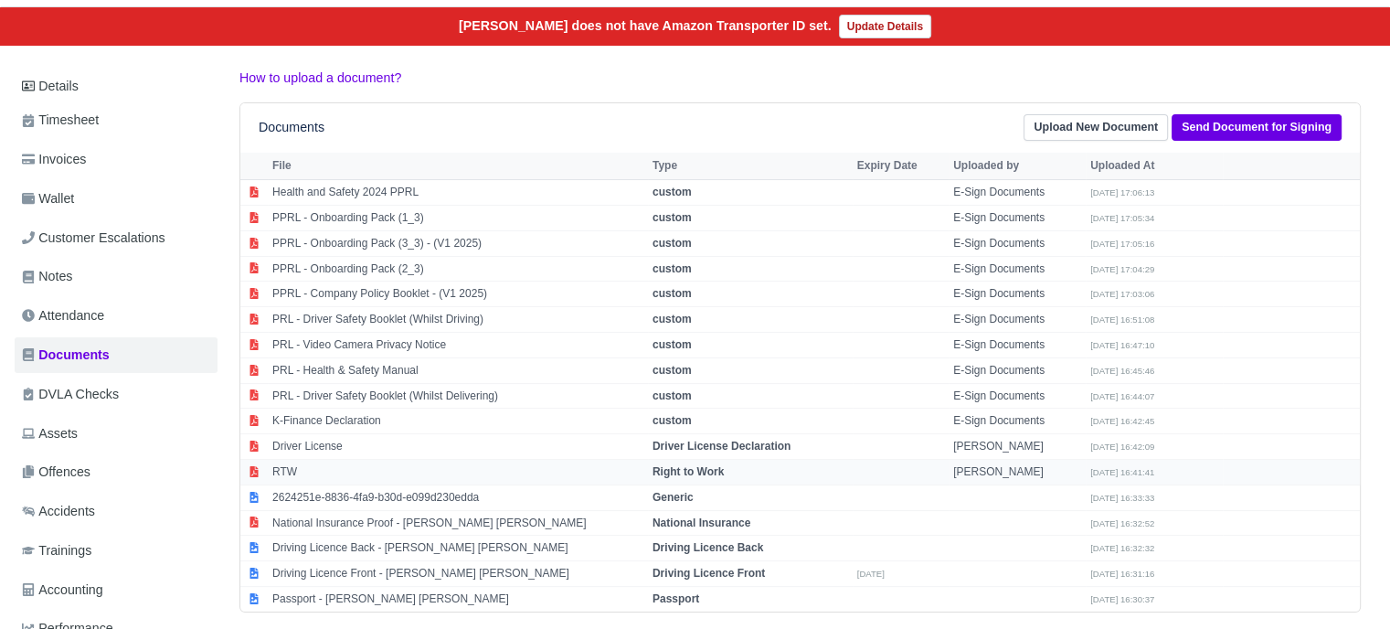
click at [681, 468] on strong "Right to Work" at bounding box center [687, 471] width 71 height 13
select select "right-to-work"
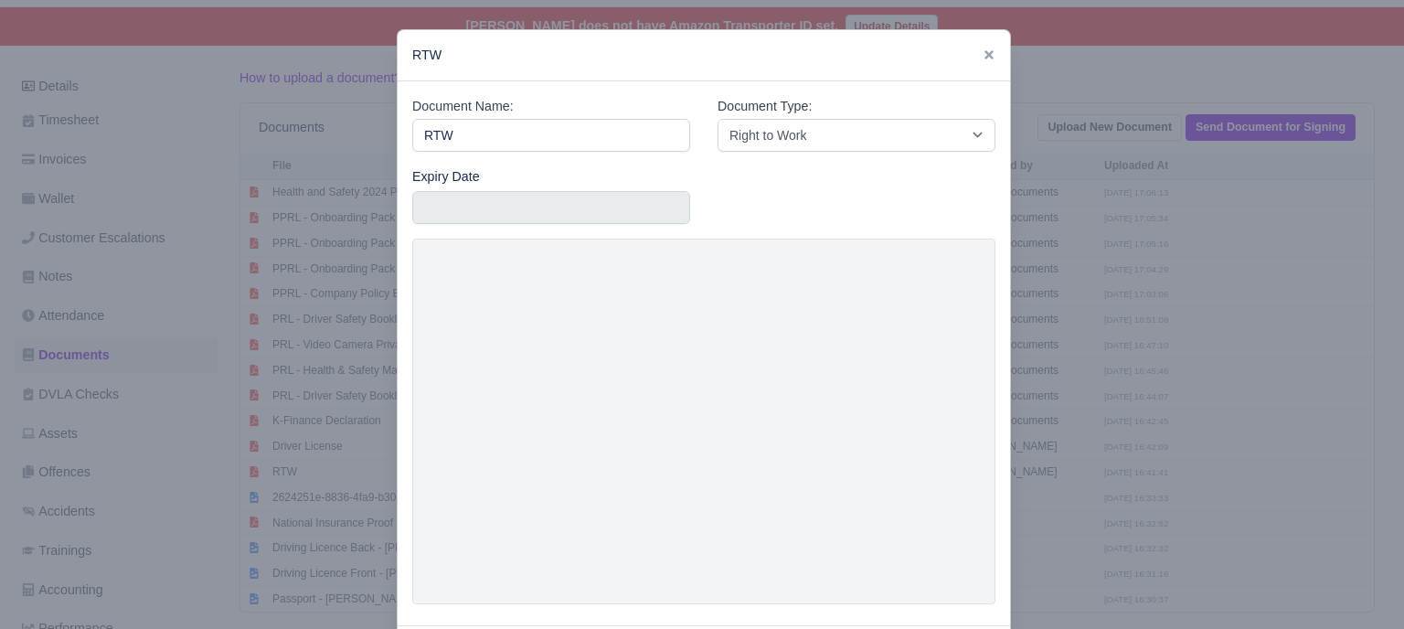
click at [1118, 361] on div at bounding box center [702, 314] width 1404 height 629
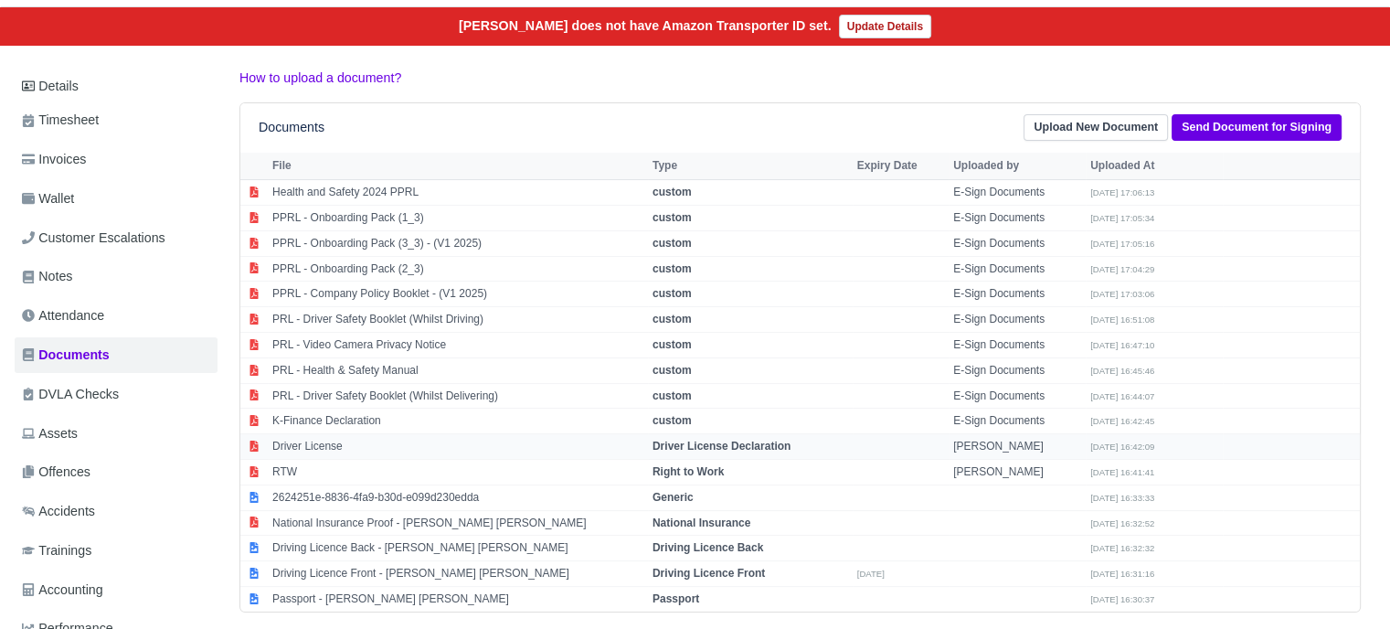
click at [722, 444] on strong "Driver License Declaration" at bounding box center [721, 446] width 138 height 13
select select "driver-licence-declaration"
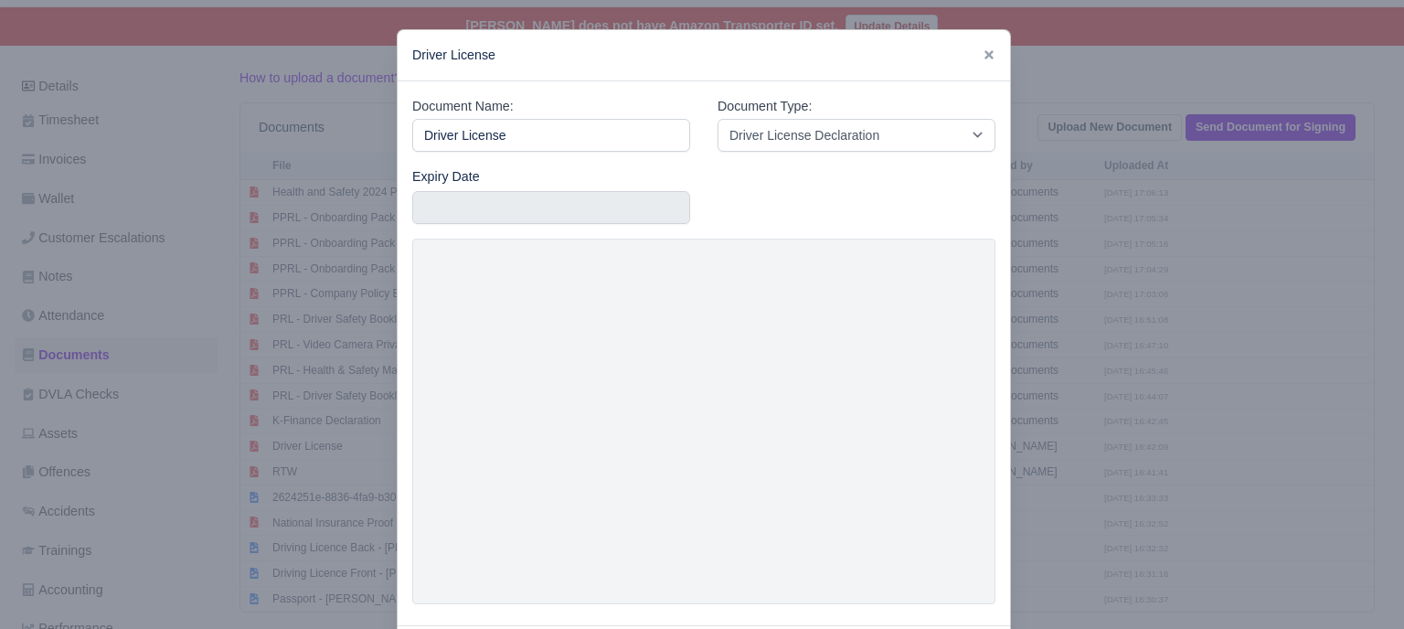
click at [1100, 408] on div at bounding box center [702, 314] width 1404 height 629
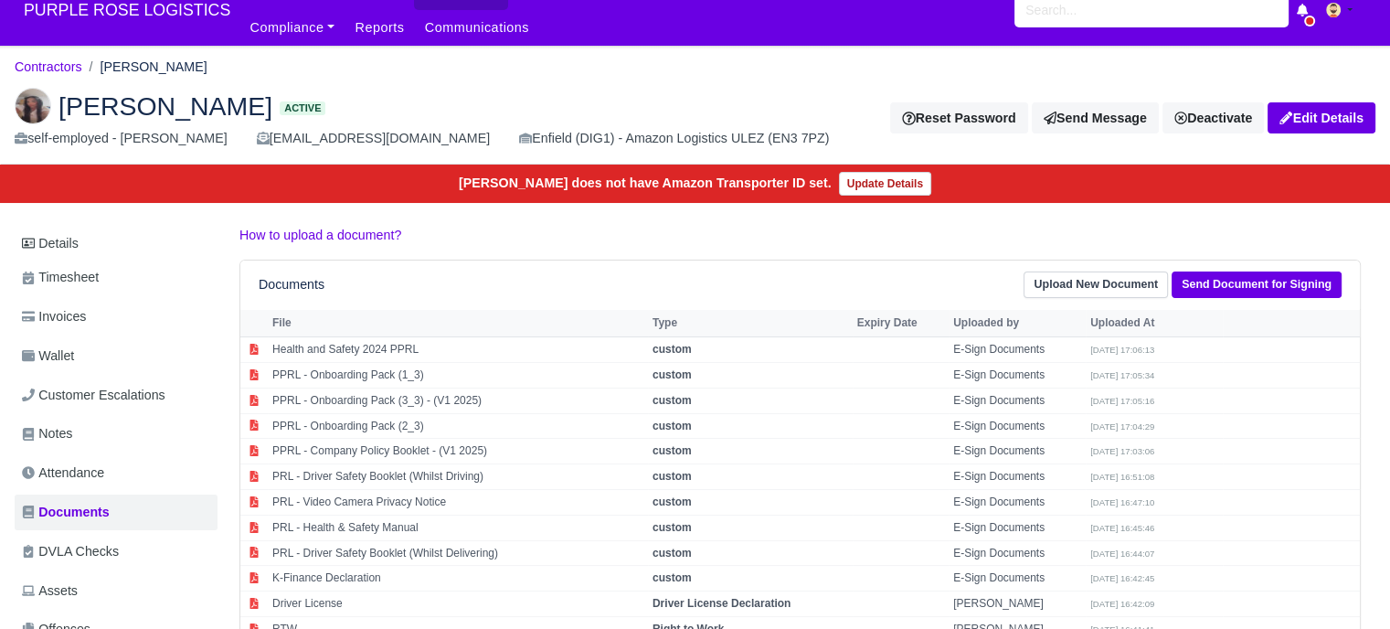
scroll to position [0, 0]
